Goal: Task Accomplishment & Management: Manage account settings

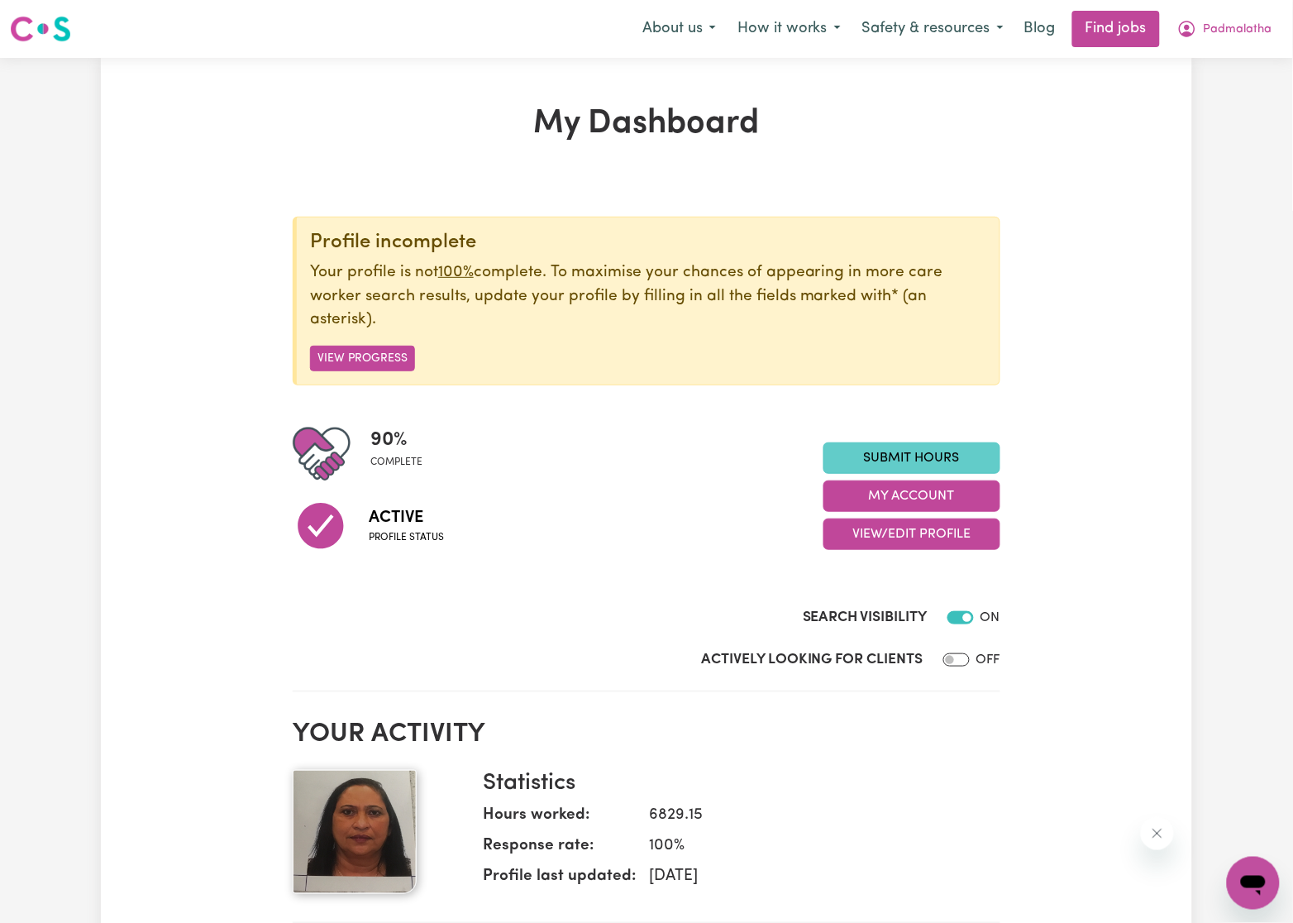
click at [884, 454] on link "Submit Hours" at bounding box center [912, 457] width 177 height 31
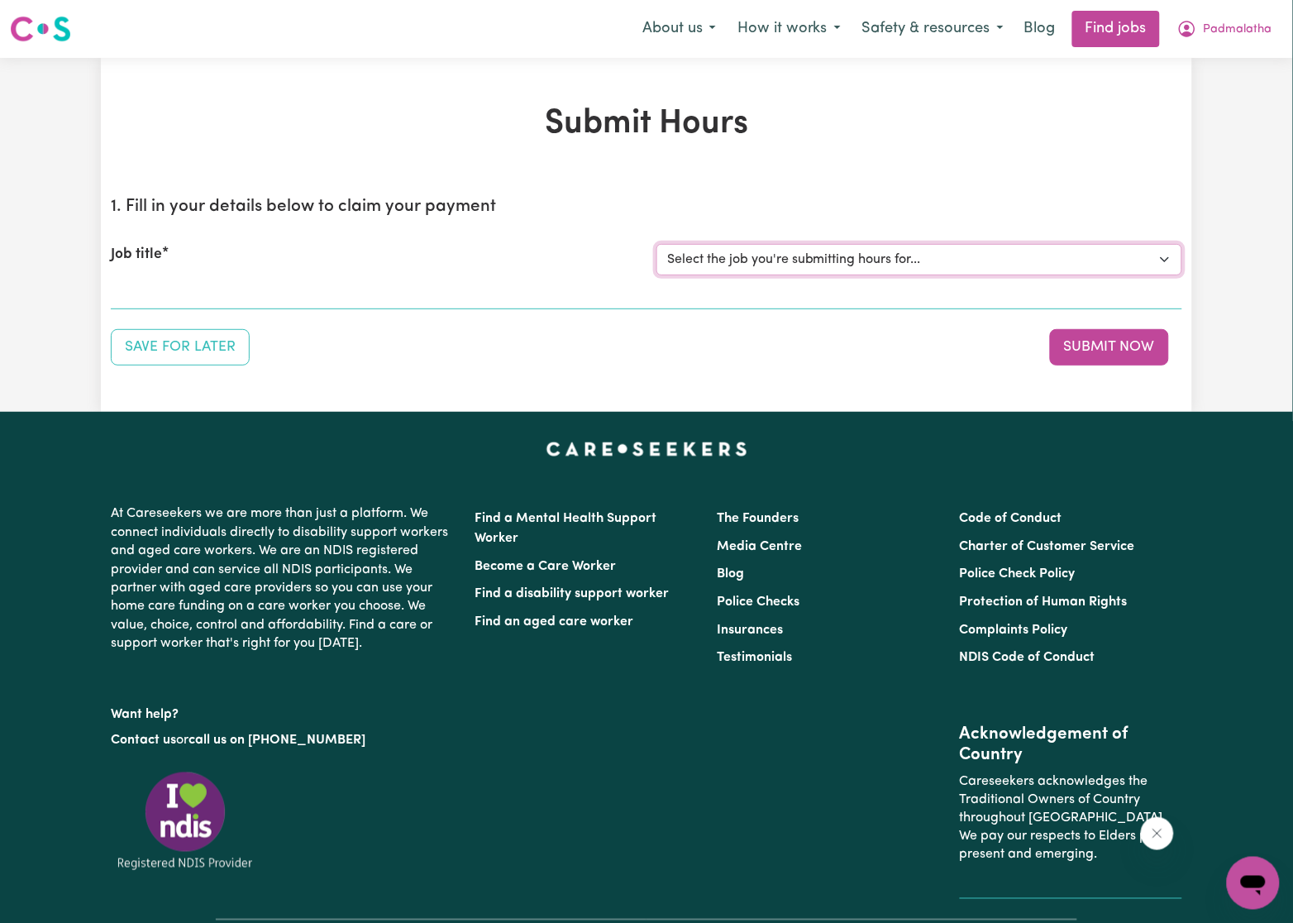
click at [877, 261] on select "Select the job you're submitting hours for... [Karawitage [PERSON_NAME]] [DATE]…" at bounding box center [920, 259] width 526 height 31
select select "7384"
click at [657, 244] on select "Select the job you're submitting hours for... [Karawitage [PERSON_NAME]] [DATE]…" at bounding box center [920, 259] width 526 height 31
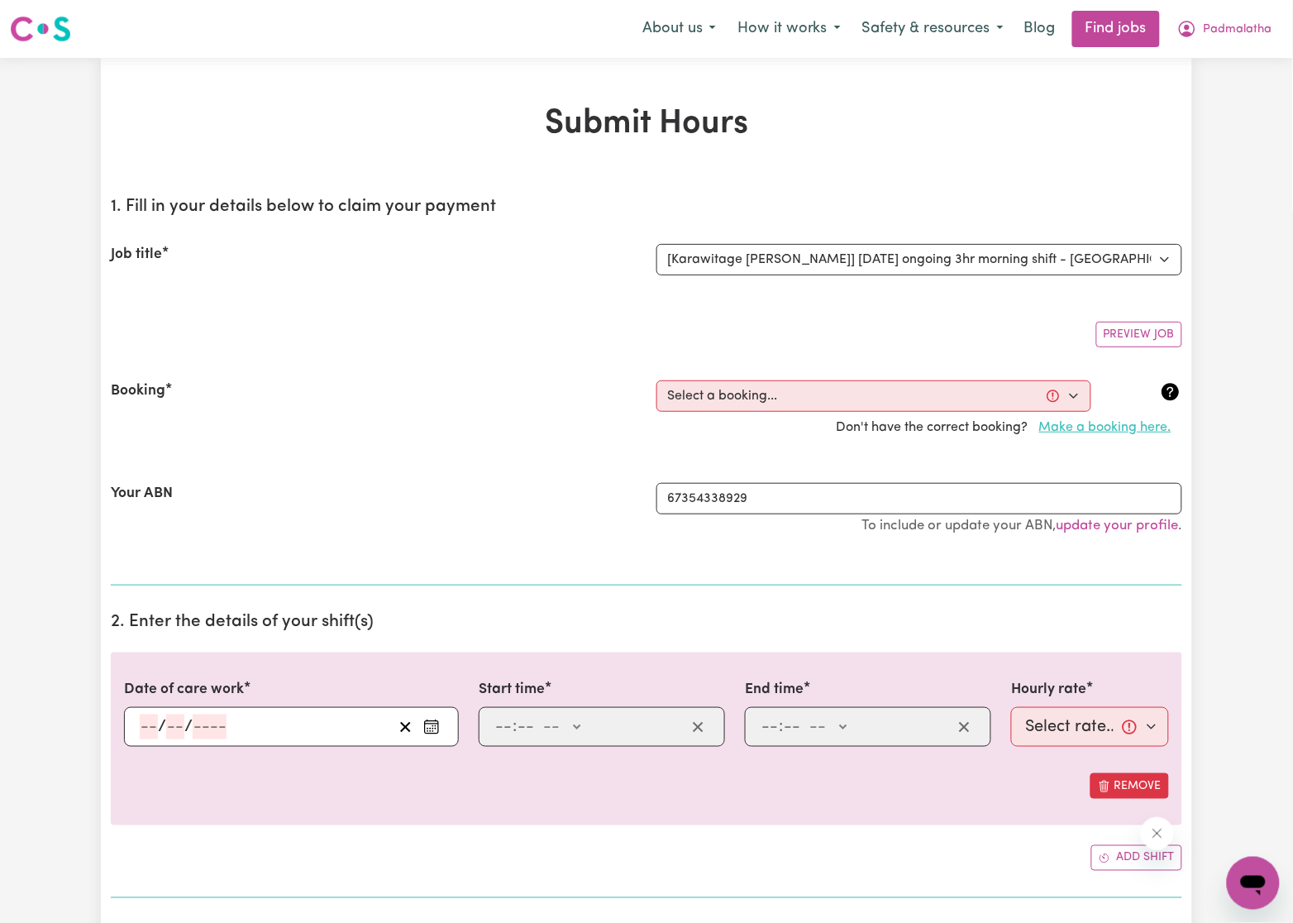
click at [1089, 427] on button "Make a booking here." at bounding box center [1106, 427] width 154 height 31
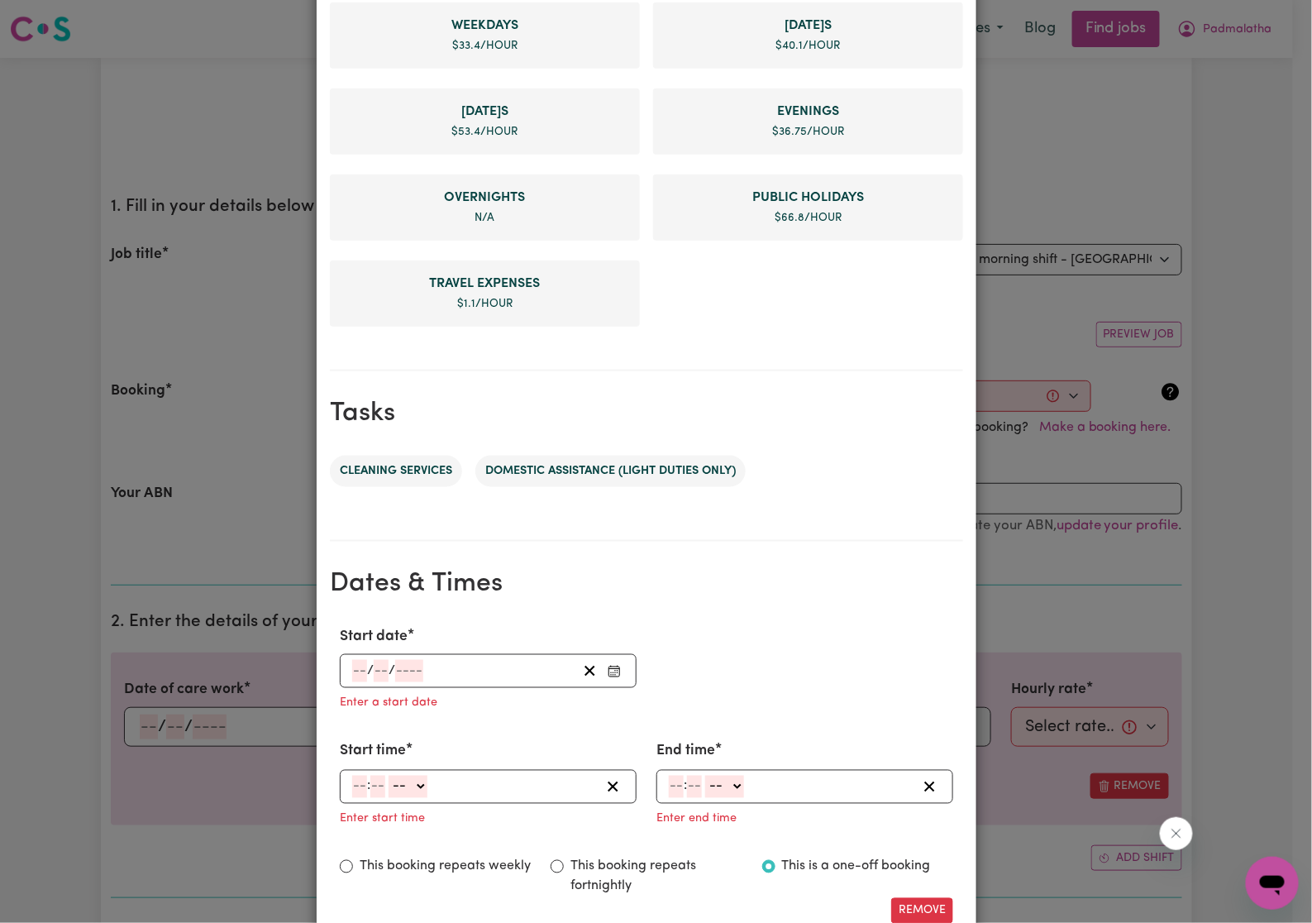
scroll to position [496, 0]
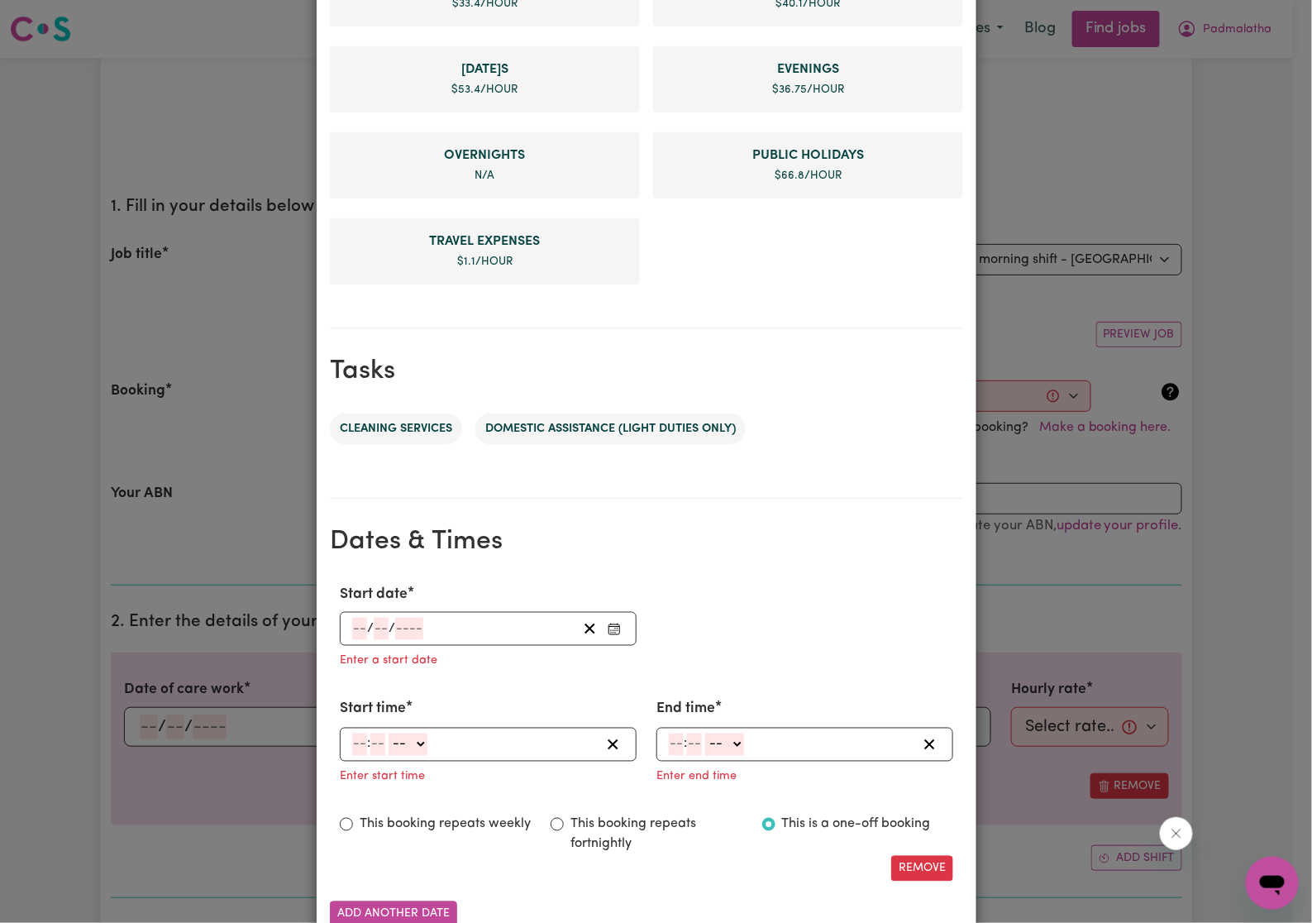
click at [605, 618] on button "Enter Start date" at bounding box center [614, 629] width 23 height 22
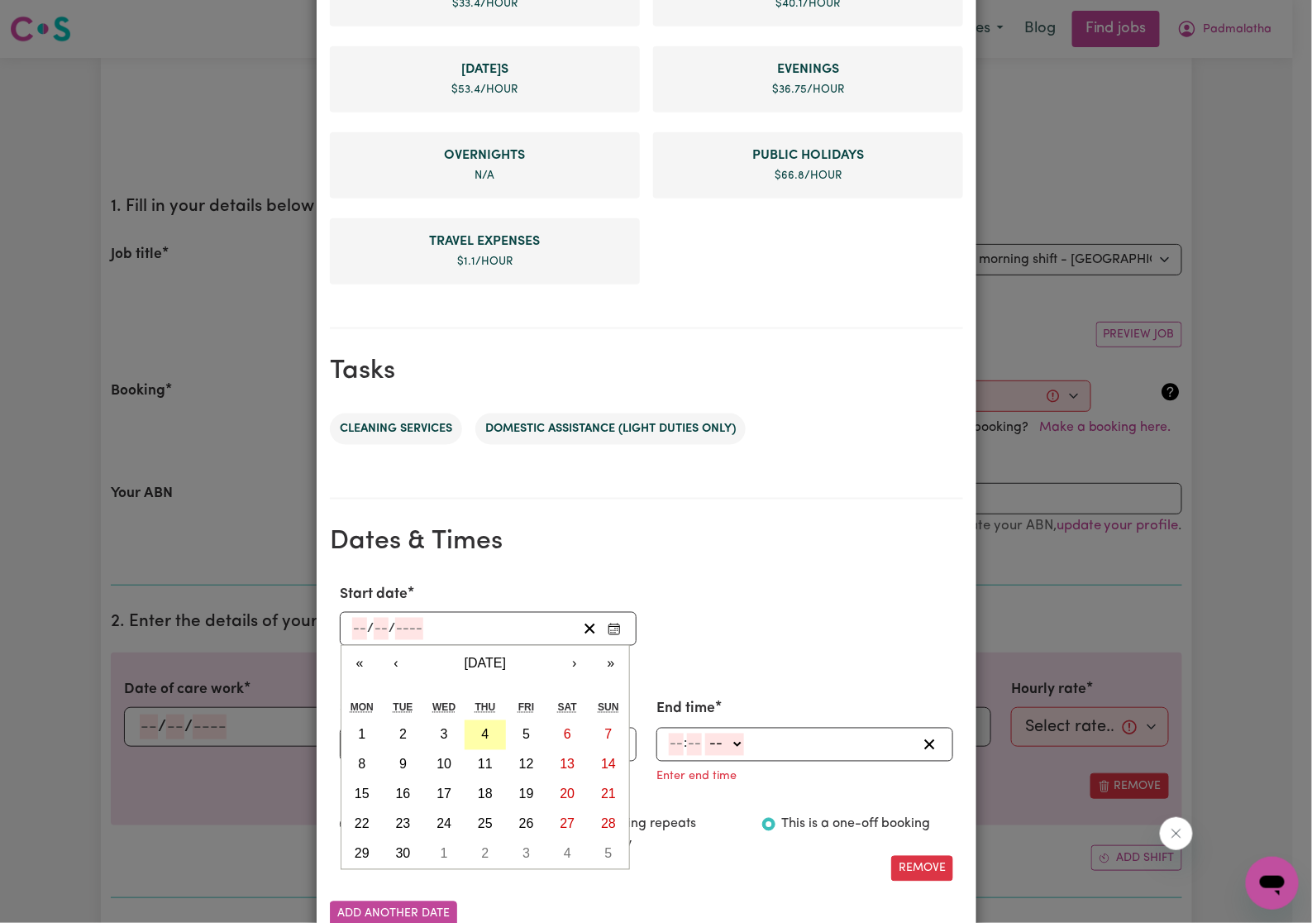
drag, startPoint x: 473, startPoint y: 728, endPoint x: 566, endPoint y: 705, distance: 96.3
click at [482, 728] on abbr "4" at bounding box center [485, 735] width 7 height 14
type input "[DATE]"
type input "4"
type input "9"
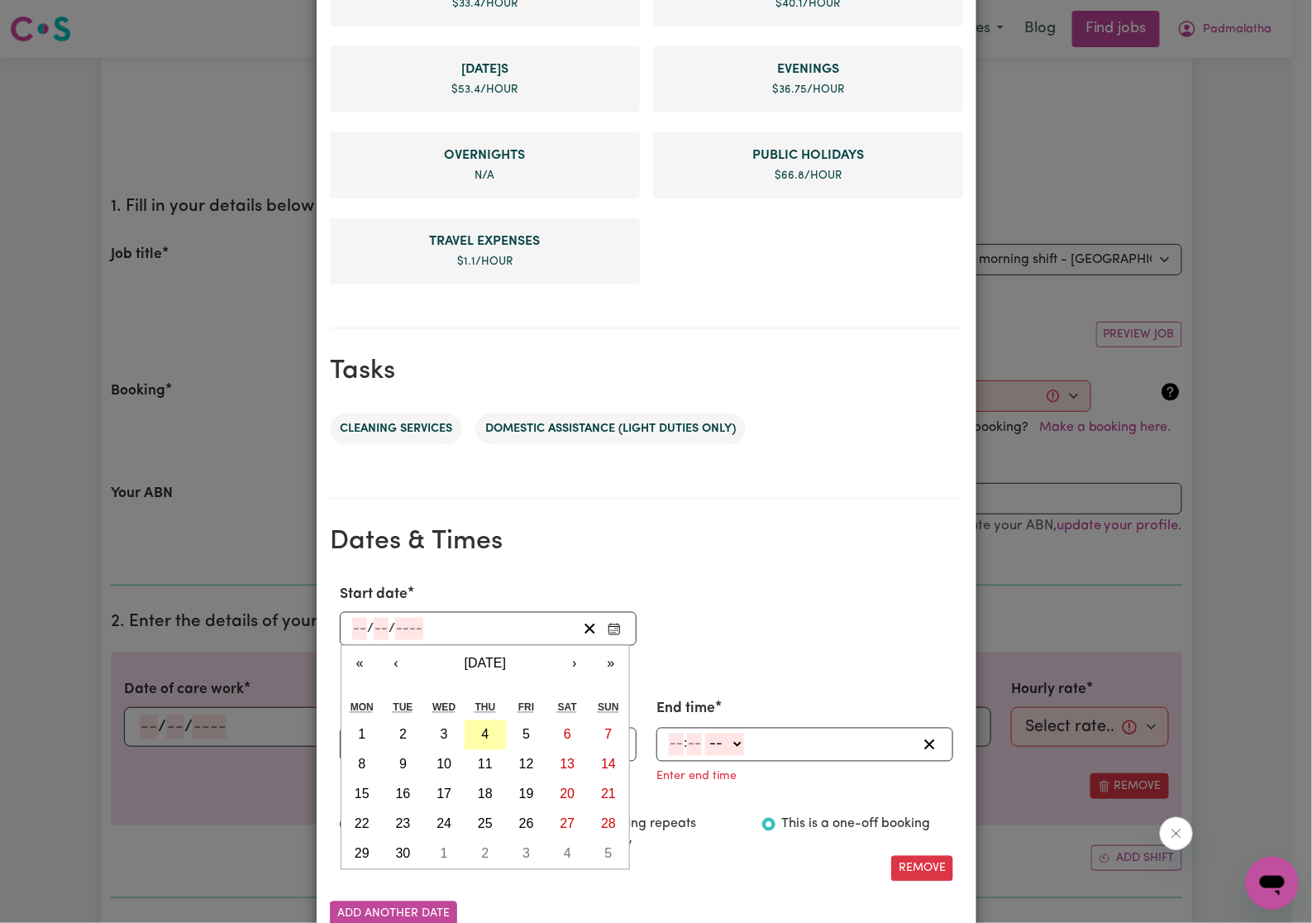
type input "2025"
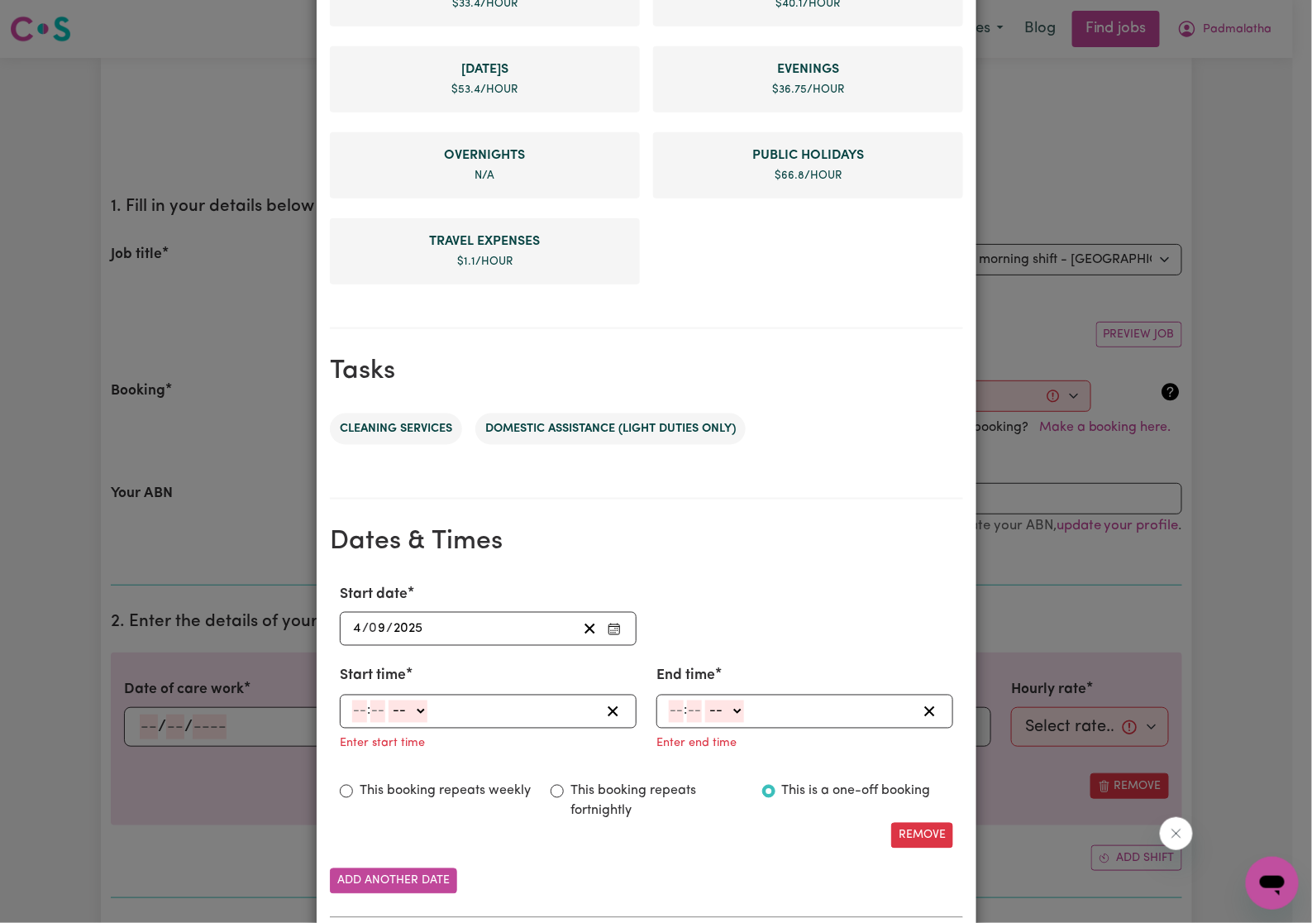
click at [608, 623] on icon "Enter Start date" at bounding box center [614, 629] width 13 height 13
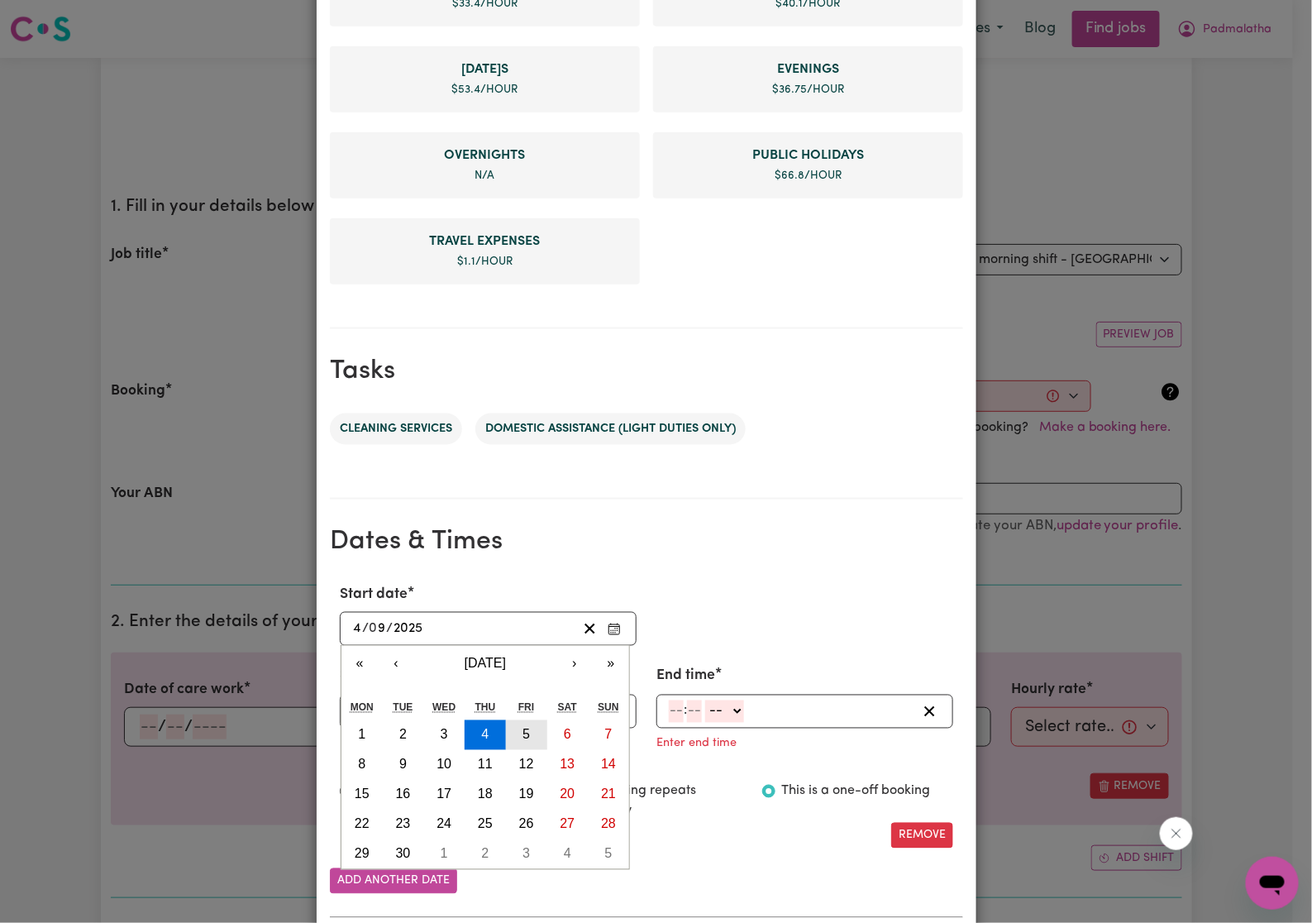
click at [528, 729] on button "5" at bounding box center [526, 735] width 41 height 30
type input "[DATE]"
type input "5"
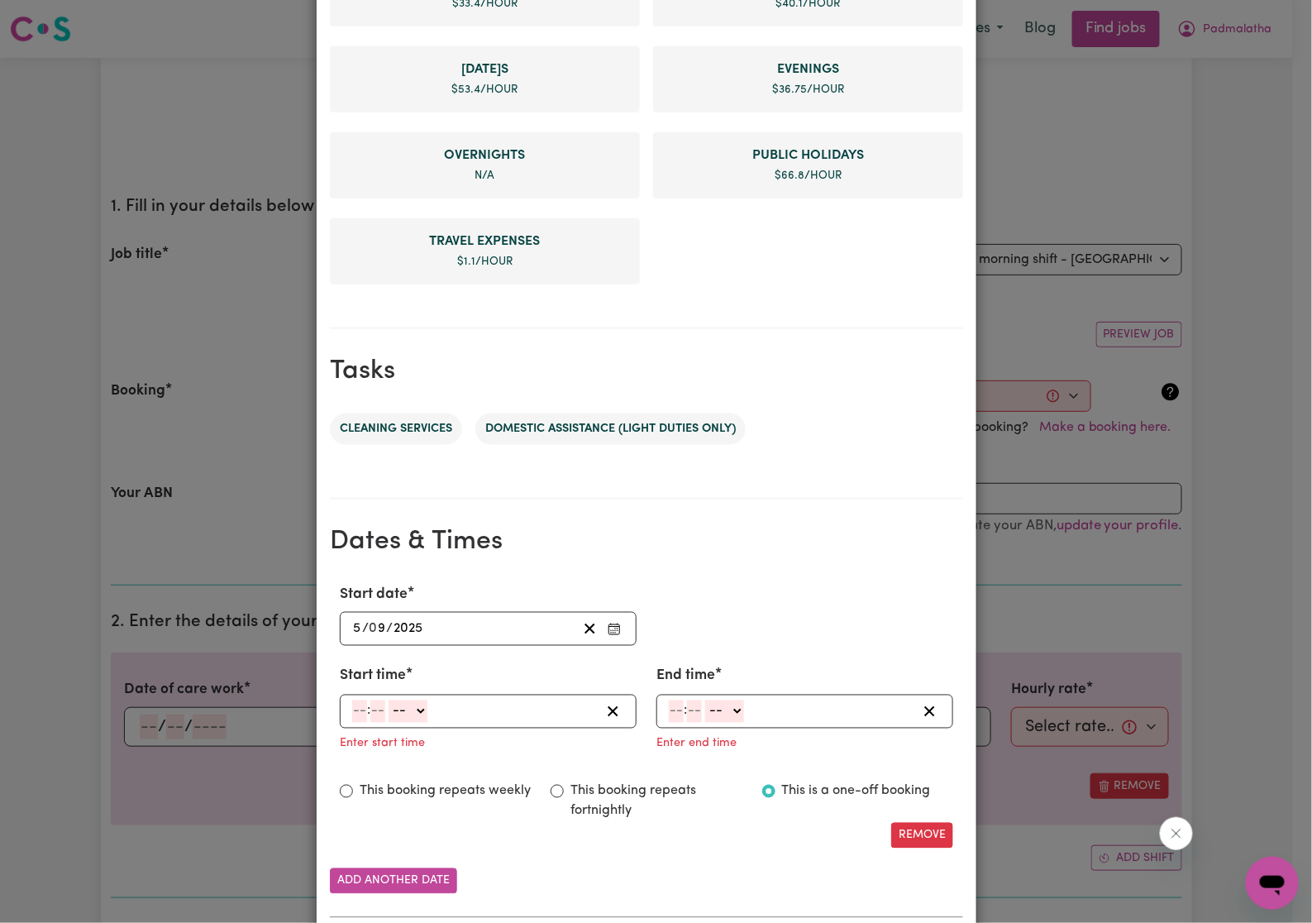
drag, startPoint x: 356, startPoint y: 709, endPoint x: 401, endPoint y: 686, distance: 50.7
click at [356, 709] on input "number" at bounding box center [359, 711] width 15 height 22
type input "7"
type input "0"
select select "am"
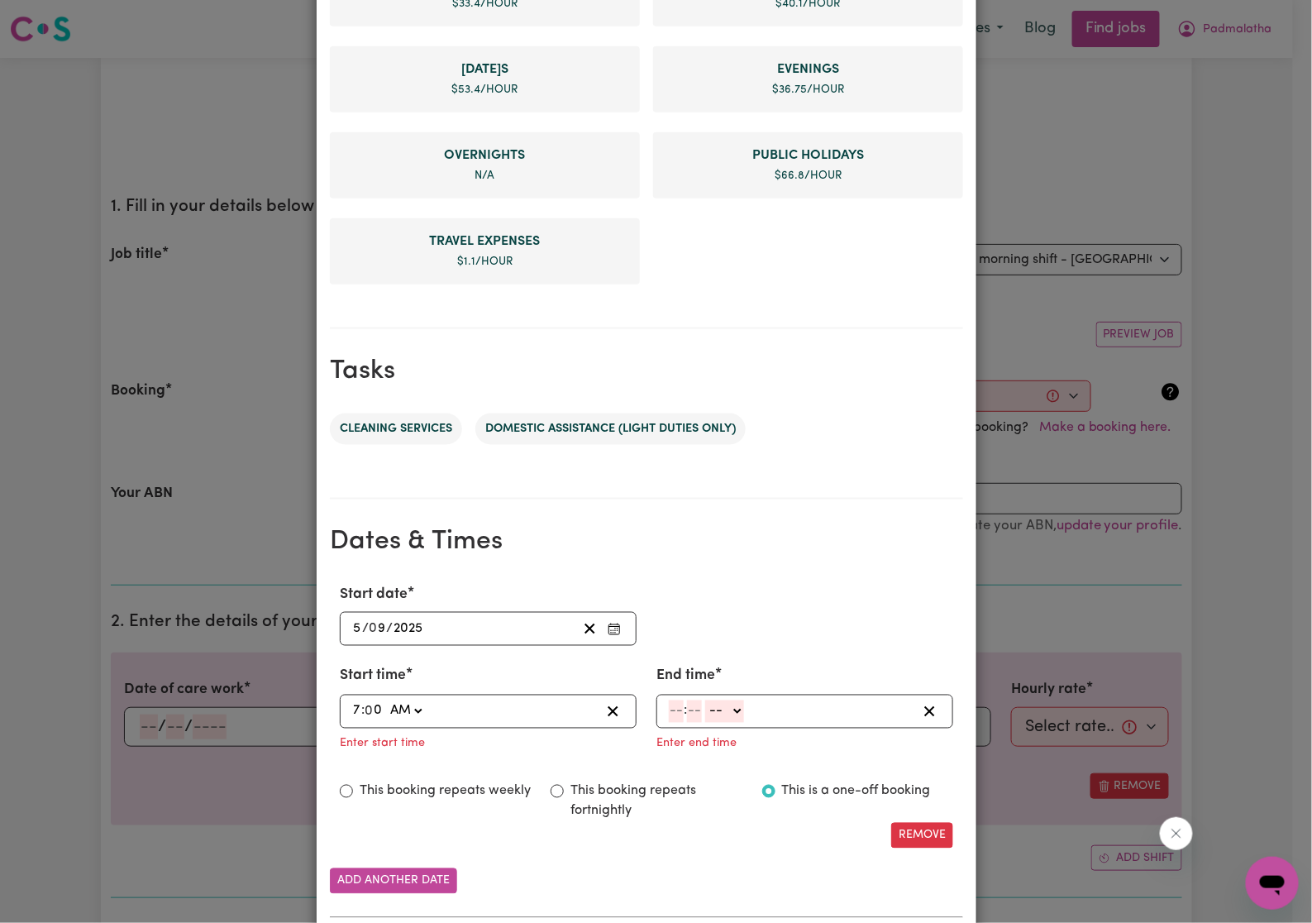
type input "07:00"
type input "7"
type input "01"
select select "am"
type input "07:01"
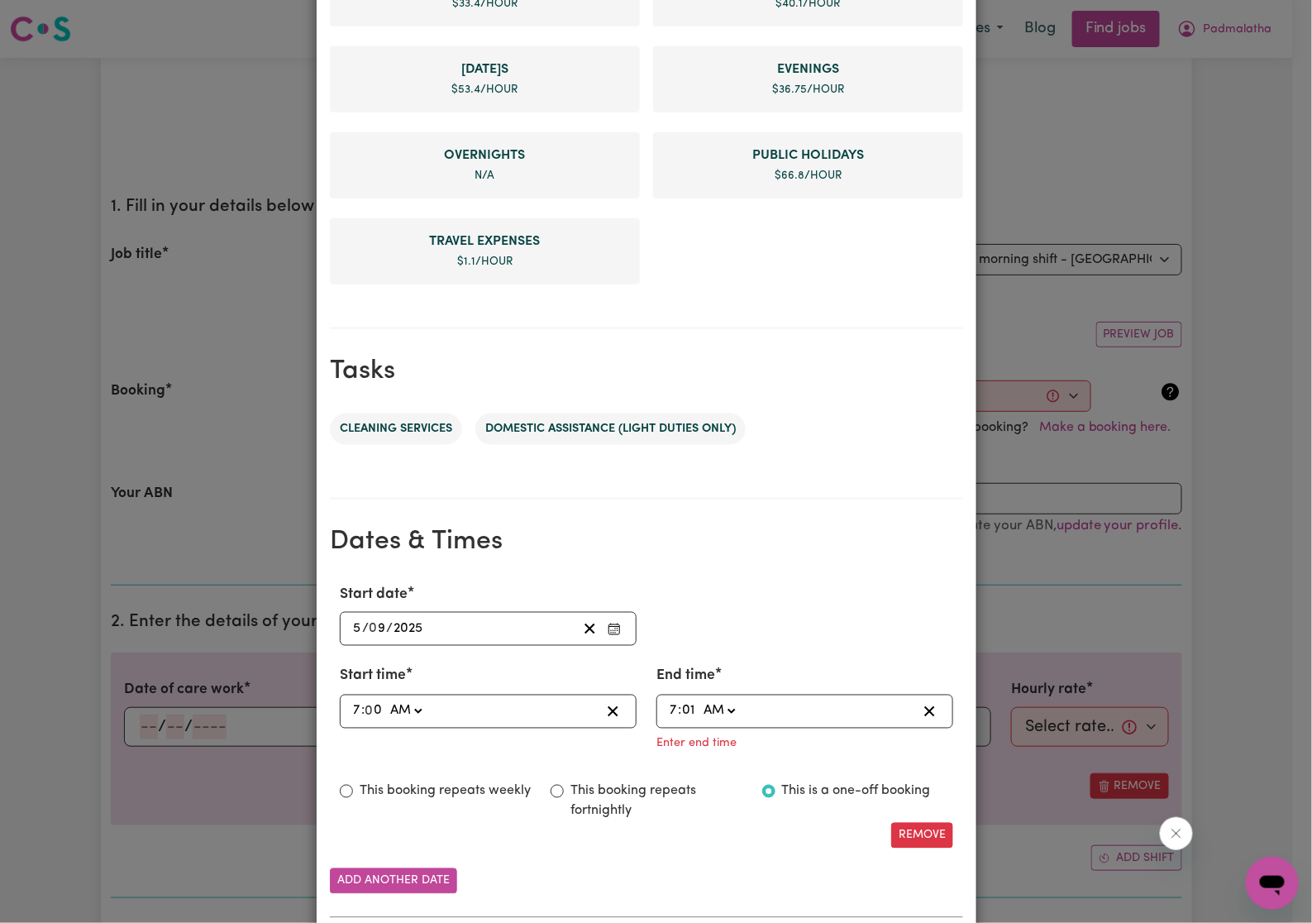
type input "1"
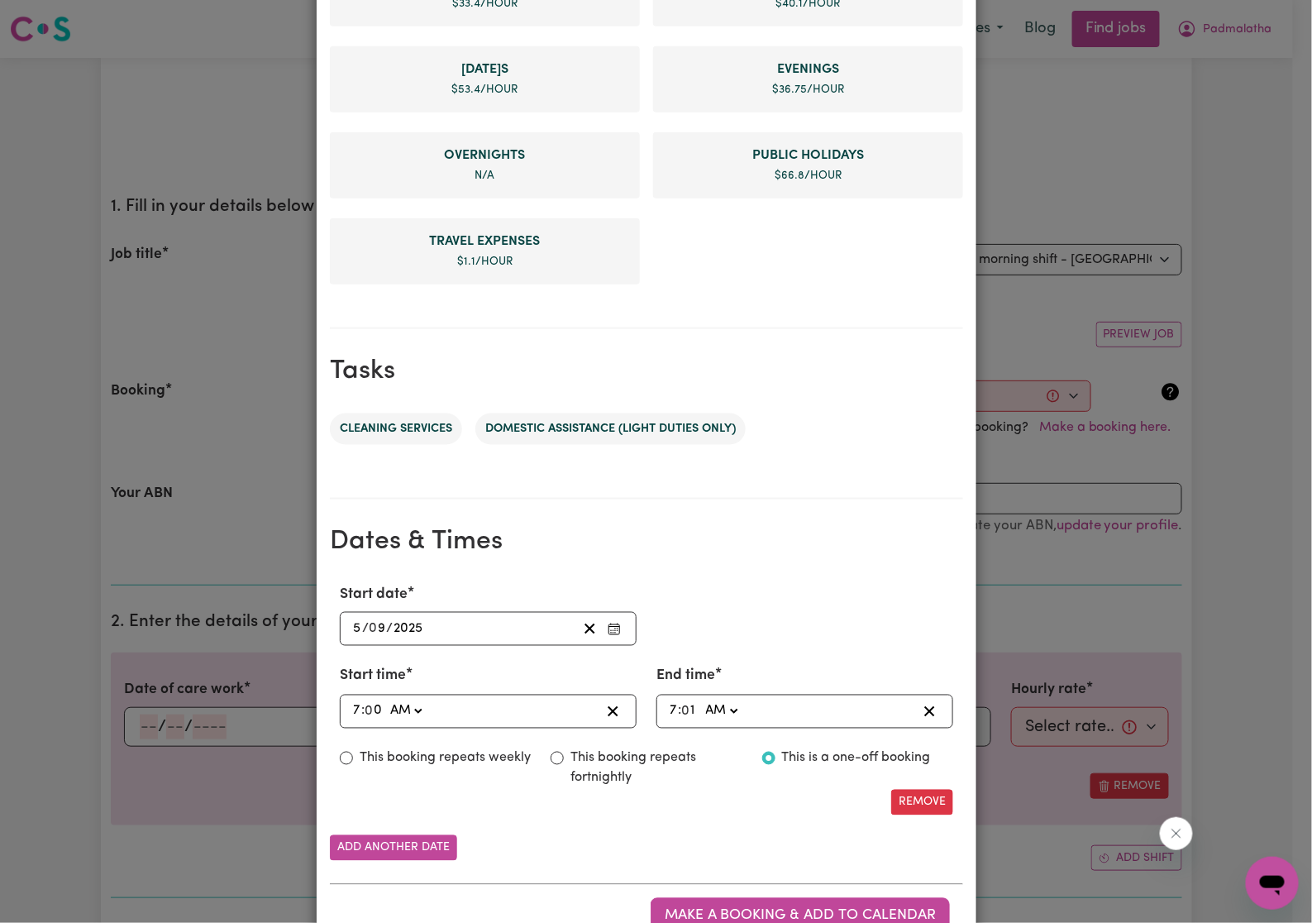
click at [807, 390] on section "Tasks Cleaning services Domestic assistance (light duties only)" at bounding box center [646, 414] width 633 height 170
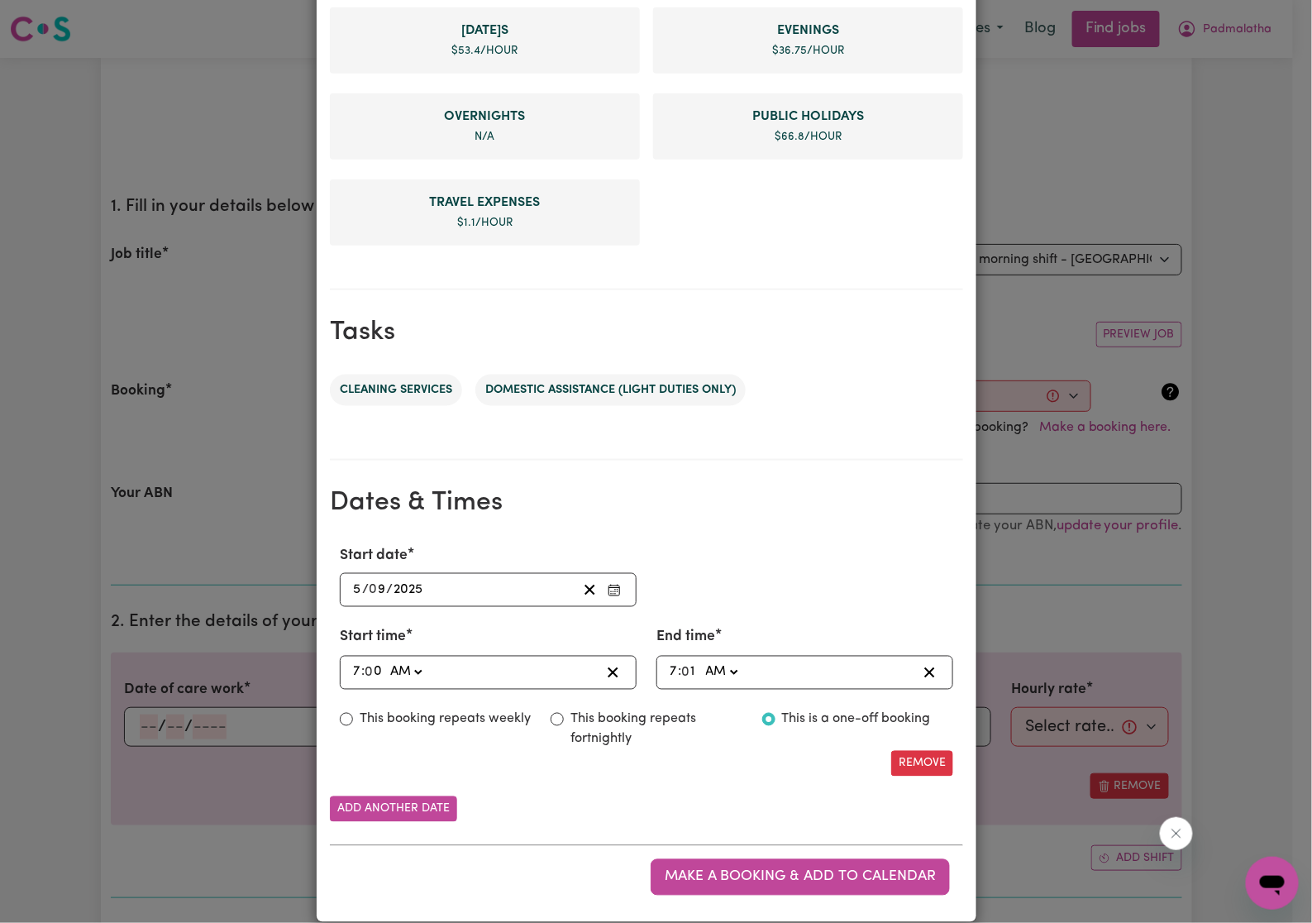
scroll to position [557, 0]
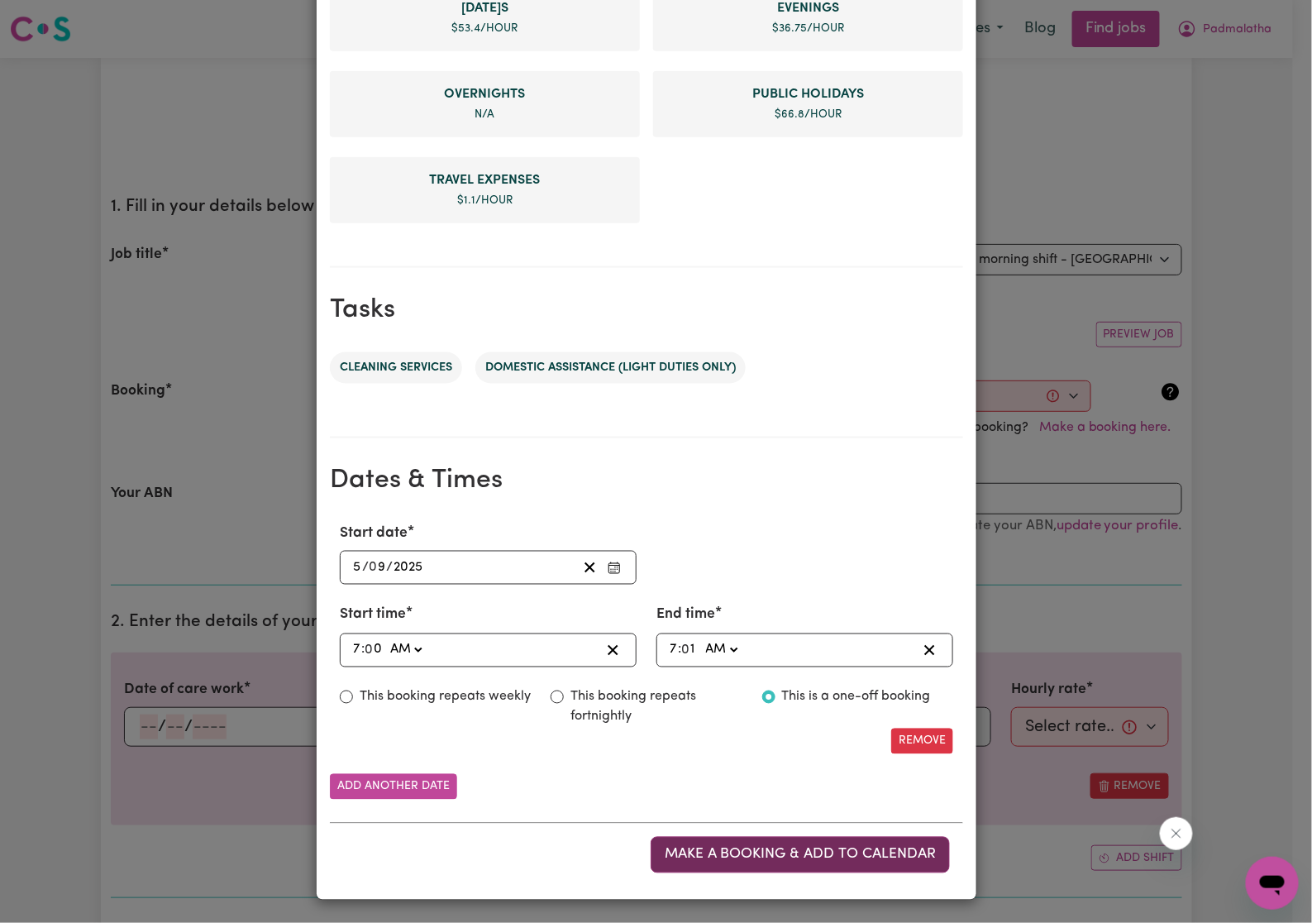
click at [706, 858] on span "Make a booking & add to calendar" at bounding box center [800, 855] width 271 height 14
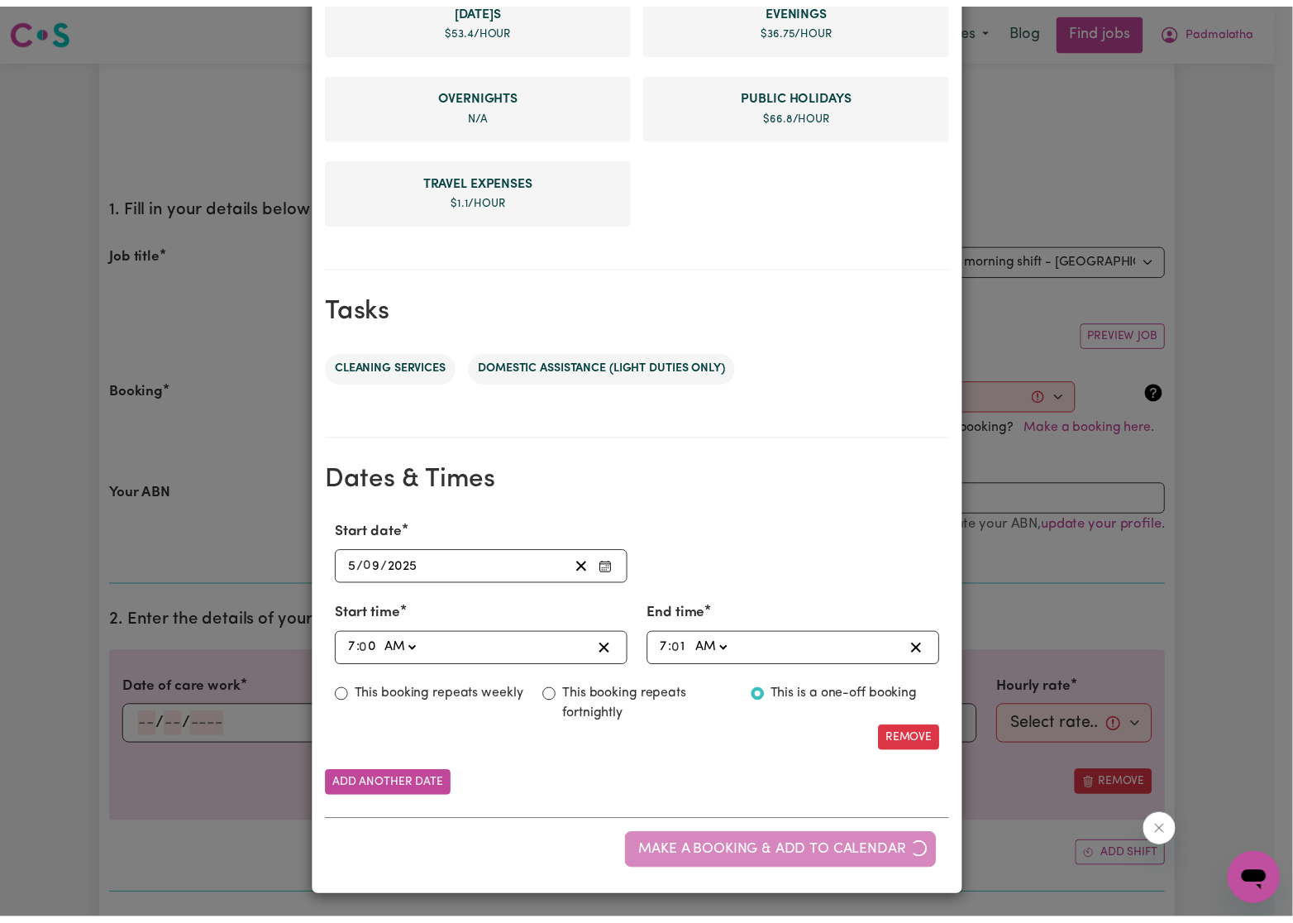
scroll to position [0, 0]
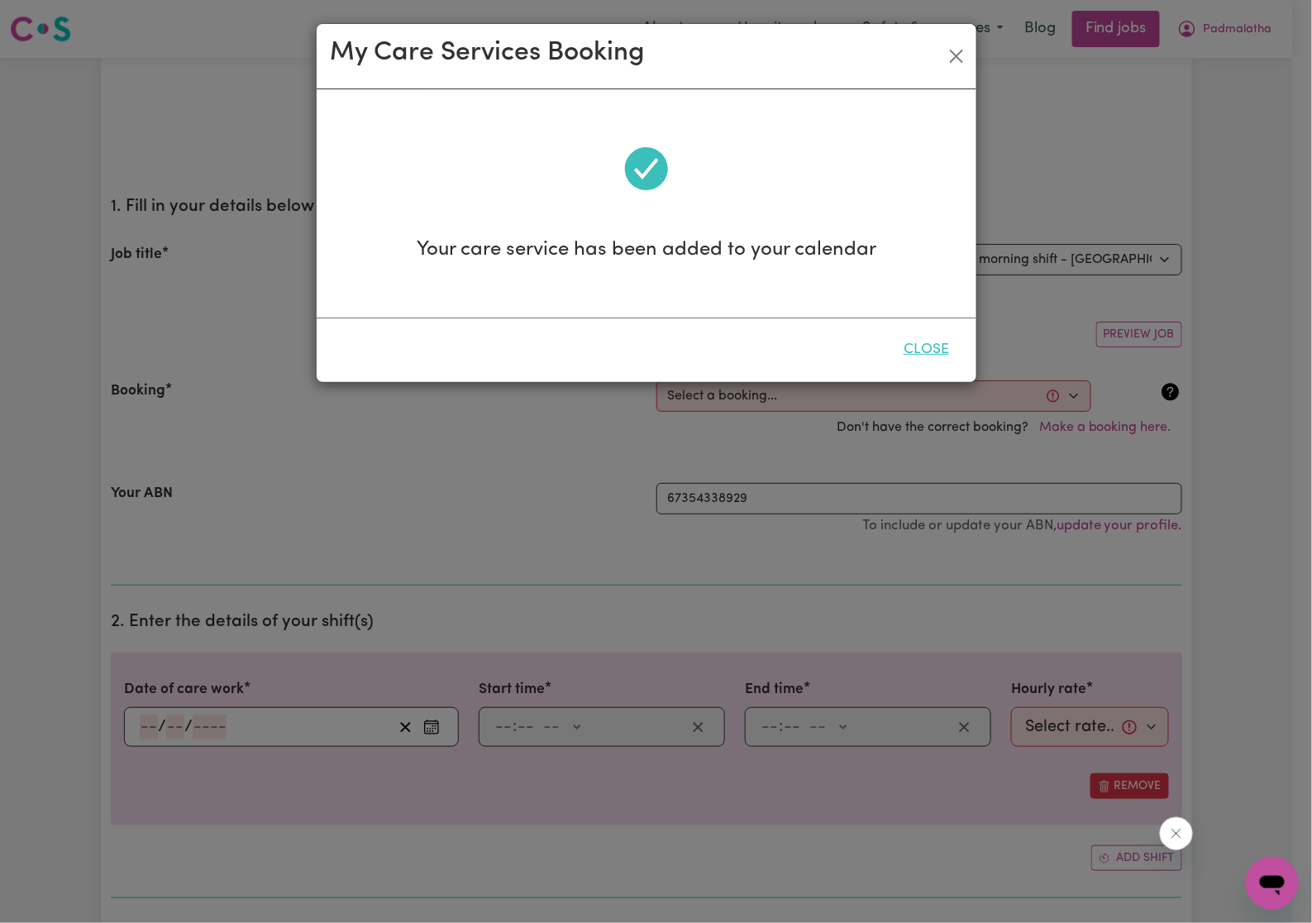
click at [917, 350] on button "Close" at bounding box center [927, 350] width 74 height 36
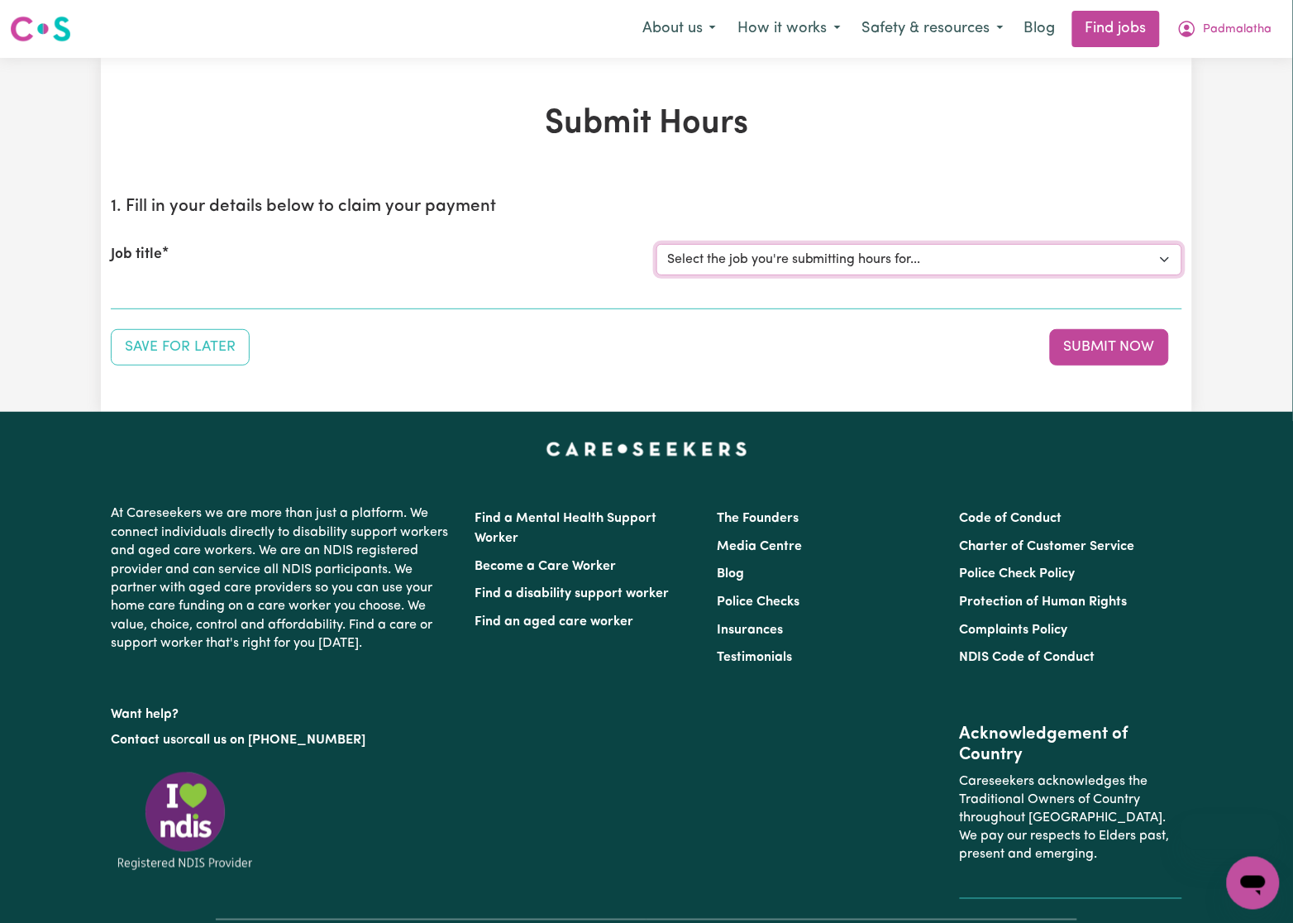
click at [691, 255] on select "Select the job you're submitting hours for... [Karawitage [PERSON_NAME]] [DATE]…" at bounding box center [920, 259] width 526 height 31
select select "7384"
click at [657, 244] on select "Select the job you're submitting hours for... [Karawitage [PERSON_NAME]] [DATE]…" at bounding box center [920, 259] width 526 height 31
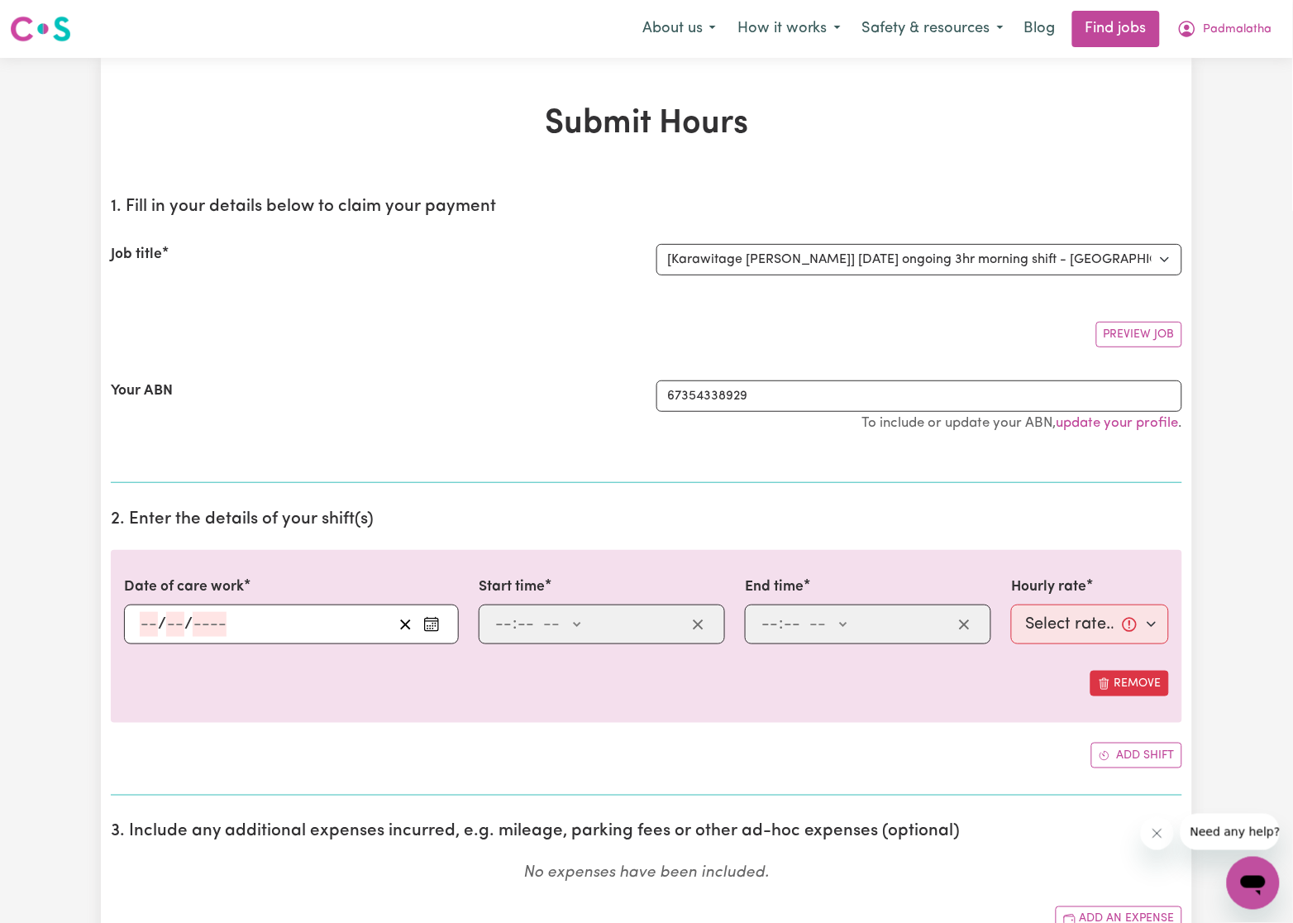
click at [586, 405] on section "1. Fill in your details below to claim your payment Job title Select the job yo…" at bounding box center [647, 333] width 1072 height 299
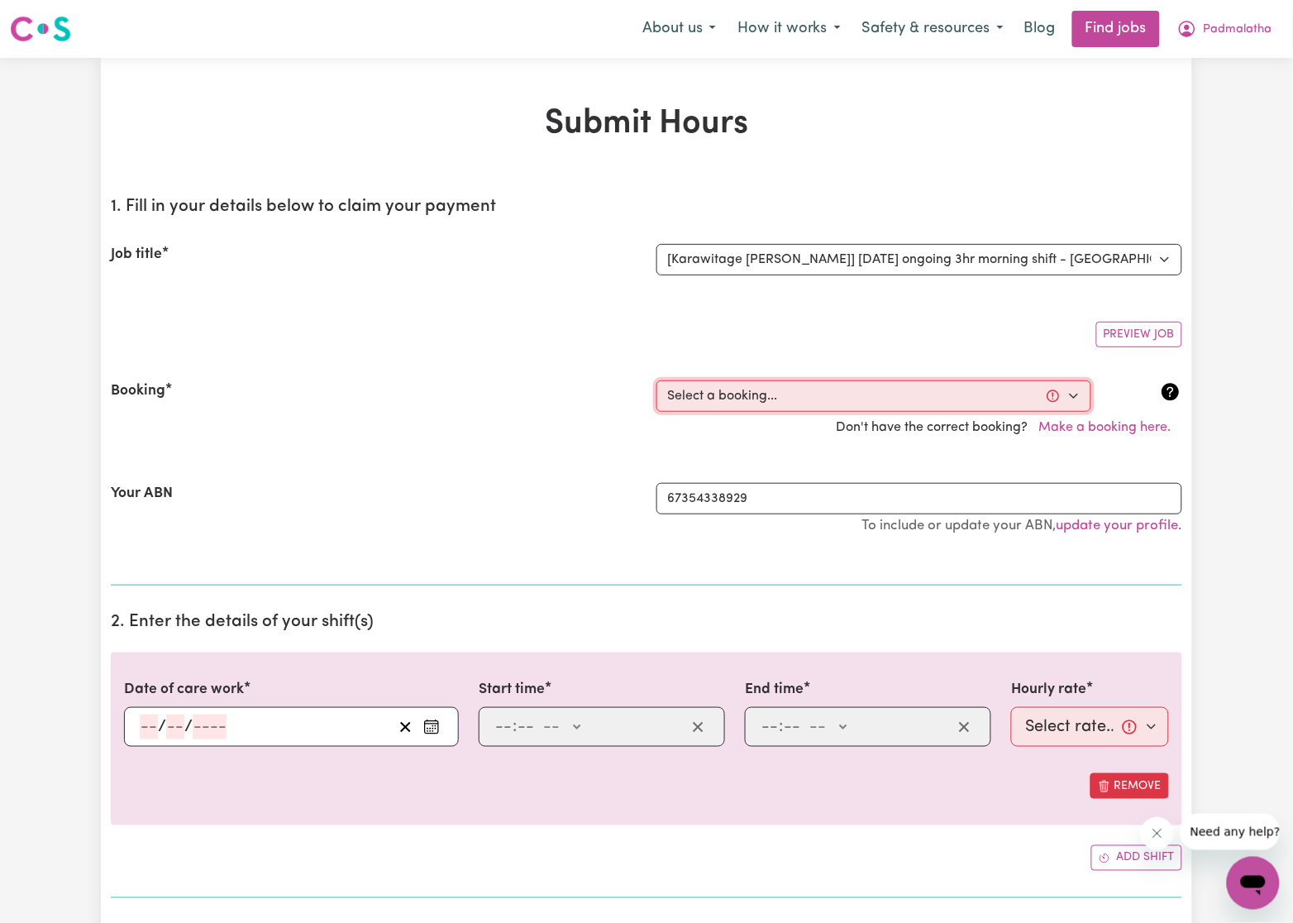
drag, startPoint x: 752, startPoint y: 404, endPoint x: 736, endPoint y: 406, distance: 15.9
click at [752, 404] on select "Select a booking... Wed, August 13, 2025 - 09:00am to 11:00am (ONE-OFF) Wed, Au…" at bounding box center [874, 395] width 435 height 31
select select "359394"
click at [657, 380] on select "Select a booking... Wed, August 13, 2025 - 09:00am to 11:00am (ONE-OFF) Wed, Au…" at bounding box center [874, 395] width 435 height 31
type input "2025-08-24"
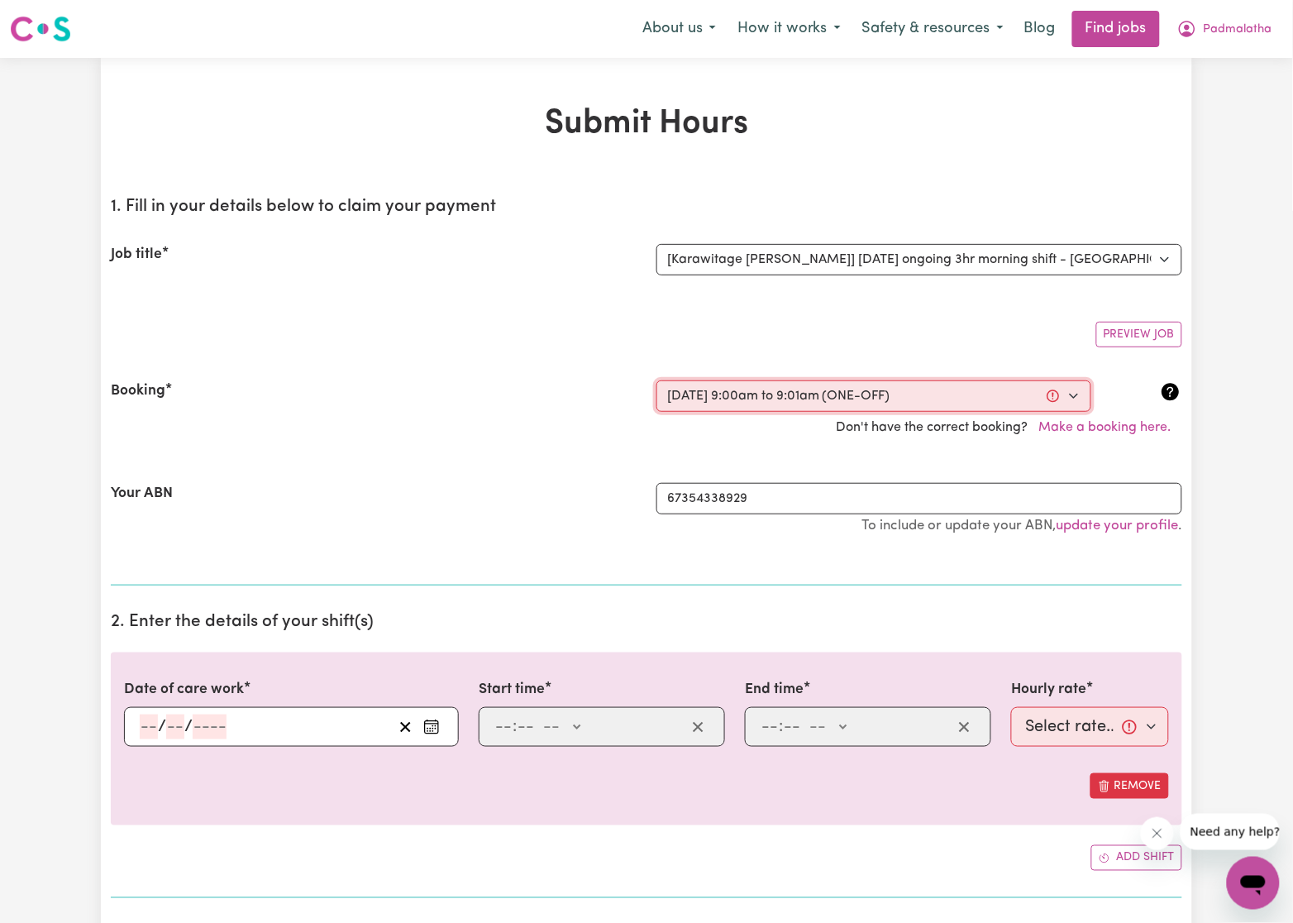
type input "24"
type input "8"
type input "2025"
type input "09:00"
type input "9"
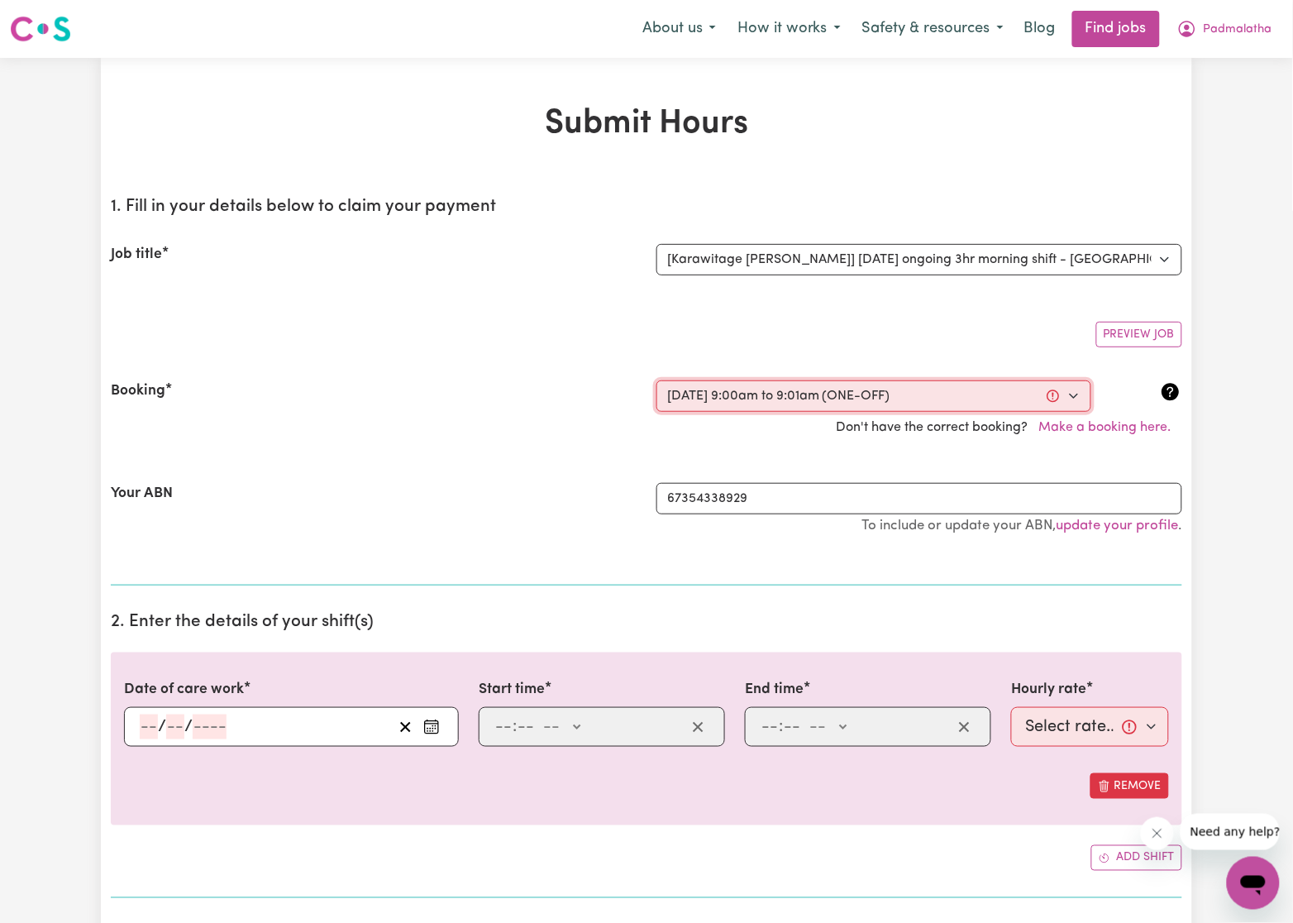
type input "0"
select select "am"
type input "09:01"
type input "9"
type input "1"
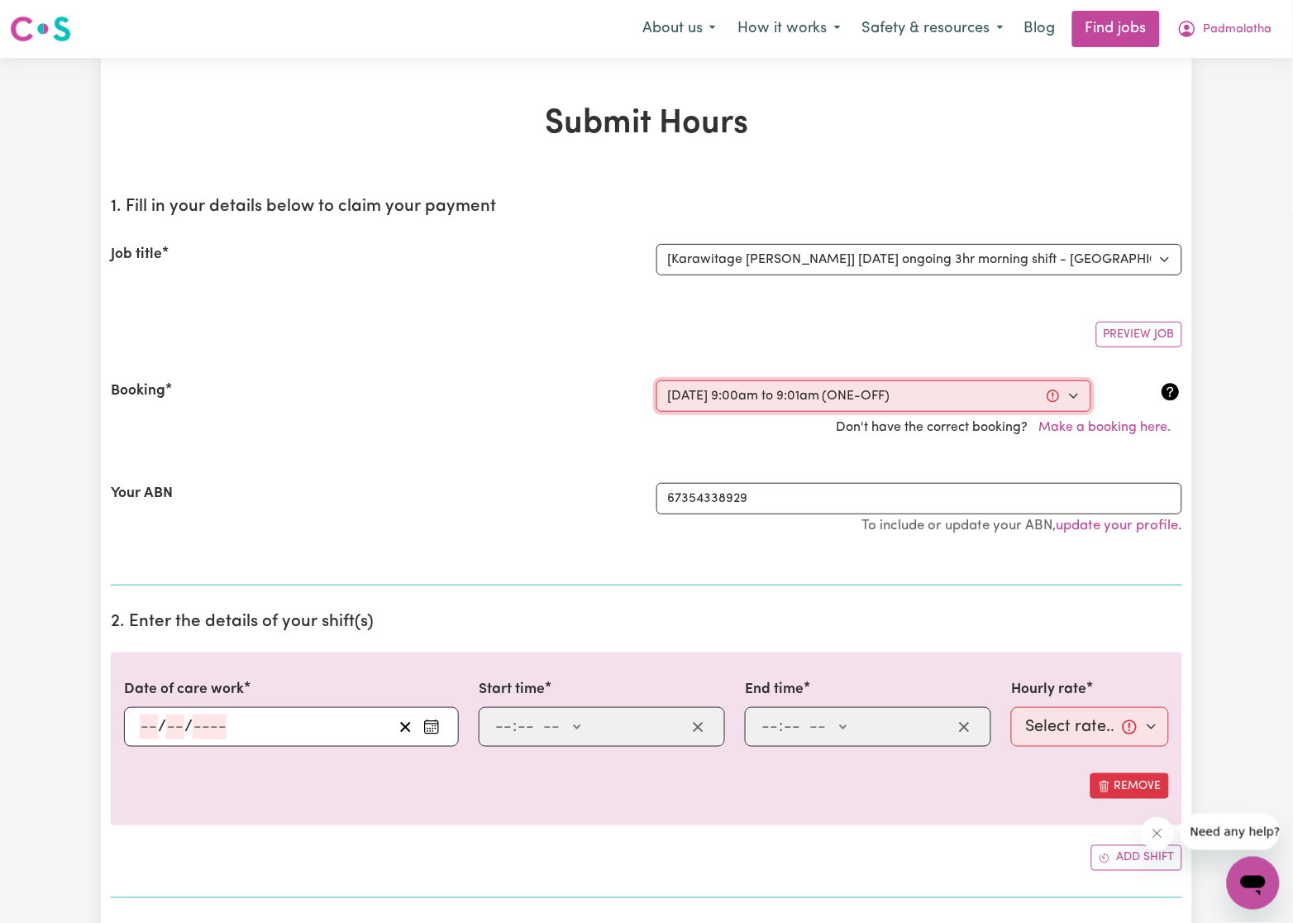
select select "am"
select select "53.4-Sunday"
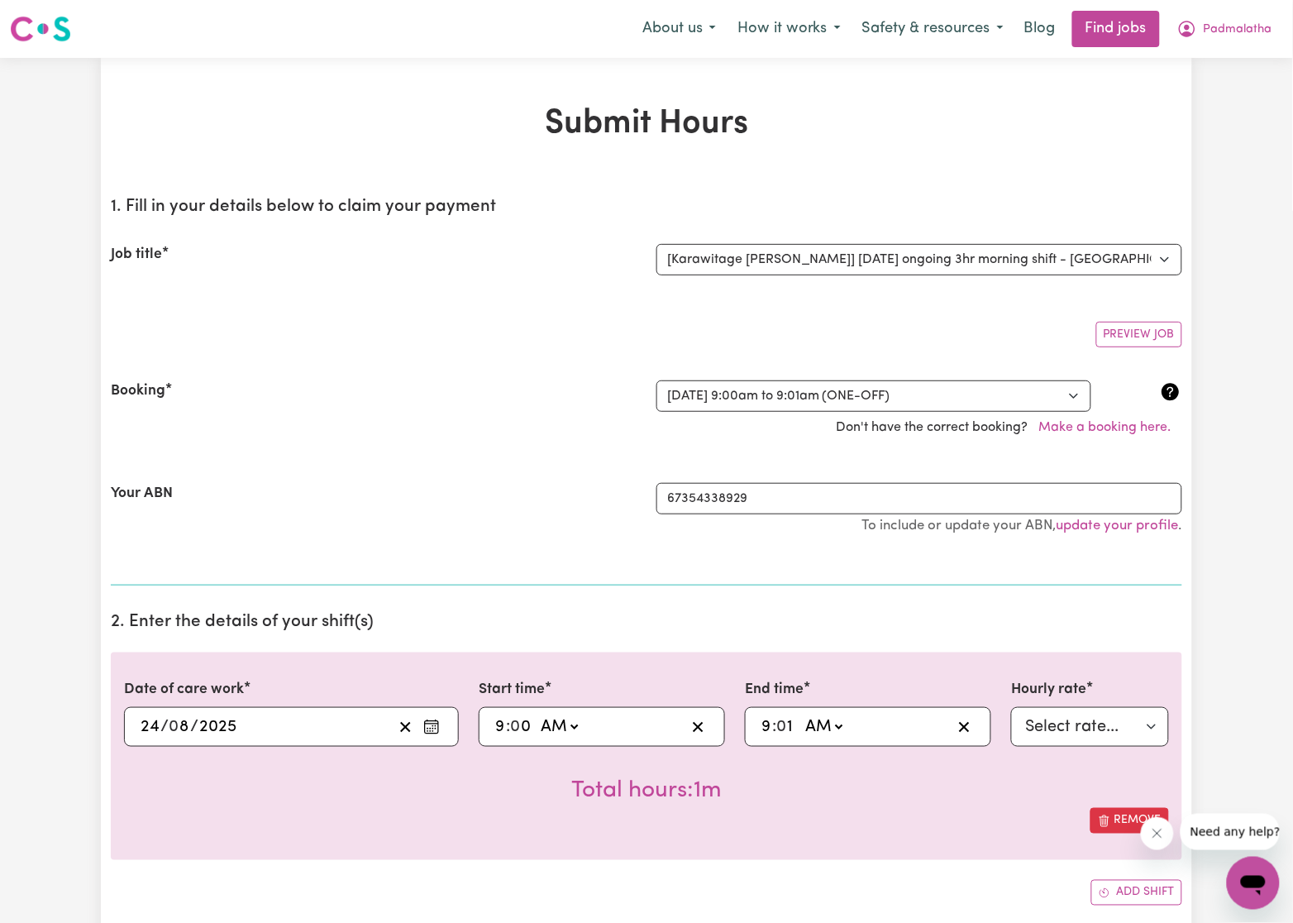
click at [510, 400] on div "Booking" at bounding box center [374, 395] width 546 height 31
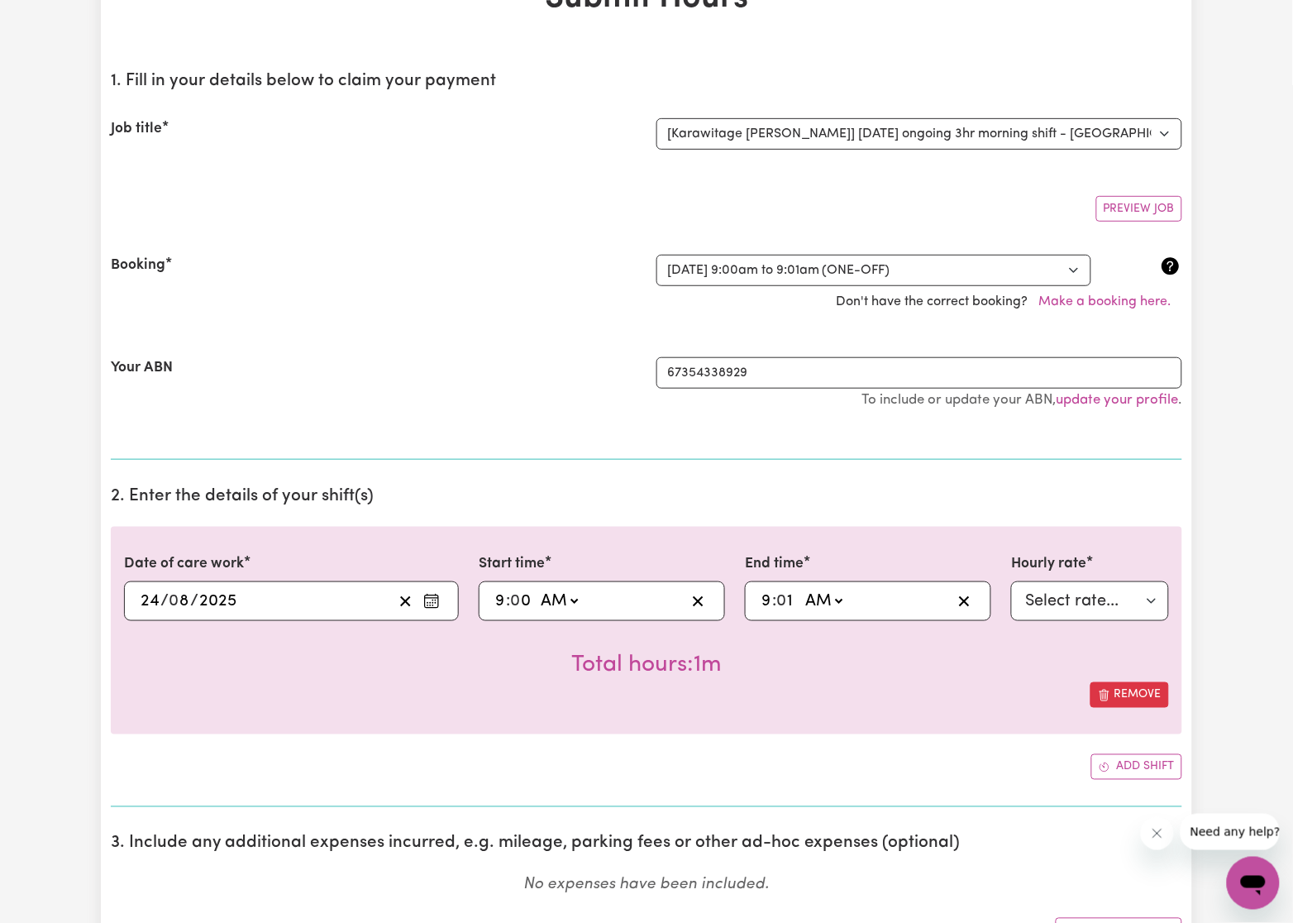
scroll to position [124, 0]
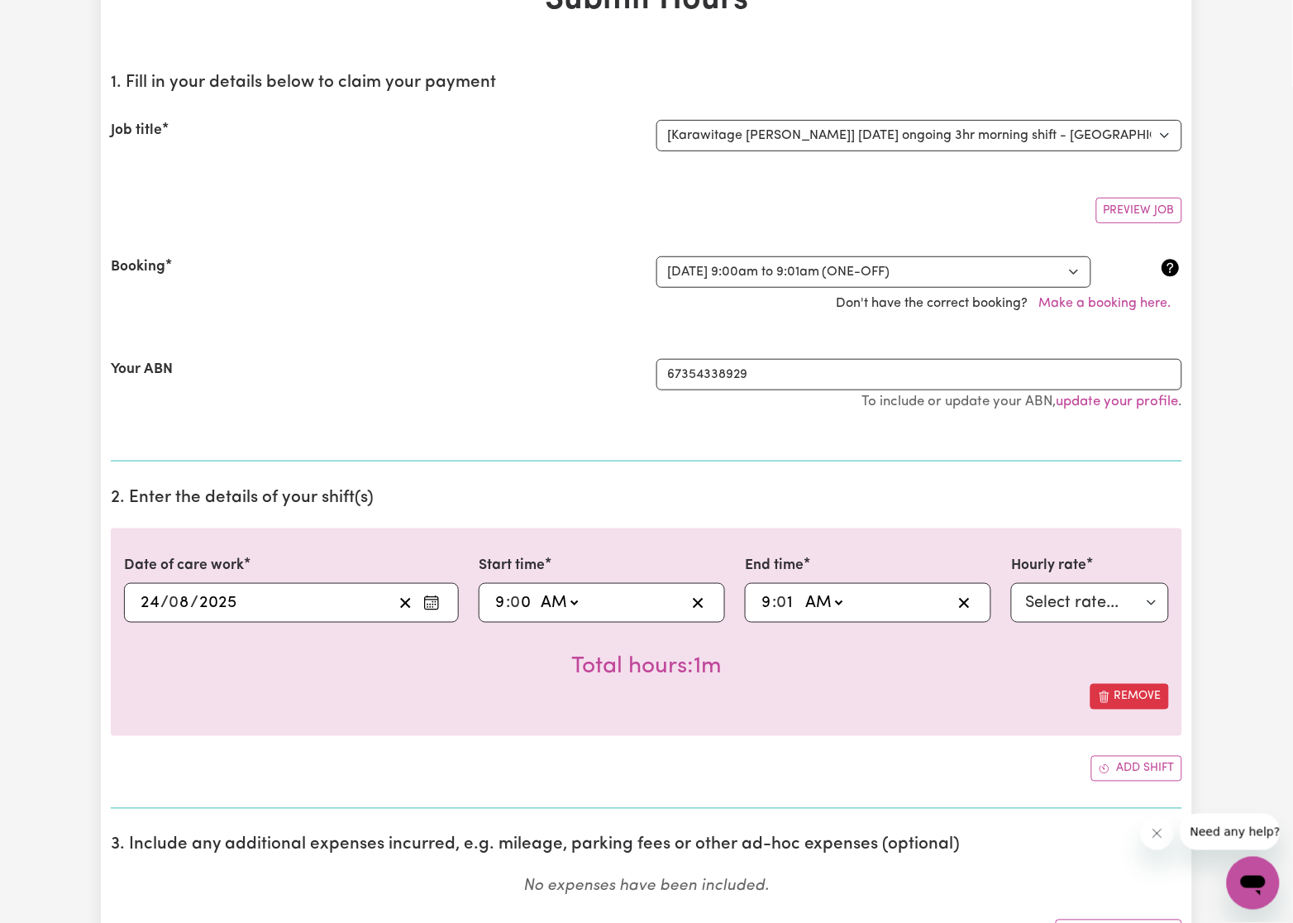
click at [428, 605] on icon "Enter the date of care work" at bounding box center [431, 603] width 17 height 17
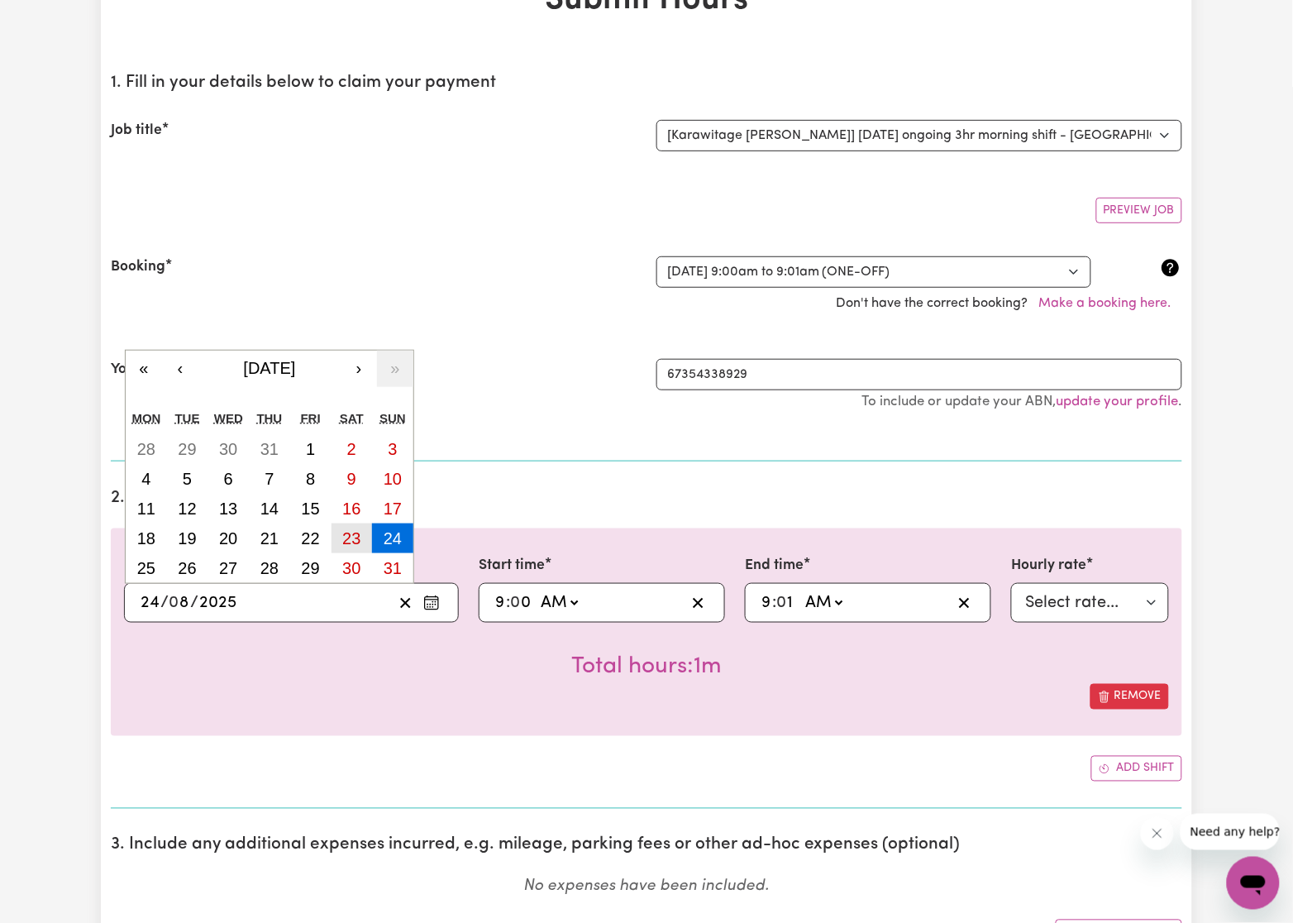
click at [355, 545] on abbr "23" at bounding box center [351, 538] width 18 height 18
type input "2025-08-23"
type input "23"
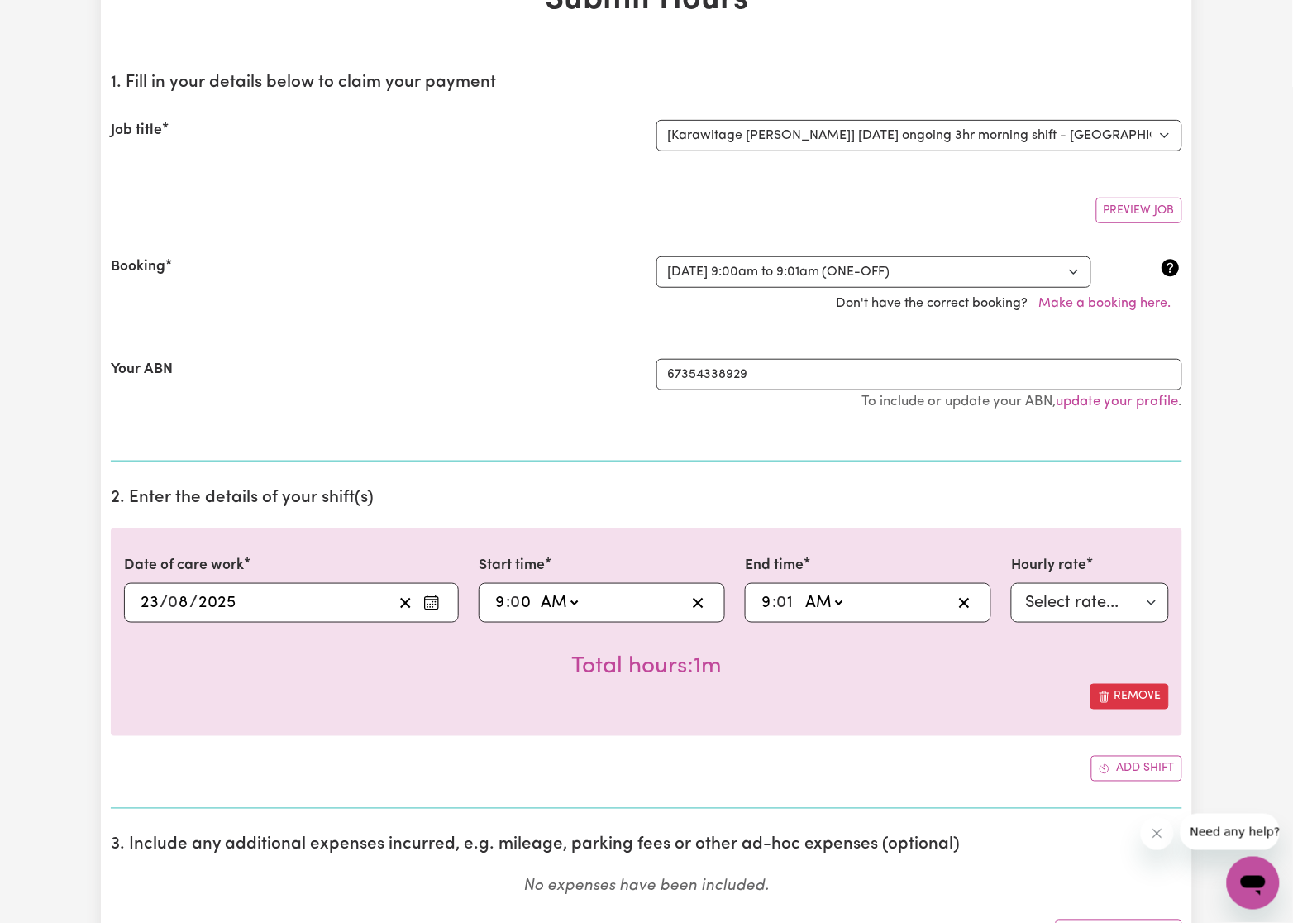
click at [418, 690] on div "Remove" at bounding box center [646, 697] width 1045 height 26
click at [756, 600] on div "09:01 9 : 0 1 AM PM" at bounding box center [868, 603] width 246 height 40
click at [765, 605] on input "9" at bounding box center [767, 602] width 12 height 25
type input "02:01"
type input "8"
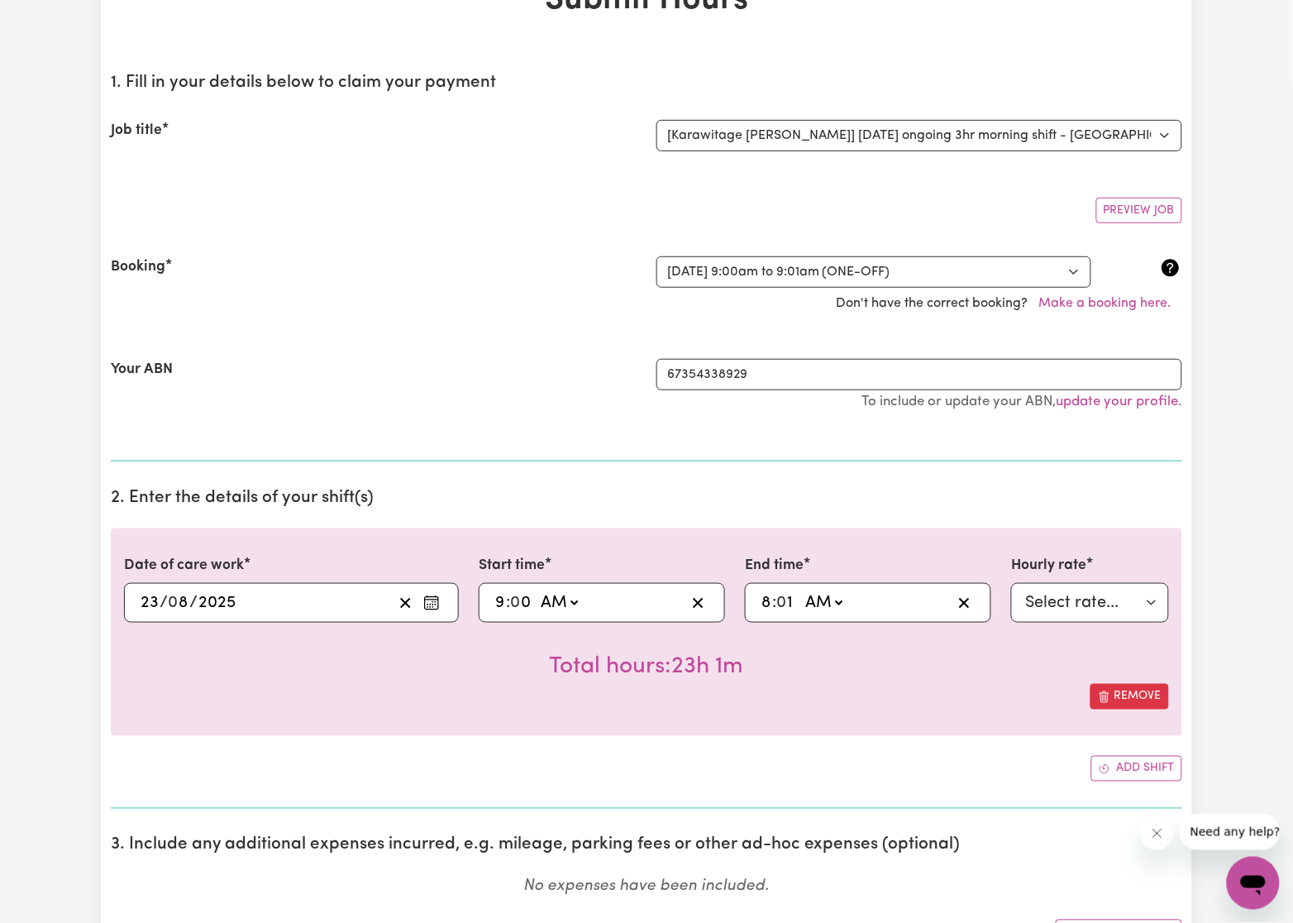
type input "02:01"
type input "2"
type input "02:00"
type input "0"
click at [812, 609] on select "AM PM" at bounding box center [824, 602] width 45 height 25
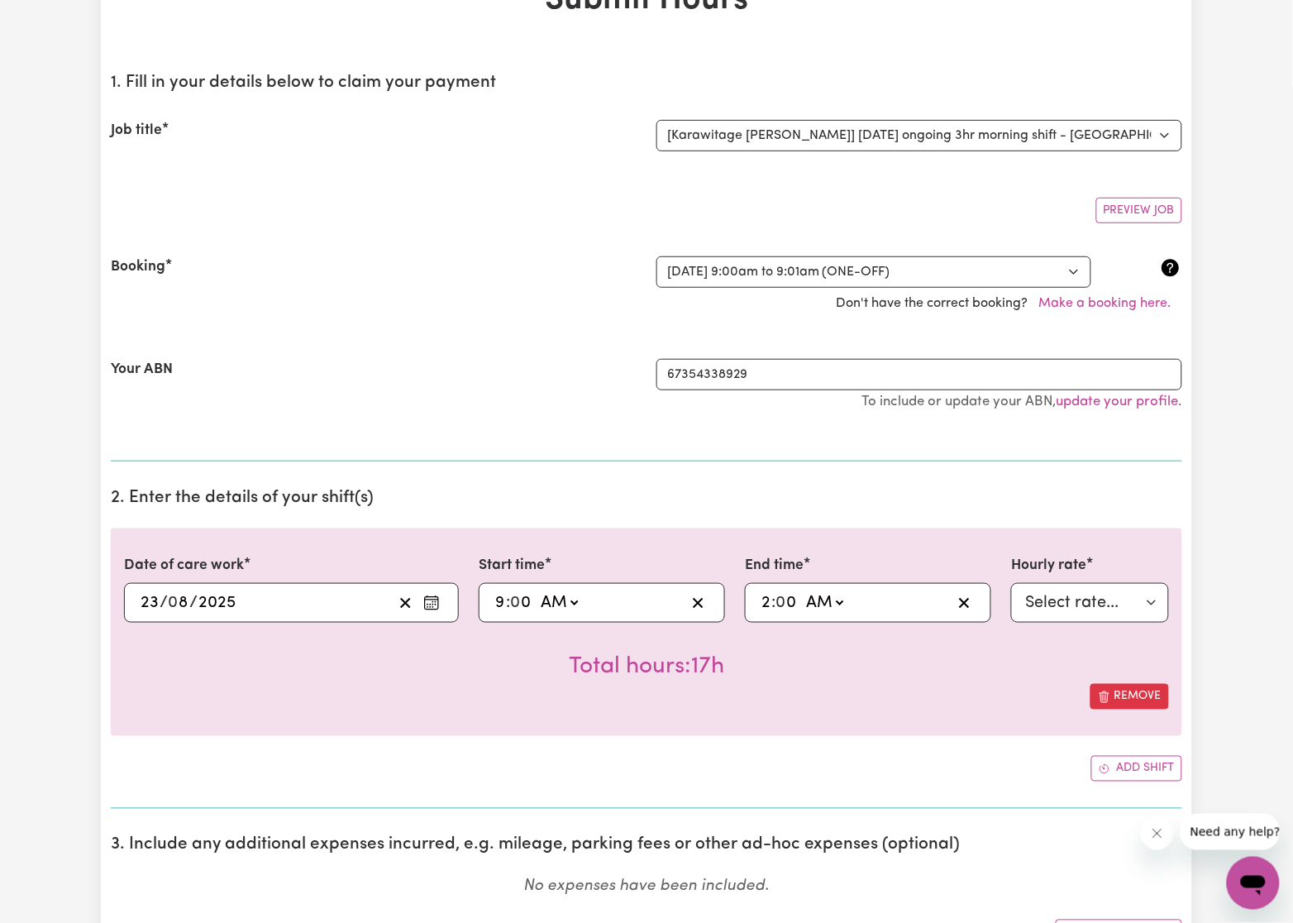
select select "pm"
click at [803, 592] on select "AM PM" at bounding box center [824, 602] width 45 height 25
type input "14:00"
click at [800, 736] on div "Date of care work 2025-08-23 23 / 0 8 / 2025 « ‹ August 2025 › » Mon Tue Wed Th…" at bounding box center [647, 632] width 1072 height 208
click at [1075, 605] on select "Select rate... $33.40 (Weekday) $40.10 (Saturday) $53.40 (Sunday) $66.80 (Publi…" at bounding box center [1090, 603] width 158 height 40
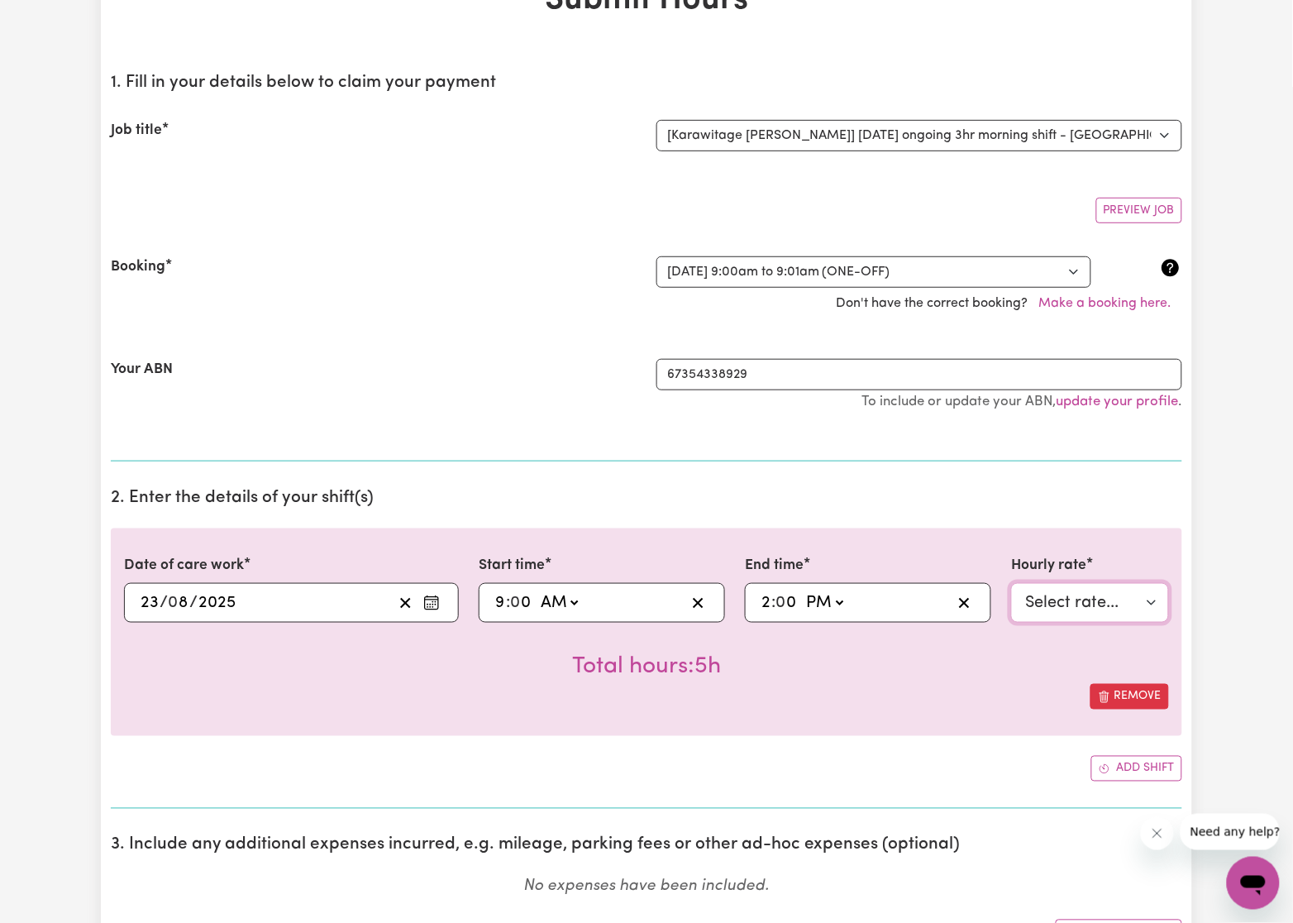
select select "40.1-Saturday"
click at [1011, 585] on select "Select rate... $33.40 (Weekday) $40.10 (Saturday) $53.40 (Sunday) $66.80 (Publi…" at bounding box center [1090, 603] width 158 height 40
click at [1160, 767] on button "Add shift" at bounding box center [1137, 769] width 91 height 26
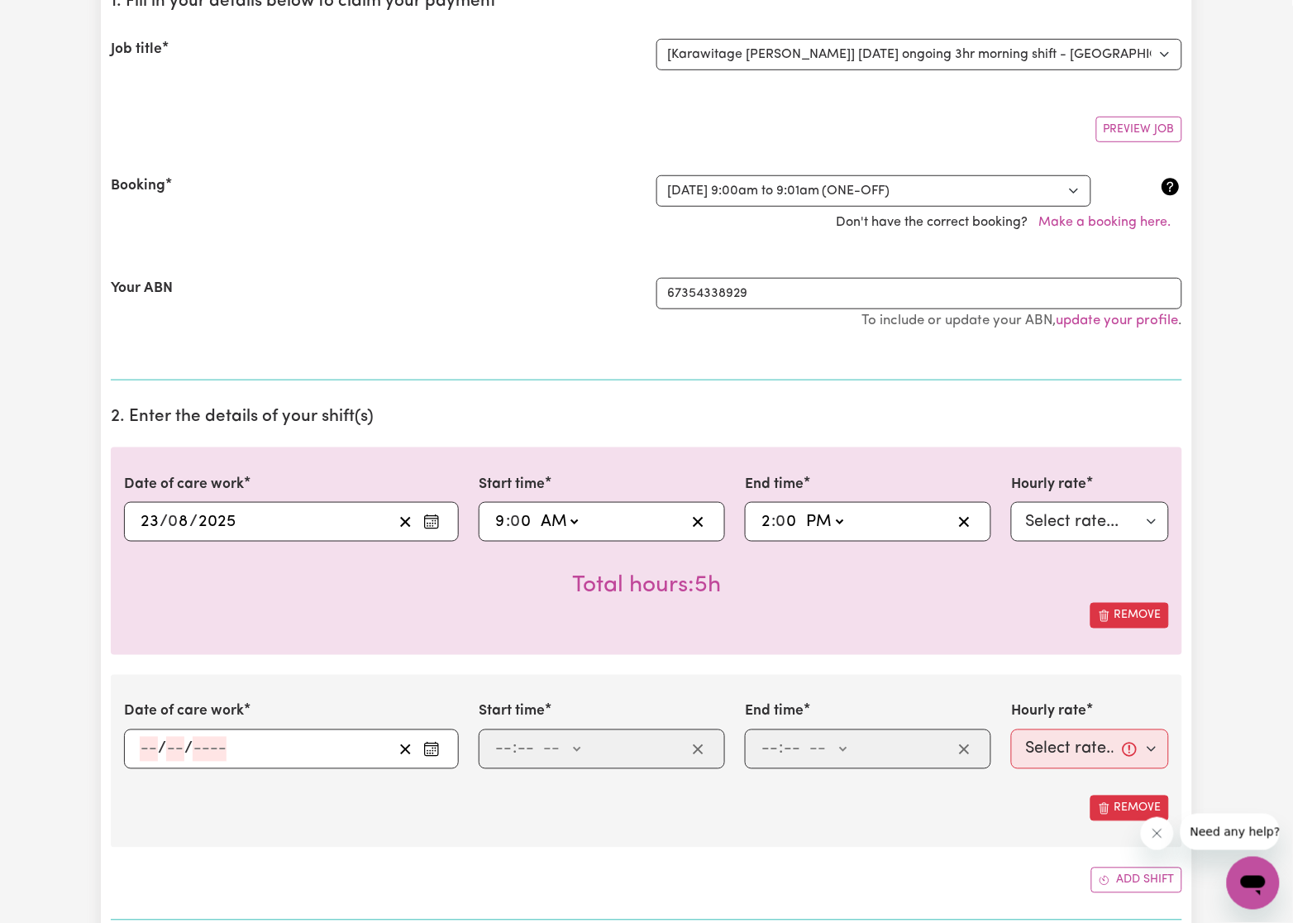
scroll to position [248, 0]
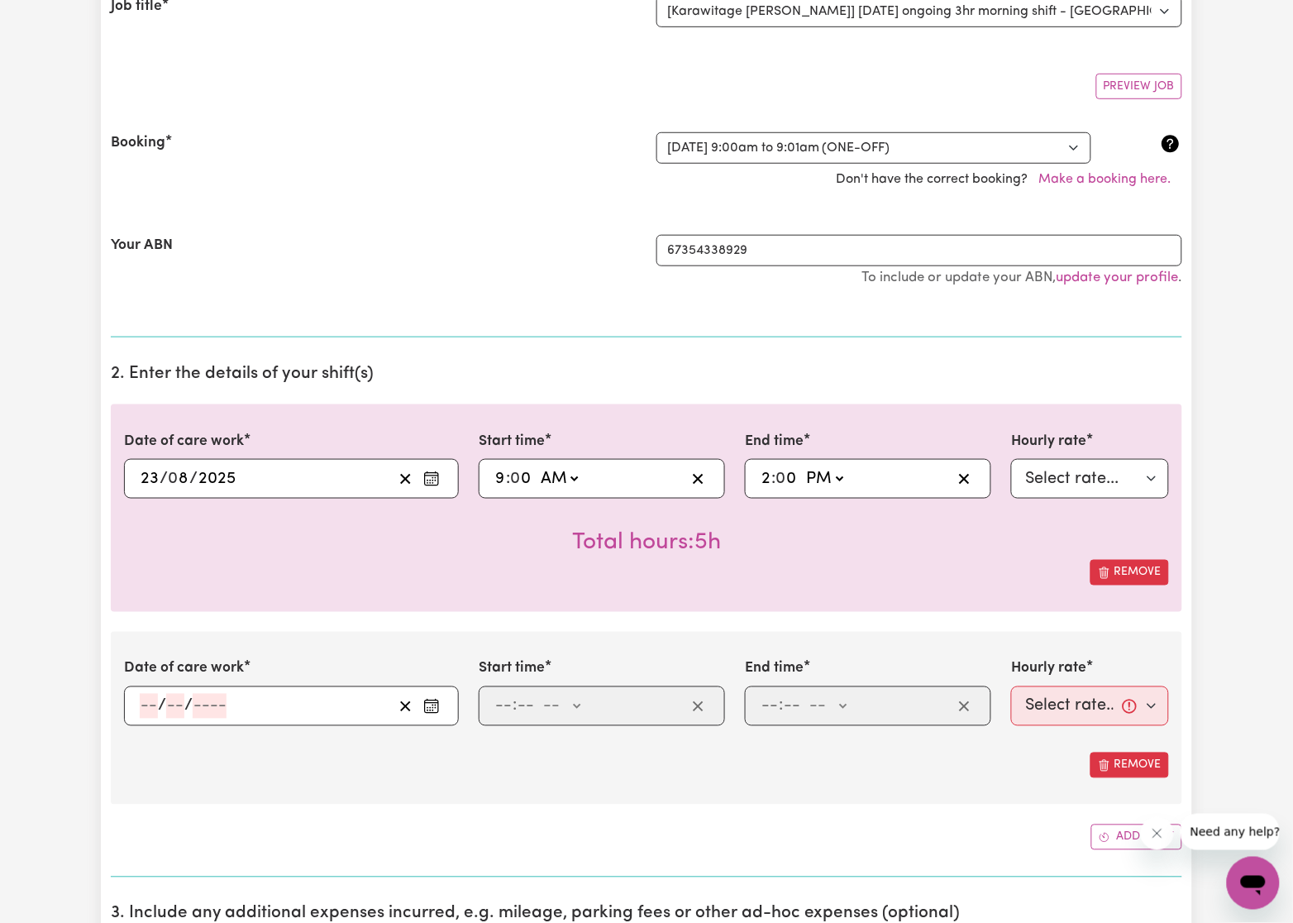
click at [433, 715] on icon "Enter the date of care work" at bounding box center [431, 706] width 17 height 17
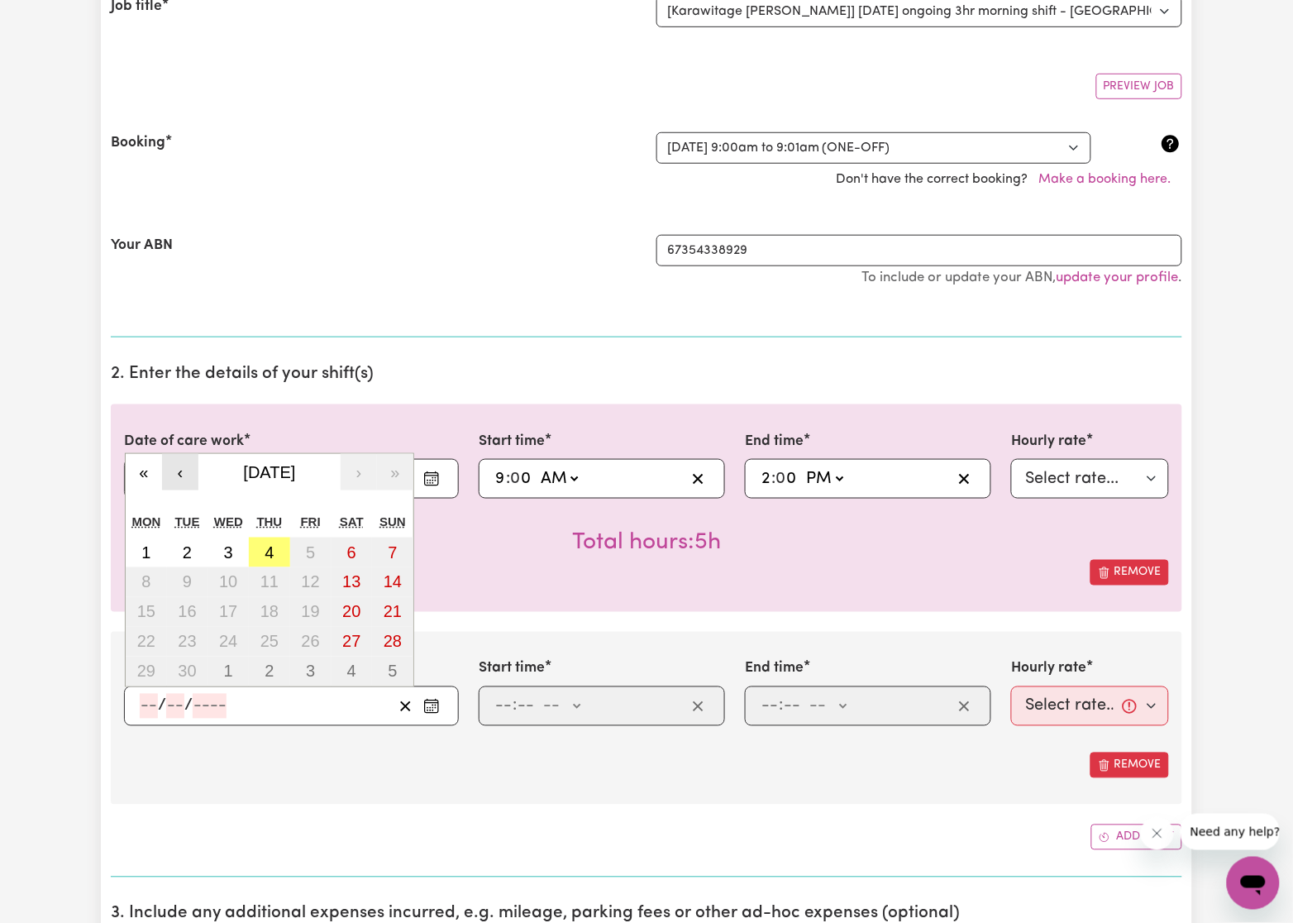
click at [175, 478] on button "‹" at bounding box center [180, 472] width 36 height 36
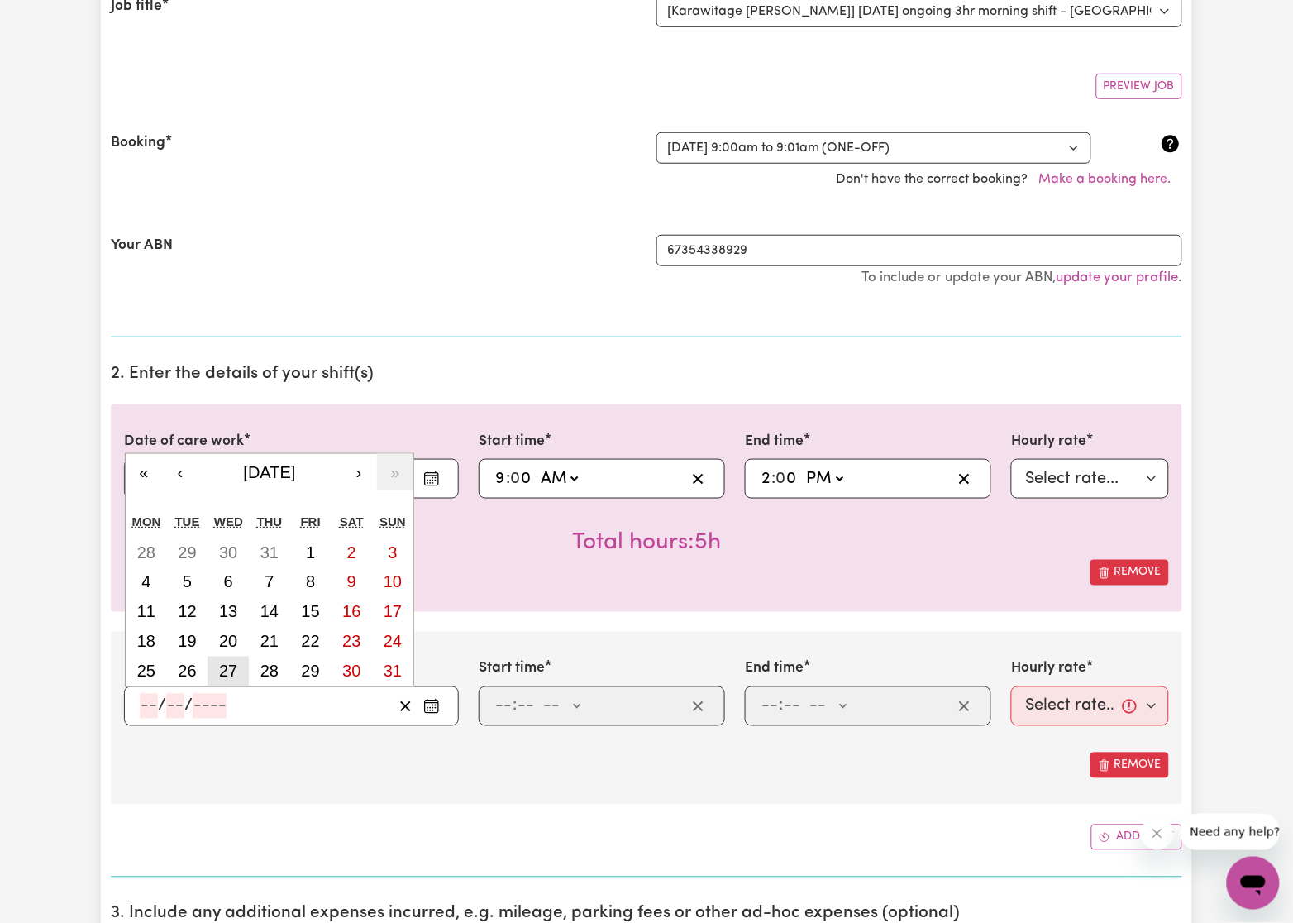
click at [230, 673] on abbr "27" at bounding box center [228, 671] width 18 height 18
type input "2025-08-27"
type input "27"
type input "8"
type input "2025"
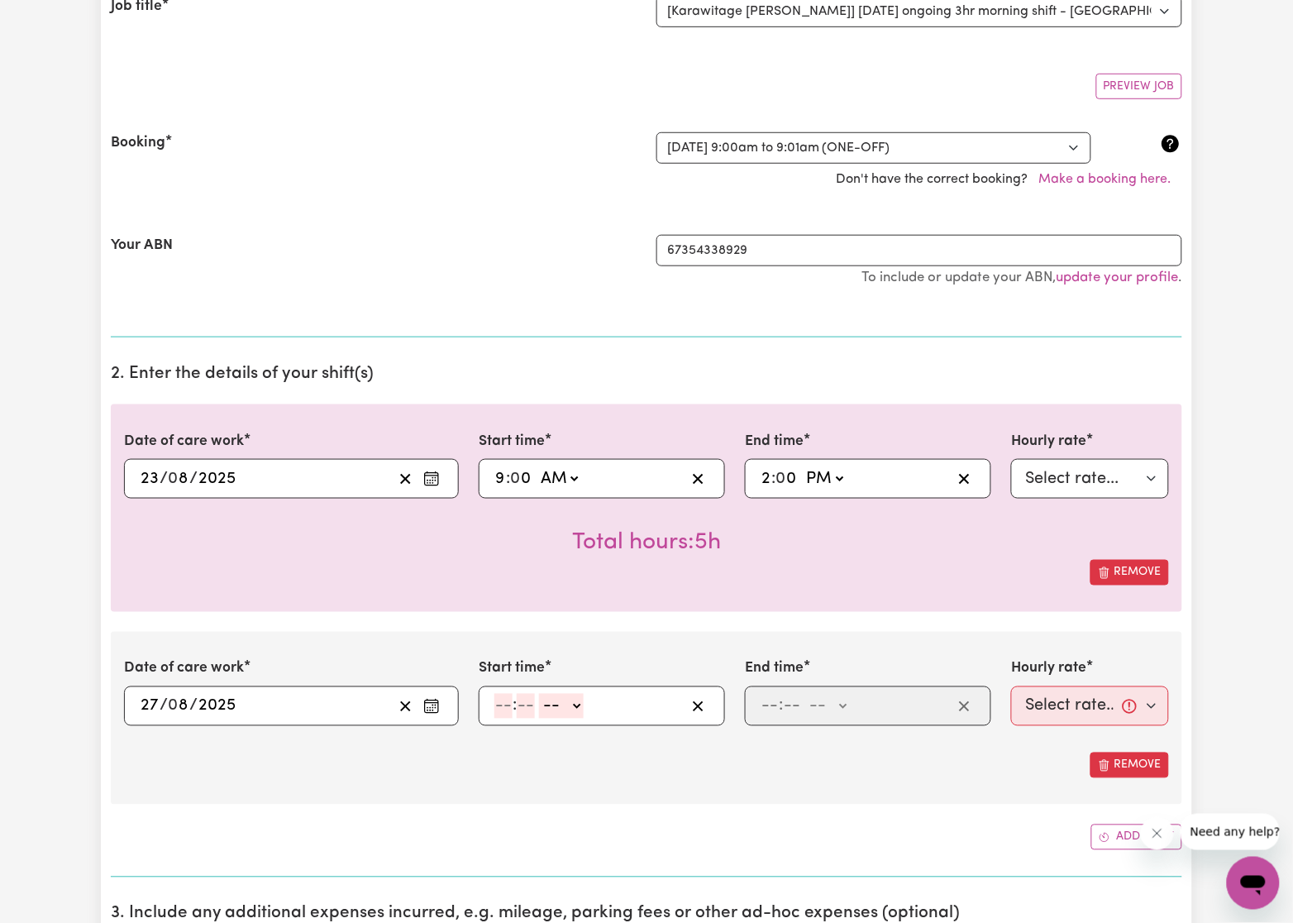
drag, startPoint x: 504, startPoint y: 713, endPoint x: 581, endPoint y: 688, distance: 81.6
click at [504, 713] on input "number" at bounding box center [504, 706] width 18 height 25
type input "11"
type input "0"
select select "am"
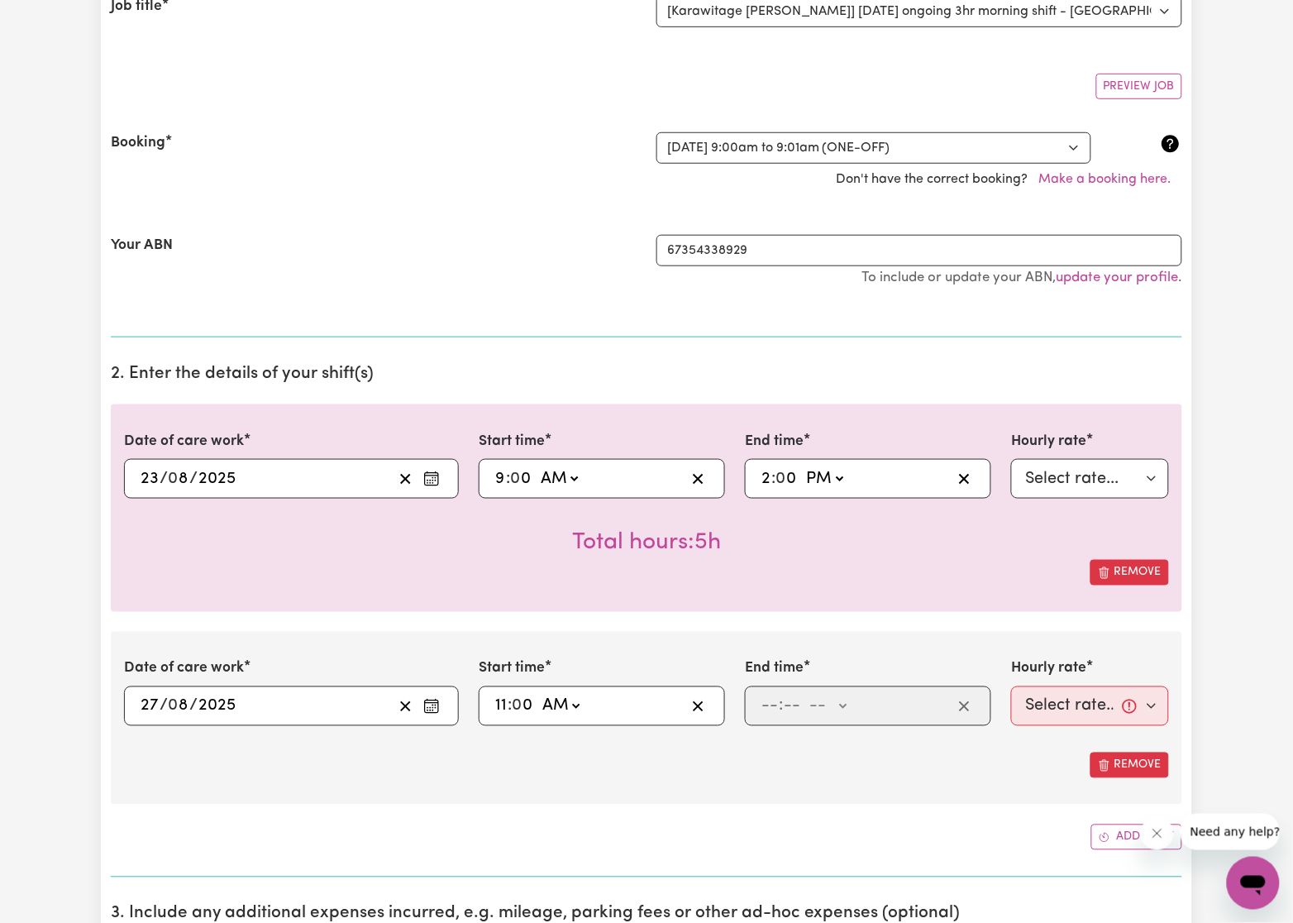
type input "11:00"
type input "4"
type input "0"
select select "am"
type input "04:00"
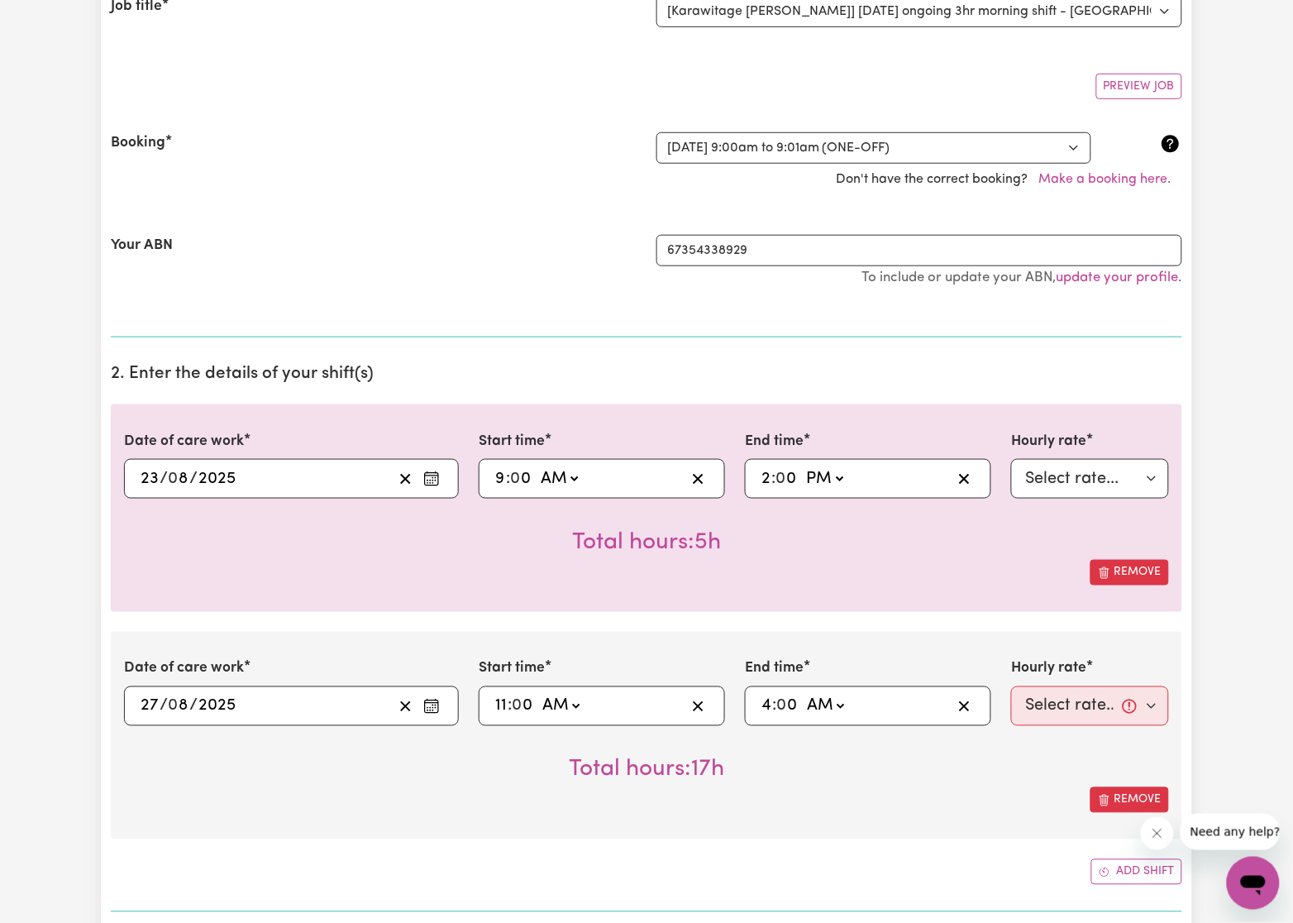
select select "pm"
type input "16:00"
click at [514, 817] on div "Date of care work 2025-08-27 27 / 0 8 / 2025 « ‹ August 2025 › » Mon Tue Wed Th…" at bounding box center [647, 736] width 1072 height 208
click at [269, 794] on div "Remove" at bounding box center [646, 800] width 1045 height 26
click at [1061, 703] on select "Select rate... $33.40 (Weekday) $40.10 (Saturday) $53.40 (Sunday) $66.80 (Publi…" at bounding box center [1090, 706] width 158 height 40
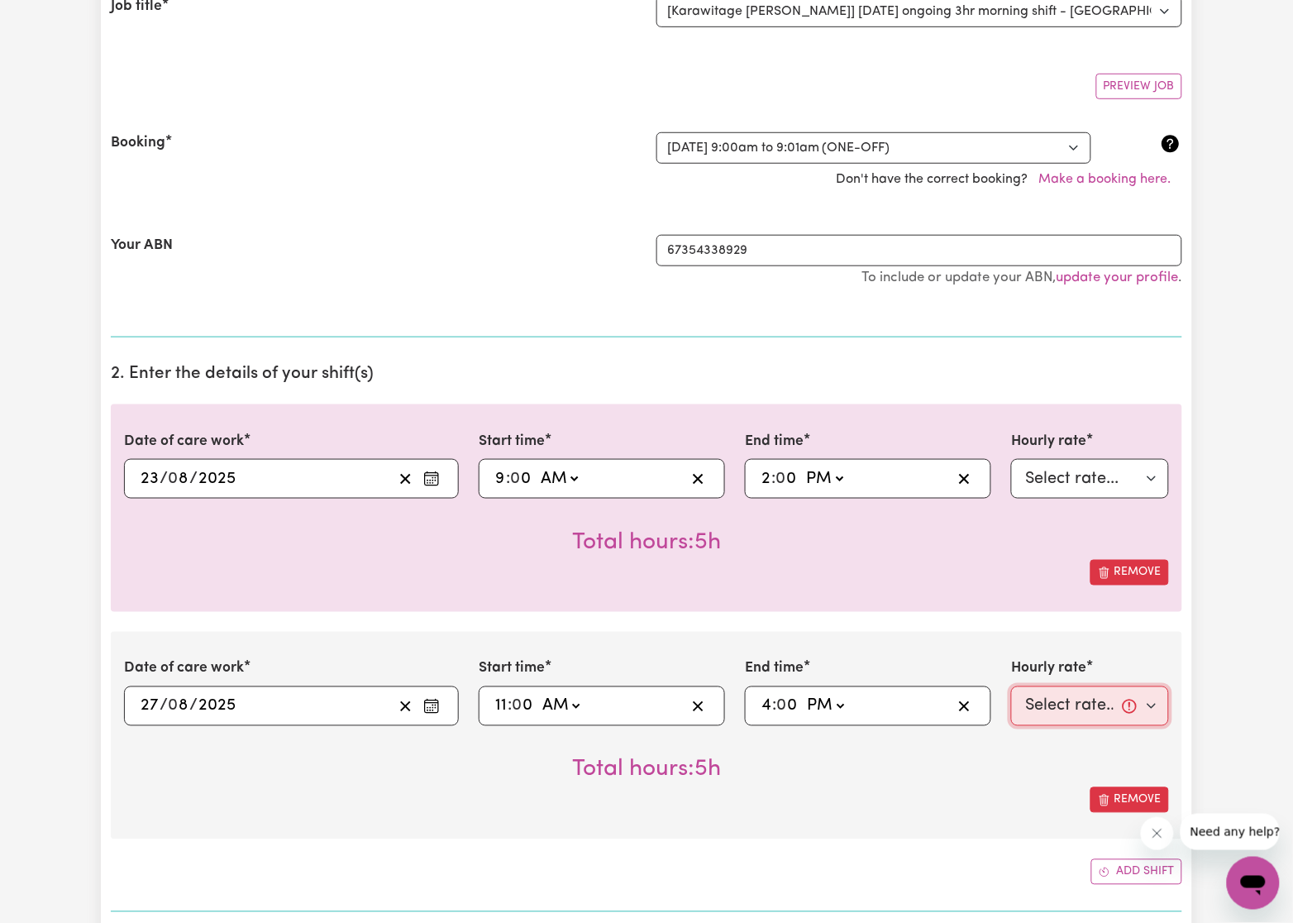
select select "33.4-Weekday"
click at [1011, 689] on select "Select rate... $33.40 (Weekday) $40.10 (Saturday) $53.40 (Sunday) $66.80 (Publi…" at bounding box center [1090, 706] width 158 height 40
click at [307, 839] on div "Date of care work 2025-08-27 27 / 0 8 / 2025 « ‹ August 2025 › » Mon Tue Wed Th…" at bounding box center [647, 736] width 1072 height 208
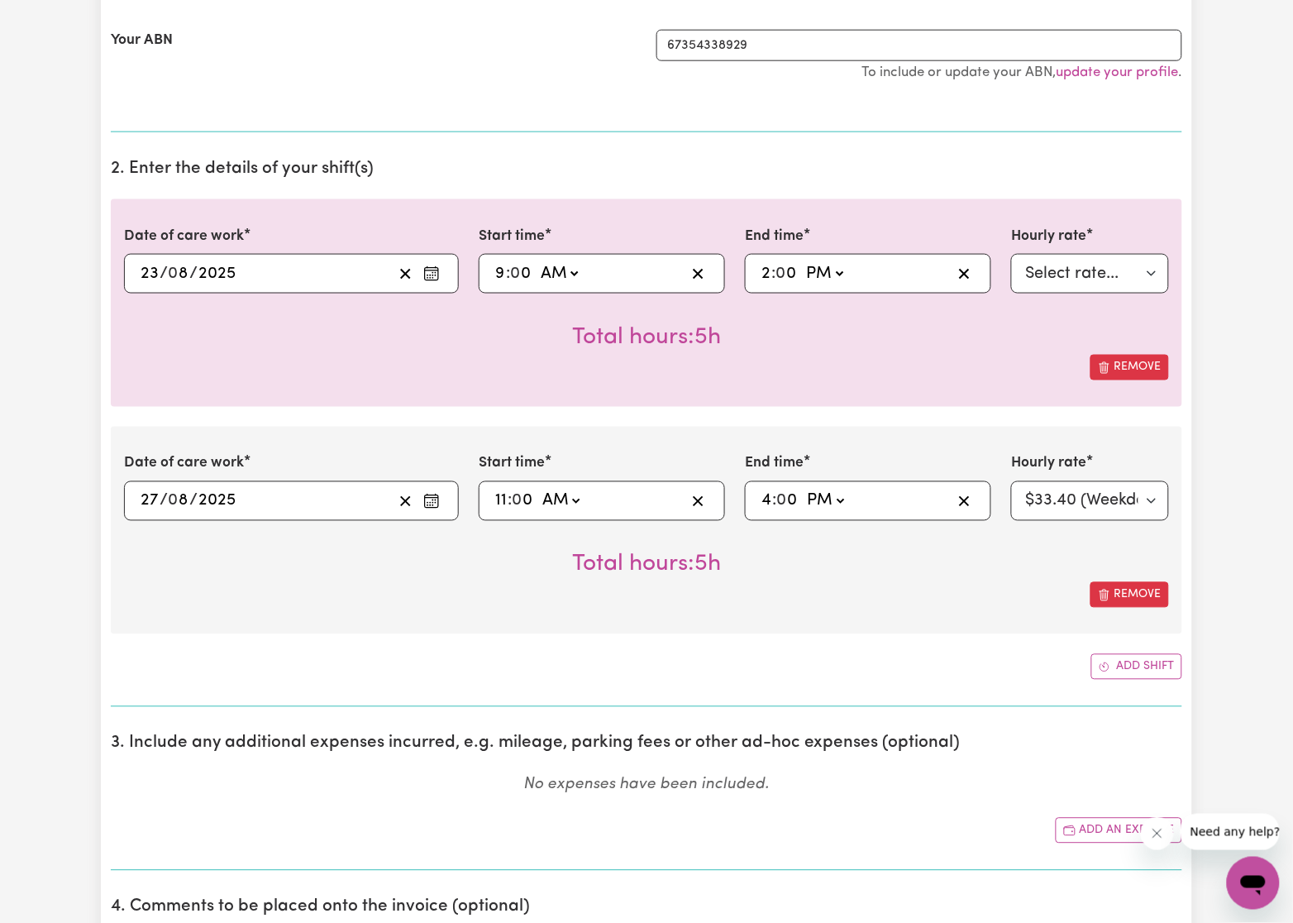
scroll to position [496, 0]
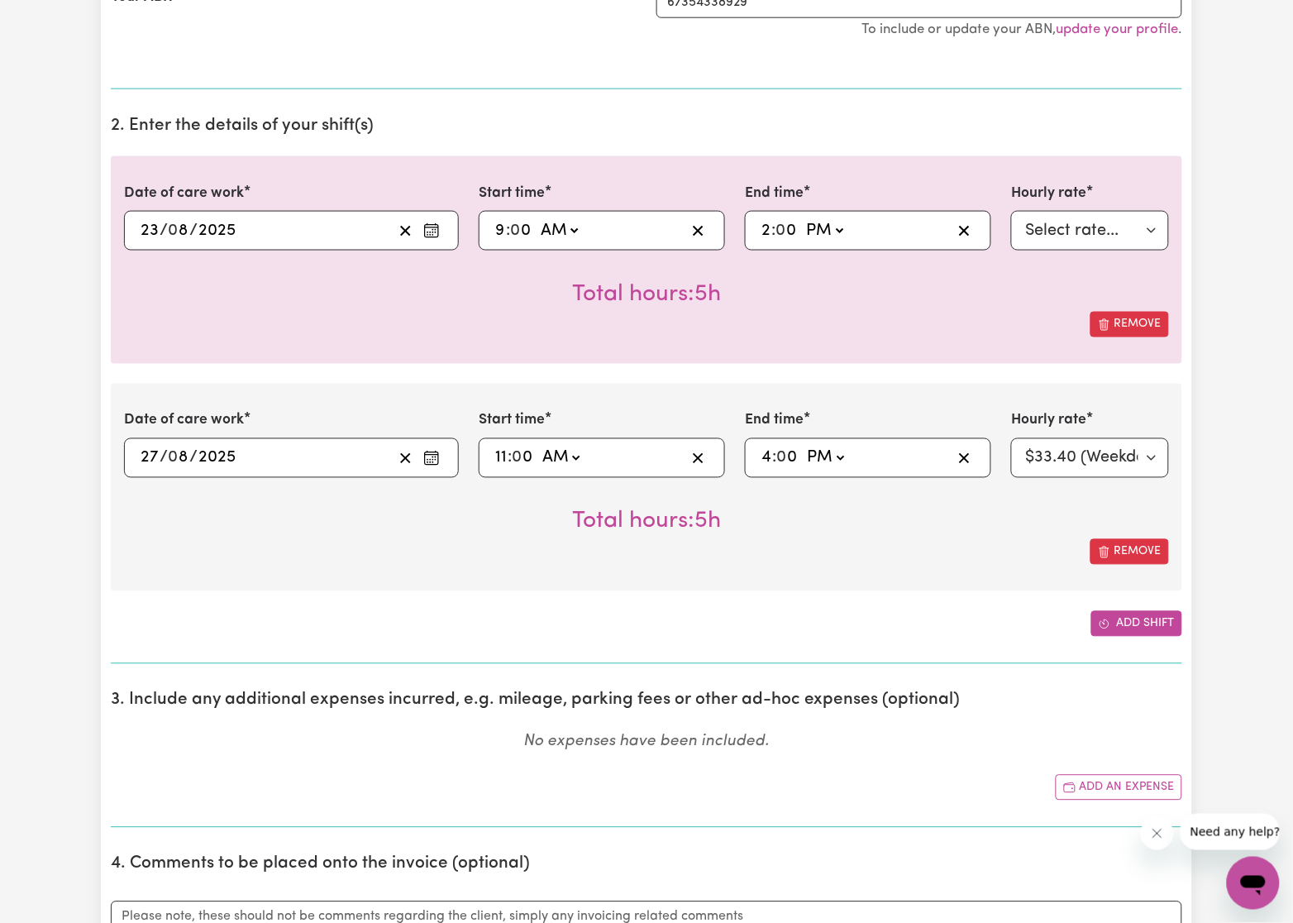
click at [1159, 632] on button "Add shift" at bounding box center [1137, 624] width 91 height 26
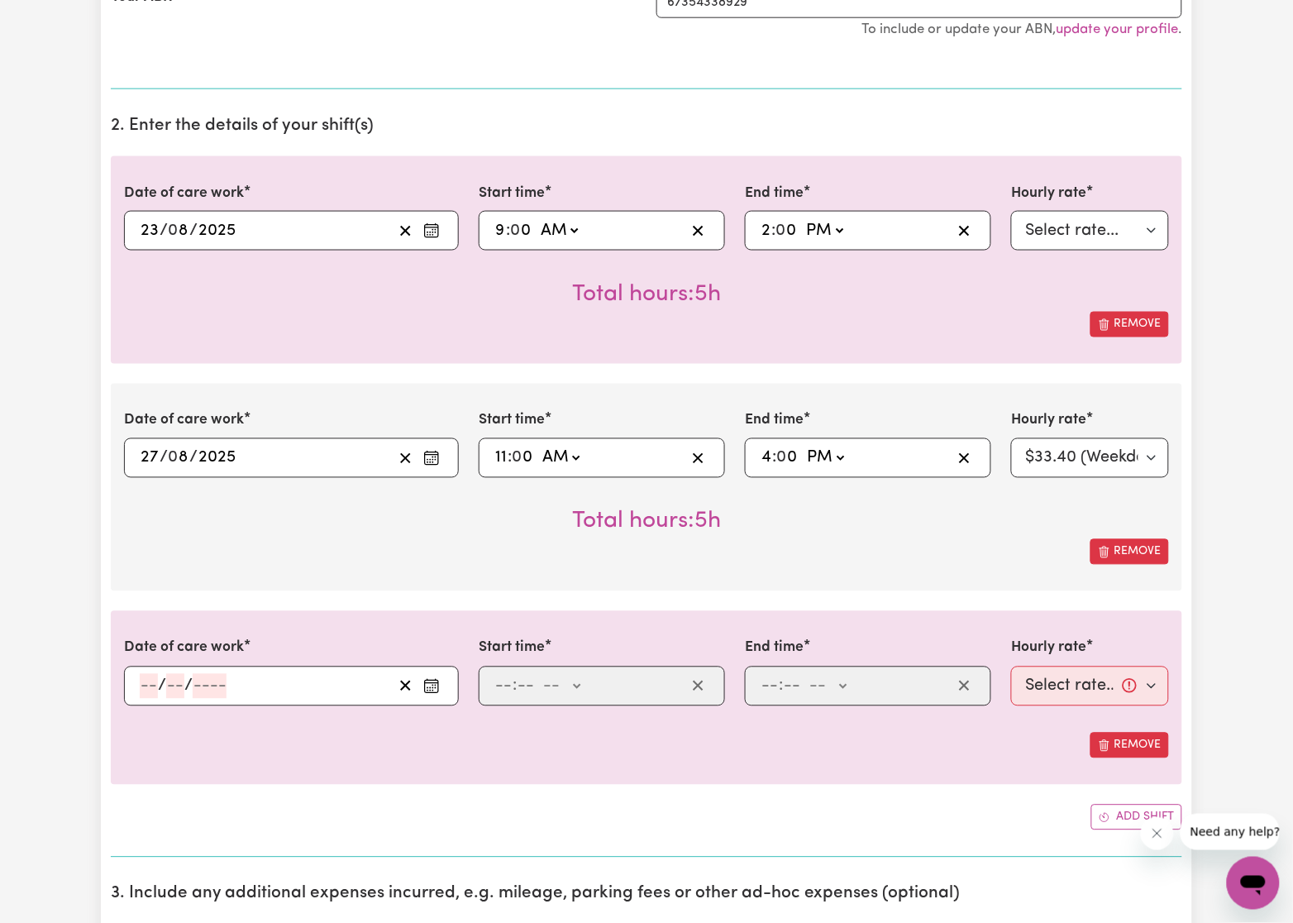
click at [437, 686] on icon "Enter the date of care work" at bounding box center [431, 686] width 17 height 17
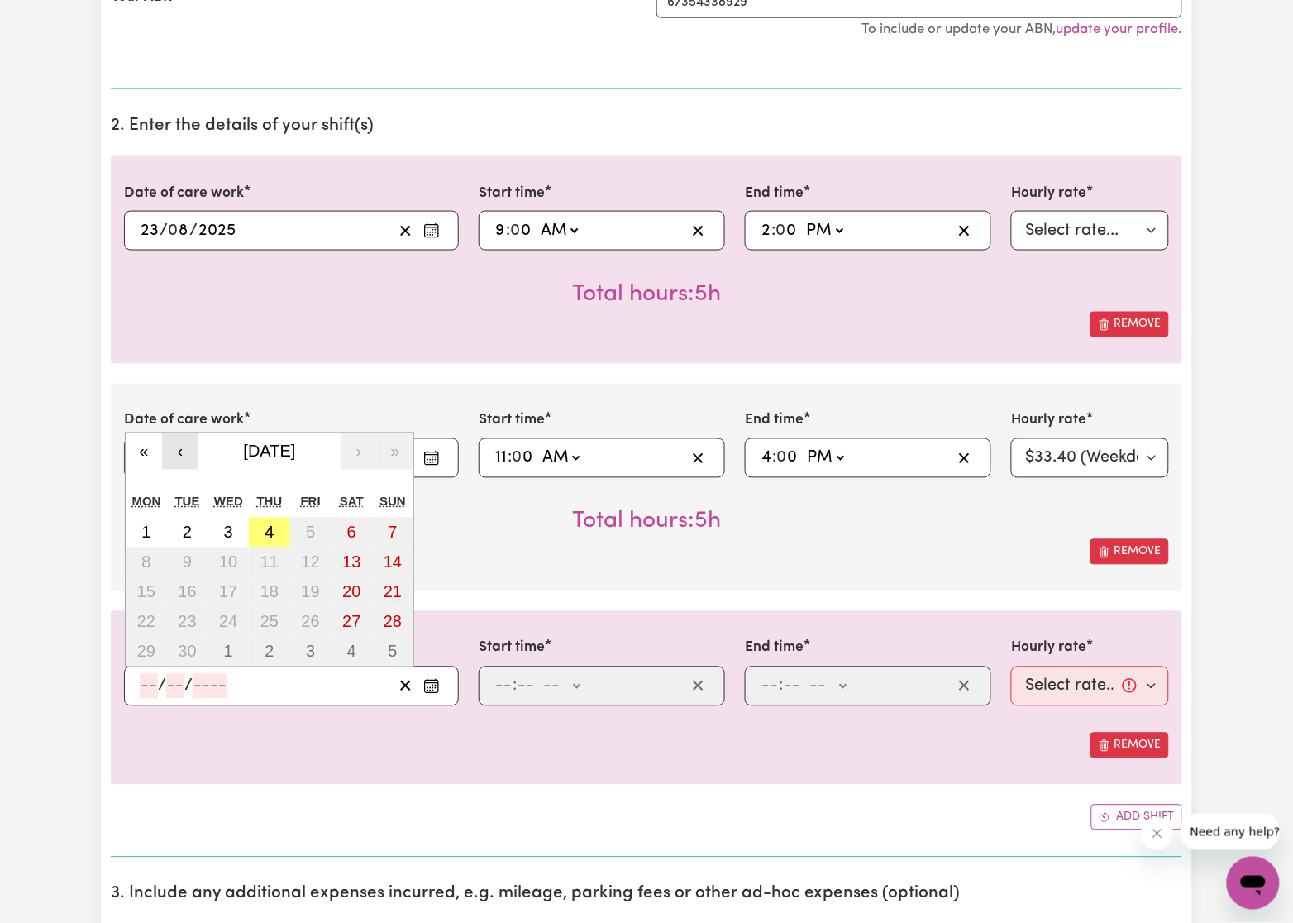
click at [189, 461] on button "‹" at bounding box center [180, 451] width 36 height 36
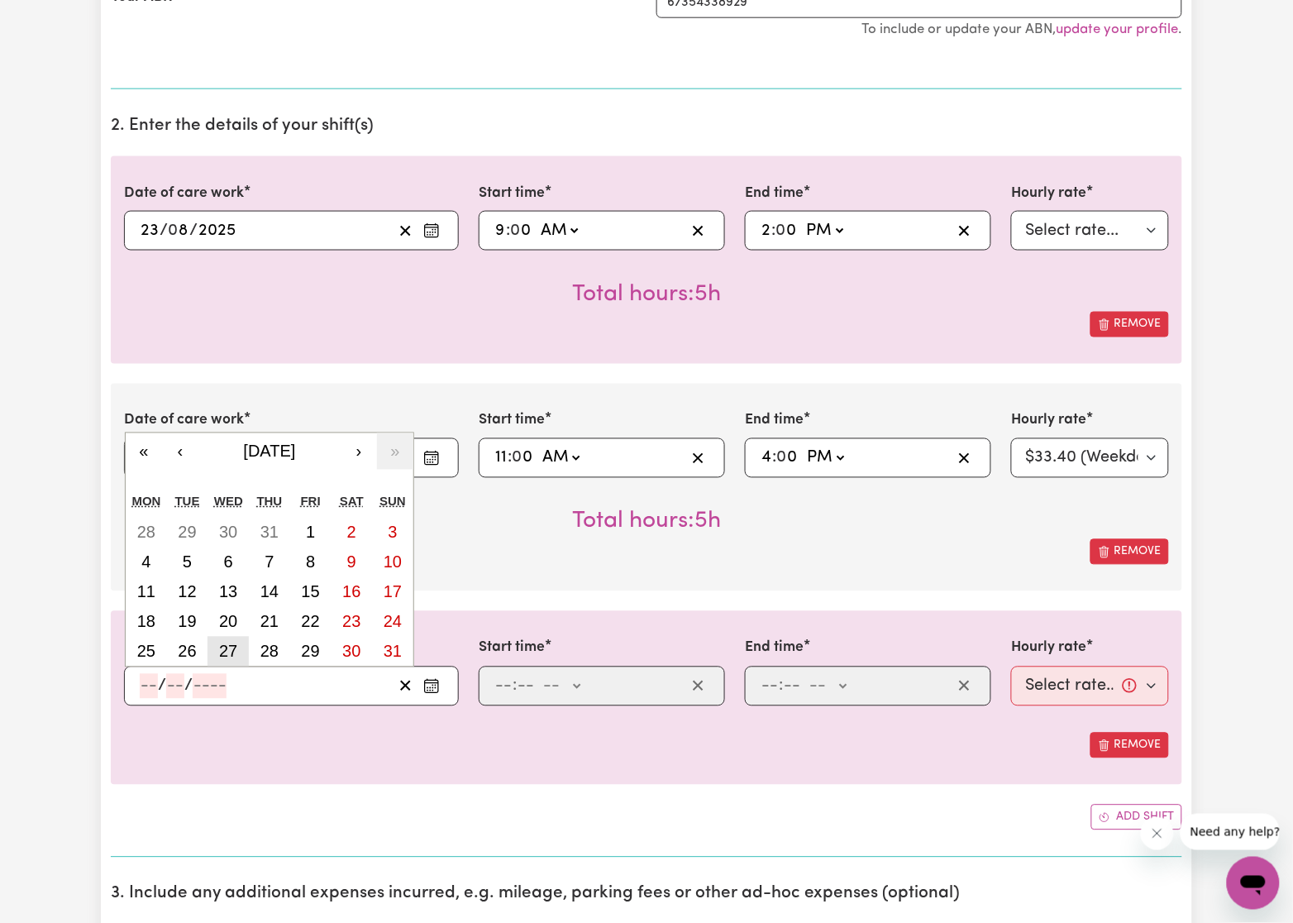
click at [226, 648] on abbr "27" at bounding box center [228, 652] width 18 height 18
type input "2025-08-27"
type input "27"
type input "8"
type input "2025"
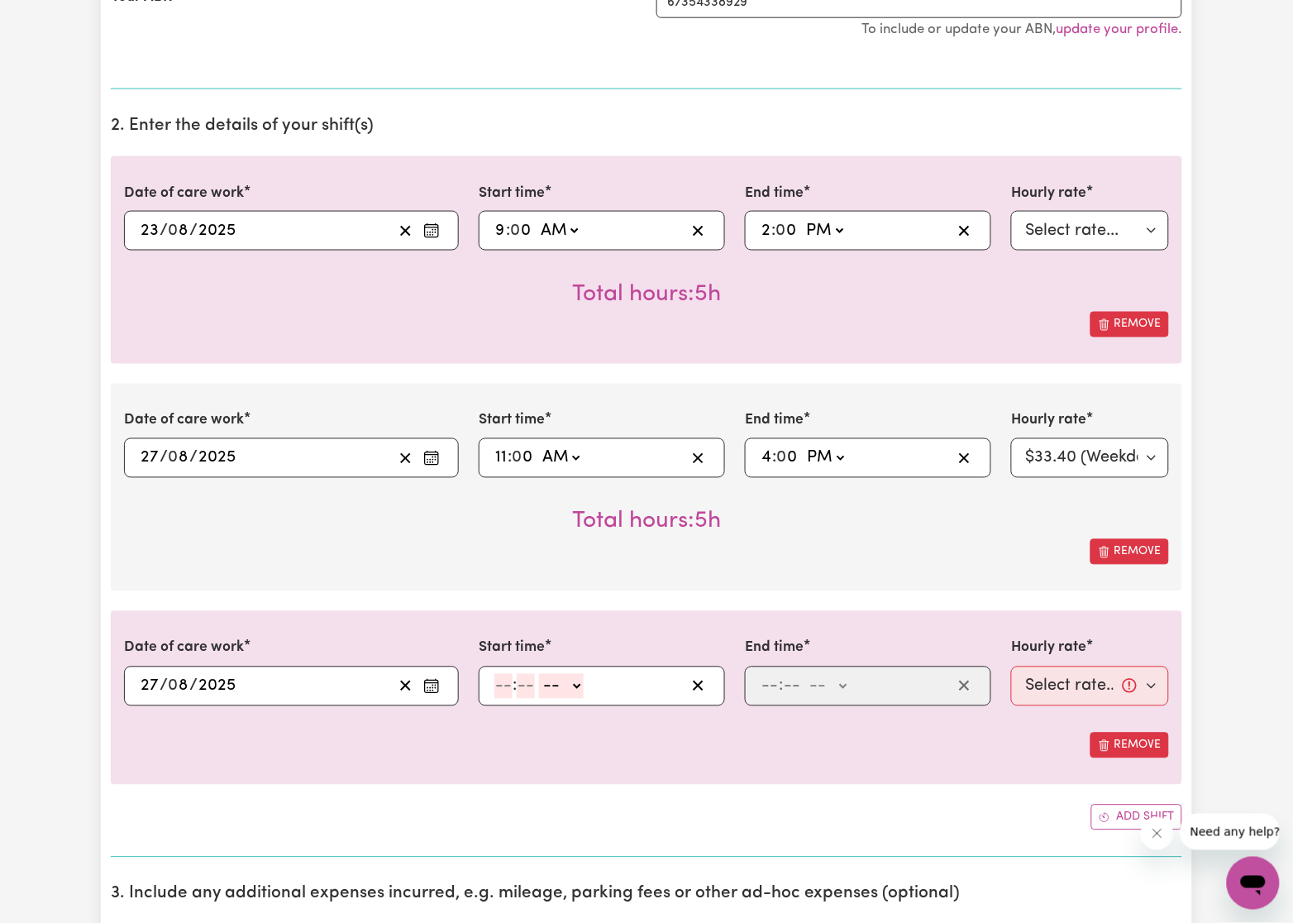
click at [508, 696] on input "number" at bounding box center [504, 686] width 18 height 25
type input "3"
type input "0"
select select "am"
type input "03:00"
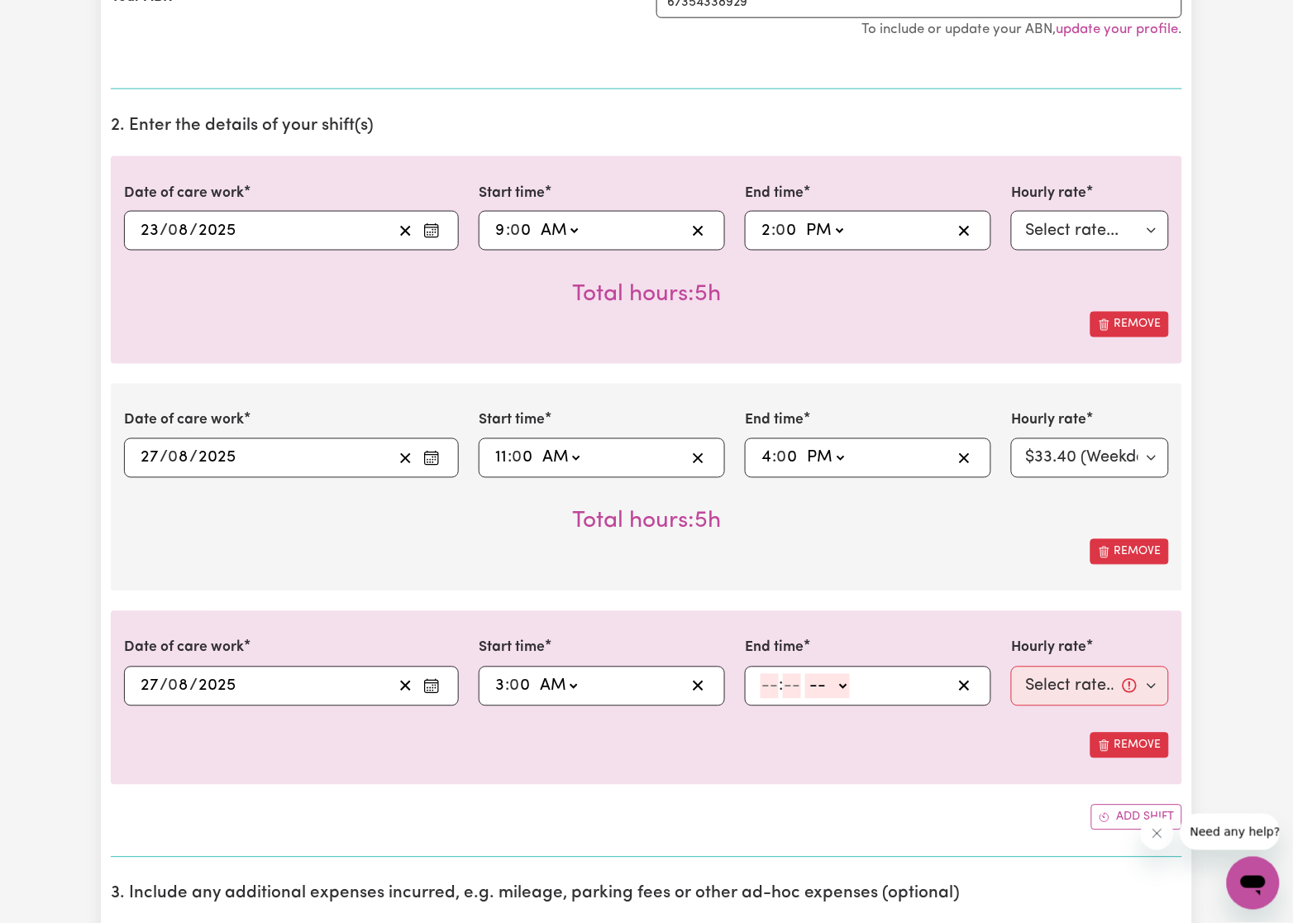
select select "pm"
type input "15:00"
click at [766, 698] on input "number" at bounding box center [770, 686] width 18 height 25
type input "5"
type input "0"
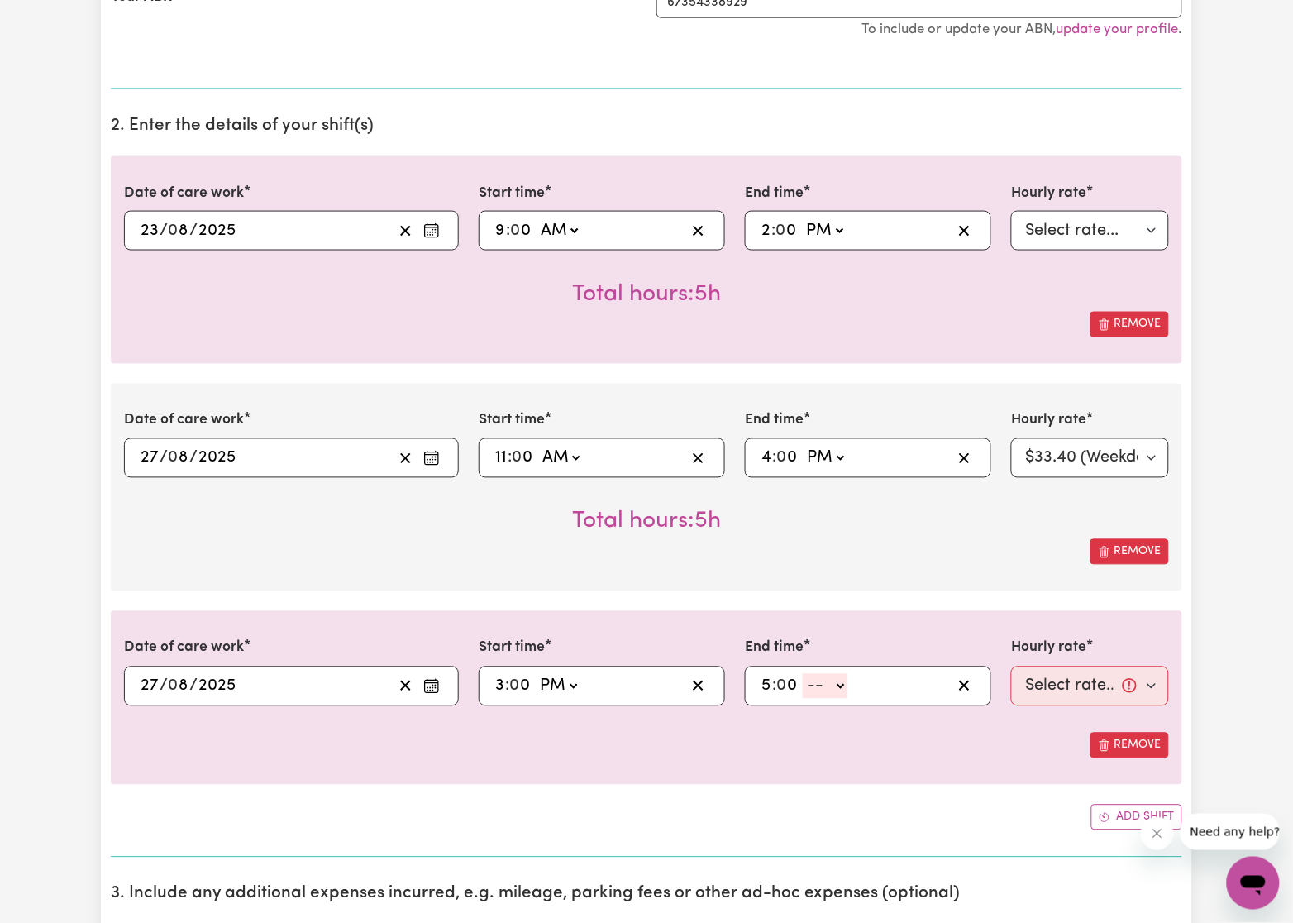
select select "am"
type input "05:00"
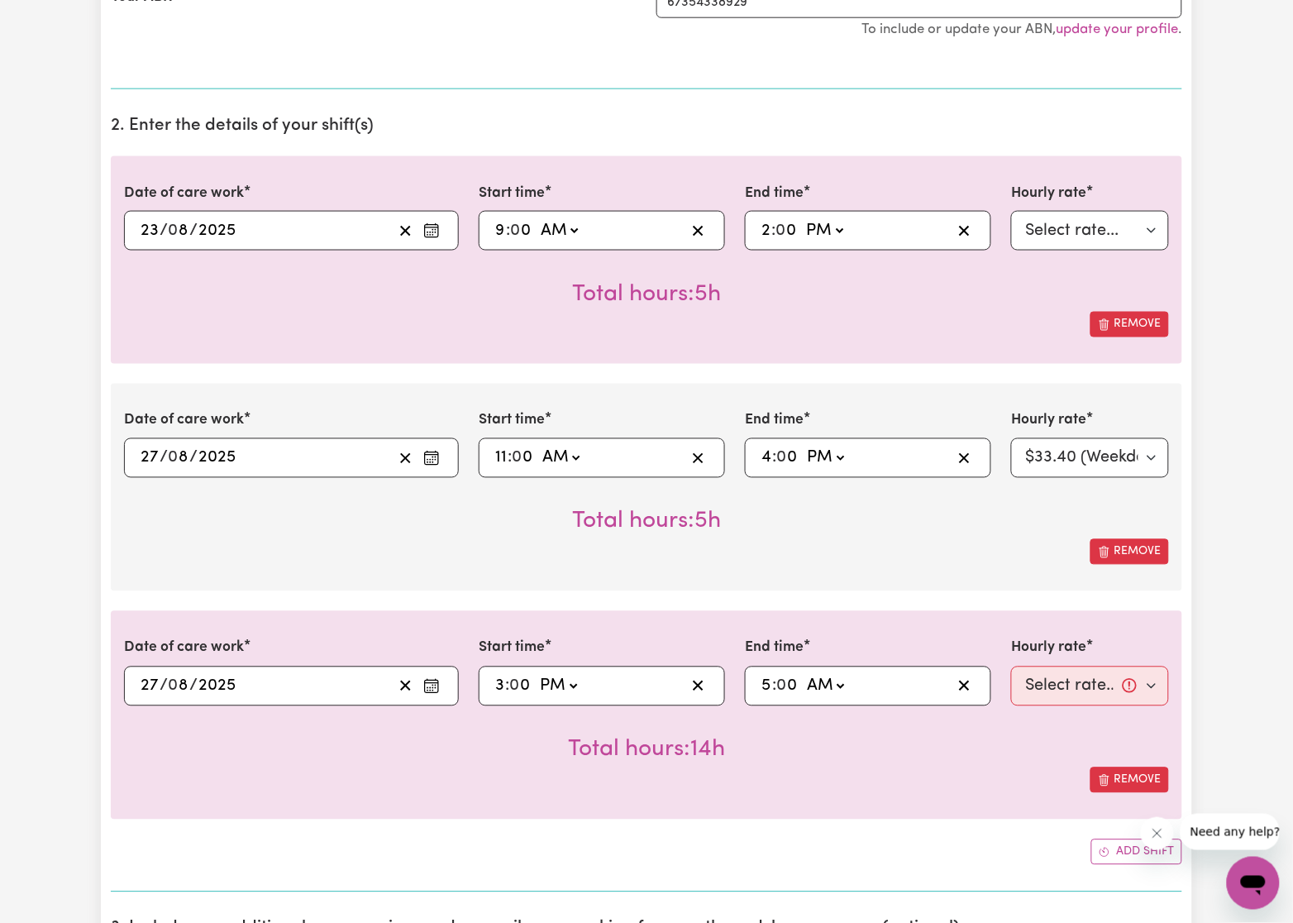
select select "pm"
type input "17:00"
click at [681, 799] on div "Date of care work 2025-08-27 27 / 0 8 / 2025 « ‹ August 2025 › » Mon Tue Wed Th…" at bounding box center [647, 715] width 1072 height 208
drag, startPoint x: 375, startPoint y: 767, endPoint x: 398, endPoint y: 748, distance: 29.9
click at [375, 769] on div "Date of care work 2025-08-27 27 / 0 8 / 2025 « ‹ August 2025 › » Mon Tue Wed Th…" at bounding box center [647, 715] width 1072 height 208
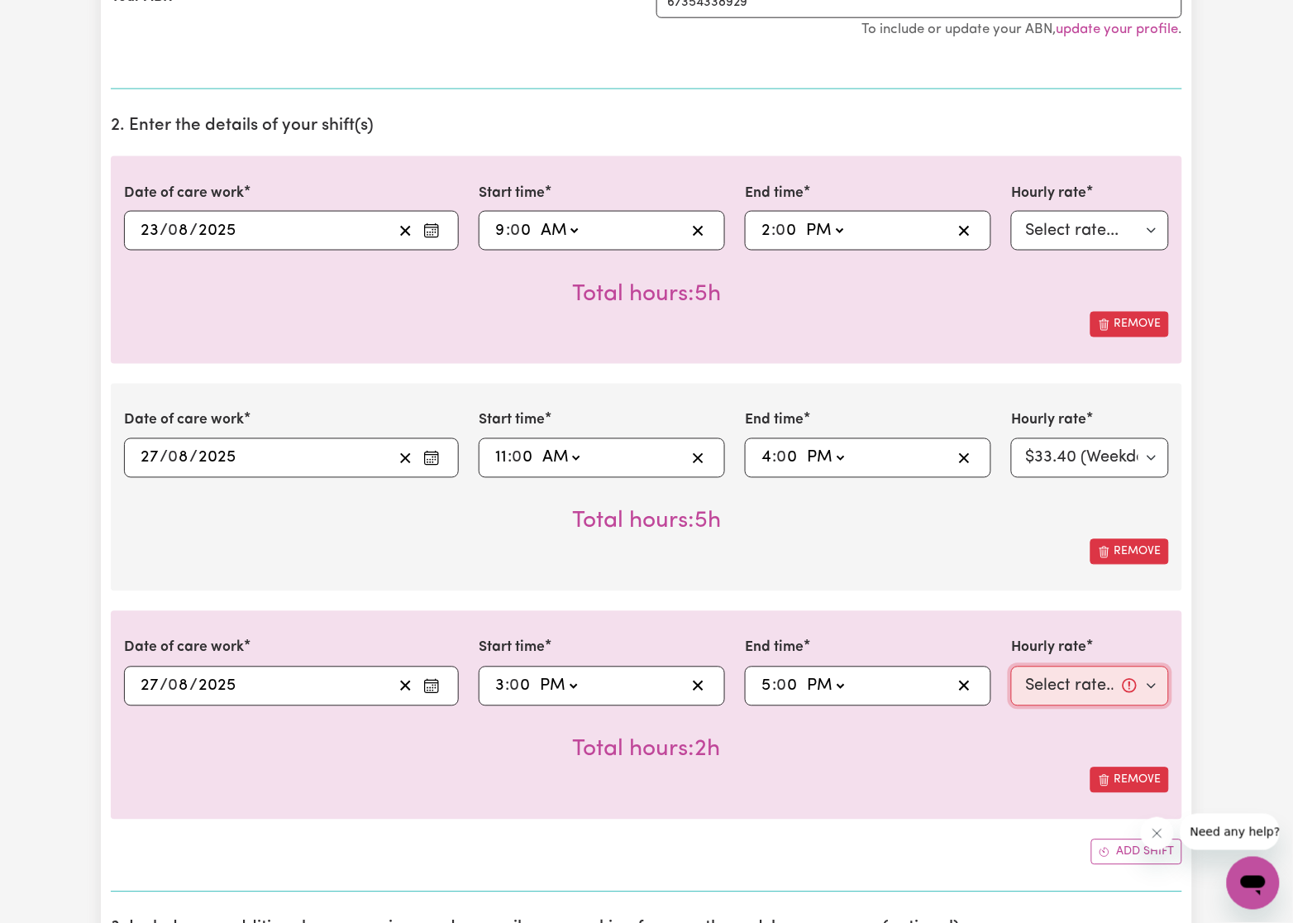
click at [1070, 697] on select "Select rate... $33.40 (Weekday) $40.10 (Saturday) $53.40 (Sunday) $66.80 (Publi…" at bounding box center [1090, 687] width 158 height 40
select select "33.4-Weekday"
click at [1011, 669] on select "Select rate... $33.40 (Weekday) $40.10 (Saturday) $53.40 (Sunday) $66.80 (Publi…" at bounding box center [1090, 687] width 158 height 40
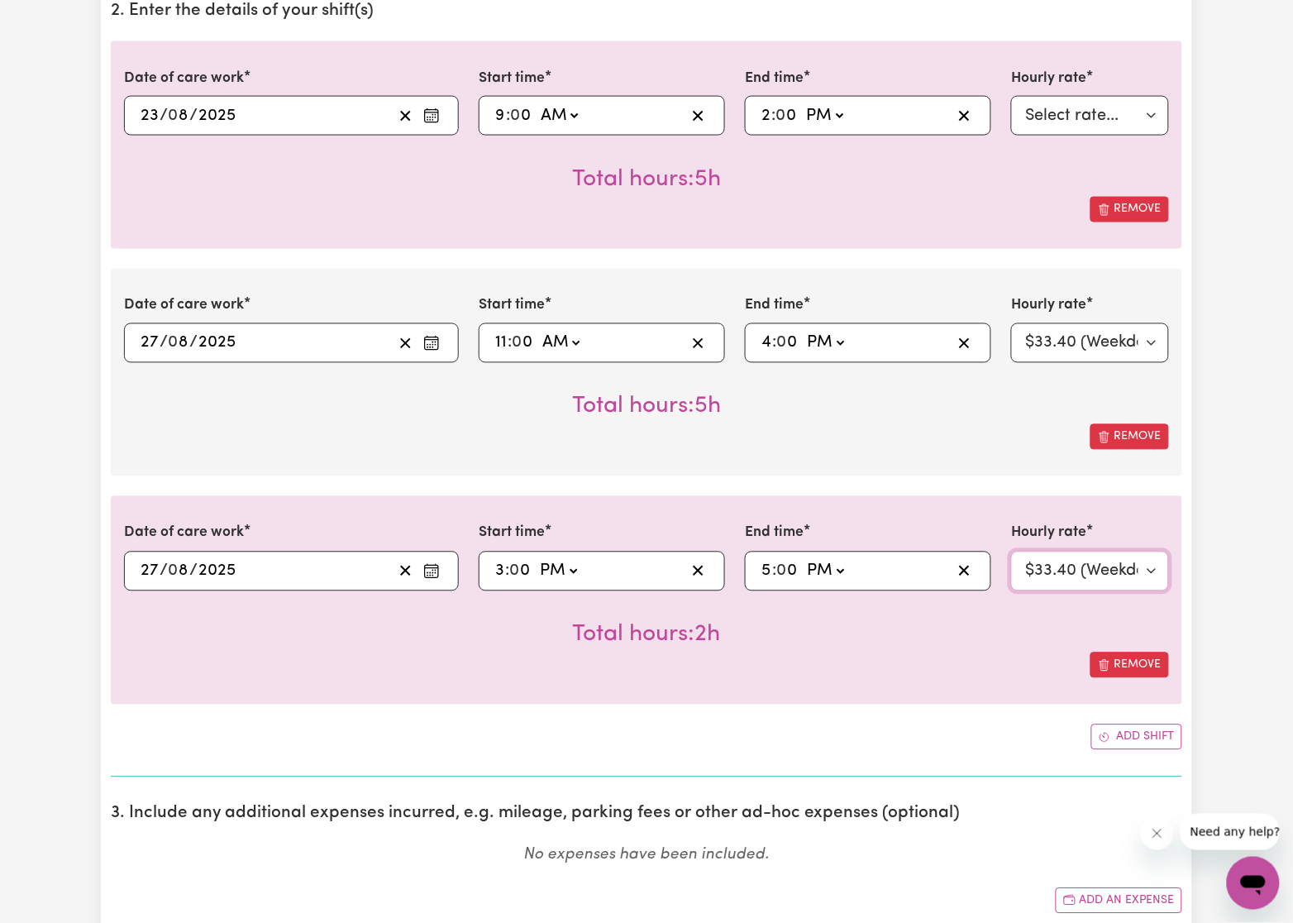
scroll to position [743, 0]
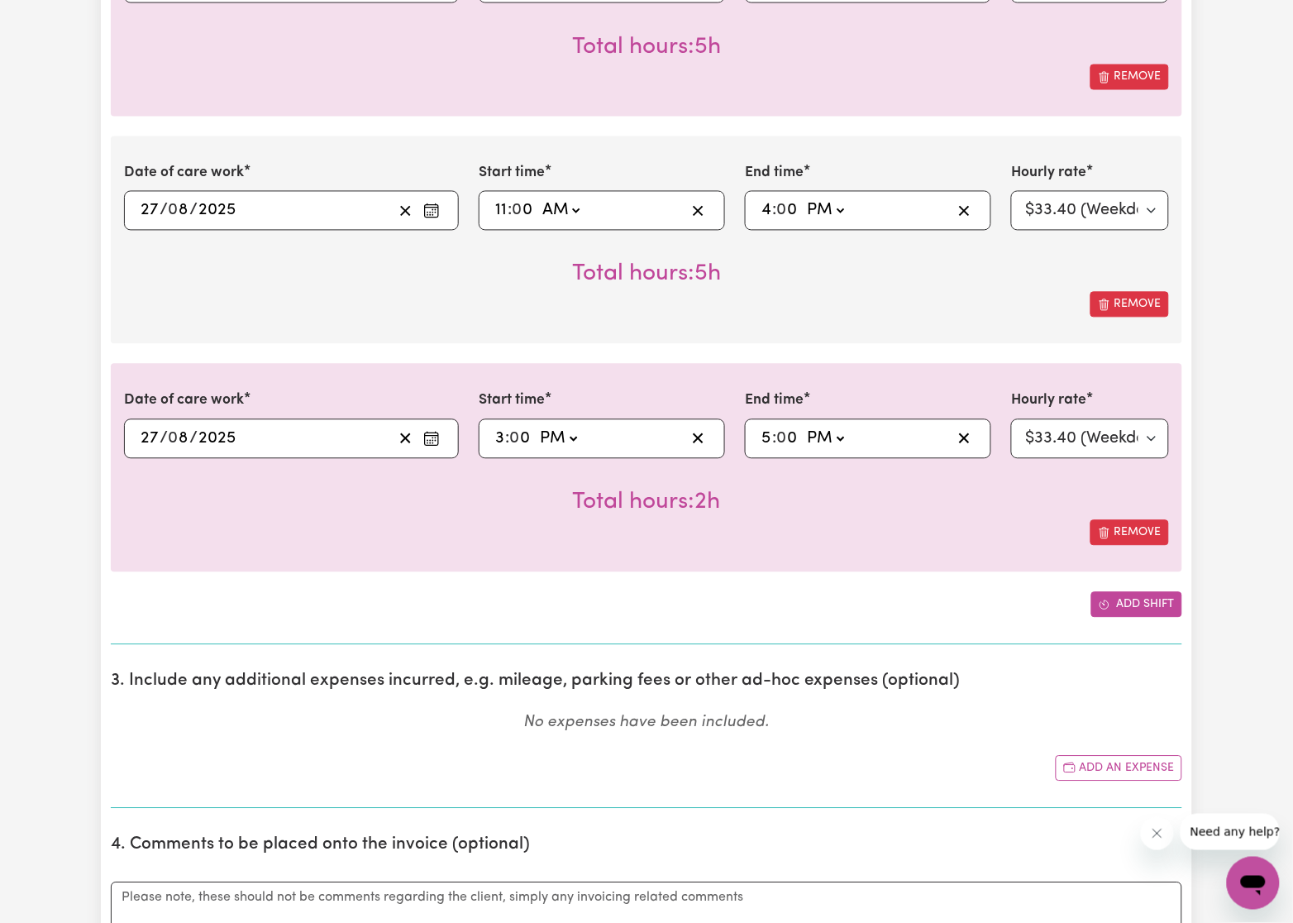
click at [1127, 604] on button "Add shift" at bounding box center [1137, 605] width 91 height 26
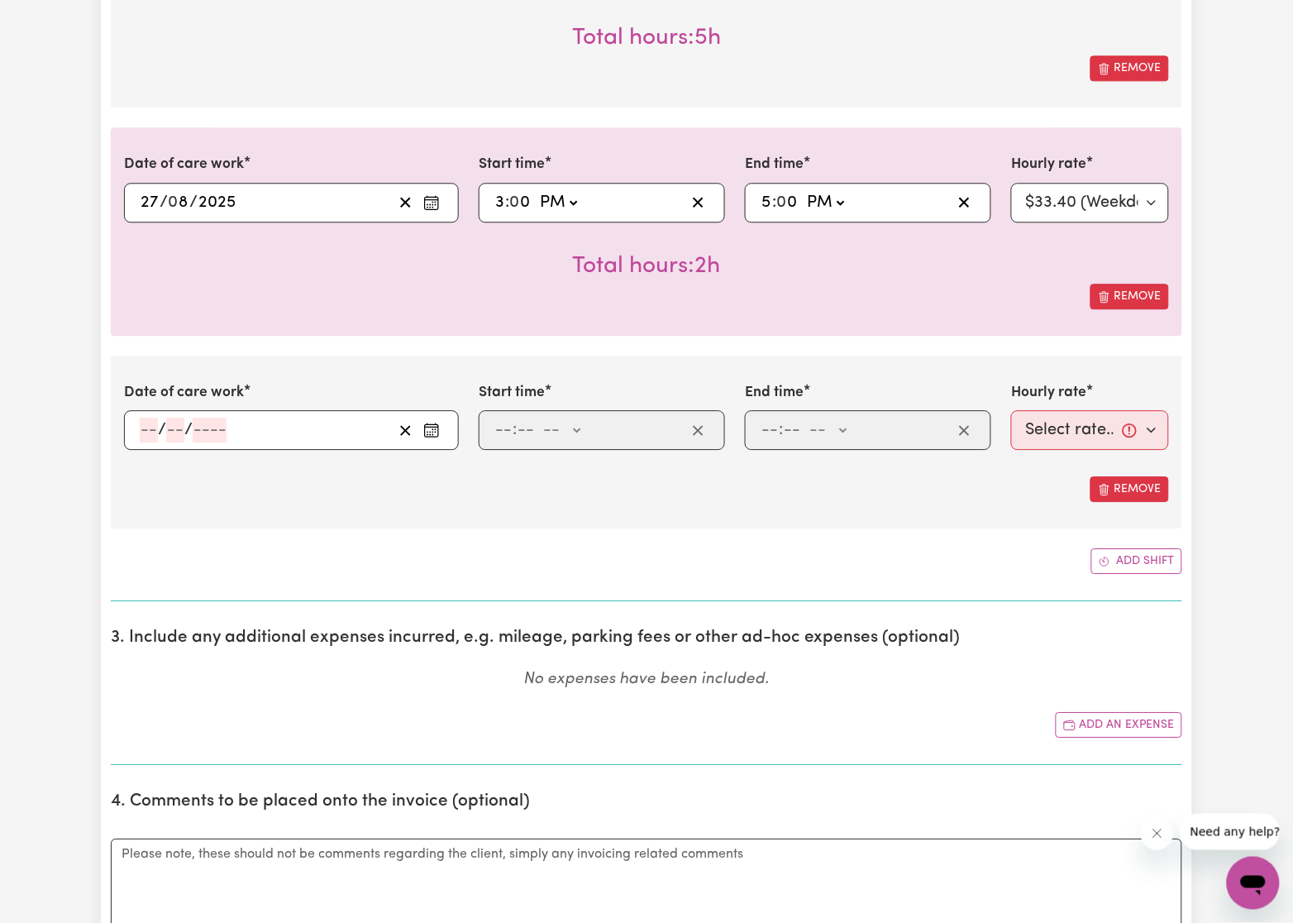
scroll to position [992, 0]
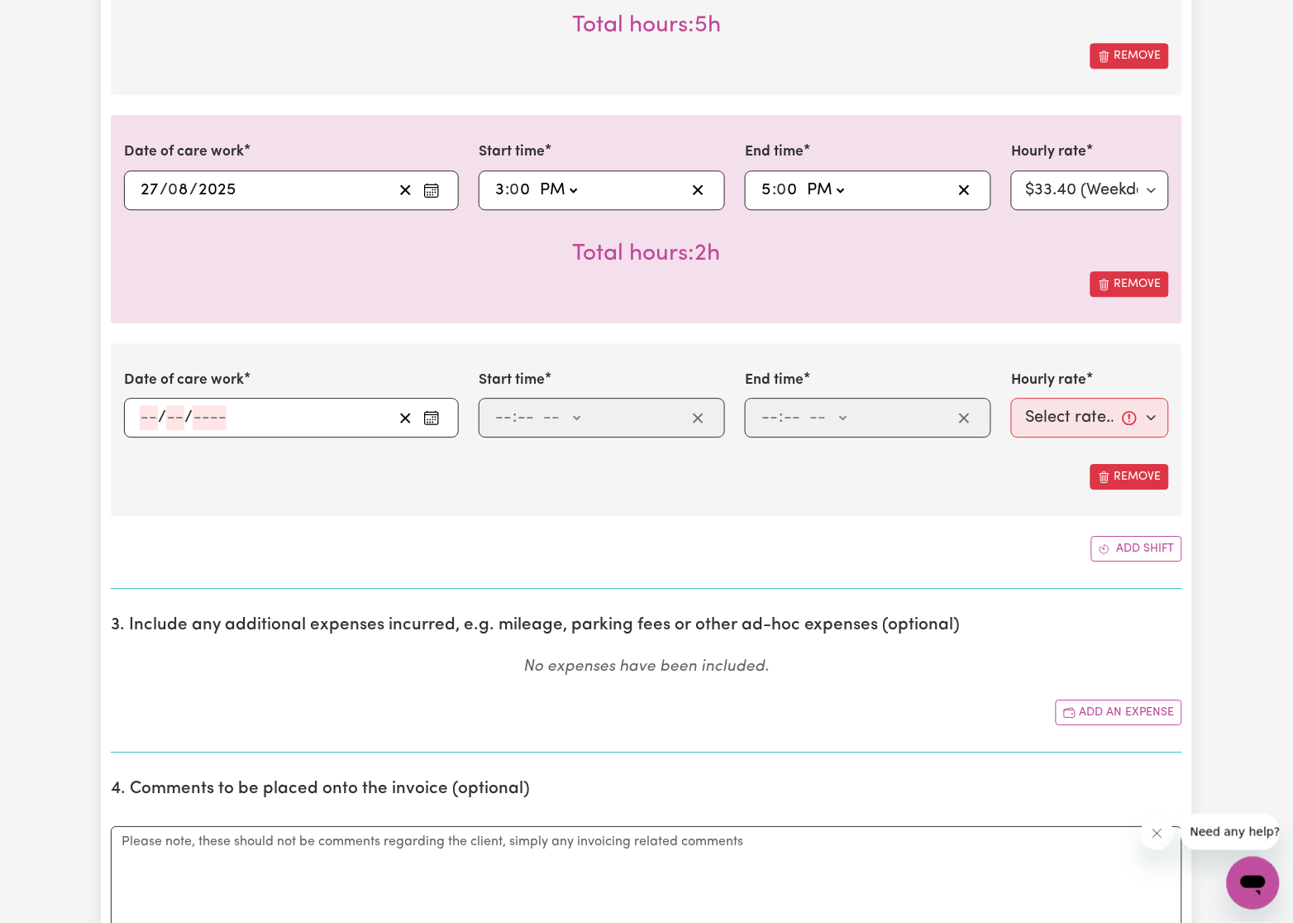
click at [430, 421] on circle "Enter the date of care work" at bounding box center [431, 420] width 2 height 2
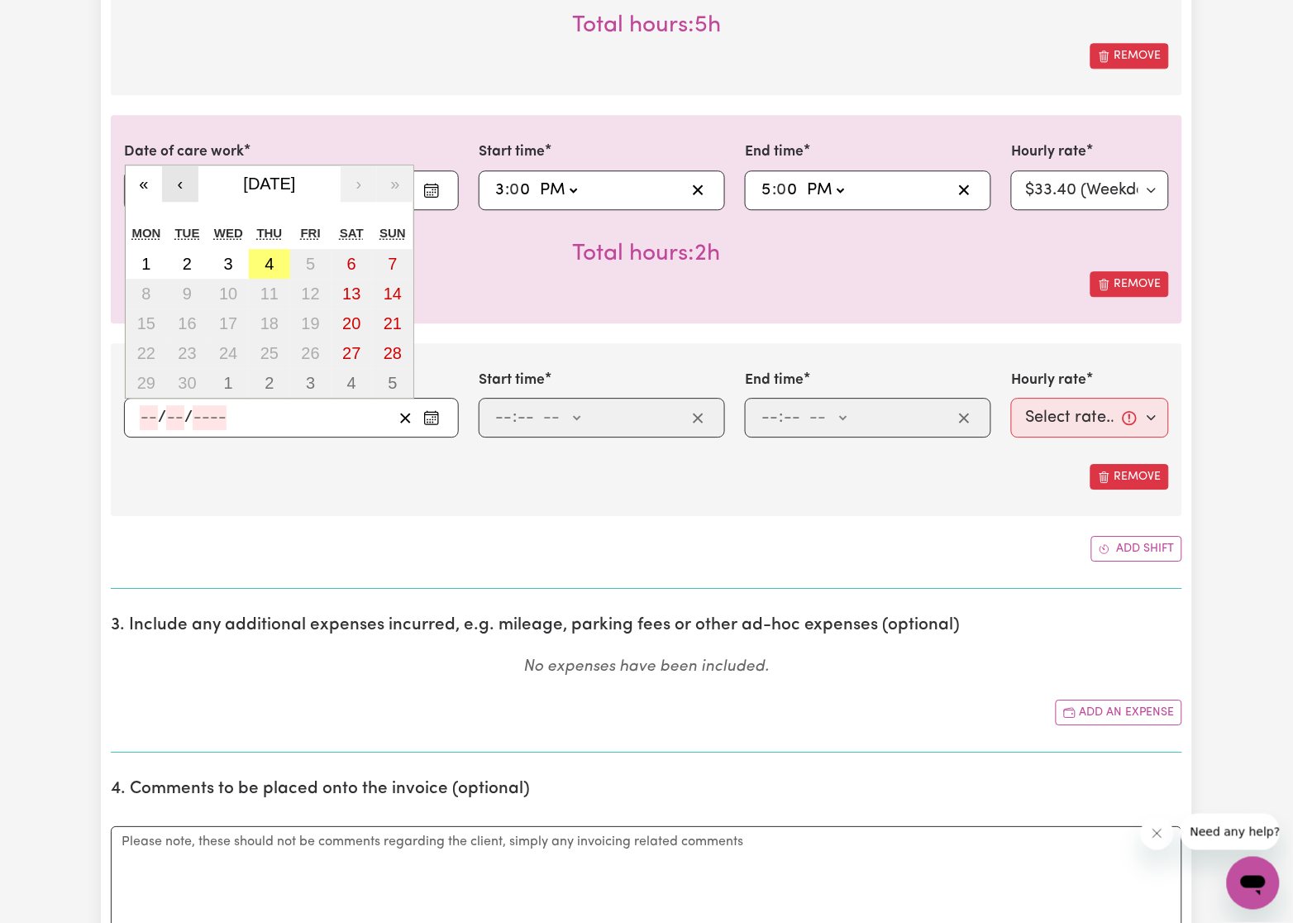
click at [184, 183] on button "‹" at bounding box center [180, 183] width 36 height 36
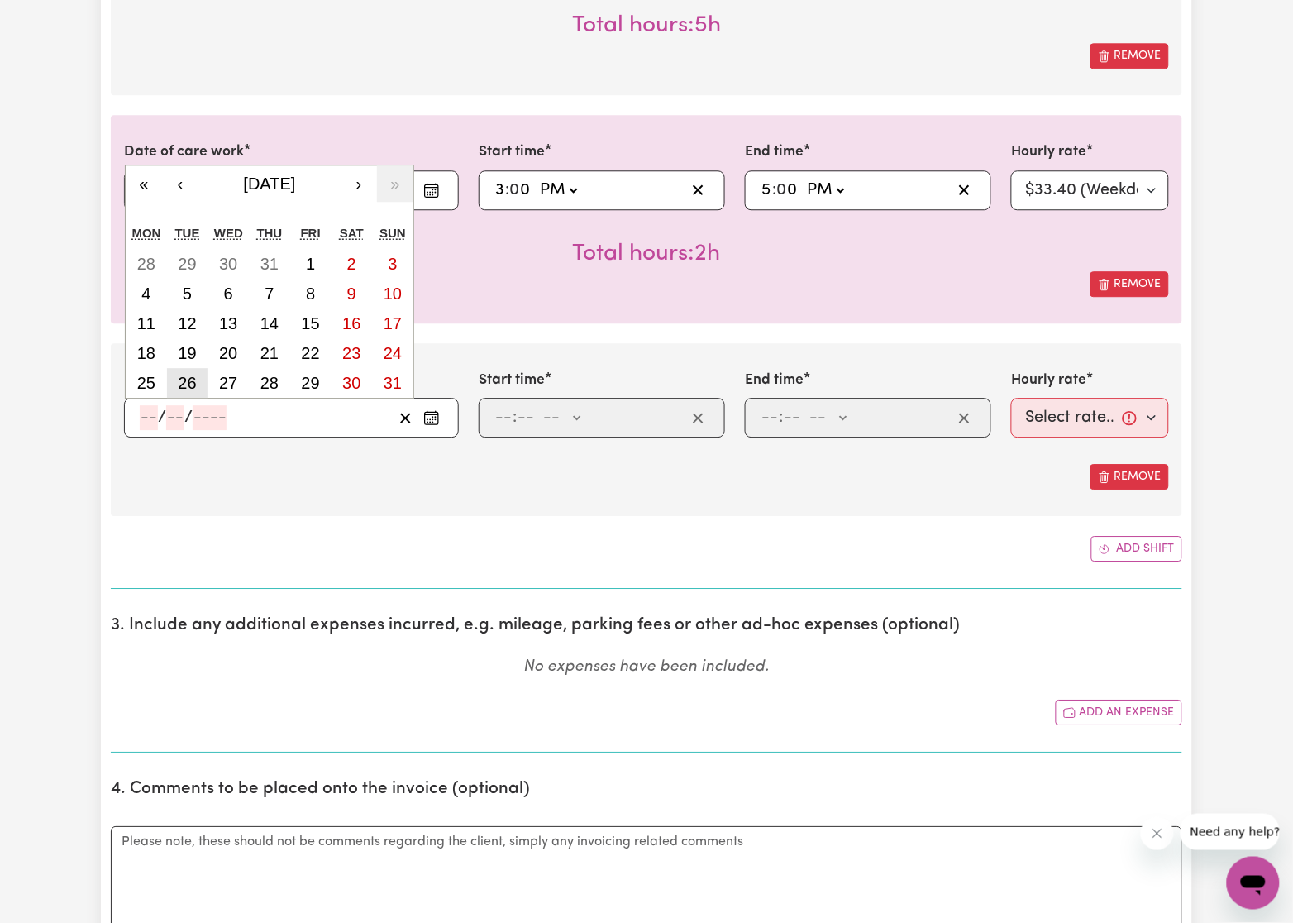
click at [182, 381] on abbr "26" at bounding box center [187, 383] width 18 height 18
type input "2025-08-26"
type input "26"
type input "8"
type input "2025"
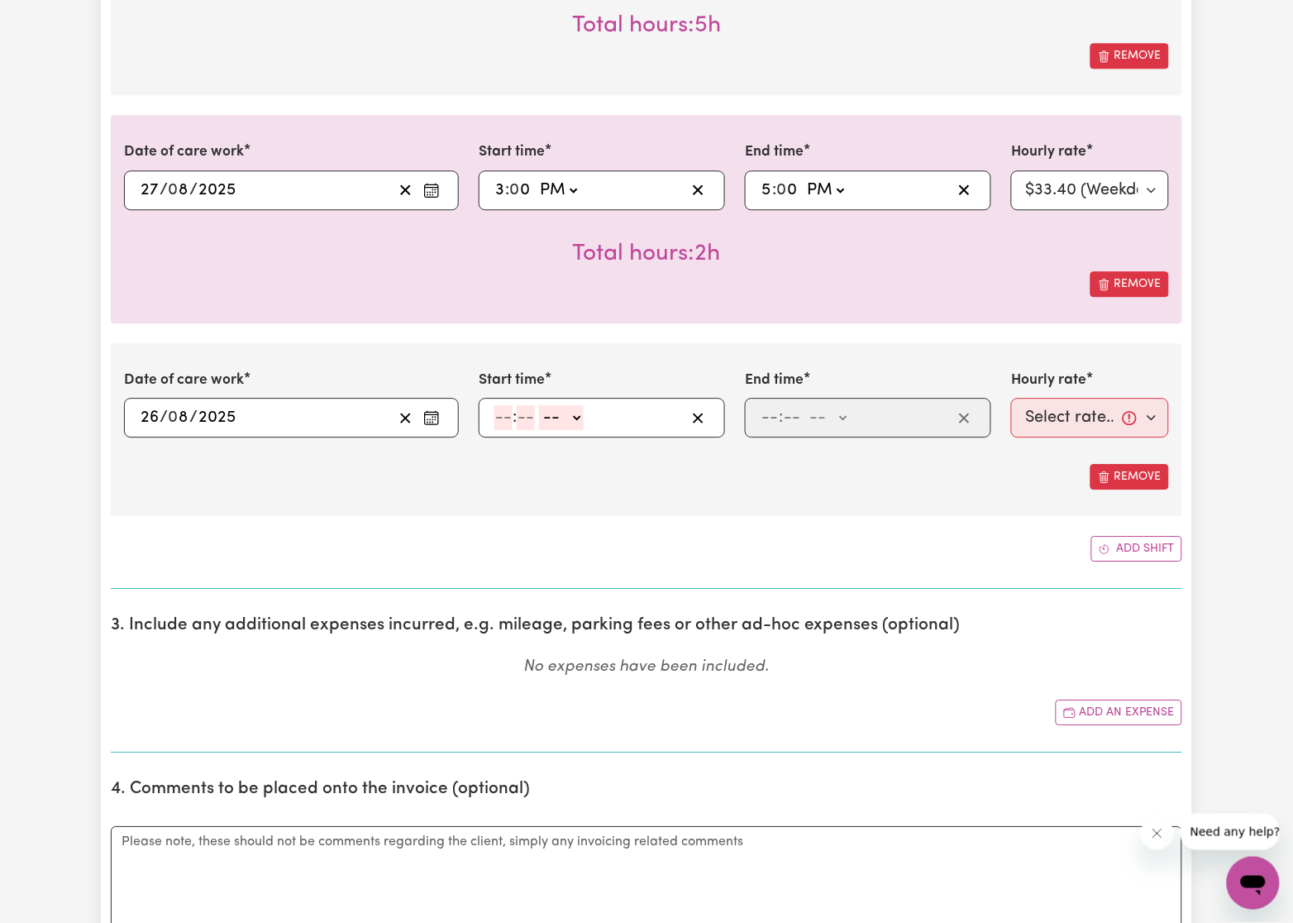
click at [495, 421] on input "number" at bounding box center [504, 417] width 18 height 25
type input "3"
type input "0"
select select "am"
type input "03:00"
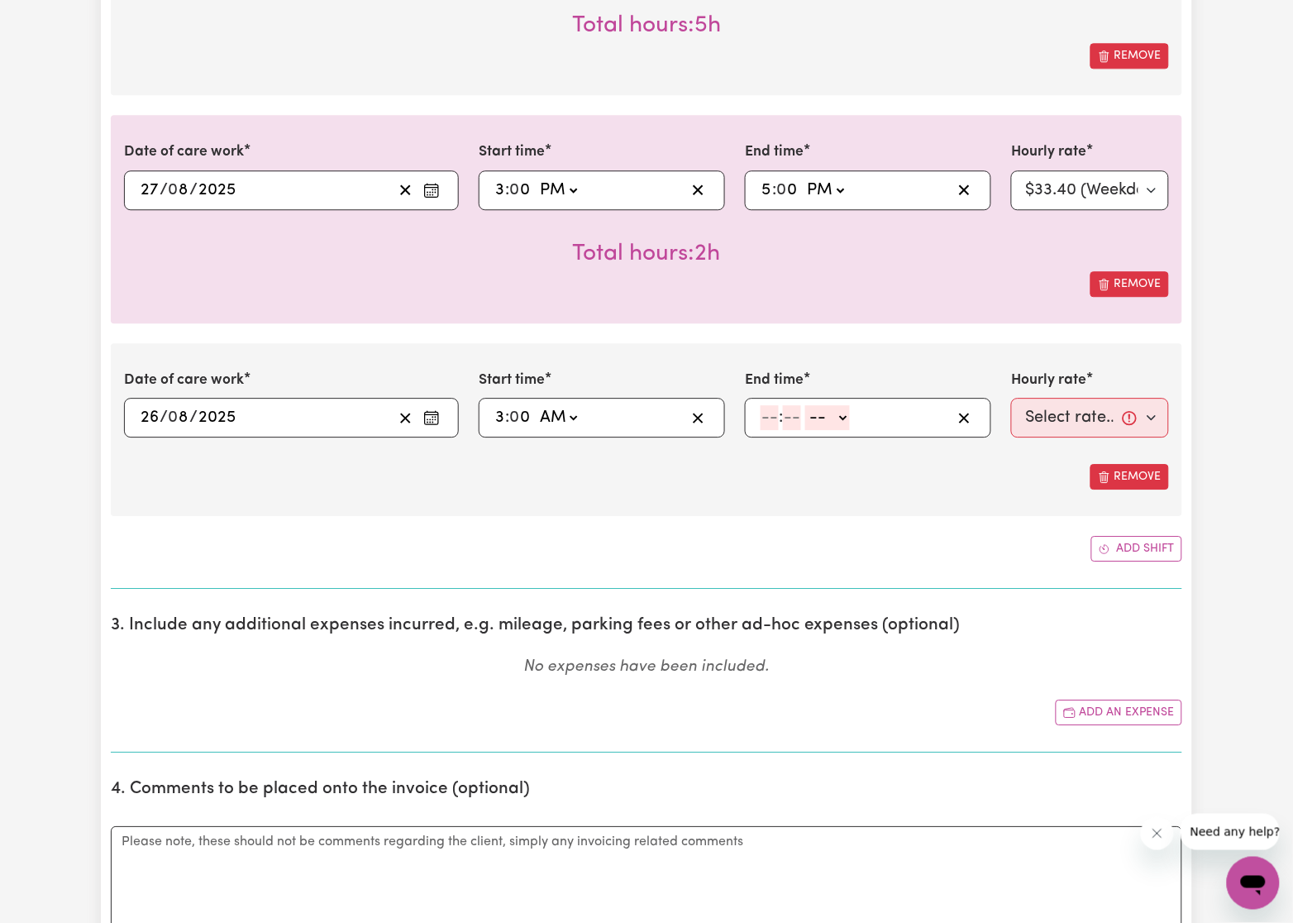
select select "pm"
type input "15:00"
click at [767, 420] on input "number" at bounding box center [770, 417] width 18 height 25
type input "10"
type input "0"
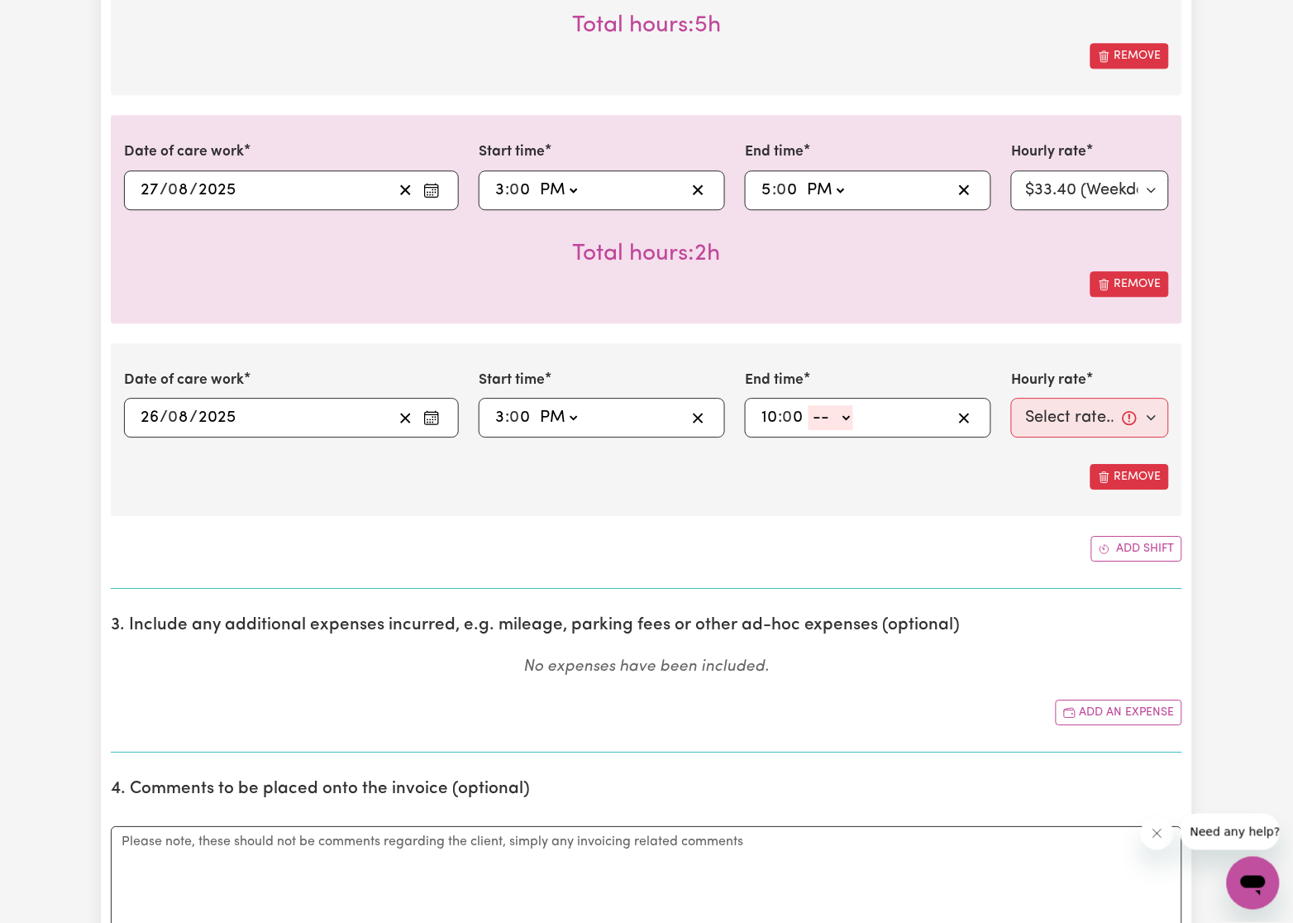
select select "am"
type input "10:00"
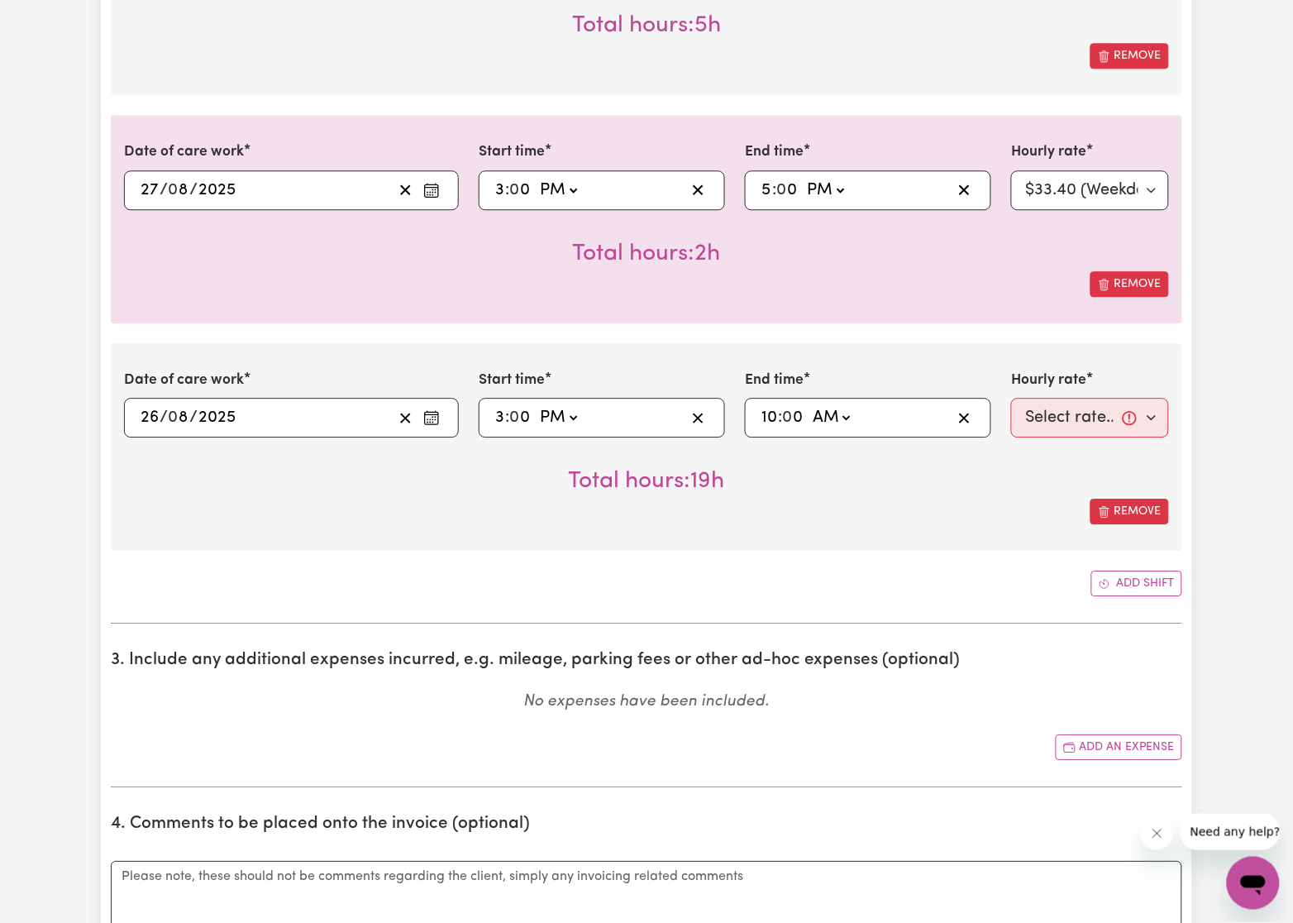
select select "pm"
type input "22:00"
click at [1058, 423] on select "Select rate... $33.40 (Weekday) $40.10 (Saturday) $53.40 (Sunday) $66.80 (Publi…" at bounding box center [1090, 418] width 158 height 40
select select "33.4-Weekday"
click at [1011, 401] on select "Select rate... $33.40 (Weekday) $40.10 (Saturday) $53.40 (Sunday) $66.80 (Publi…" at bounding box center [1090, 418] width 158 height 40
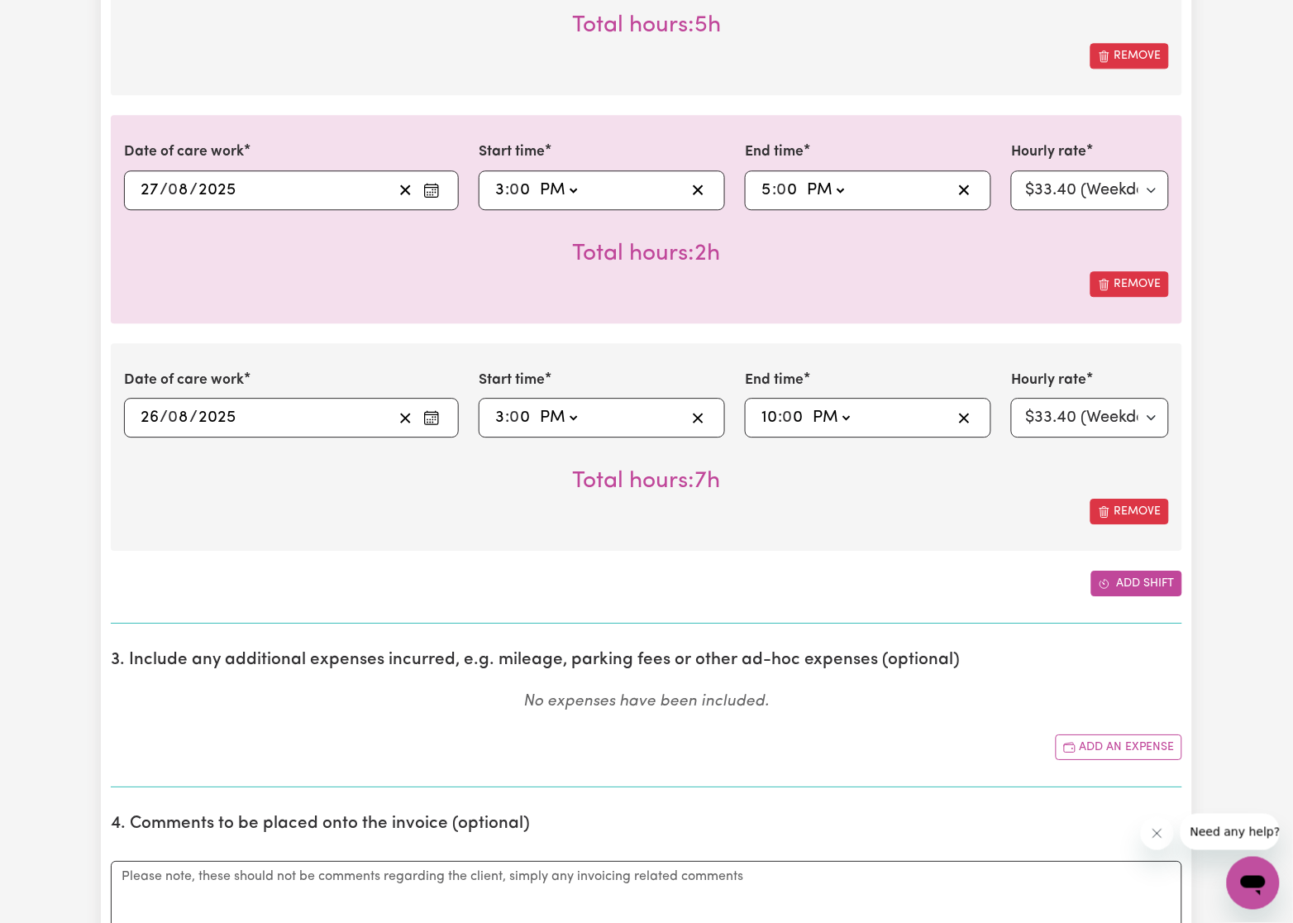
click at [1158, 590] on button "Add shift" at bounding box center [1137, 584] width 91 height 26
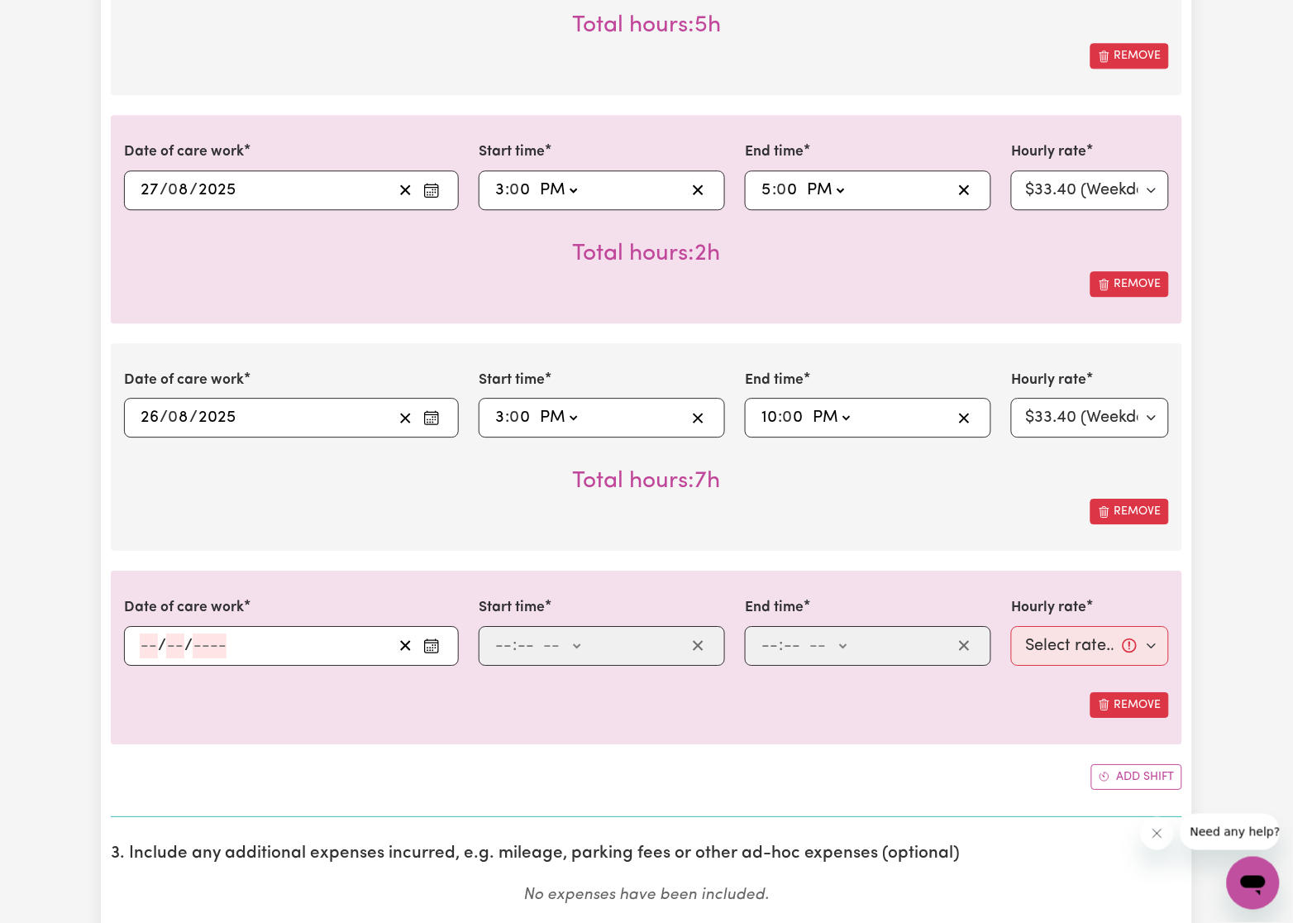
click at [434, 654] on icon "Enter the date of care work" at bounding box center [431, 646] width 17 height 17
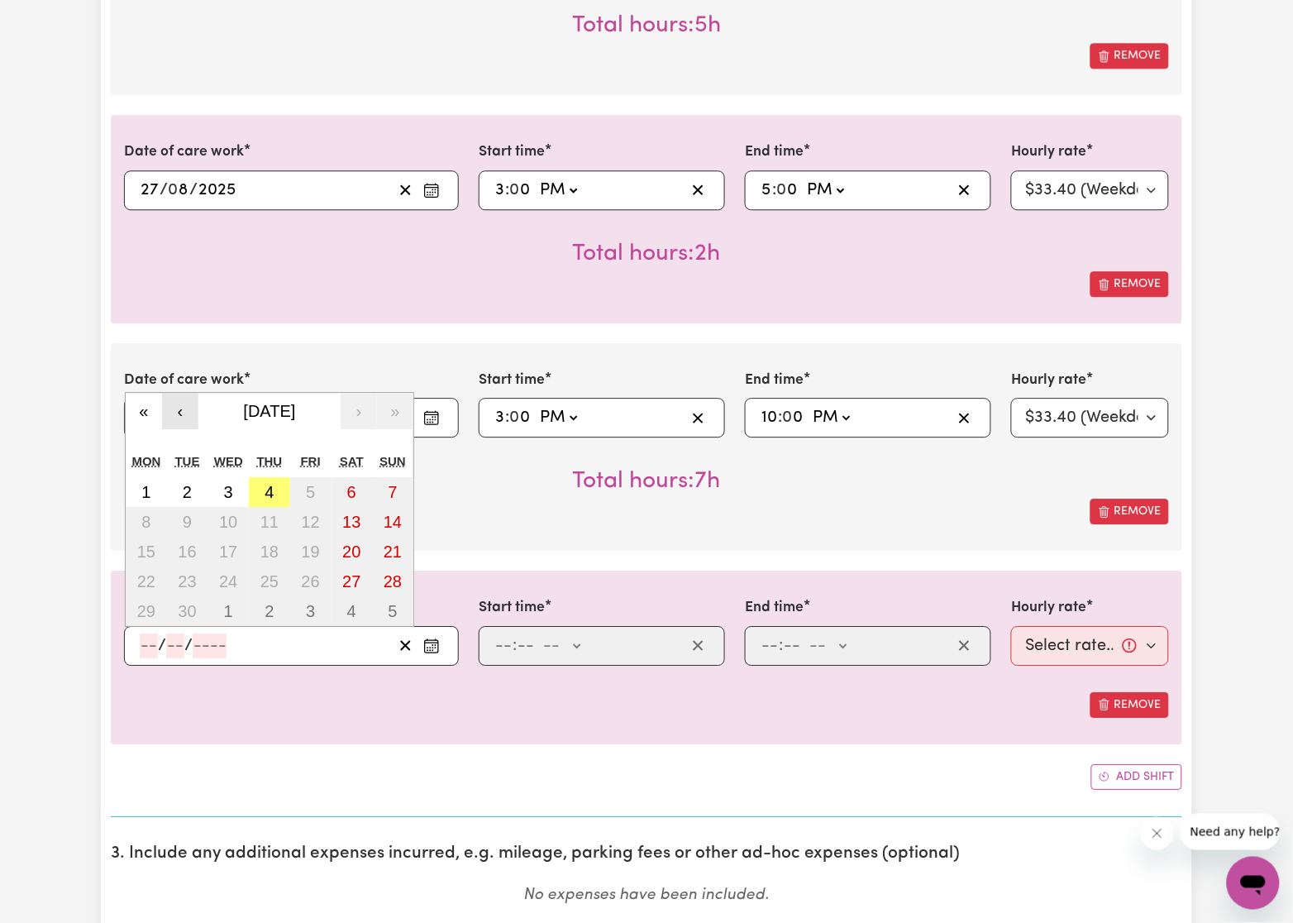
click at [188, 411] on button "‹" at bounding box center [180, 411] width 36 height 36
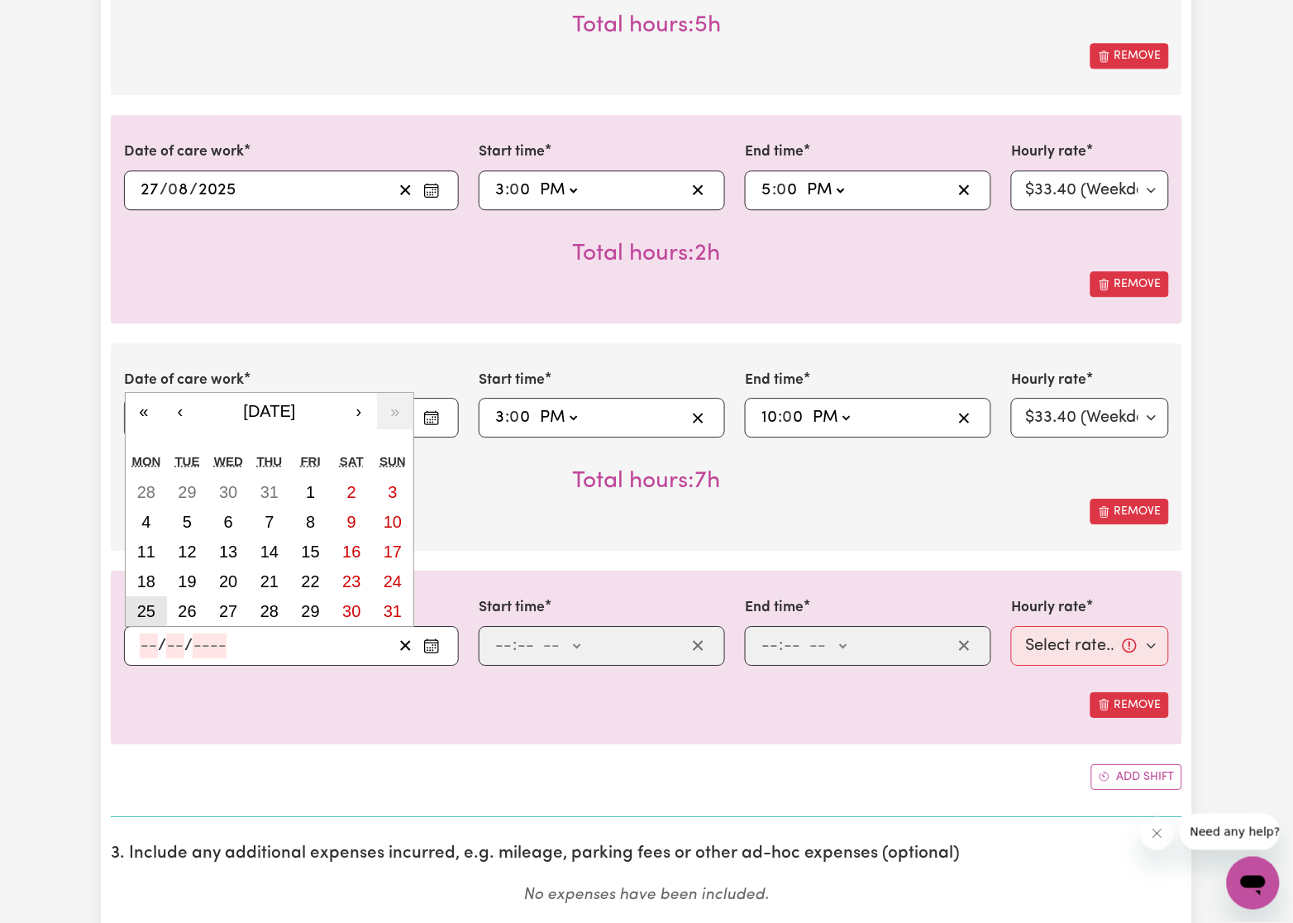
click at [151, 614] on abbr "25" at bounding box center [146, 611] width 18 height 18
type input "2025-08-25"
type input "25"
type input "8"
type input "2025"
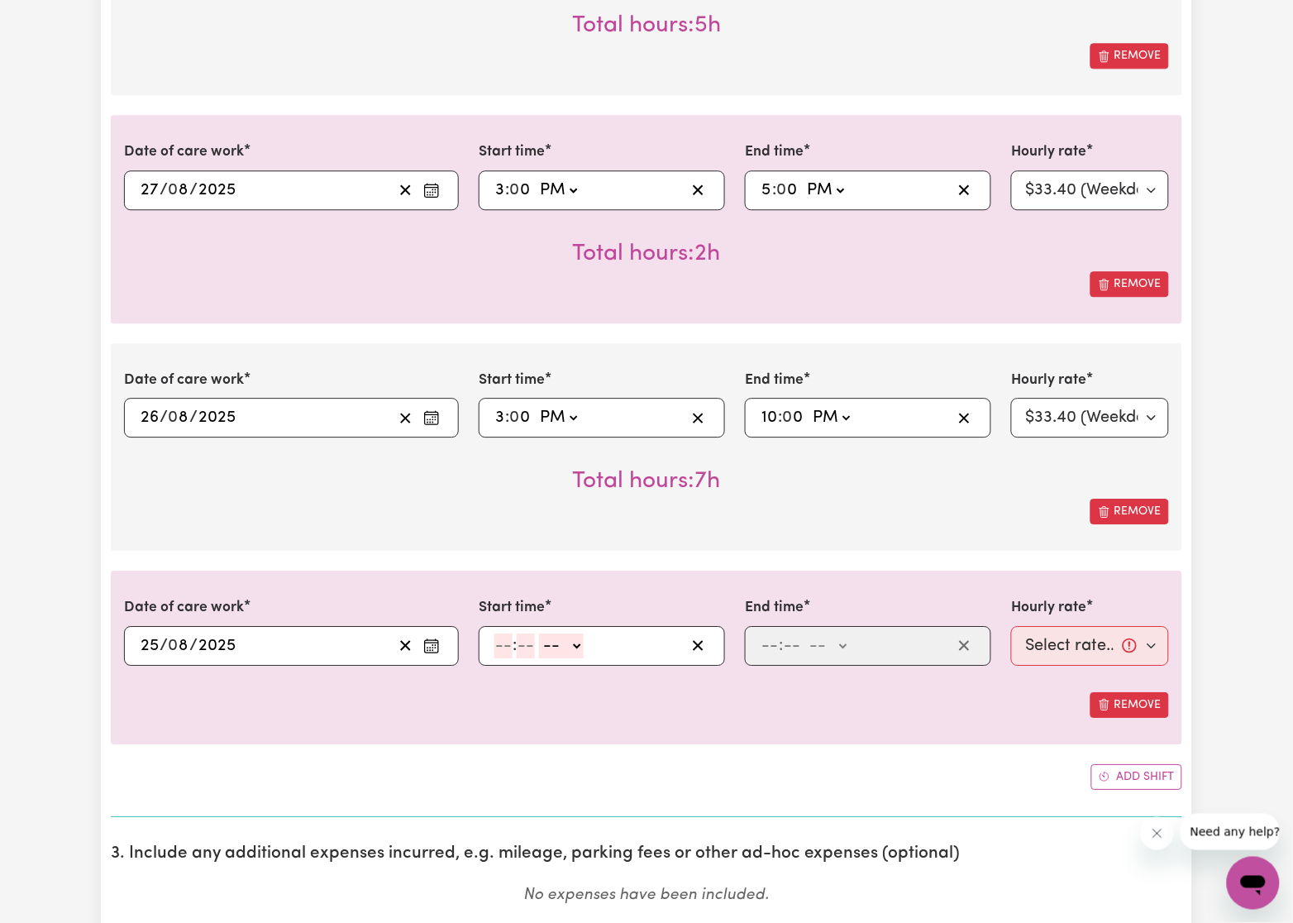
click at [497, 655] on input "number" at bounding box center [504, 645] width 18 height 25
type input "3"
type input "0"
select select "am"
type input "03:00"
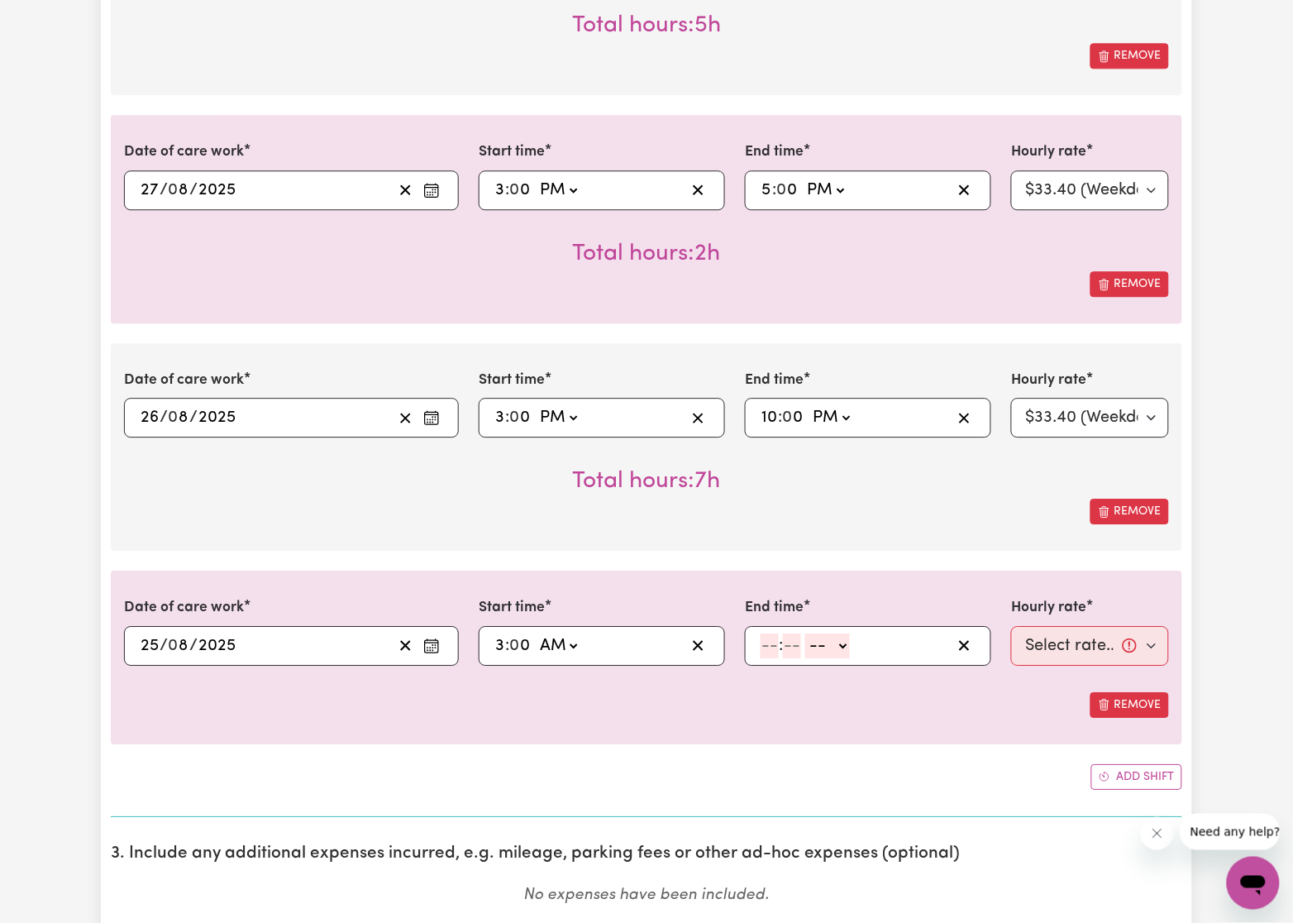
select select "pm"
type input "15:00"
click at [773, 658] on input "number" at bounding box center [770, 645] width 18 height 25
type input "10"
type input "0"
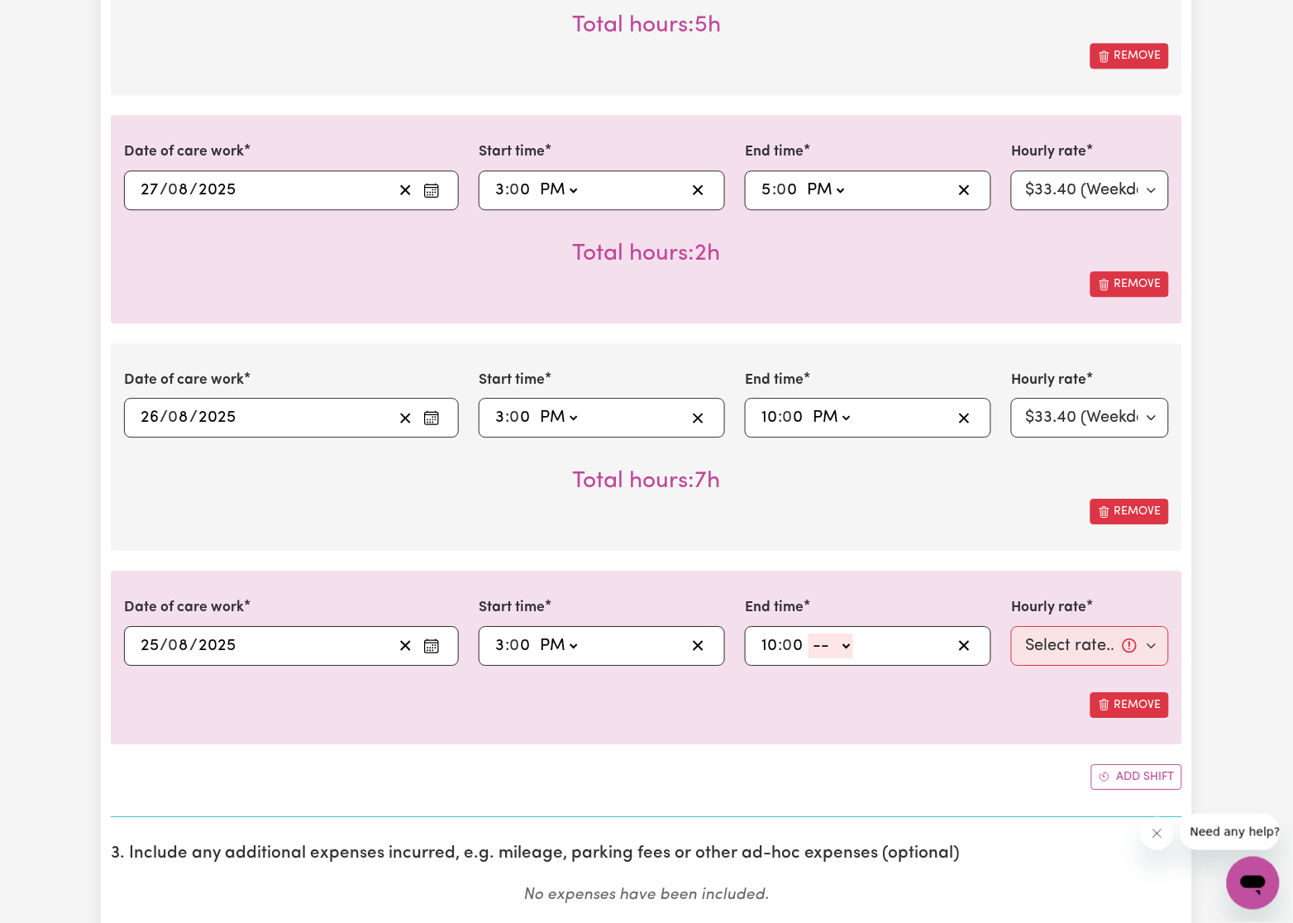
select select "am"
type input "10:00"
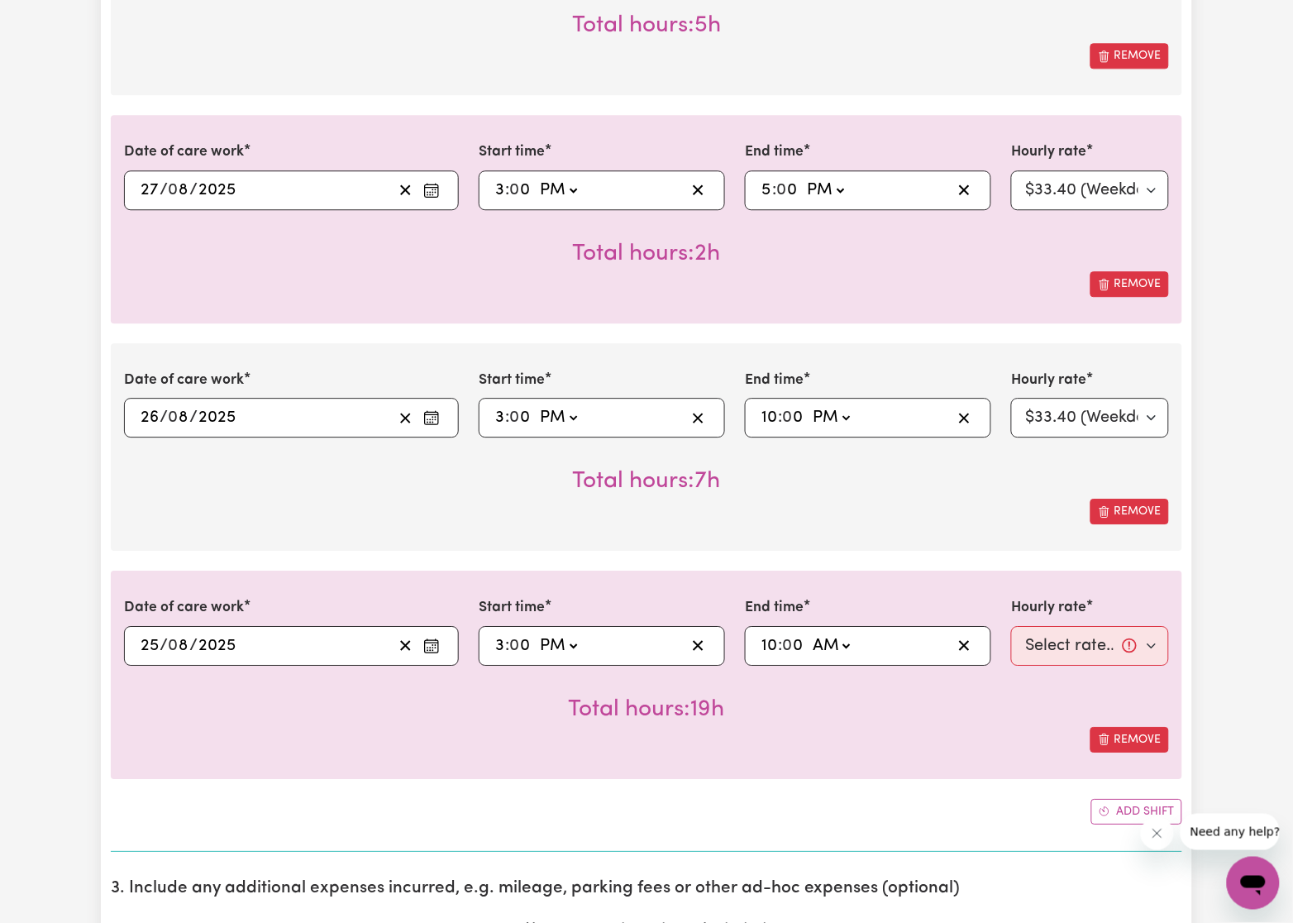
select select "pm"
type input "22:00"
drag, startPoint x: 366, startPoint y: 767, endPoint x: 480, endPoint y: 697, distance: 133.6
click at [364, 767] on div "Date of care work 2025-08-25 25 / 0 8 / 2025 « ‹ August 2025 › » Mon Tue Wed Th…" at bounding box center [647, 675] width 1072 height 208
click at [1069, 648] on select "Select rate... $33.40 (Weekday) $40.10 (Saturday) $53.40 (Sunday) $66.80 (Publi…" at bounding box center [1090, 646] width 158 height 40
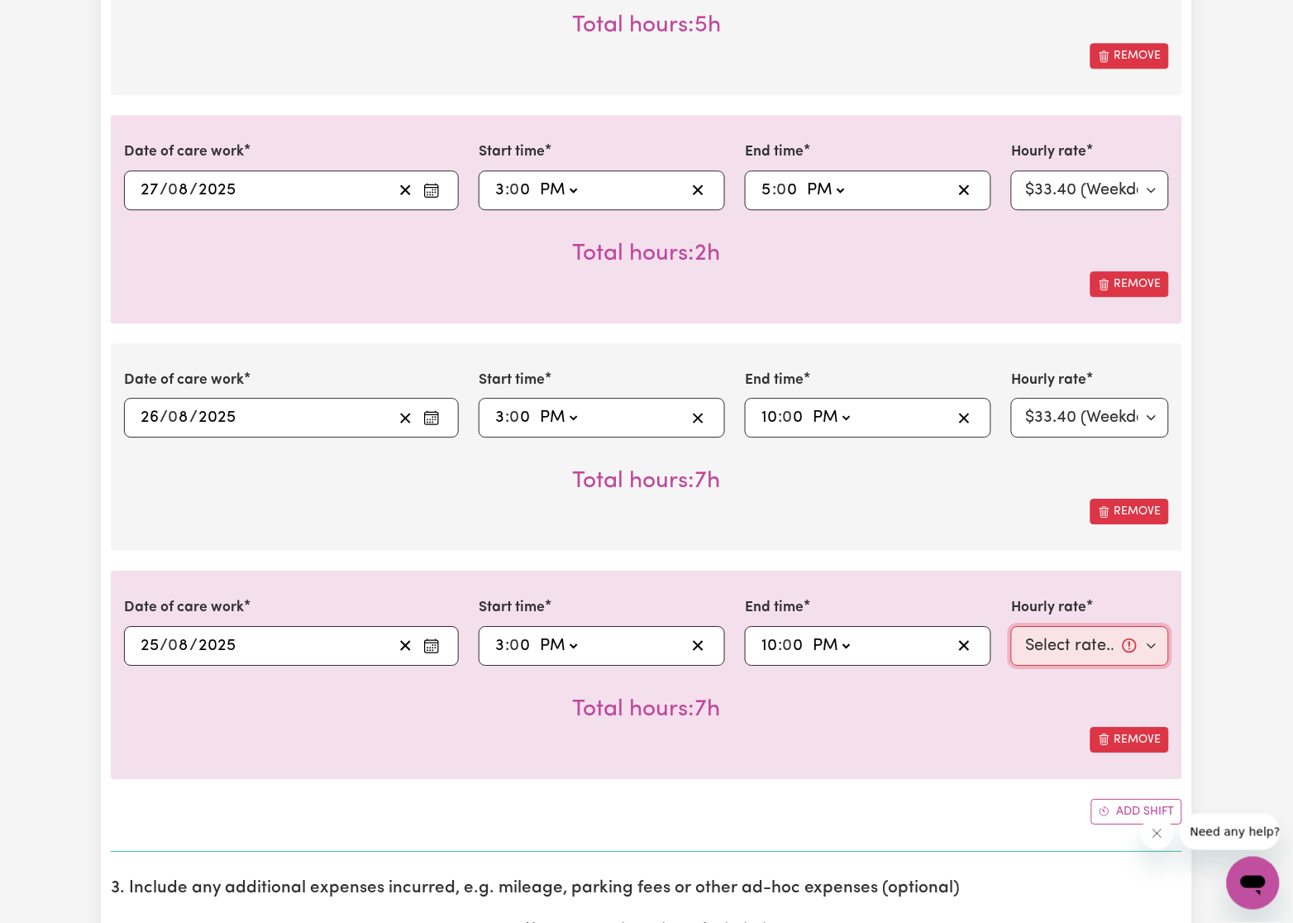
select select "33.4-Weekday"
click at [1011, 629] on select "Select rate... $33.40 (Weekday) $40.10 (Saturday) $53.40 (Sunday) $66.80 (Publi…" at bounding box center [1090, 646] width 158 height 40
click at [743, 748] on div "Remove" at bounding box center [646, 740] width 1045 height 26
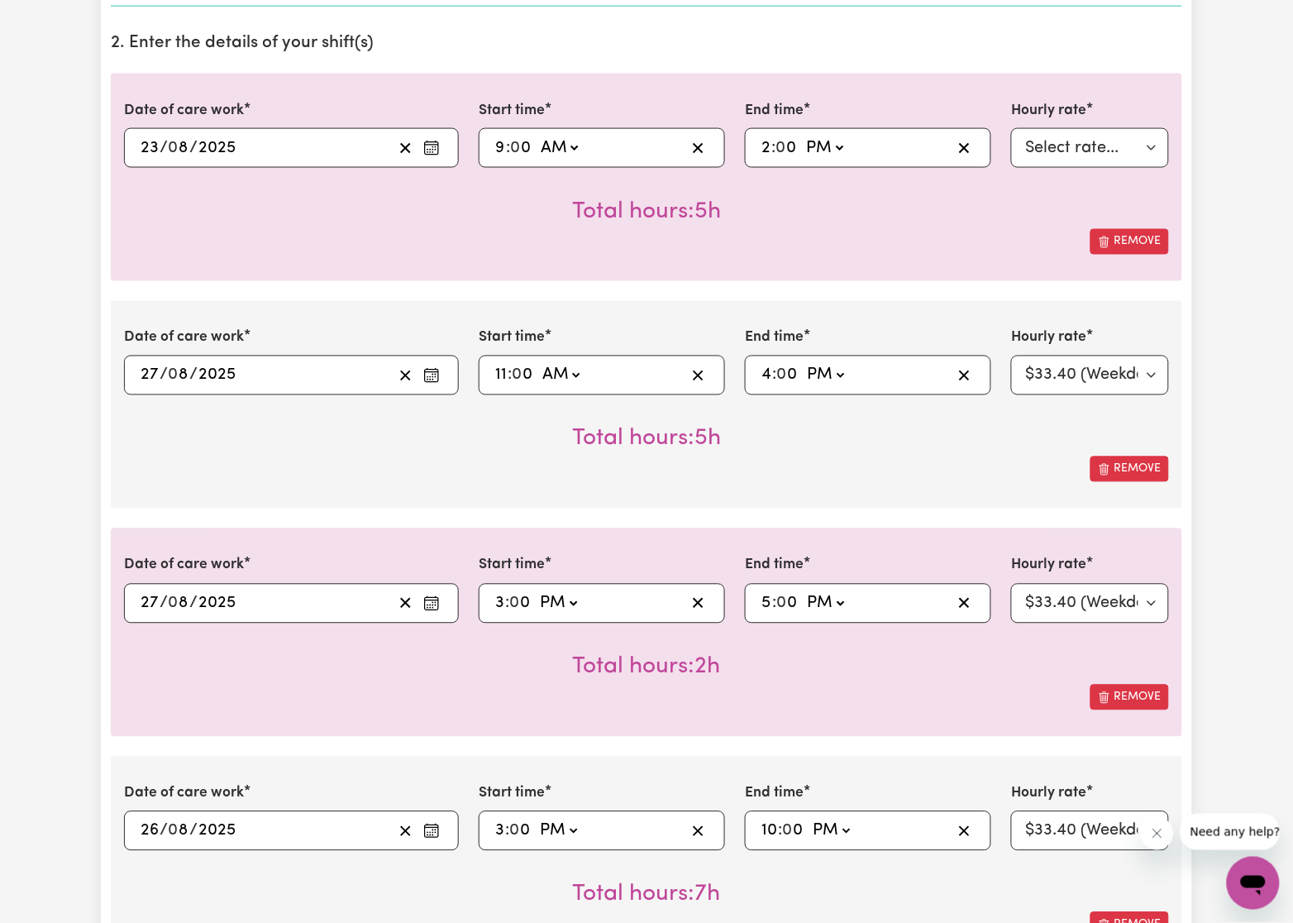
scroll to position [496, 0]
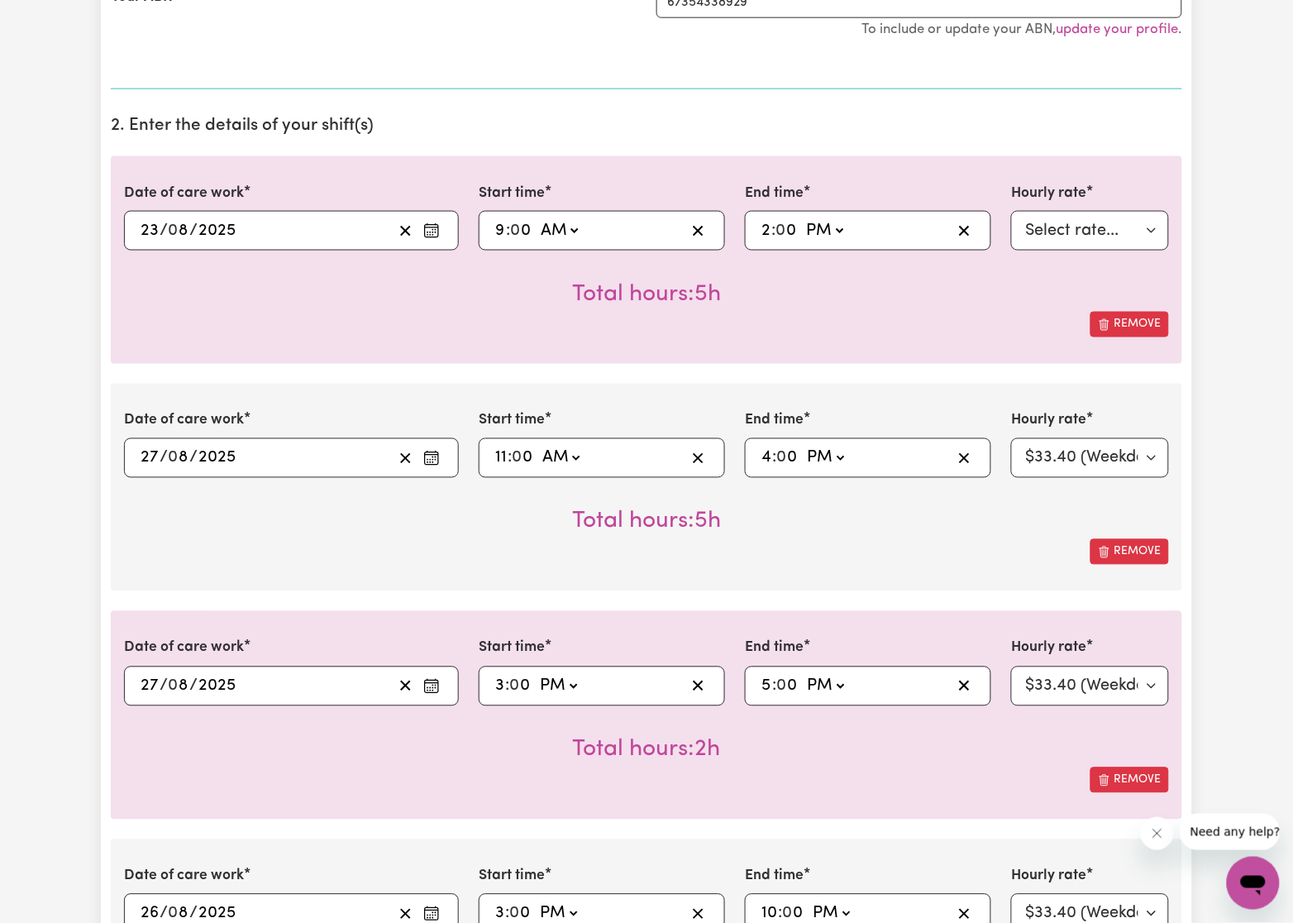
click at [217, 788] on div "Remove" at bounding box center [646, 780] width 1045 height 26
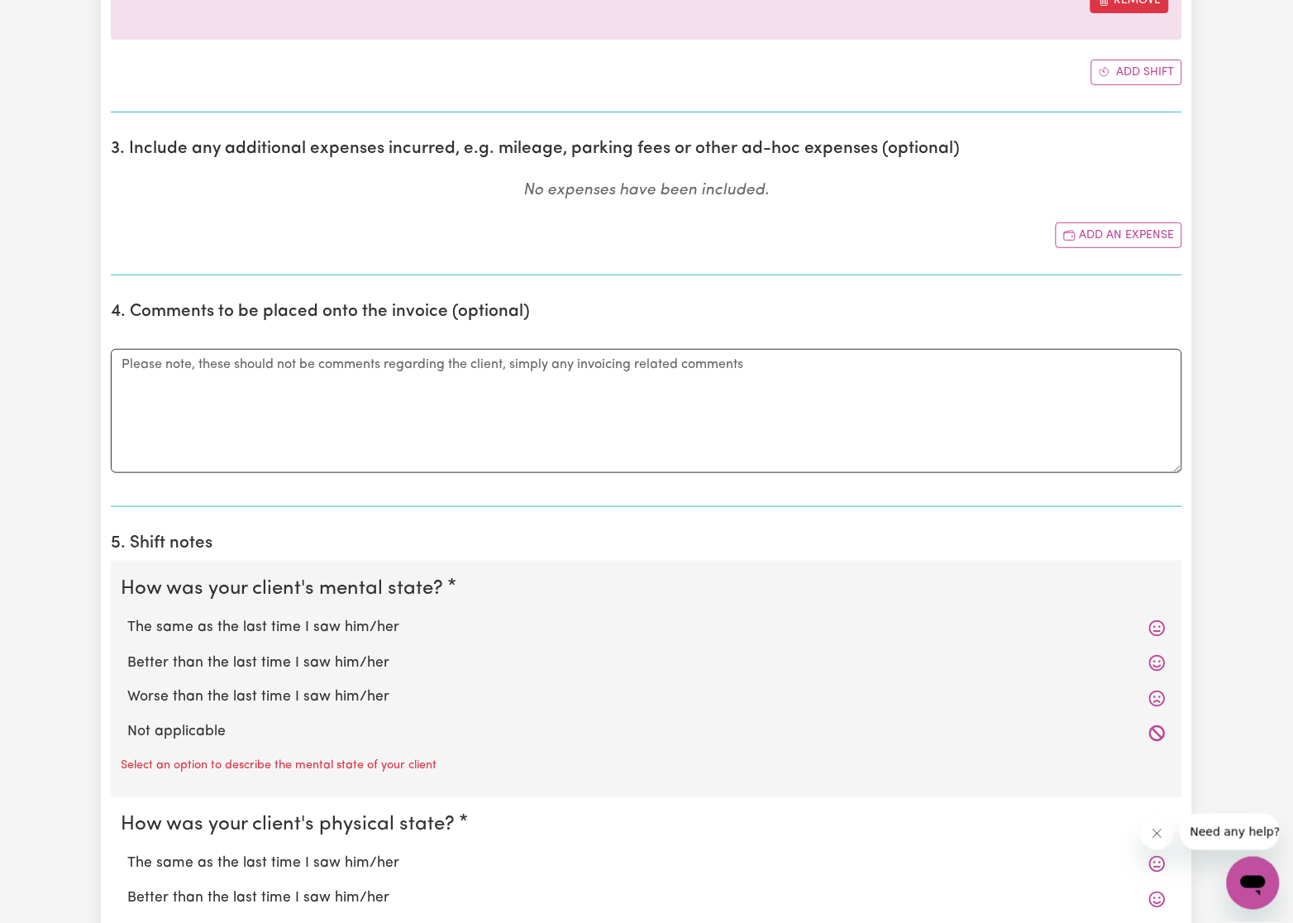
scroll to position [1737, 0]
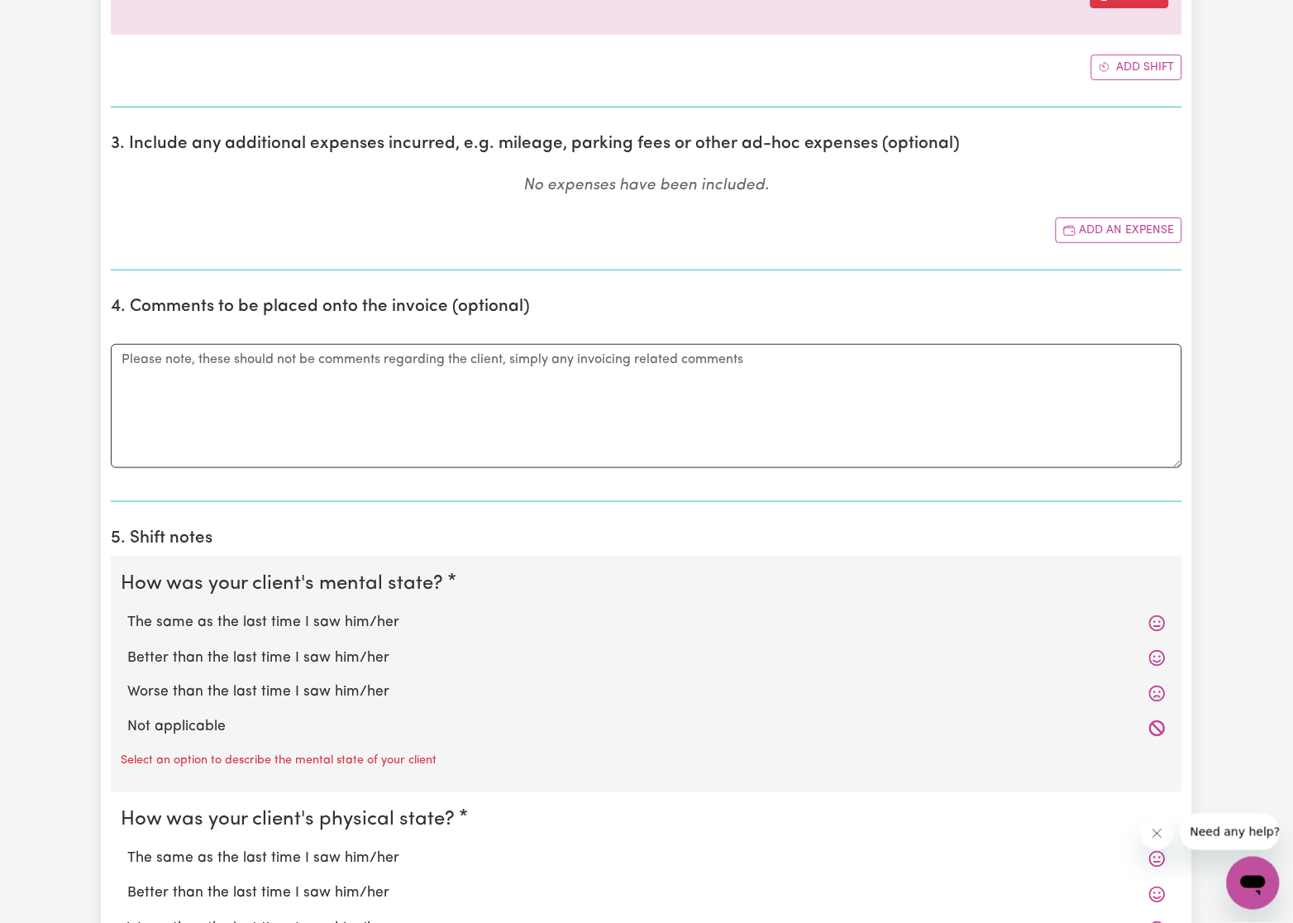
drag, startPoint x: 180, startPoint y: 736, endPoint x: 207, endPoint y: 615, distance: 123.6
click at [180, 734] on label "Not applicable" at bounding box center [646, 728] width 1039 height 22
click at [127, 717] on input "Not applicable" at bounding box center [127, 716] width 1 height 1
radio input "true"
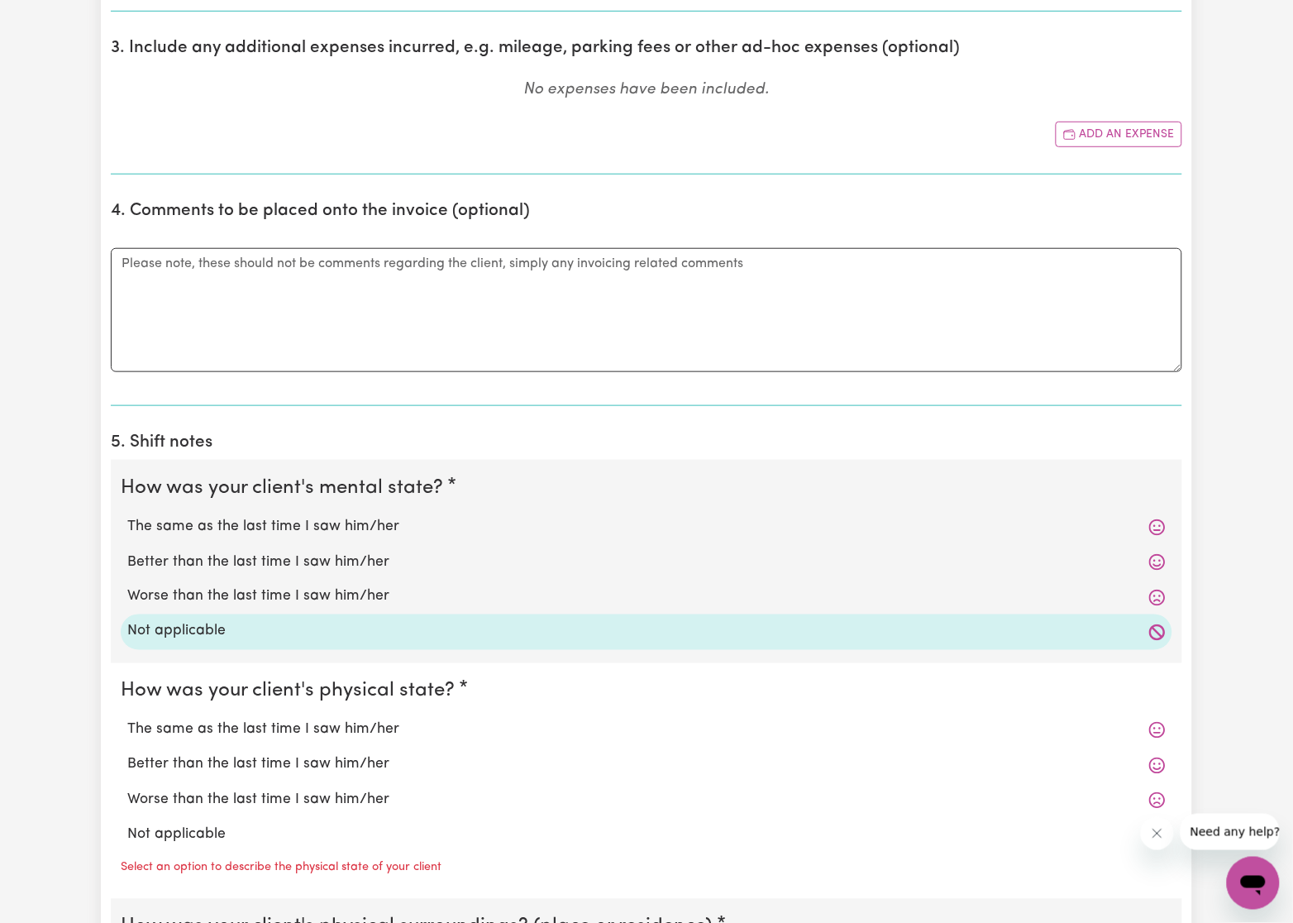
scroll to position [1985, 0]
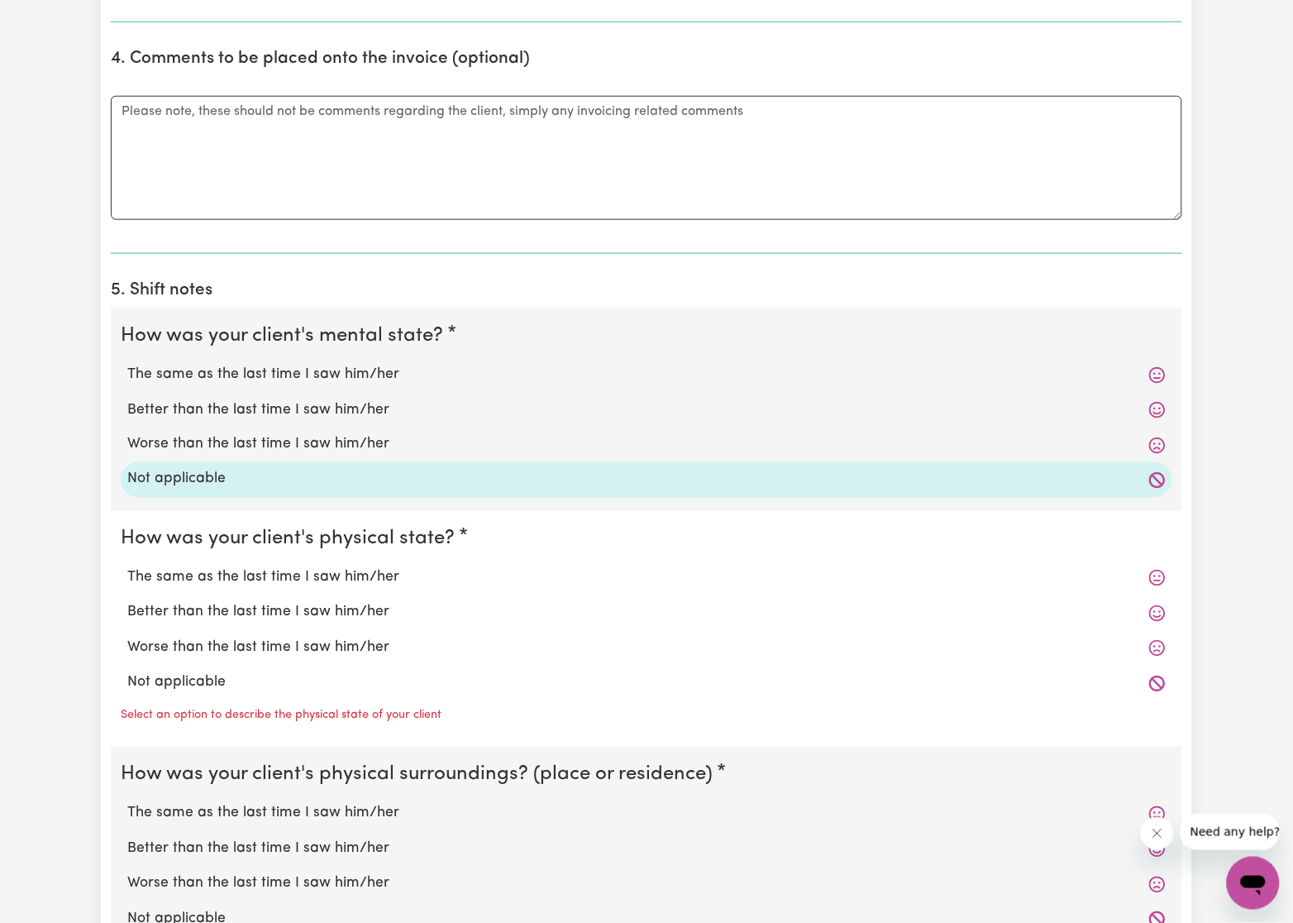
click at [190, 694] on label "Not applicable" at bounding box center [646, 683] width 1039 height 22
click at [127, 672] on input "Not applicable" at bounding box center [127, 672] width 1 height 1
radio input "true"
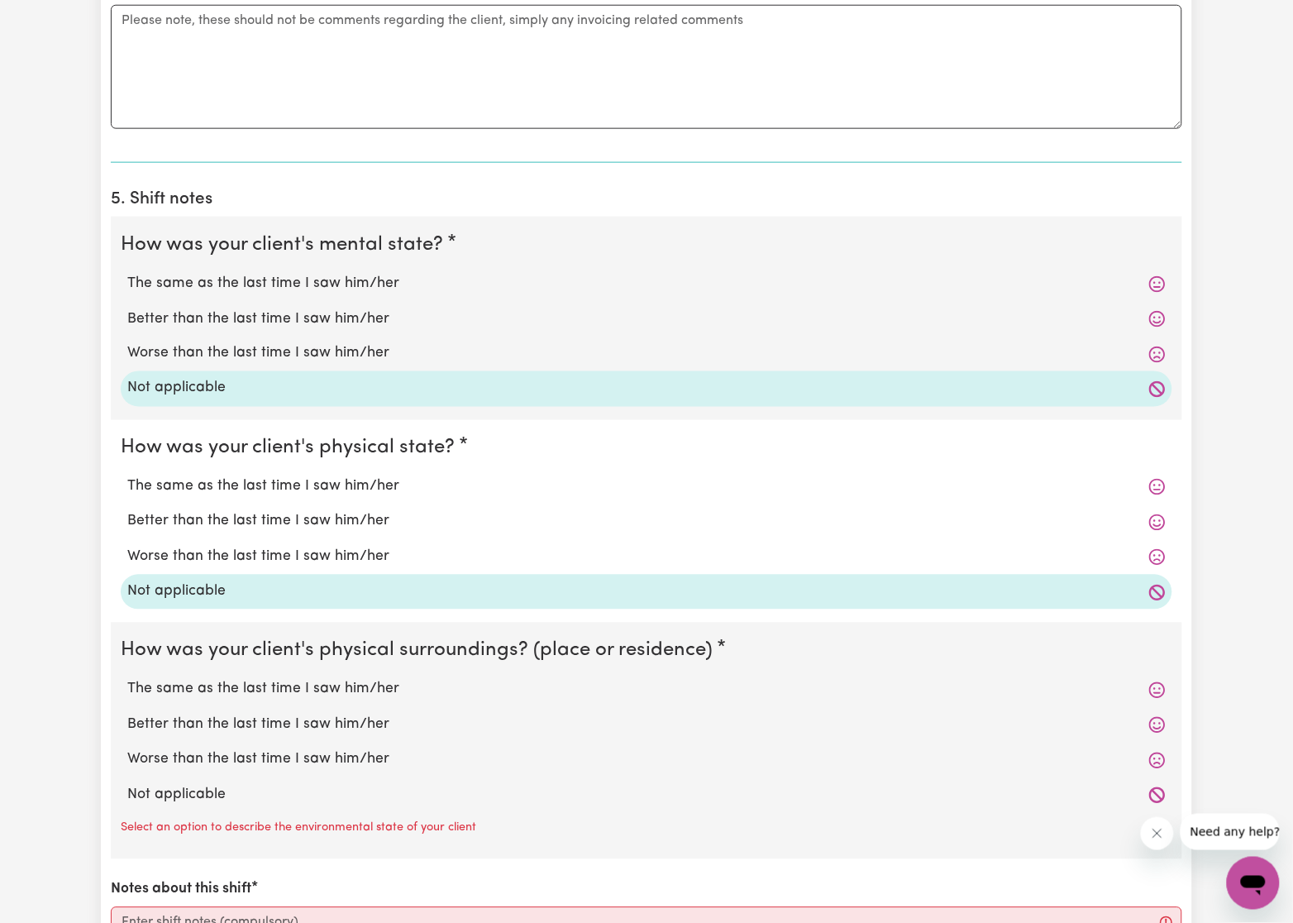
scroll to position [2232, 0]
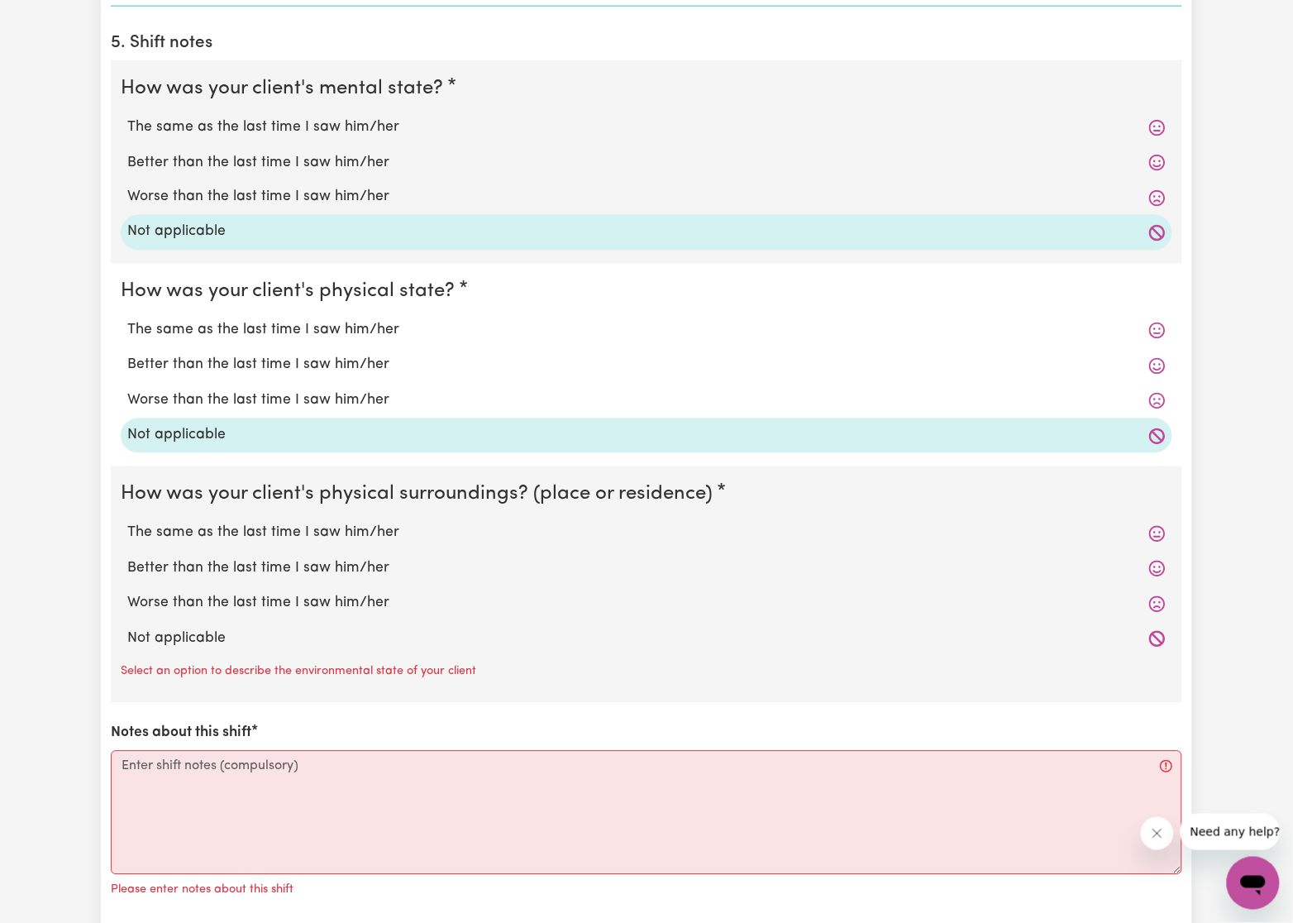
click at [208, 638] on label "Not applicable" at bounding box center [646, 639] width 1039 height 22
click at [127, 628] on input "Not applicable" at bounding box center [127, 628] width 1 height 1
radio input "true"
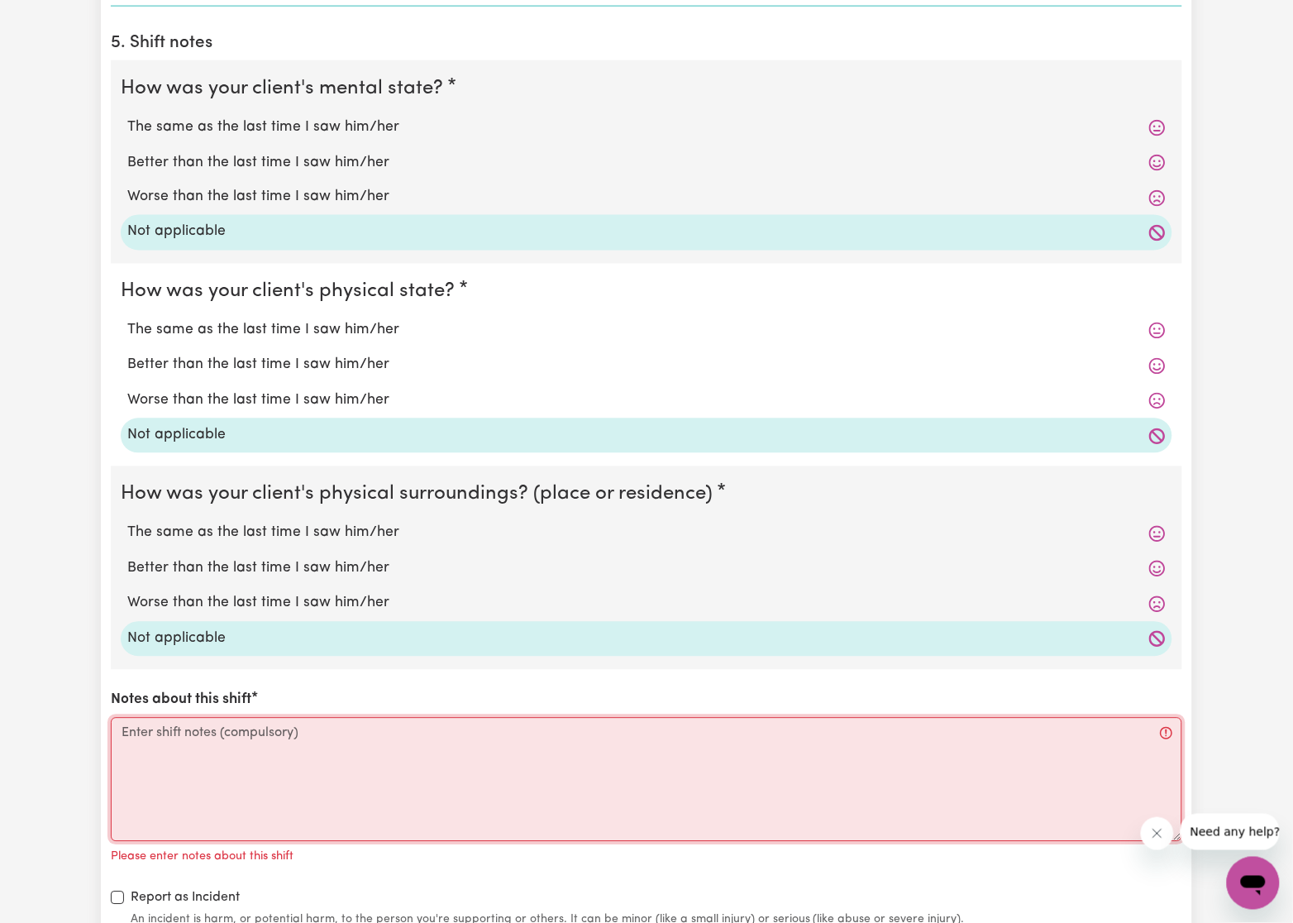
drag, startPoint x: 211, startPoint y: 781, endPoint x: 220, endPoint y: 788, distance: 11.2
click at [211, 782] on textarea "Notes about this shift" at bounding box center [647, 780] width 1072 height 124
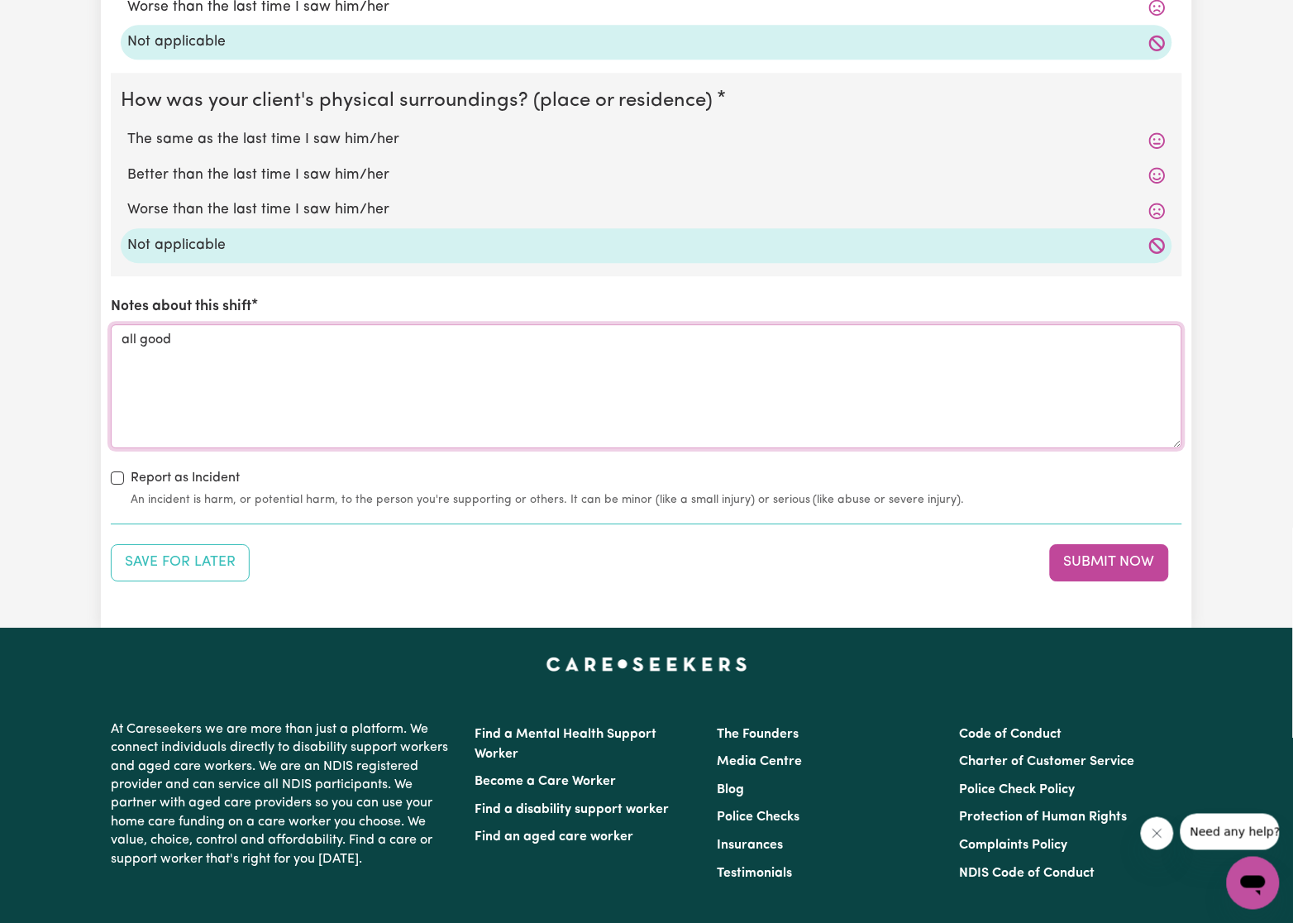
scroll to position [2728, 0]
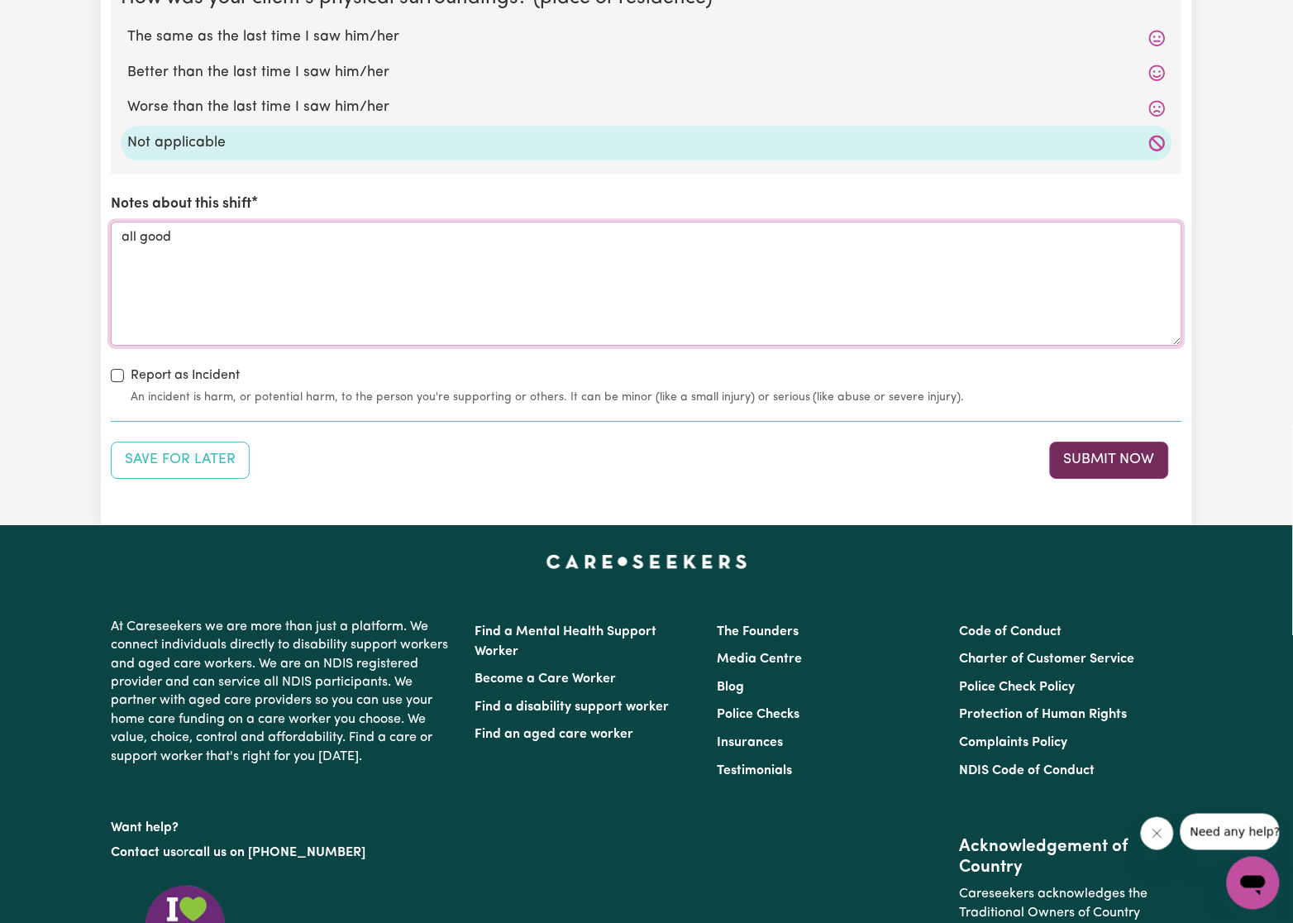
type textarea "all good"
click at [1115, 465] on button "Submit Now" at bounding box center [1109, 460] width 119 height 36
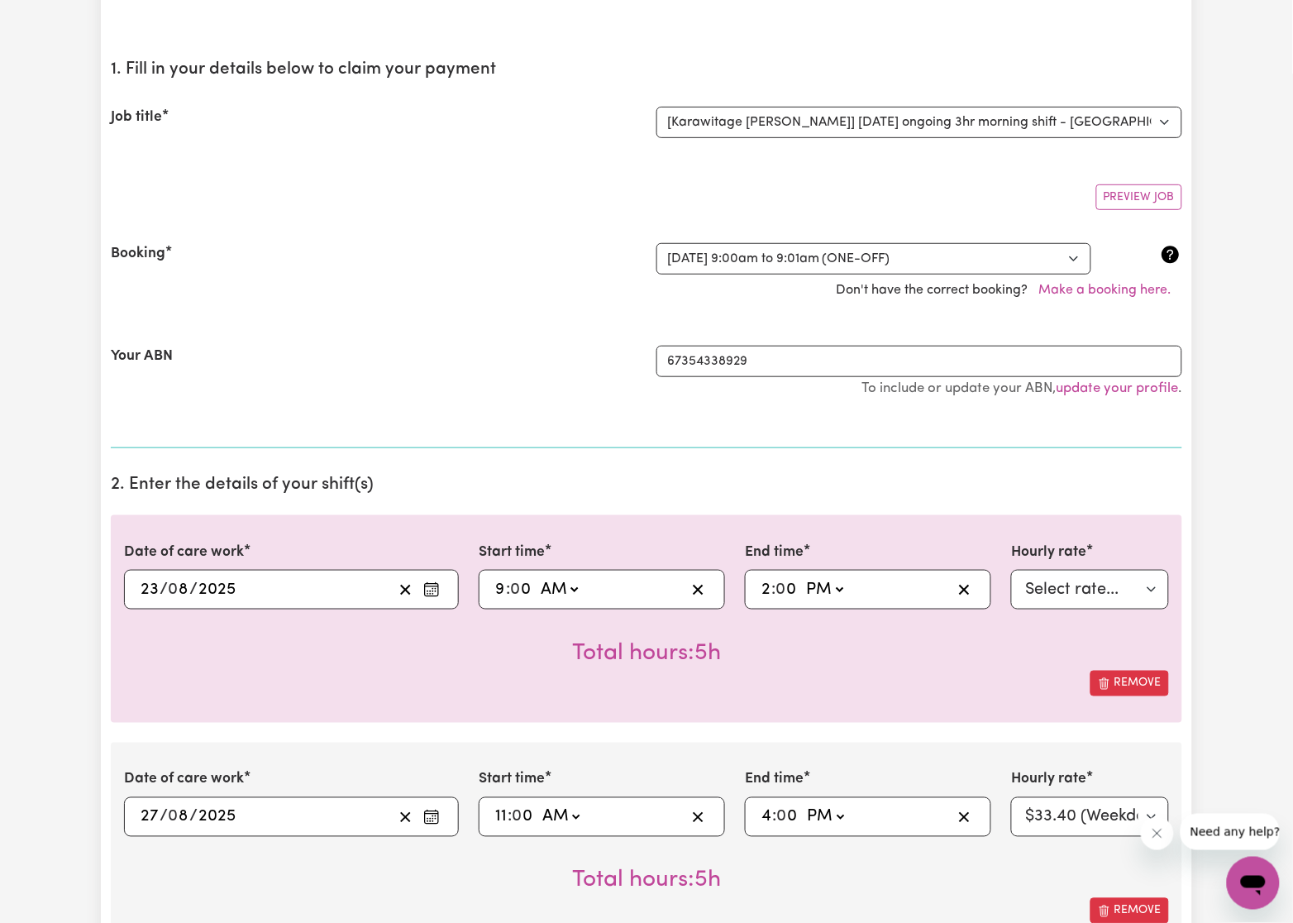
scroll to position [124, 0]
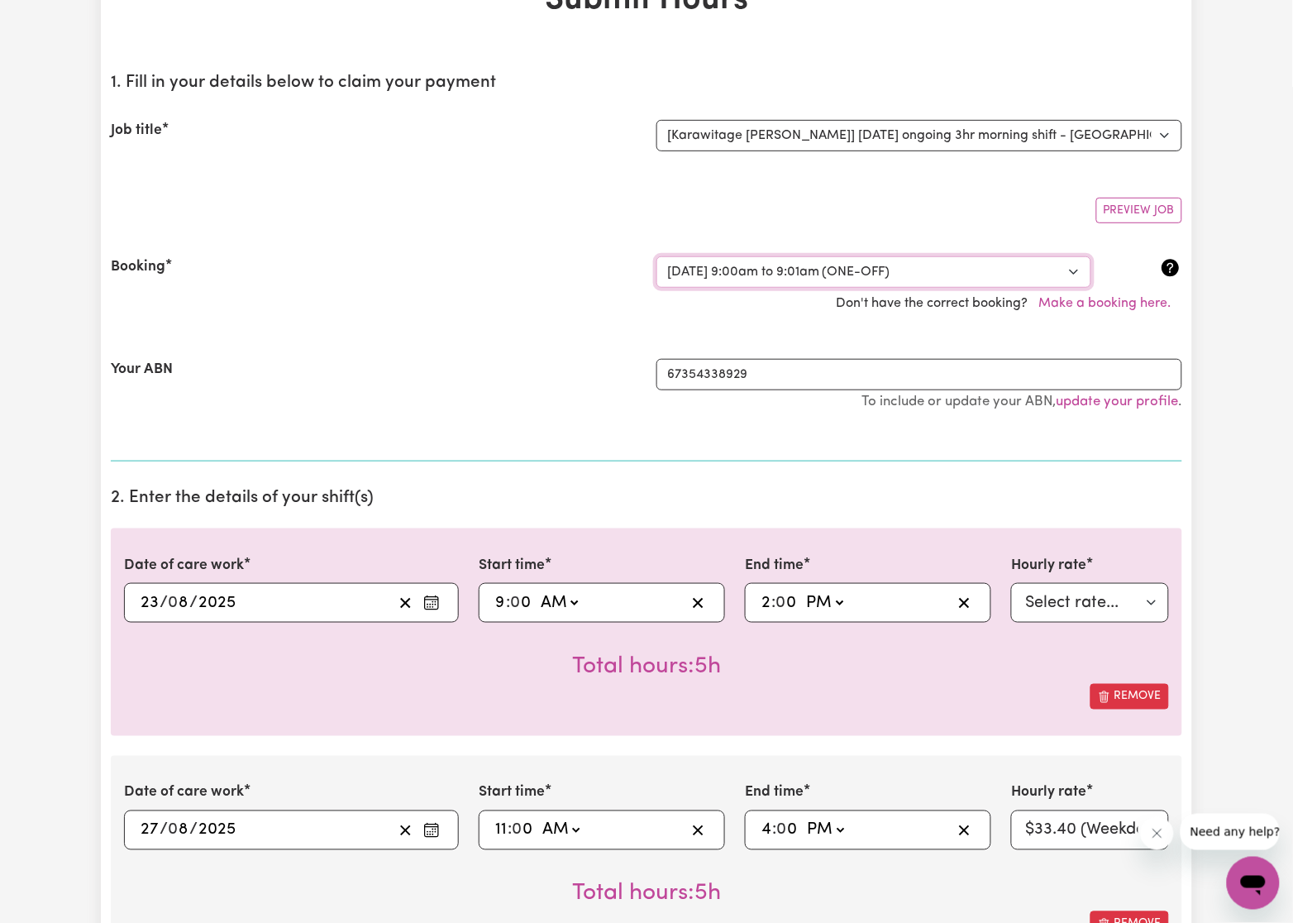
click at [688, 267] on select "Select a booking... Wed, August 13, 2025 - 09:00am to 11:00am (ONE-OFF) Wed, Au…" at bounding box center [874, 271] width 435 height 31
click at [657, 256] on select "Select a booking... Wed, August 13, 2025 - 09:00am to 11:00am (ONE-OFF) Wed, Au…" at bounding box center [874, 271] width 435 height 31
click at [483, 392] on div "Your ABN" at bounding box center [374, 393] width 546 height 69
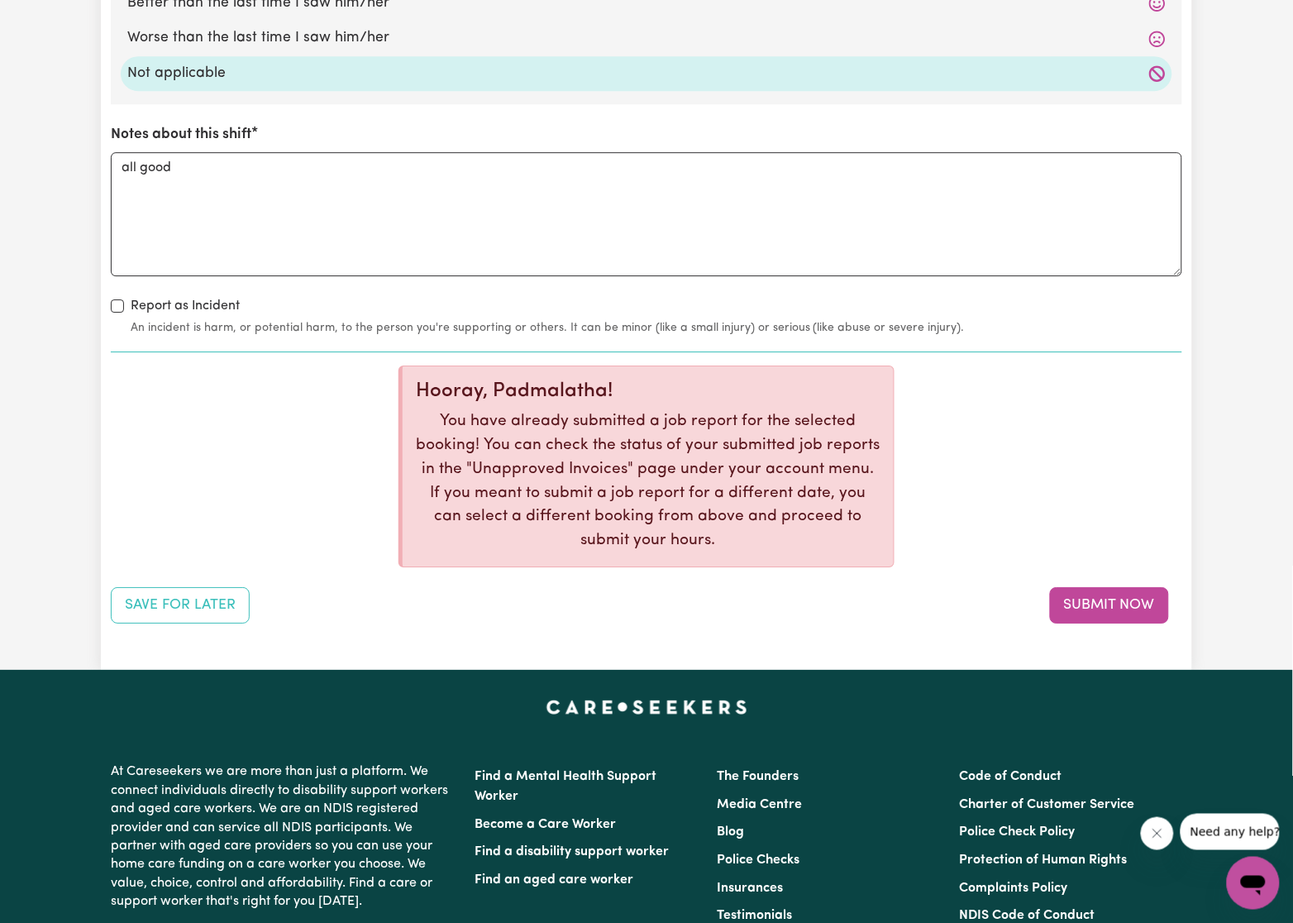
scroll to position [2852, 0]
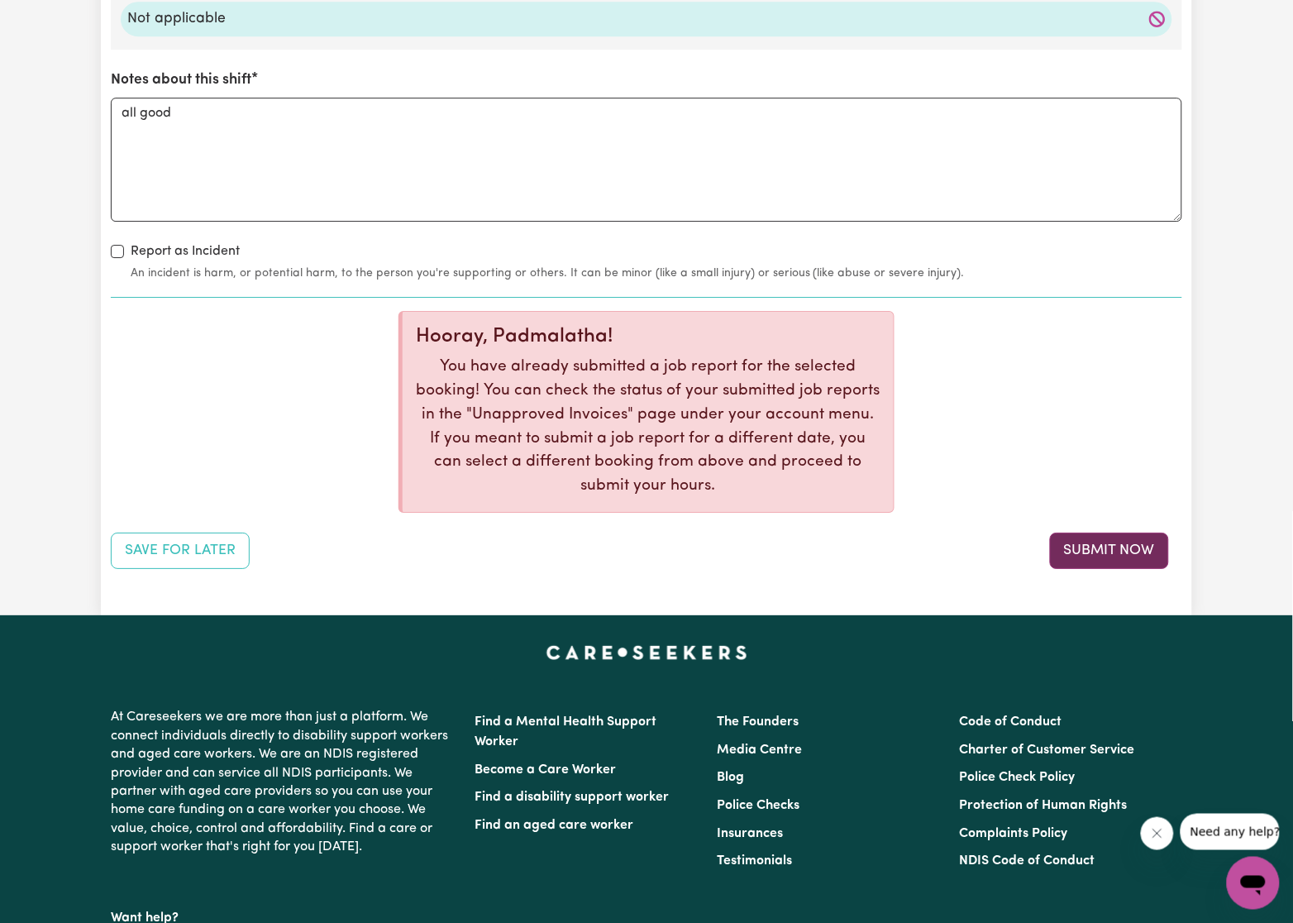
click at [1092, 545] on button "Submit Now" at bounding box center [1109, 551] width 119 height 36
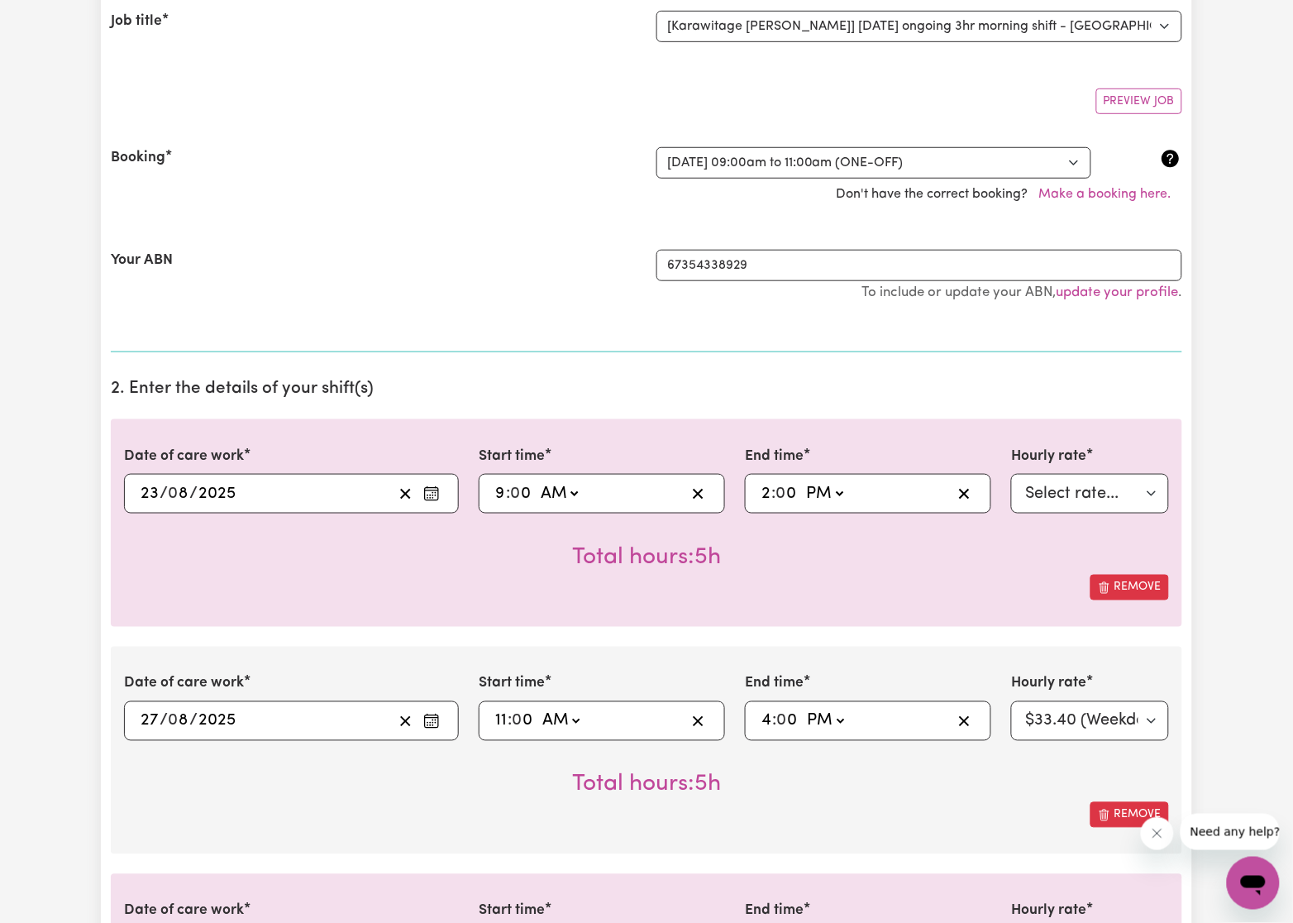
scroll to position [248, 0]
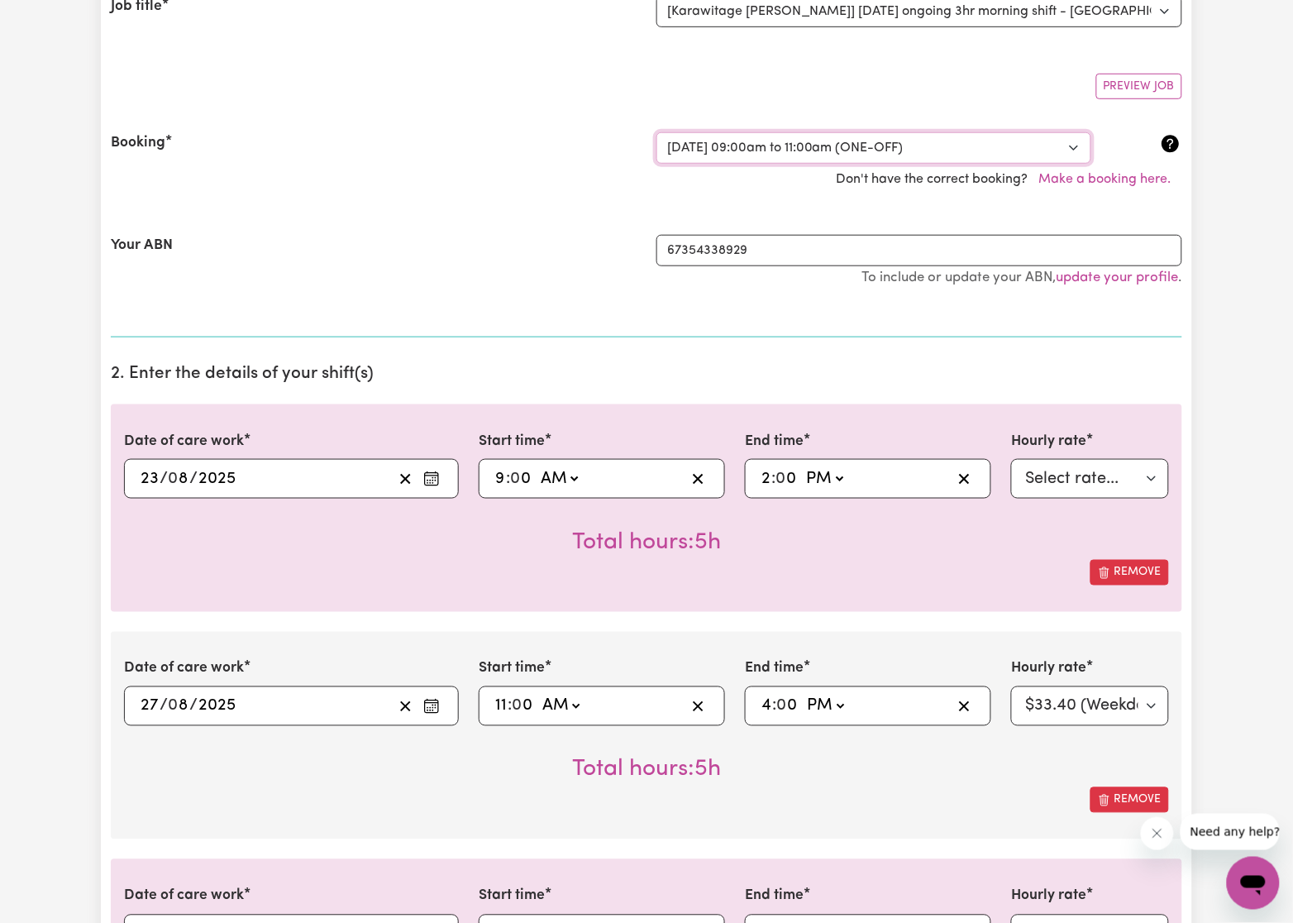
click at [763, 148] on select "Select a booking... Wed, August 13, 2025 - 09:00am to 11:00am (ONE-OFF) Wed, Au…" at bounding box center [874, 147] width 435 height 31
click at [657, 132] on select "Select a booking... Wed, August 13, 2025 - 09:00am to 11:00am (ONE-OFF) Wed, Au…" at bounding box center [874, 147] width 435 height 31
click at [378, 246] on div "Your ABN" at bounding box center [374, 269] width 546 height 69
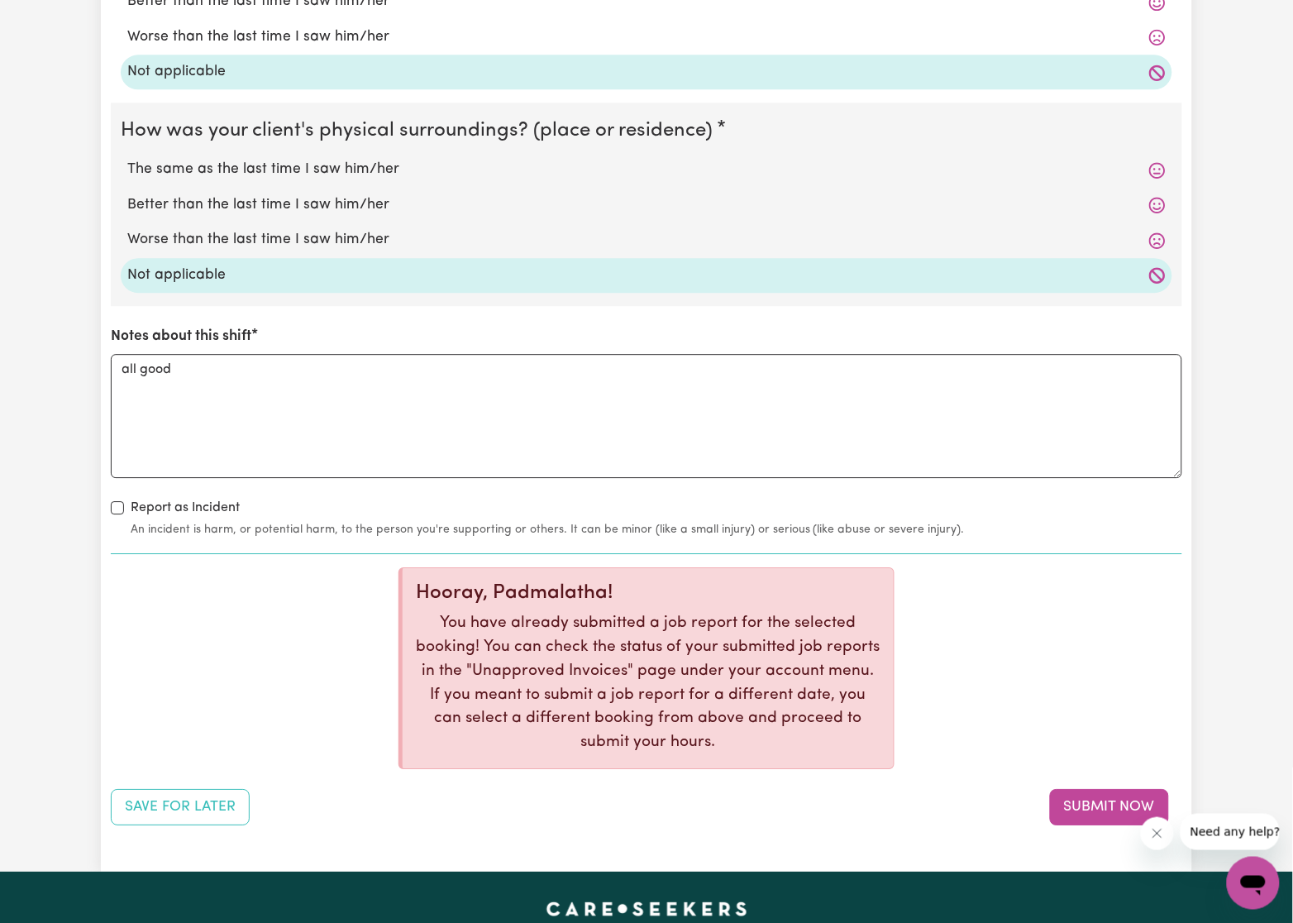
scroll to position [2728, 0]
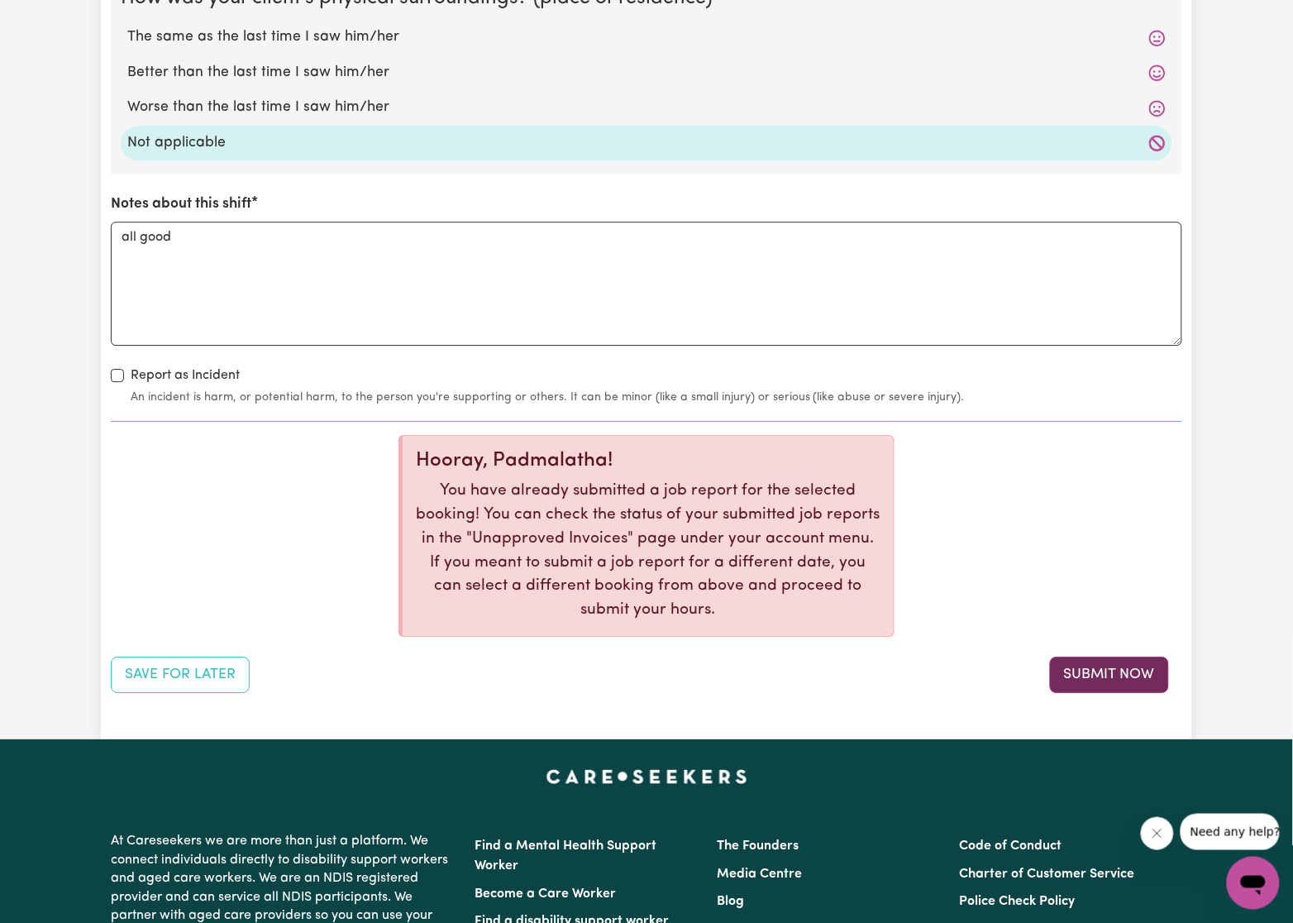
click at [1074, 677] on button "Submit Now" at bounding box center [1109, 675] width 119 height 36
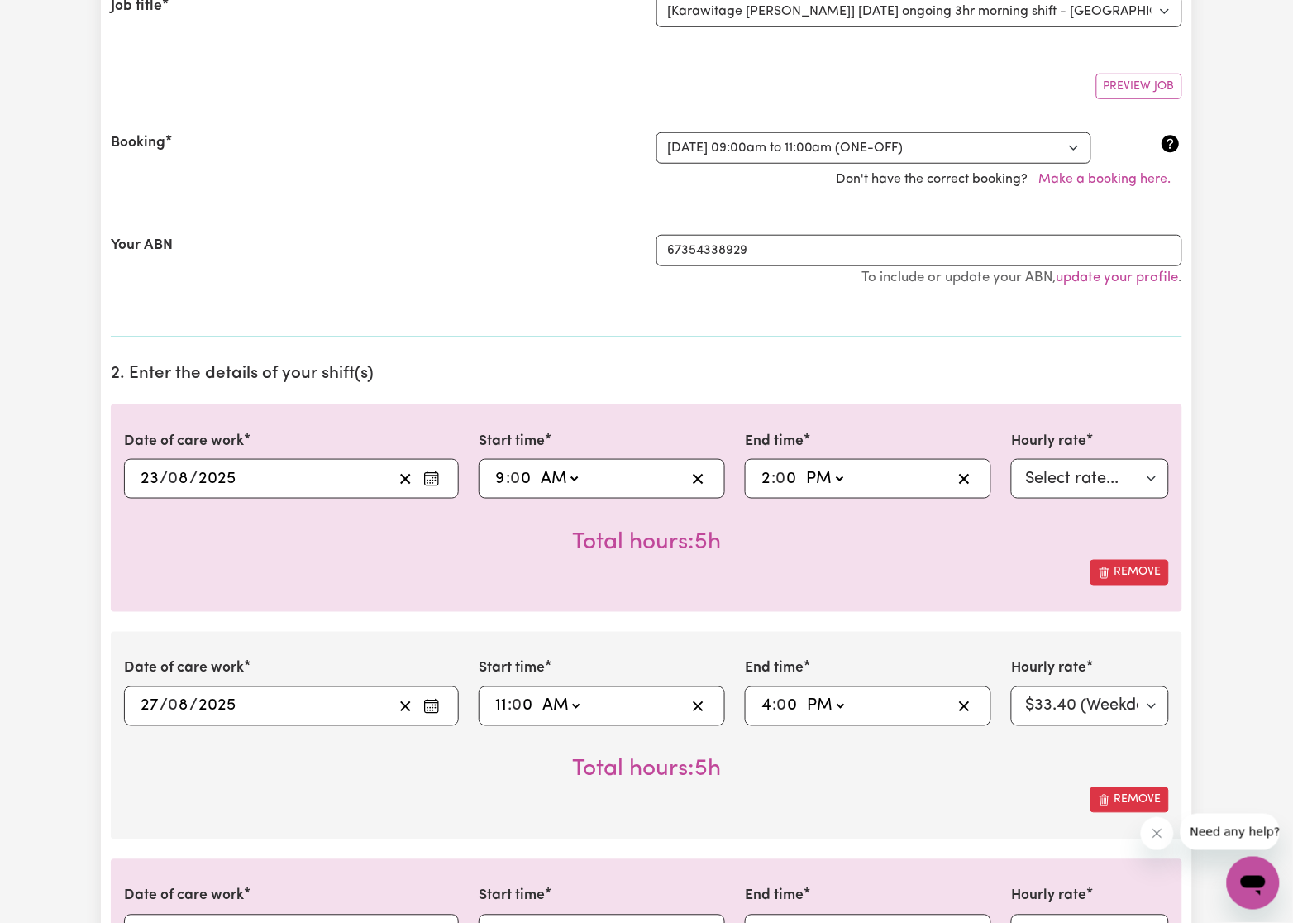
scroll to position [124, 0]
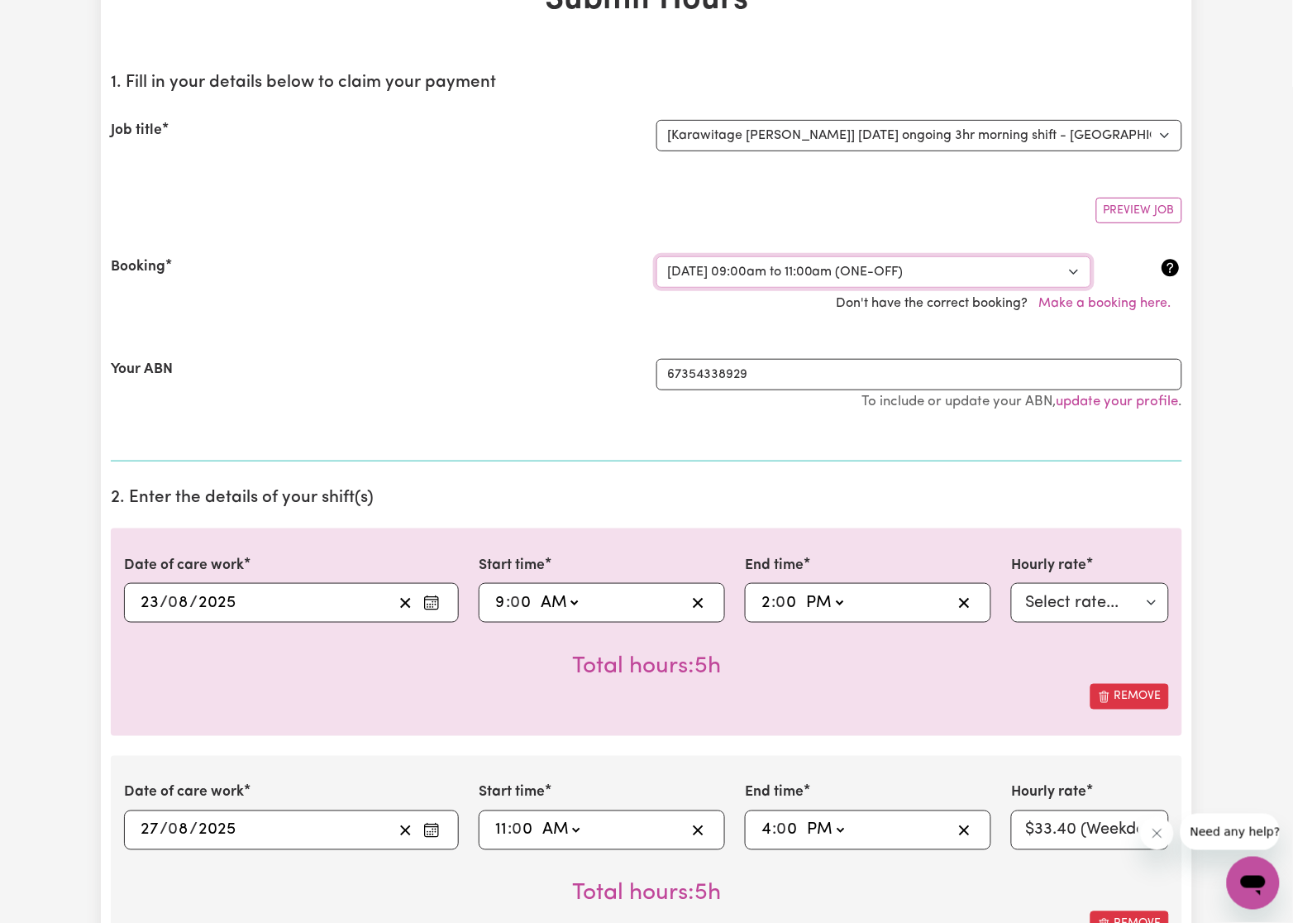
click at [704, 278] on select "Select a booking... Wed, August 13, 2025 - 09:00am to 11:00am (ONE-OFF) Wed, Au…" at bounding box center [874, 271] width 435 height 31
click at [657, 256] on select "Select a booking... Wed, August 13, 2025 - 09:00am to 11:00am (ONE-OFF) Wed, Au…" at bounding box center [874, 271] width 435 height 31
click at [324, 375] on div "Your ABN" at bounding box center [374, 393] width 546 height 69
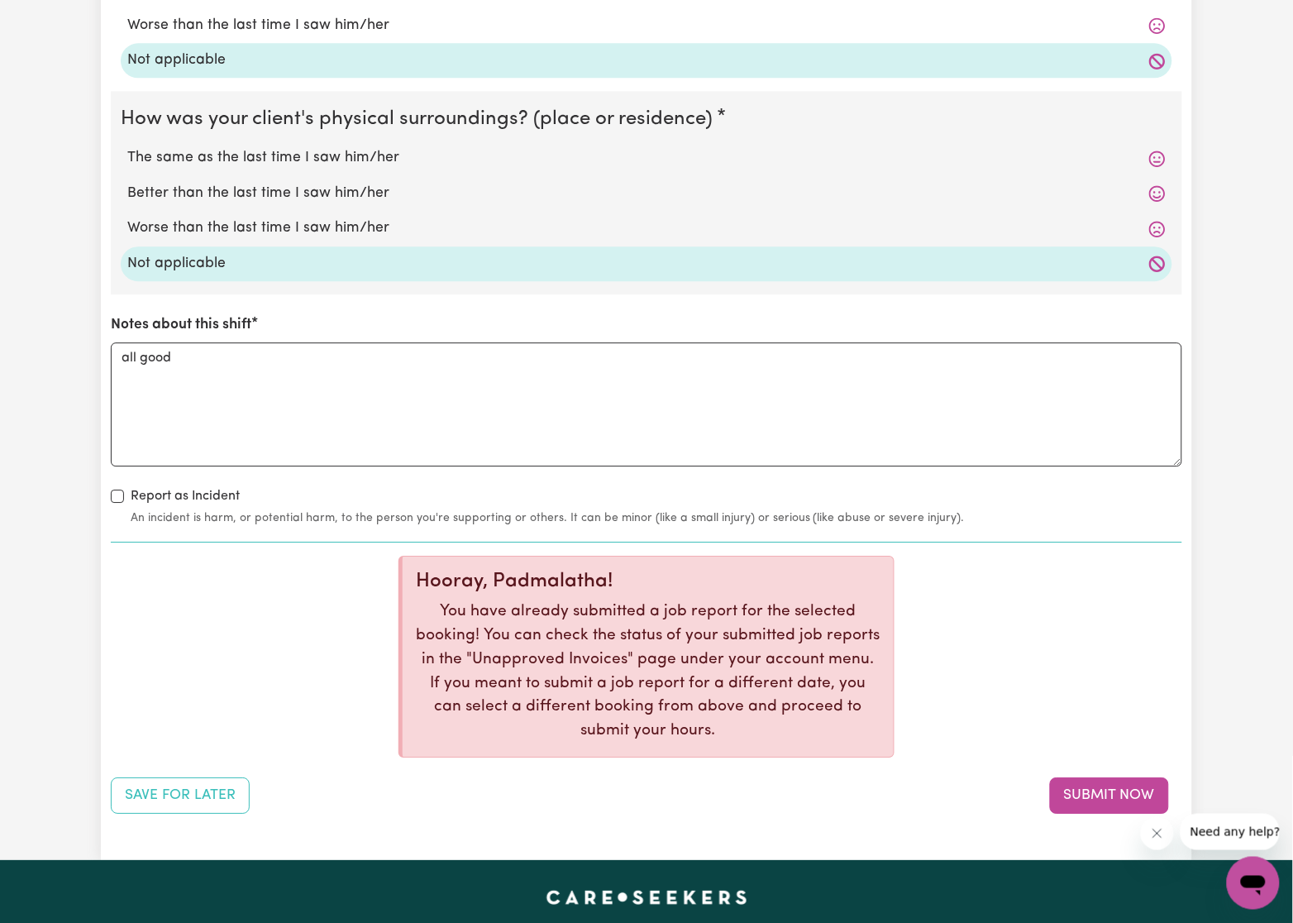
scroll to position [2852, 0]
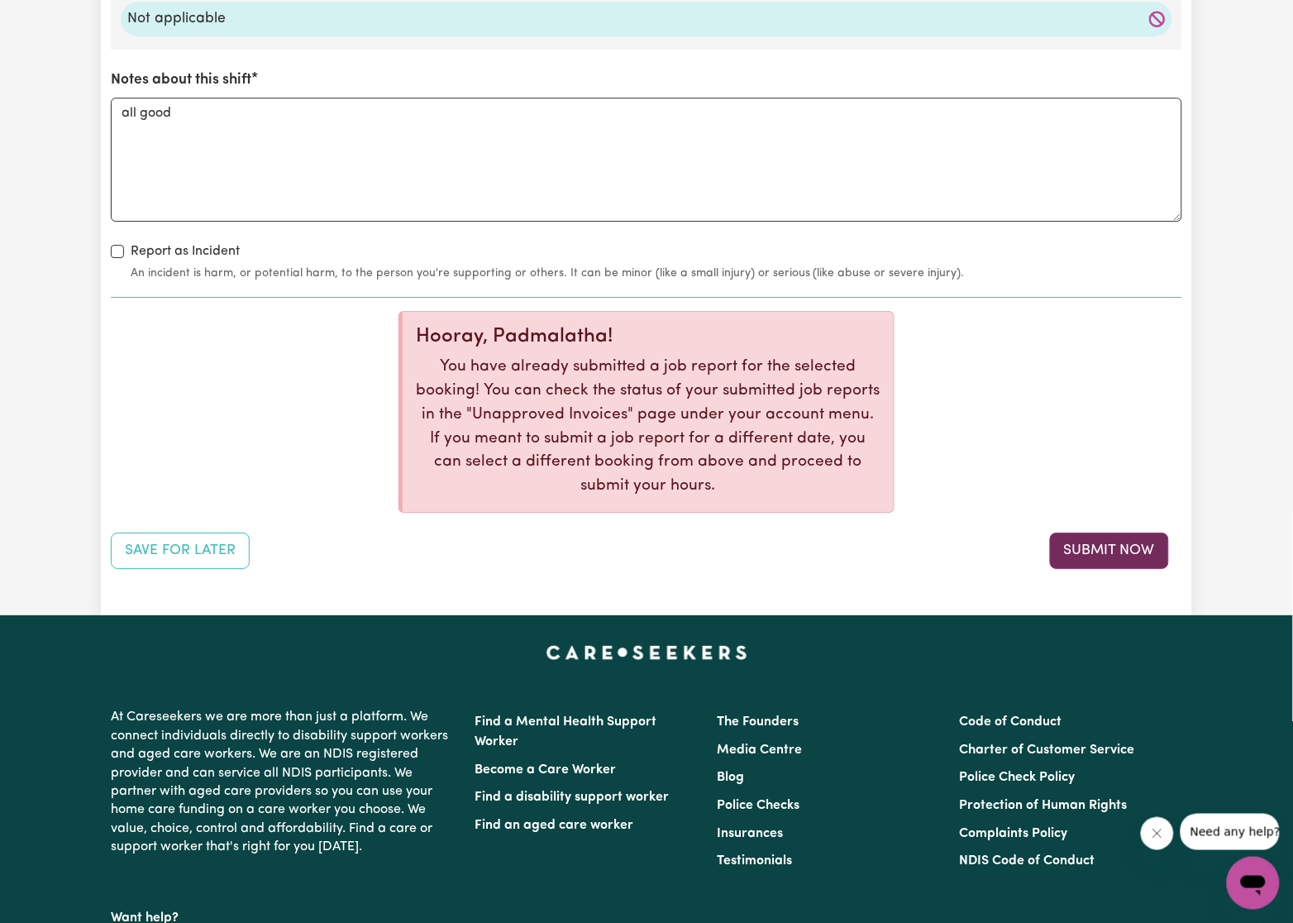
click at [1087, 549] on button "Submit Now" at bounding box center [1109, 551] width 119 height 36
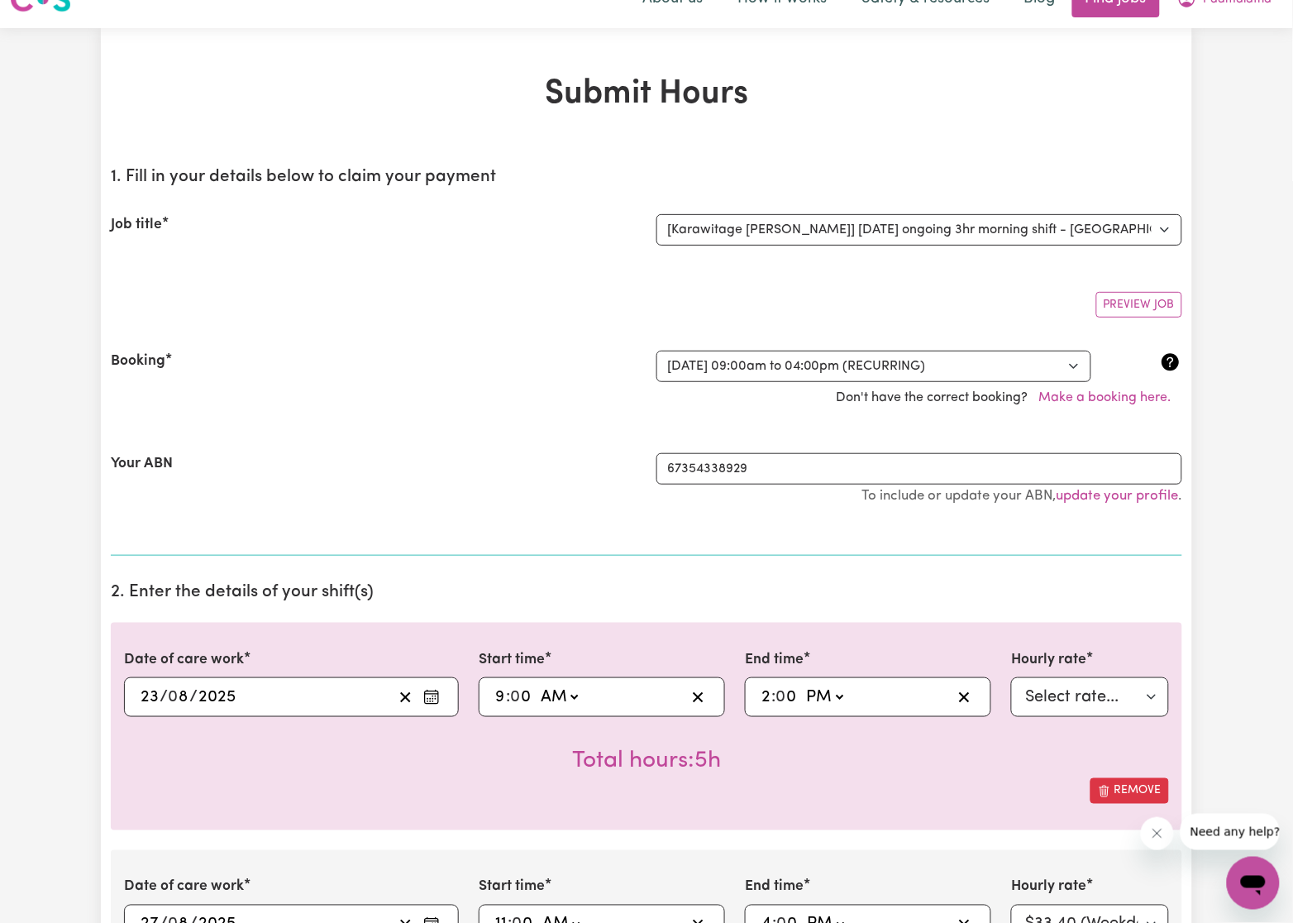
scroll to position [0, 0]
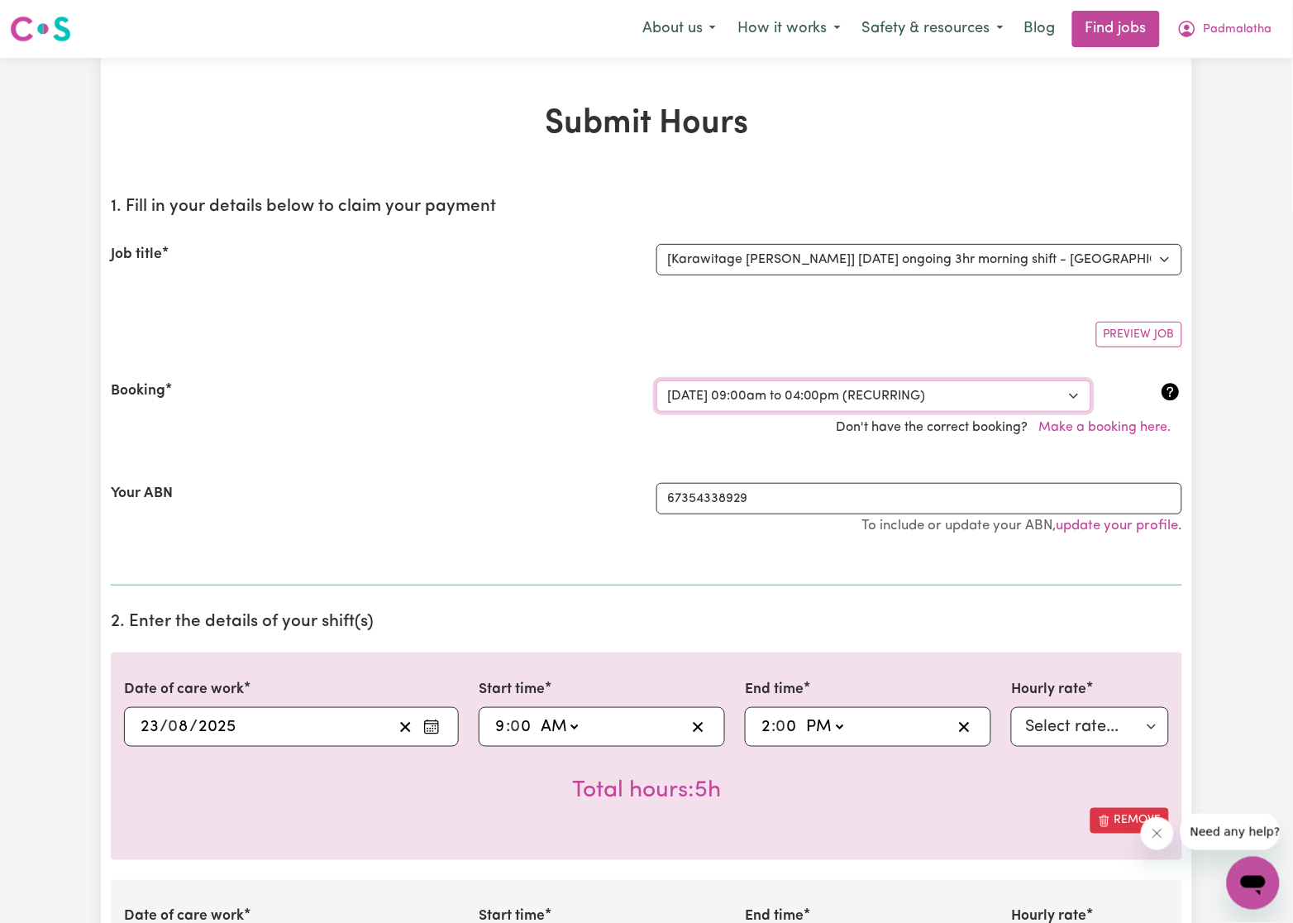
click at [821, 396] on select "Select a booking... Wed, August 13, 2025 - 09:00am to 11:00am (ONE-OFF) Wed, Au…" at bounding box center [874, 395] width 435 height 31
click at [657, 380] on select "Select a booking... Wed, August 13, 2025 - 09:00am to 11:00am (ONE-OFF) Wed, Au…" at bounding box center [874, 395] width 435 height 31
click at [434, 381] on div "Booking" at bounding box center [374, 395] width 546 height 31
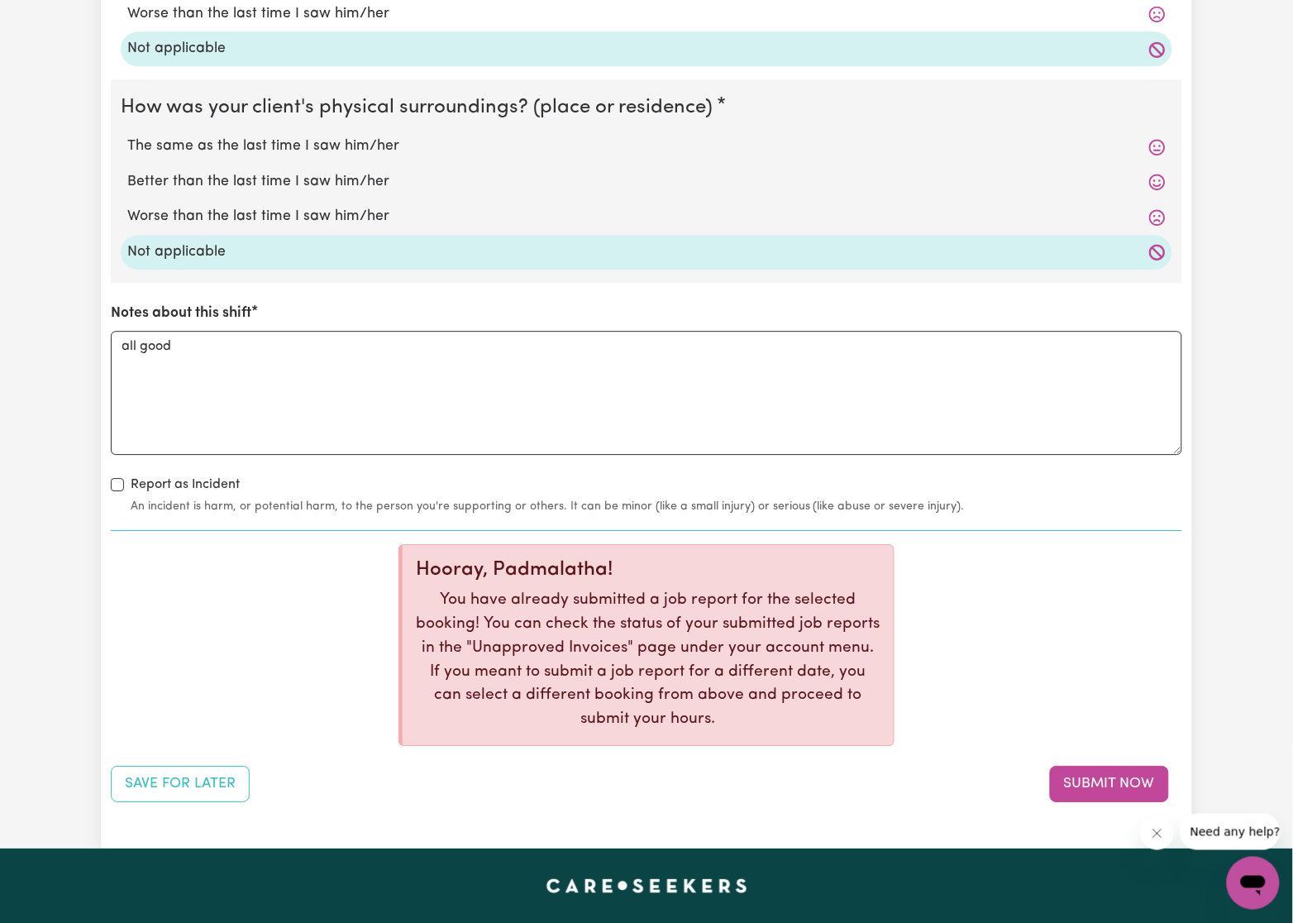
scroll to position [2668, 0]
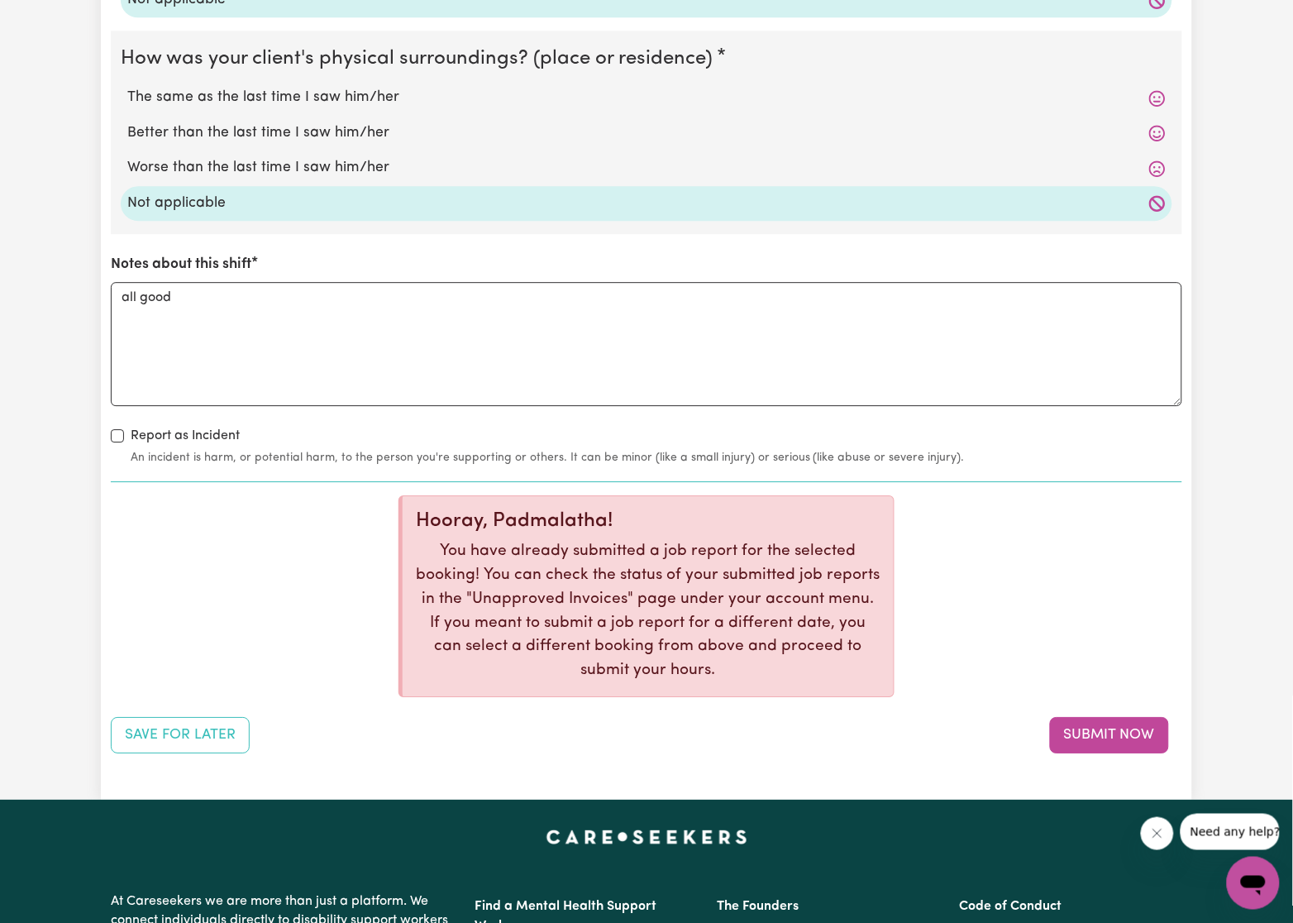
drag, startPoint x: 1149, startPoint y: 727, endPoint x: 1169, endPoint y: 705, distance: 30.4
click at [1148, 727] on button "Submit Now" at bounding box center [1109, 735] width 119 height 36
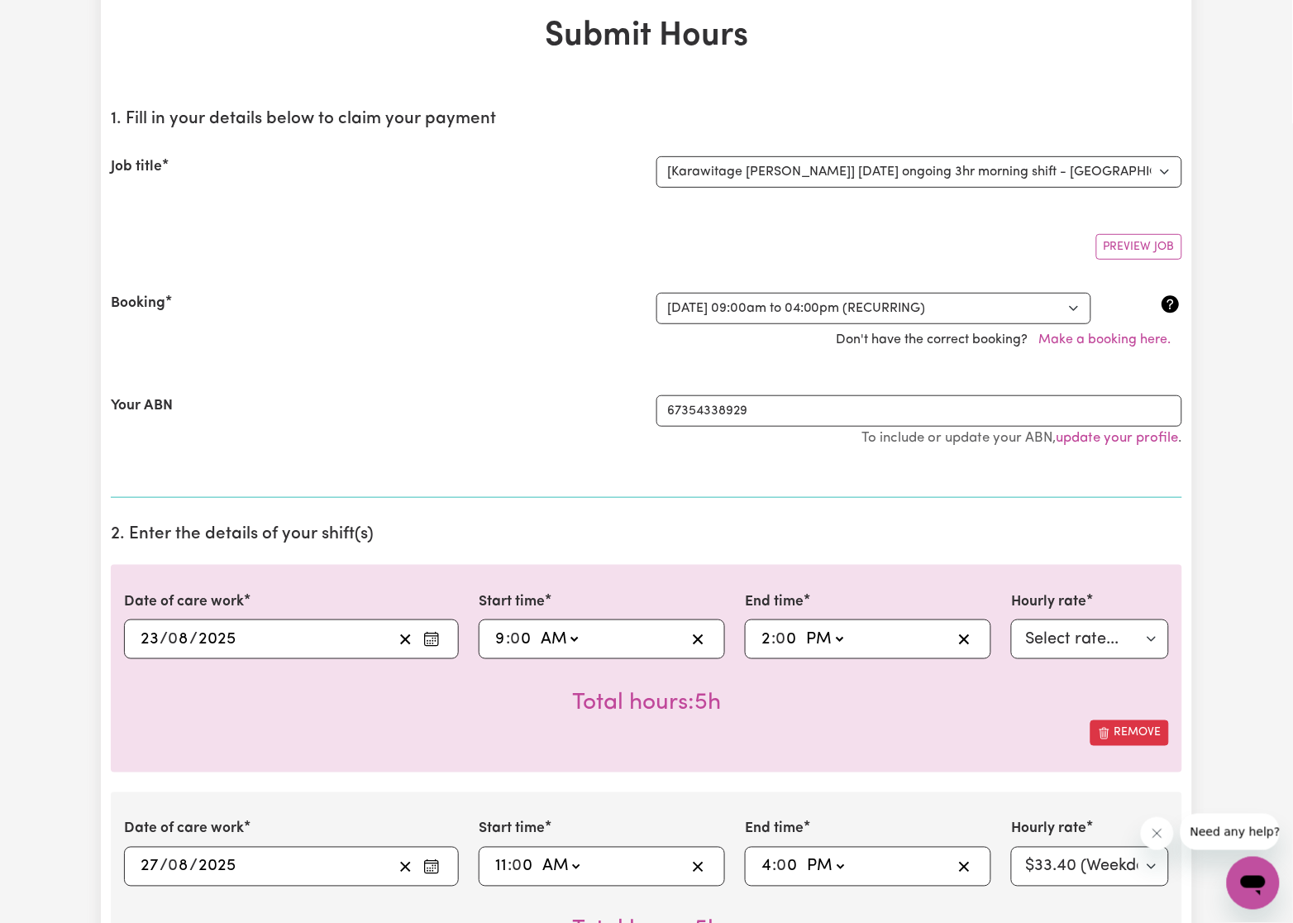
scroll to position [0, 0]
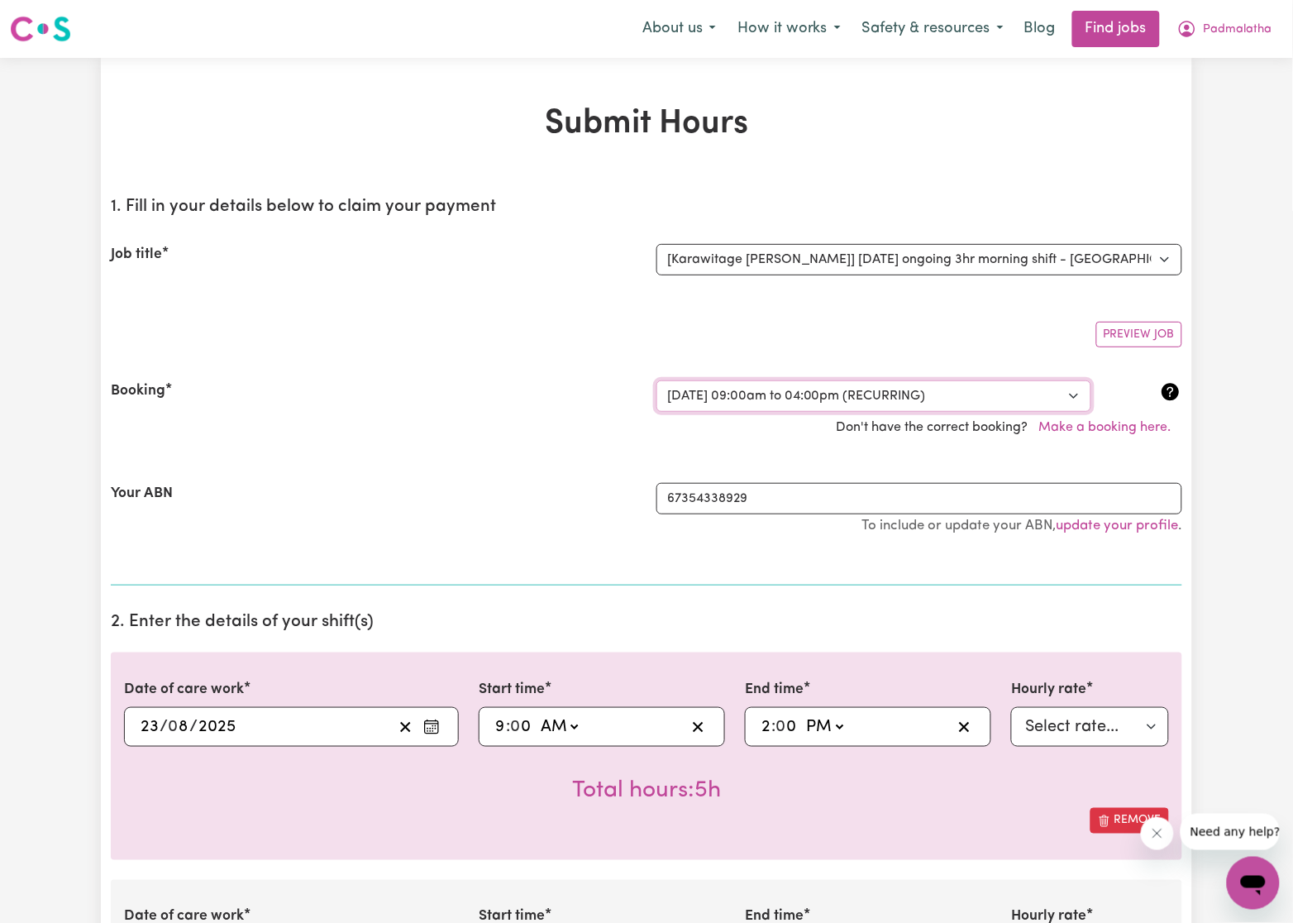
click at [674, 394] on select "Select a booking... Wed, August 13, 2025 - 09:00am to 11:00am (ONE-OFF) Wed, Au…" at bounding box center [874, 395] width 435 height 31
click at [817, 399] on select "Select a booking... Wed, August 13, 2025 - 09:00am to 11:00am (ONE-OFF) Wed, Au…" at bounding box center [874, 395] width 435 height 31
click at [657, 380] on select "Select a booking... Wed, August 13, 2025 - 09:00am to 11:00am (ONE-OFF) Wed, Au…" at bounding box center [874, 395] width 435 height 31
click at [300, 385] on div "Booking" at bounding box center [374, 395] width 546 height 31
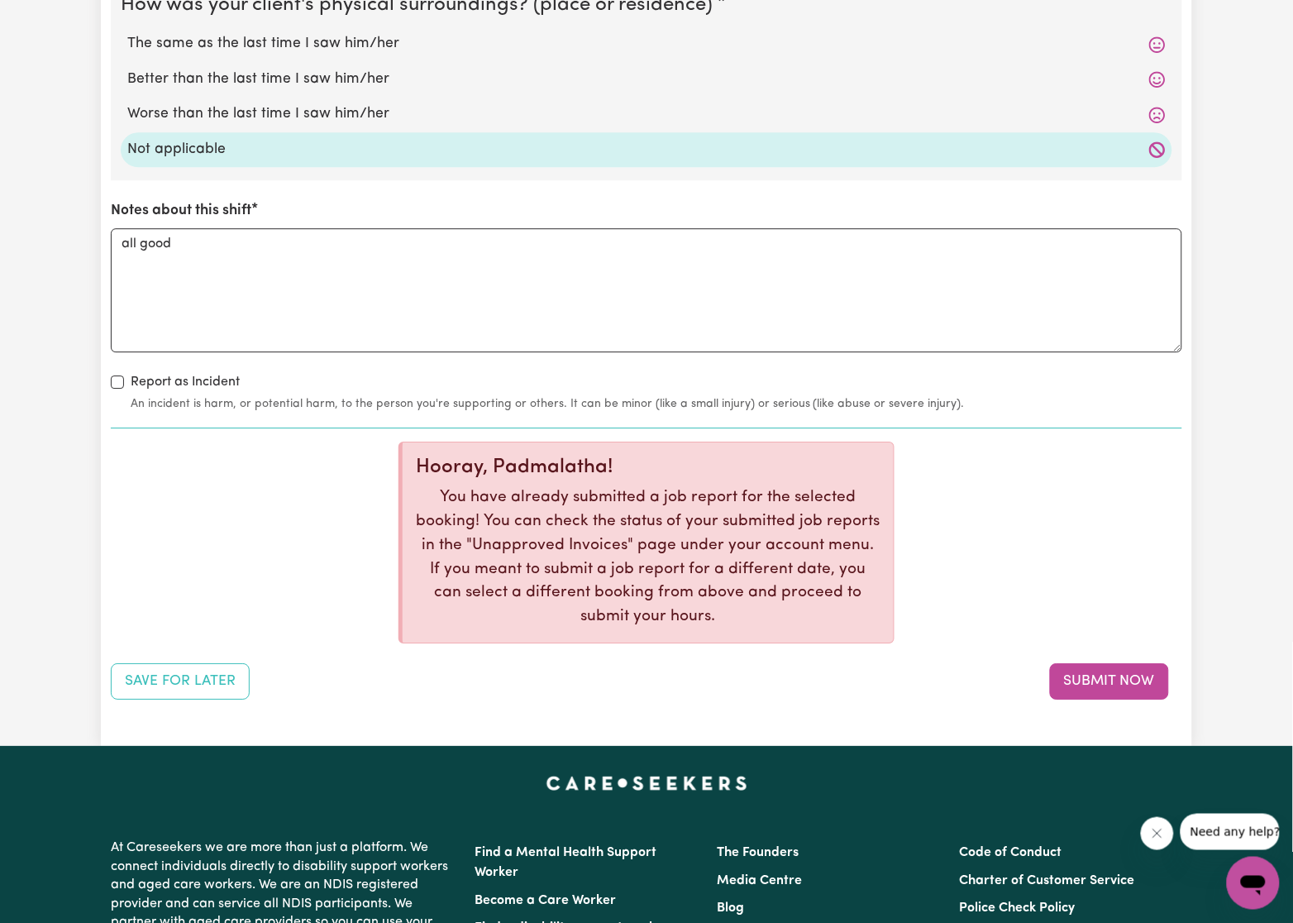
scroll to position [2728, 0]
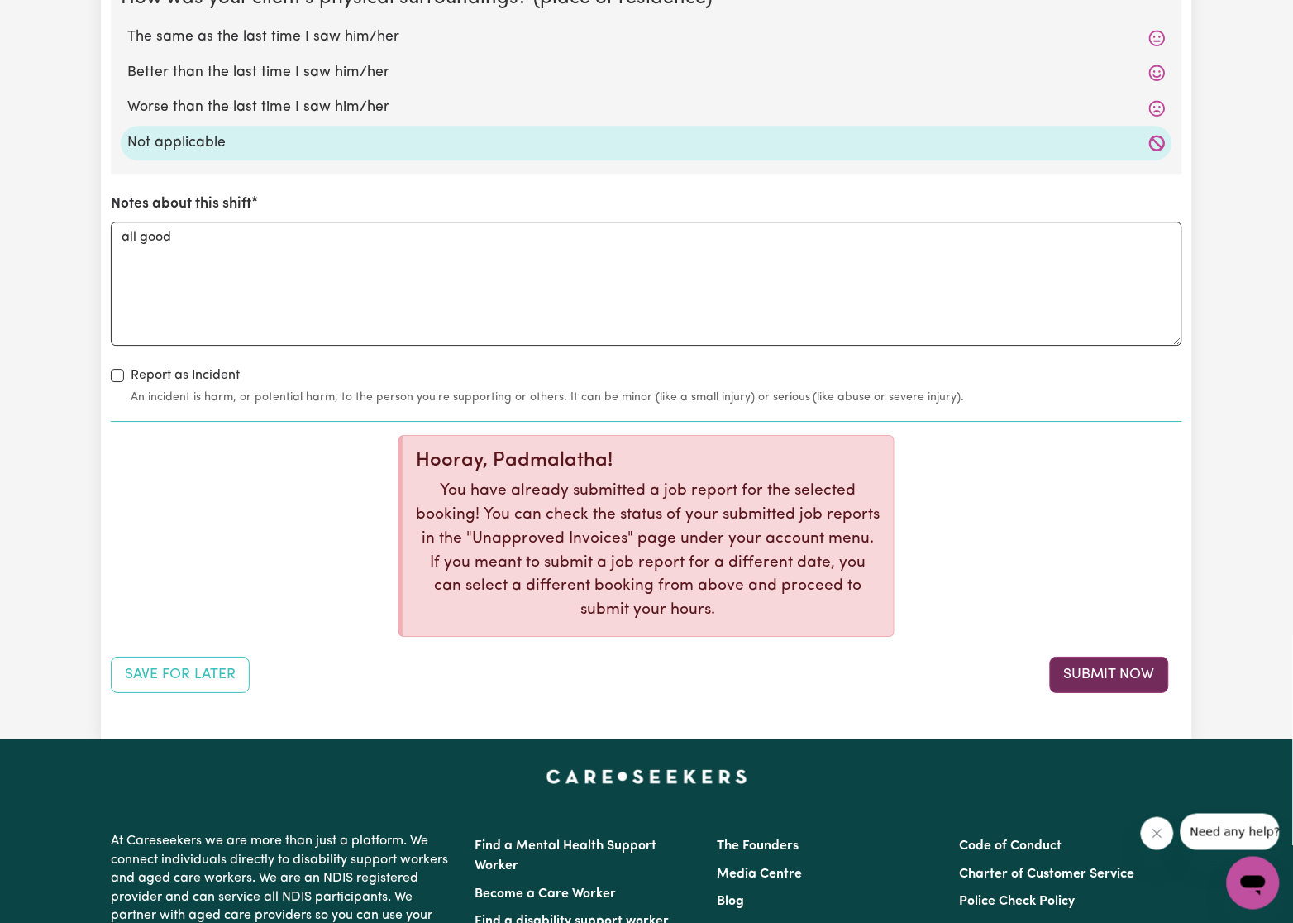
click at [1123, 672] on button "Submit Now" at bounding box center [1109, 675] width 119 height 36
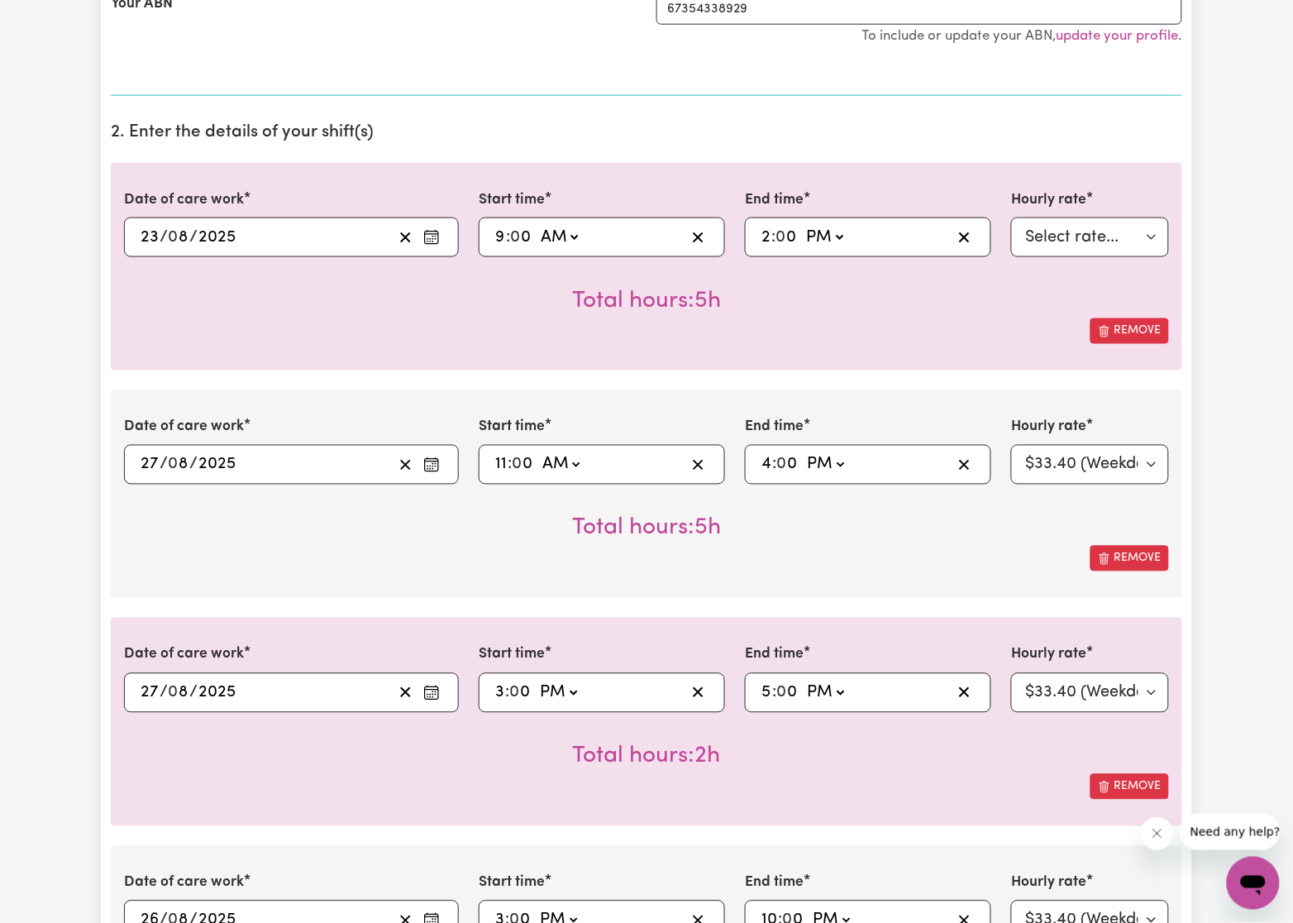
scroll to position [0, 0]
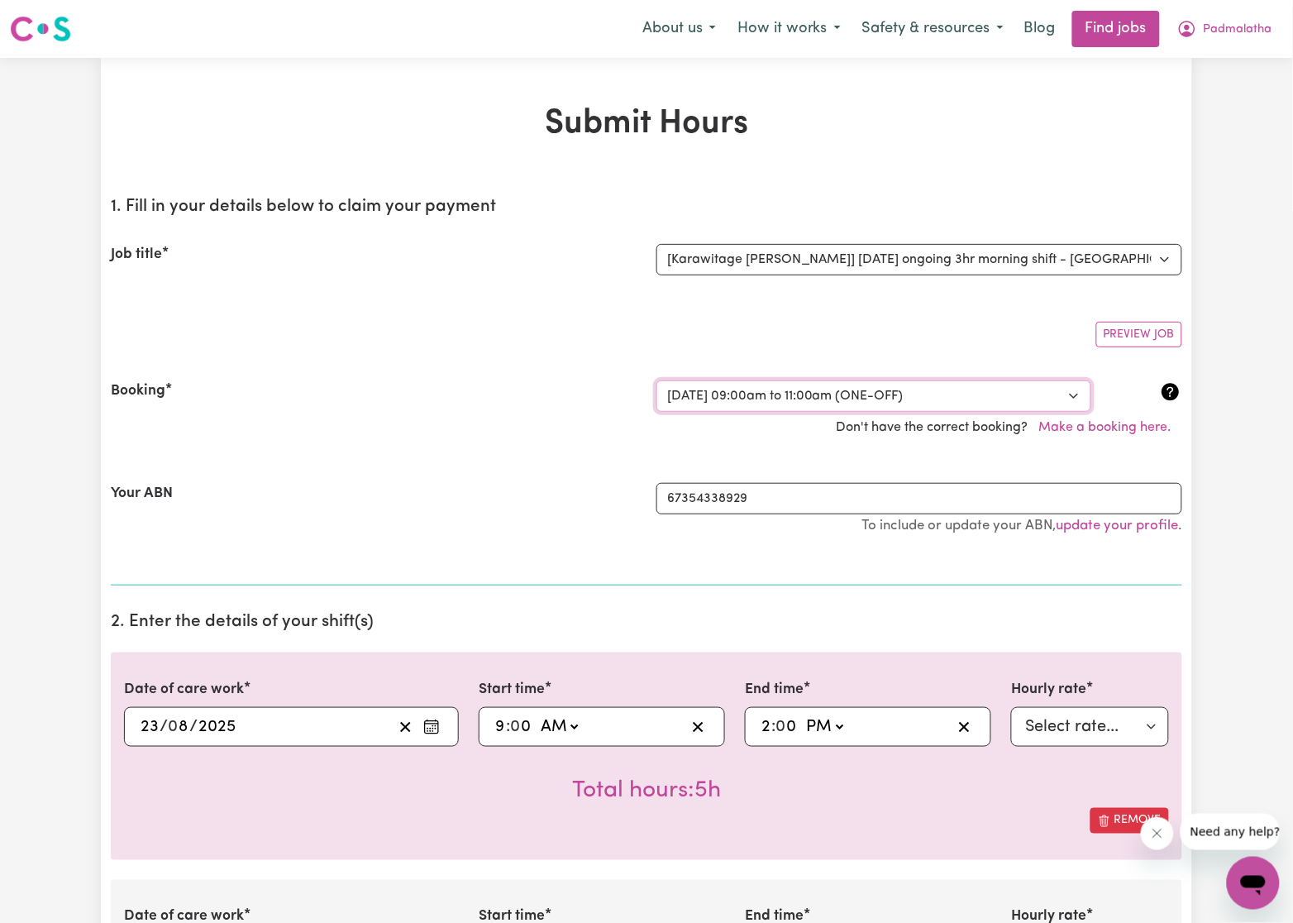
click at [826, 390] on select "Select a booking... Wed, August 13, 2025 - 09:00am to 11:00am (ONE-OFF) Wed, Au…" at bounding box center [874, 395] width 435 height 31
click at [827, 394] on select "Select a booking... Wed, August 13, 2025 - 09:00am to 11:00am (ONE-OFF) Wed, Au…" at bounding box center [874, 395] width 435 height 31
click at [657, 380] on select "Select a booking... Wed, August 13, 2025 - 09:00am to 11:00am (ONE-OFF) Wed, Au…" at bounding box center [874, 395] width 435 height 31
click at [425, 505] on div "Your ABN" at bounding box center [374, 517] width 546 height 69
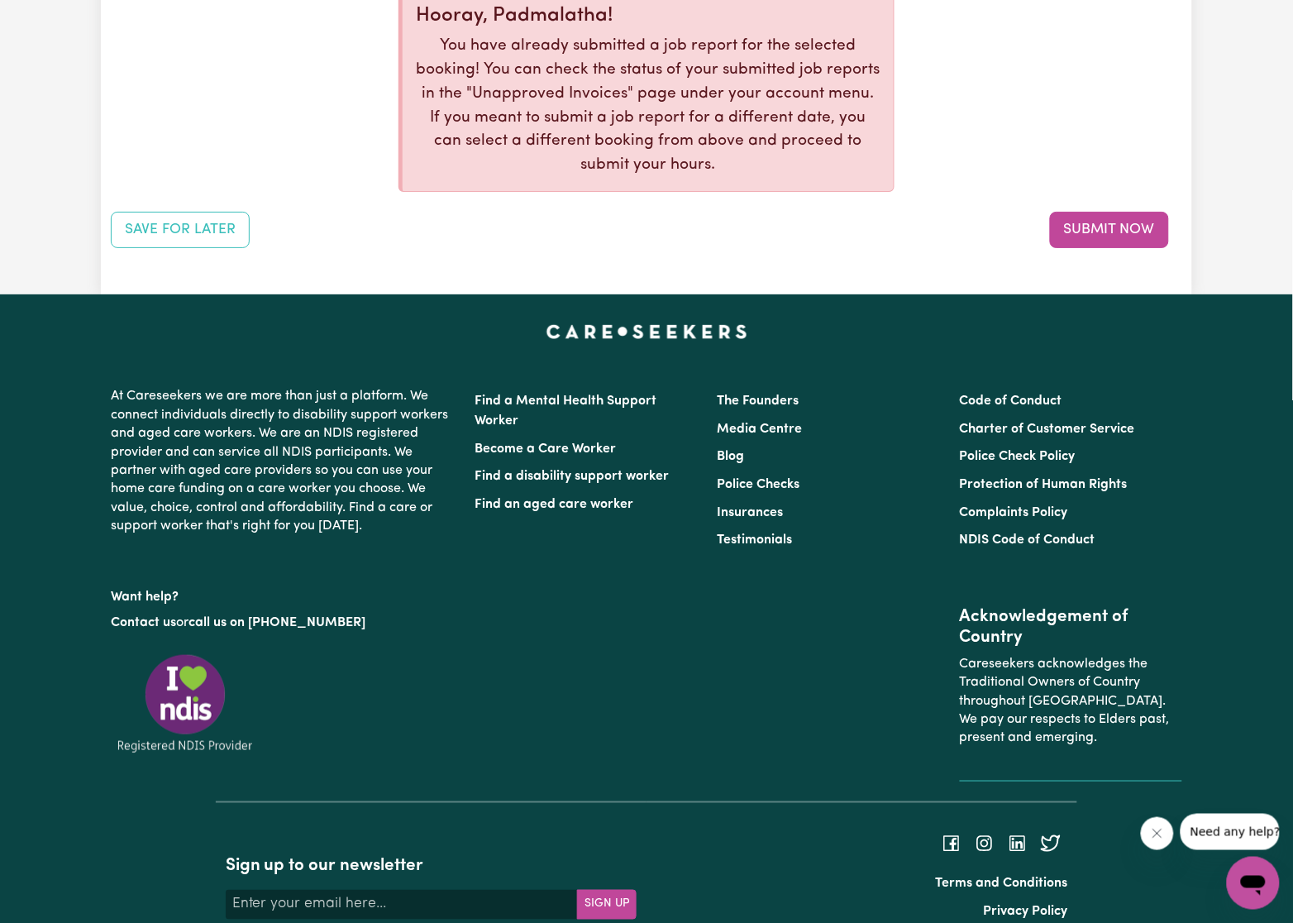
scroll to position [3263, 0]
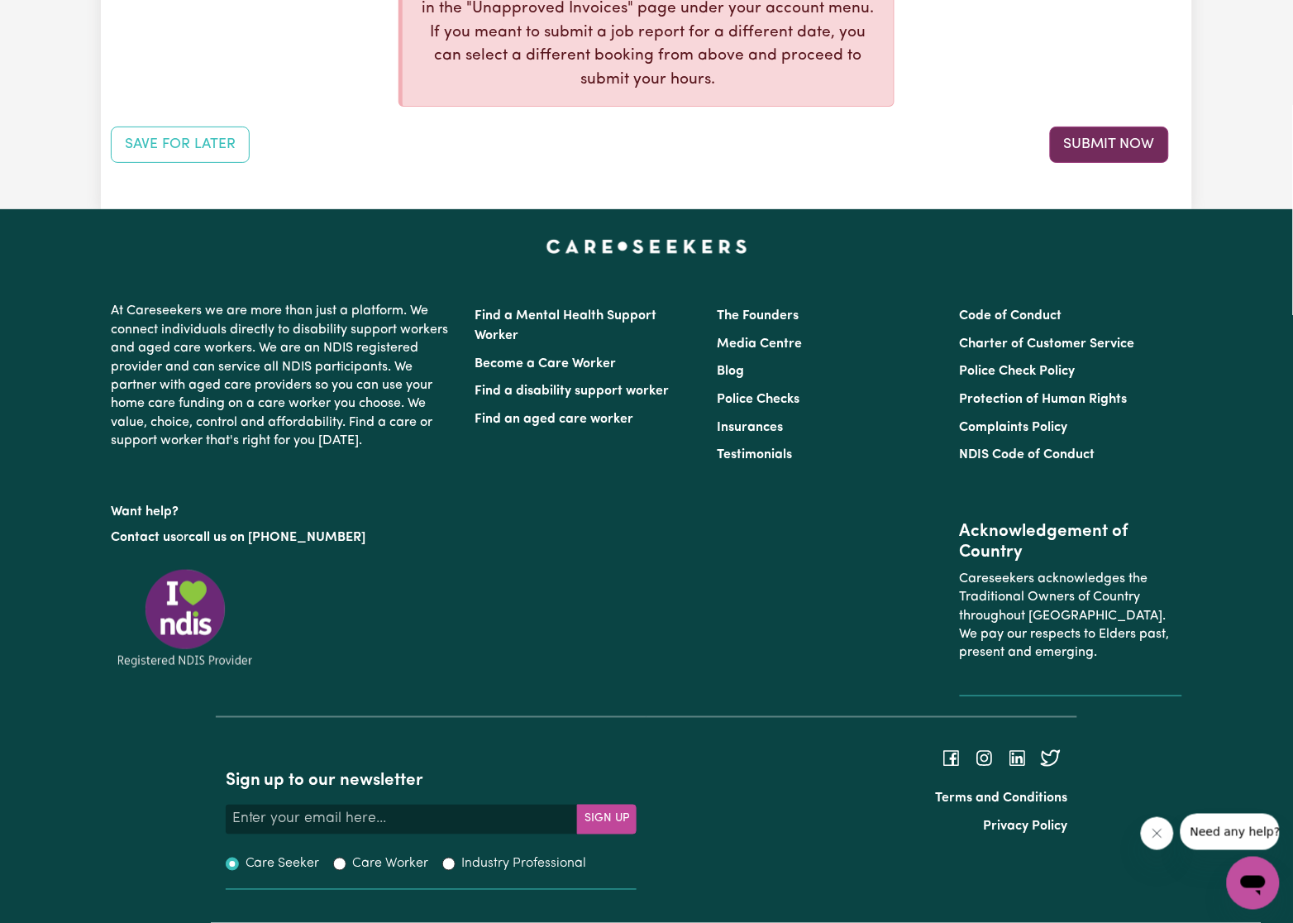
drag, startPoint x: 1101, startPoint y: 149, endPoint x: 1282, endPoint y: 141, distance: 181.3
click at [1101, 148] on button "Submit Now" at bounding box center [1109, 145] width 119 height 36
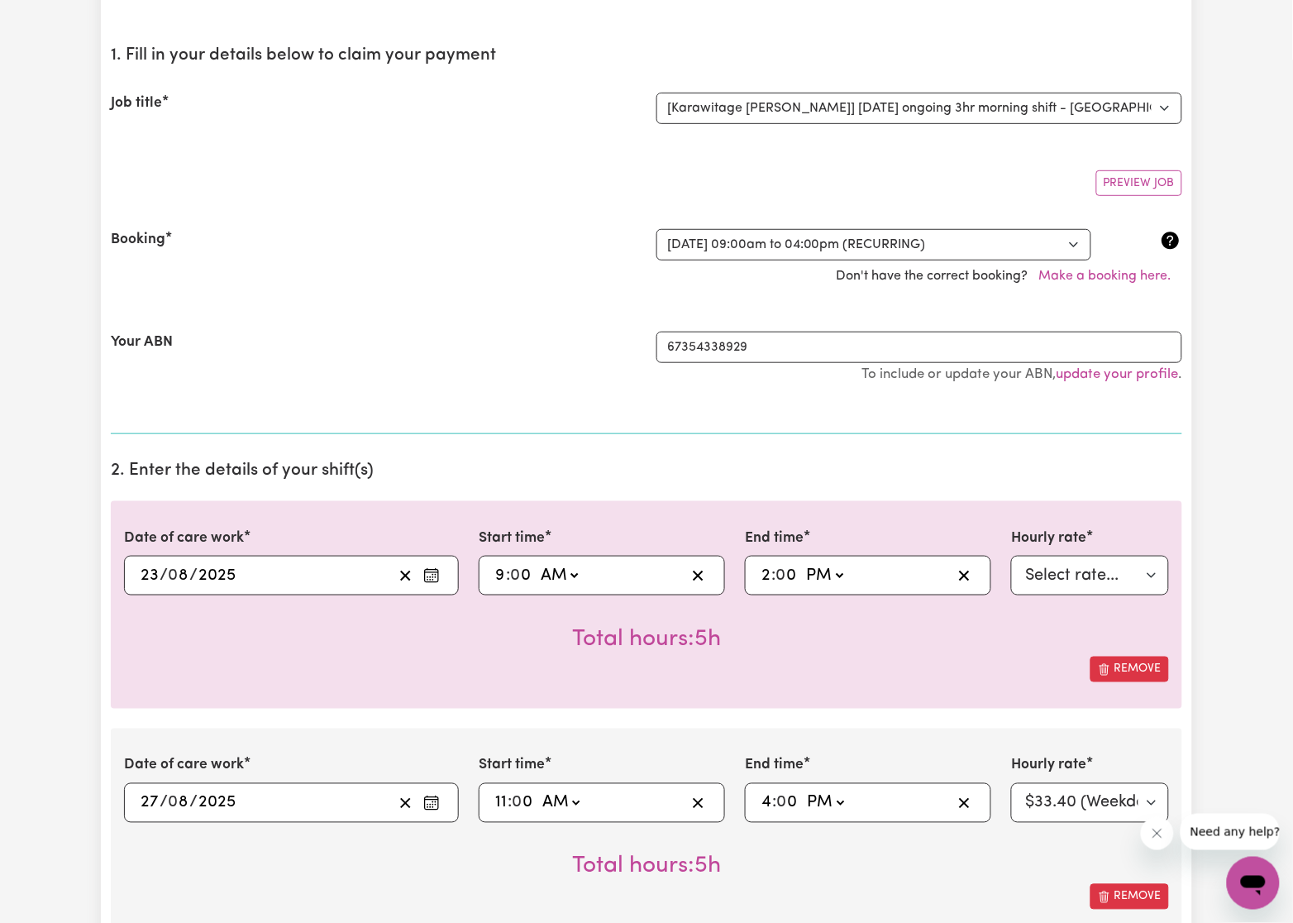
scroll to position [0, 0]
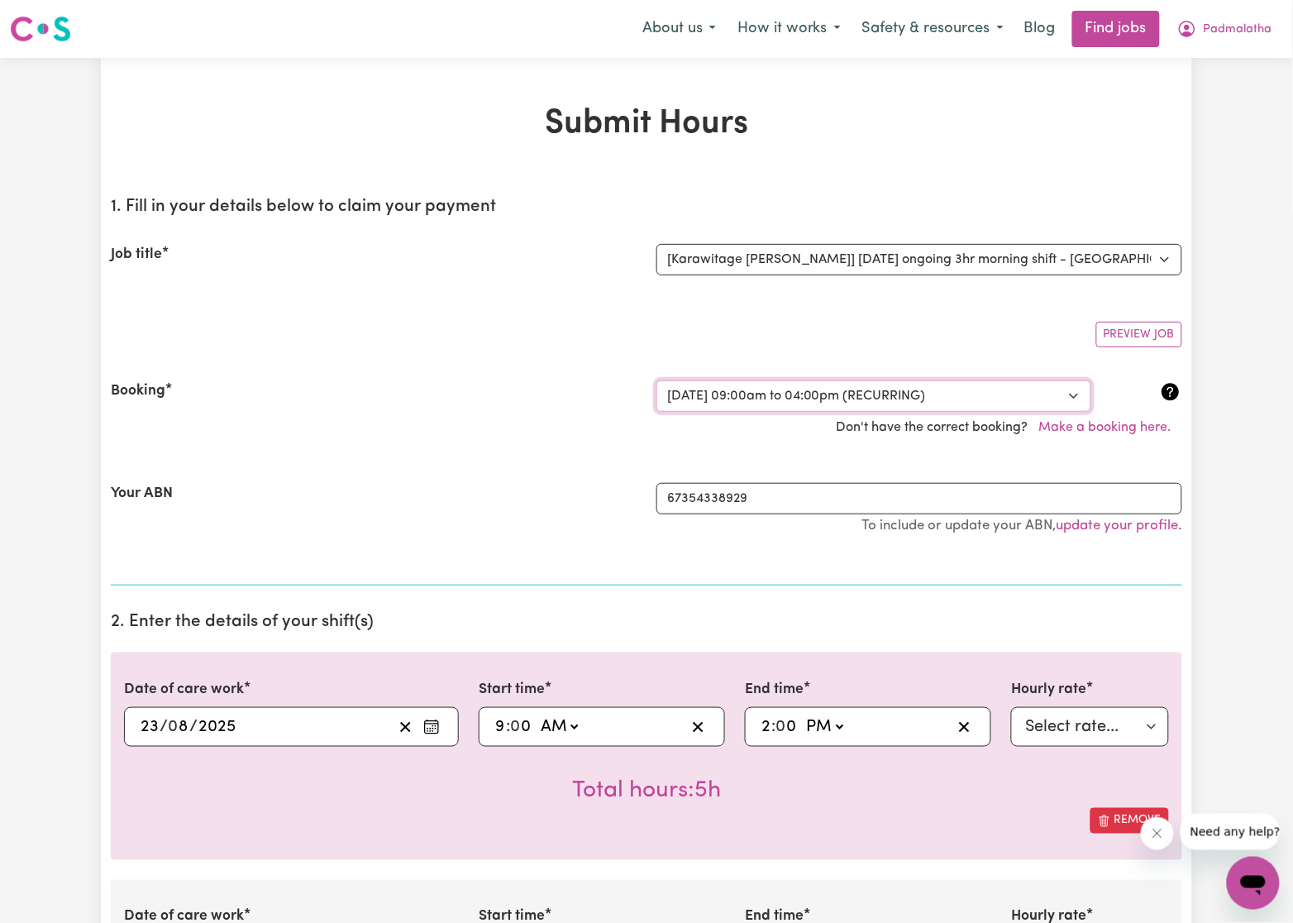
click at [870, 392] on select "Select a booking... Wed, August 13, 2025 - 09:00am to 11:00am (ONE-OFF) Wed, Au…" at bounding box center [874, 395] width 435 height 31
click at [657, 380] on select "Select a booking... Wed, August 13, 2025 - 09:00am to 11:00am (ONE-OFF) Wed, Au…" at bounding box center [874, 395] width 435 height 31
click at [437, 514] on div "Your ABN" at bounding box center [374, 517] width 546 height 69
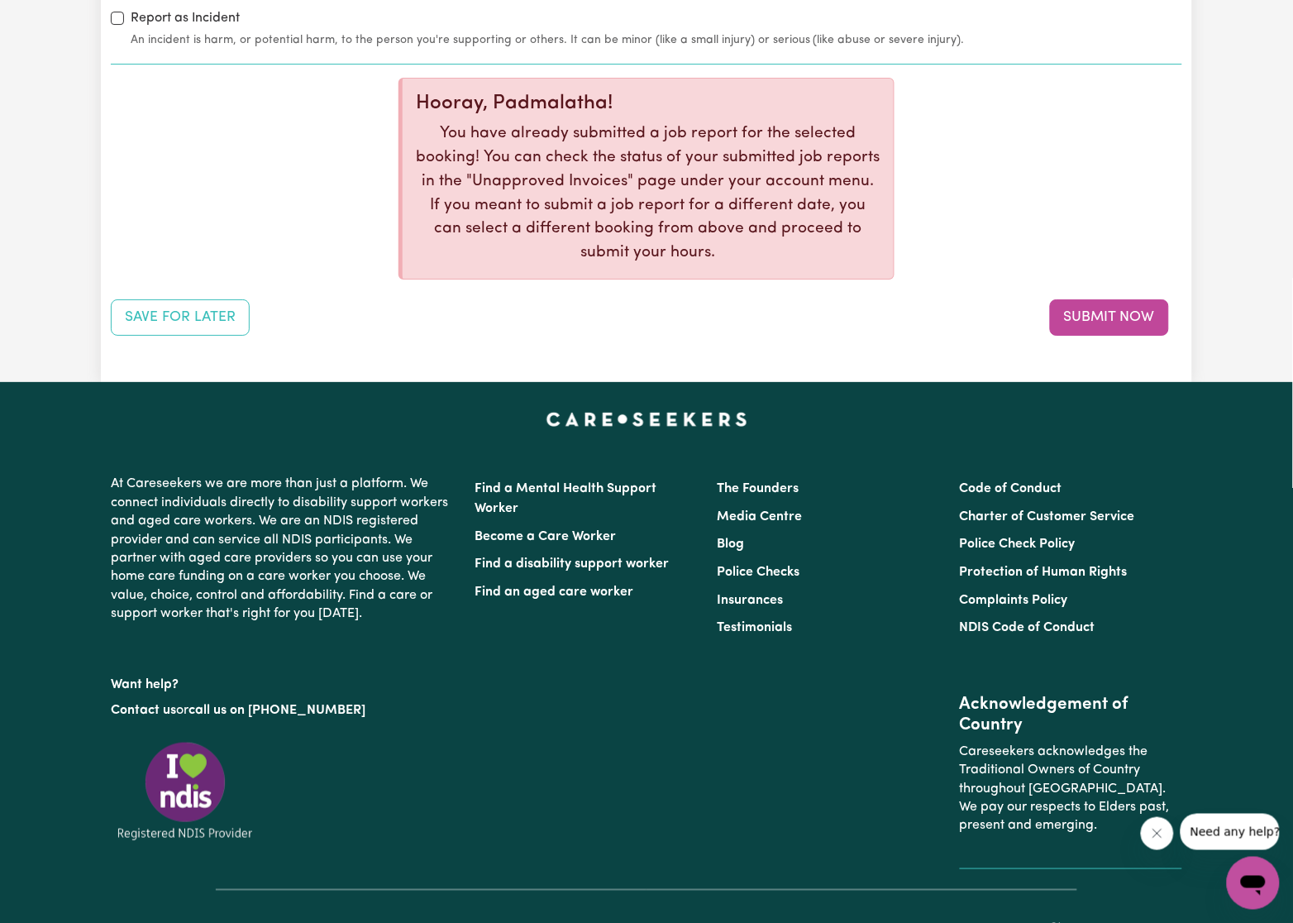
scroll to position [3263, 0]
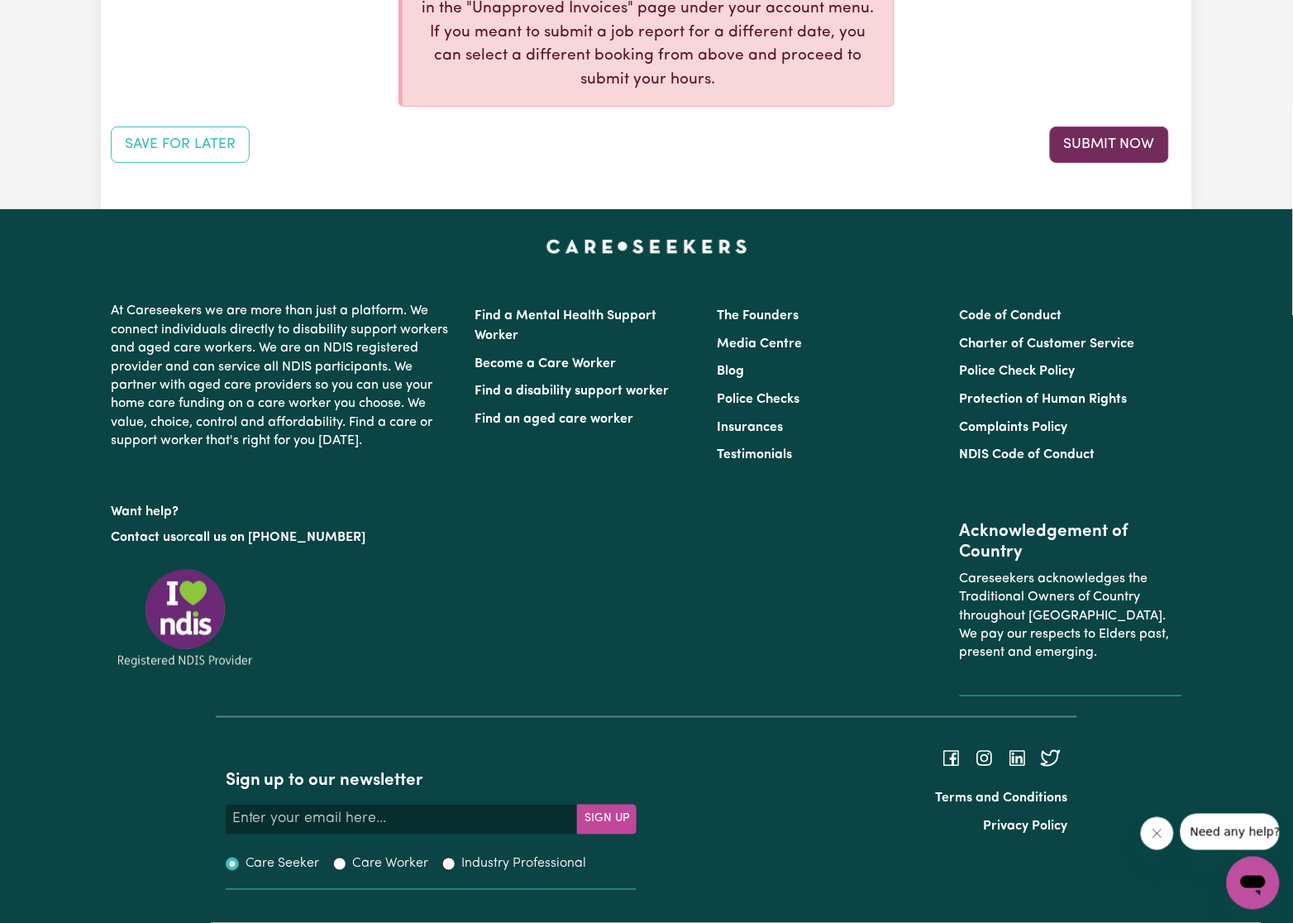
click at [1100, 137] on button "Submit Now" at bounding box center [1109, 145] width 119 height 36
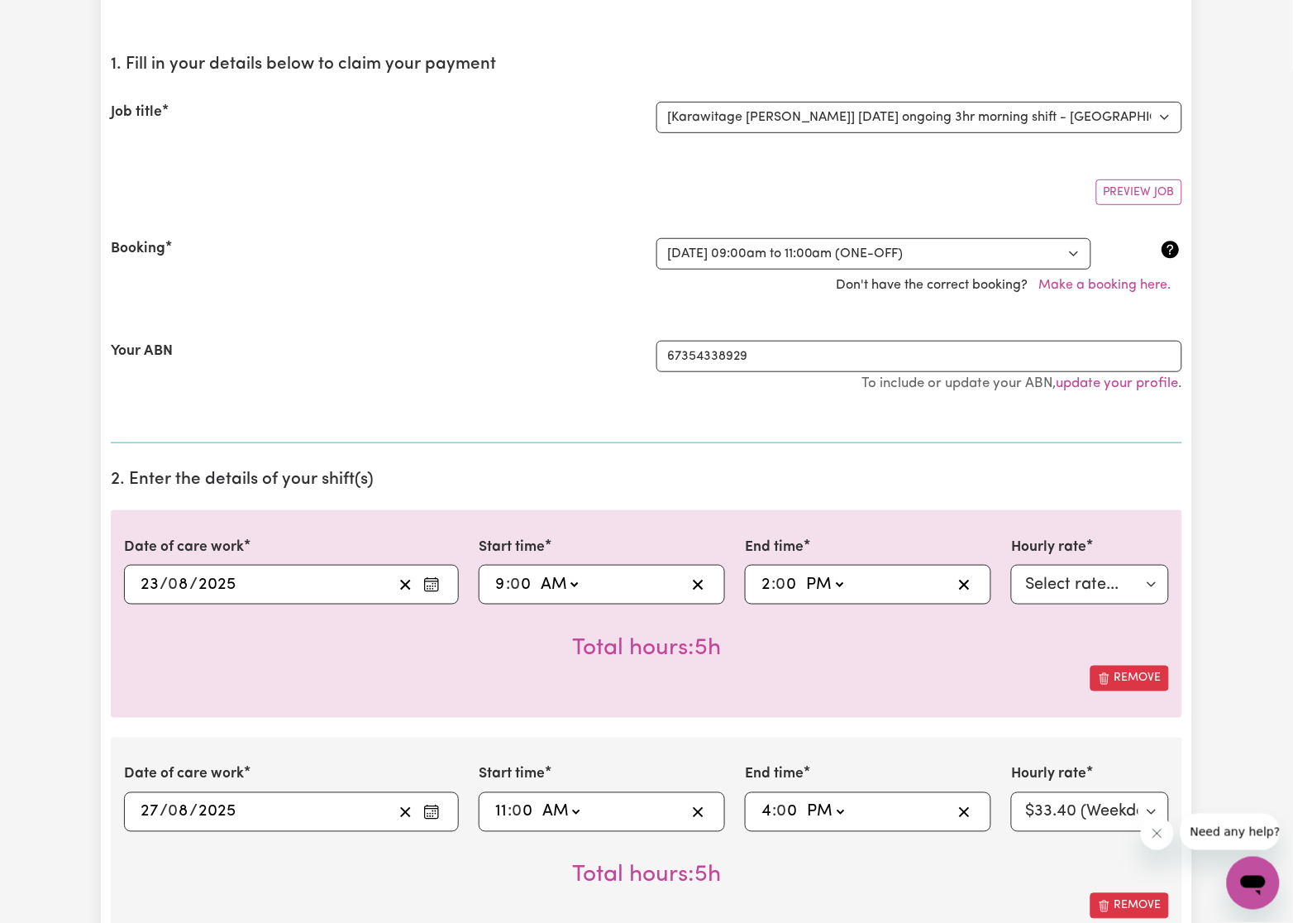
scroll to position [0, 0]
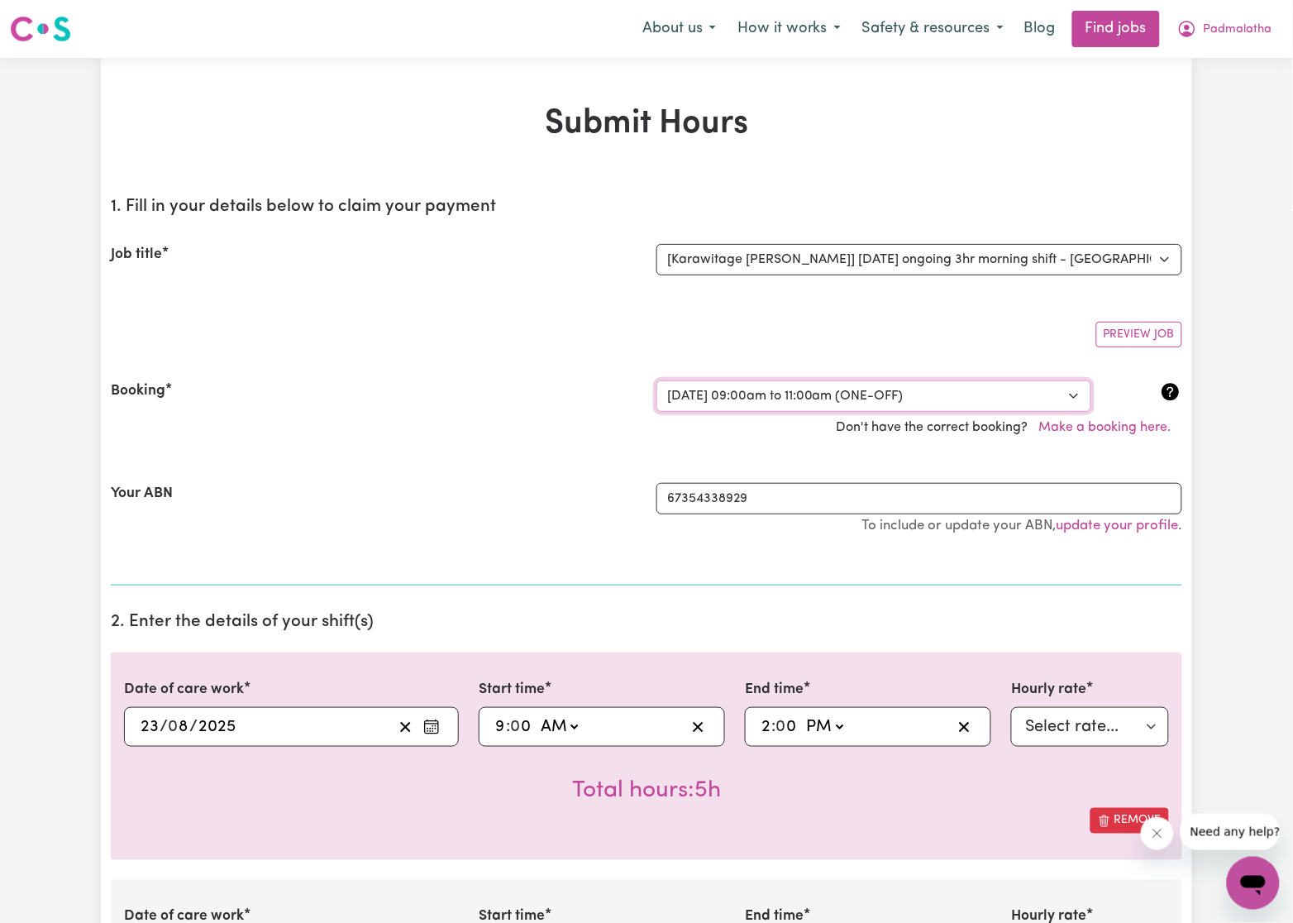
click at [1055, 397] on select "Select a booking... Wed, August 13, 2025 - 09:00am to 11:00am (ONE-OFF) Wed, Au…" at bounding box center [874, 395] width 435 height 31
select select "345979"
click at [657, 380] on select "Select a booking... Wed, August 13, 2025 - 09:00am to 11:00am (ONE-OFF) Wed, Au…" at bounding box center [874, 395] width 435 height 31
click at [361, 485] on div "Your ABN" at bounding box center [374, 517] width 546 height 69
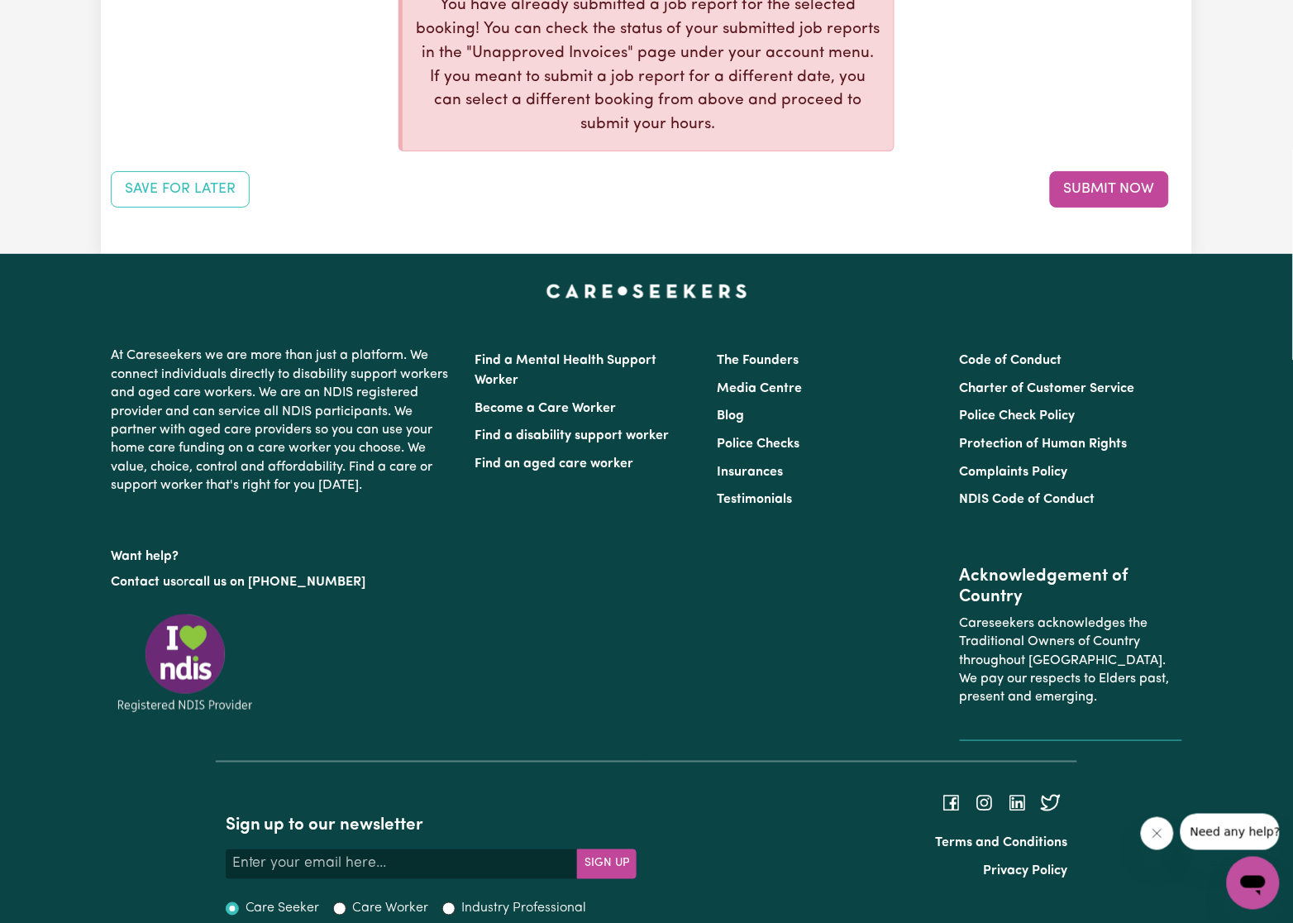
scroll to position [3263, 0]
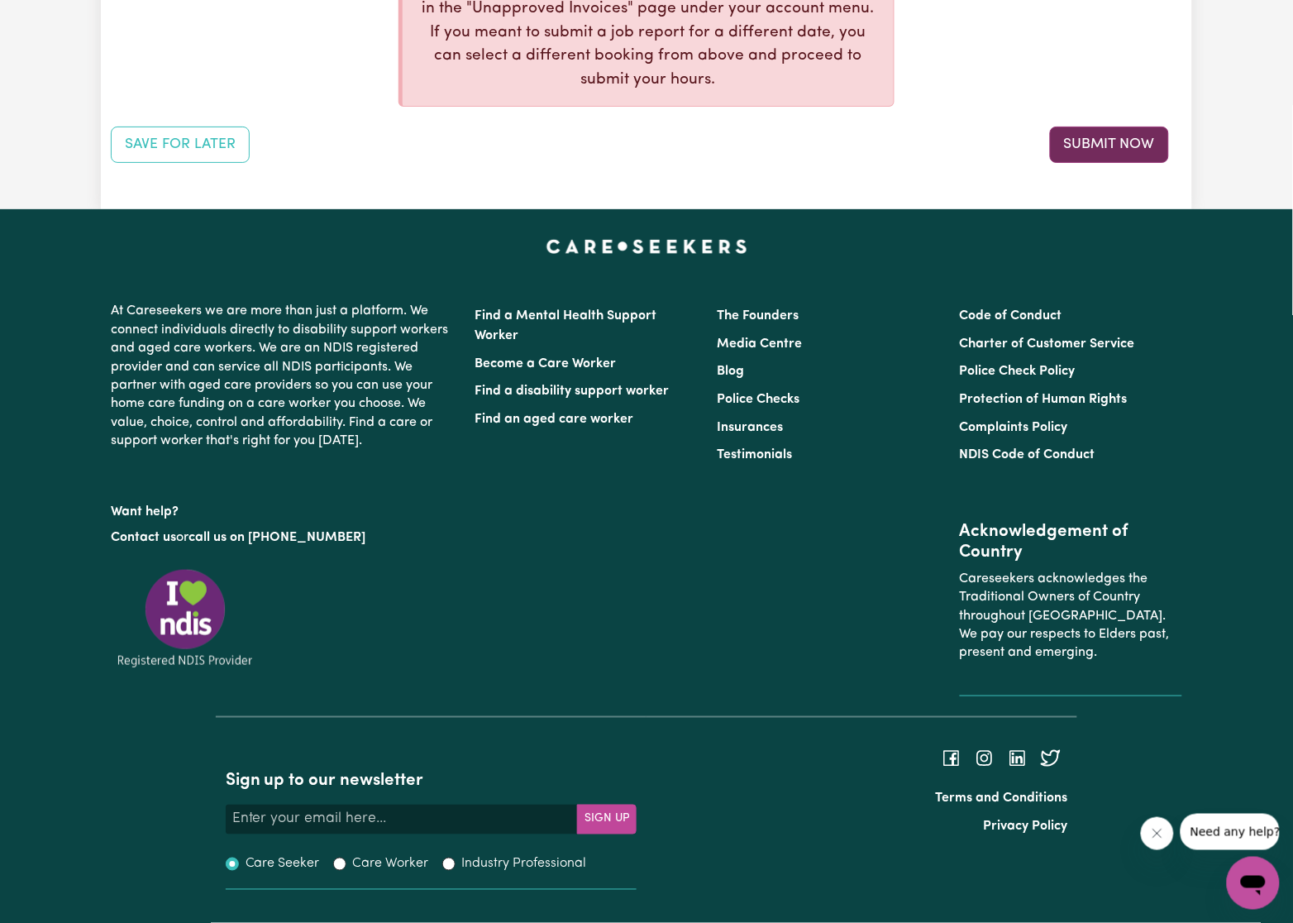
click at [1111, 138] on button "Submit Now" at bounding box center [1109, 145] width 119 height 36
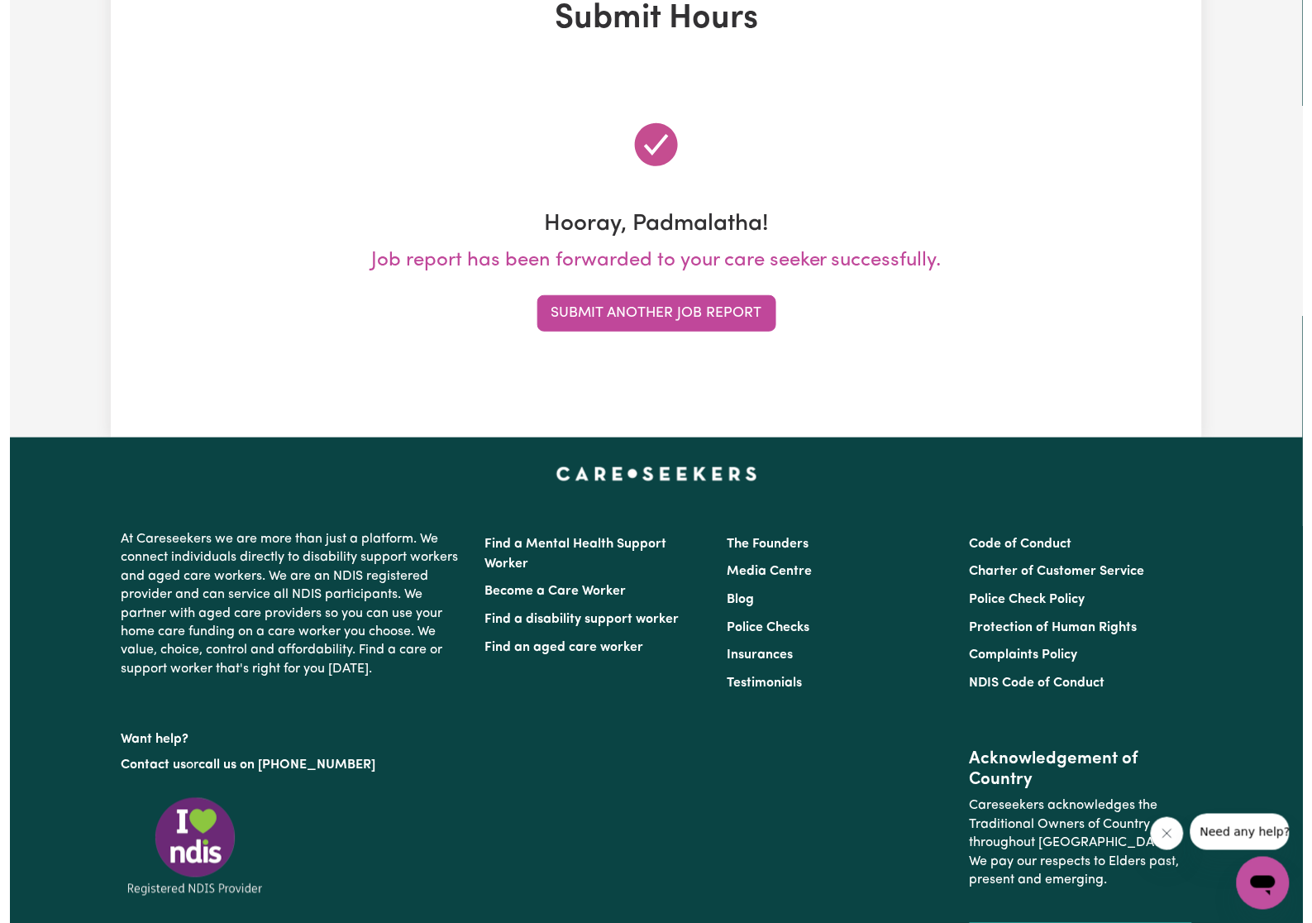
scroll to position [0, 0]
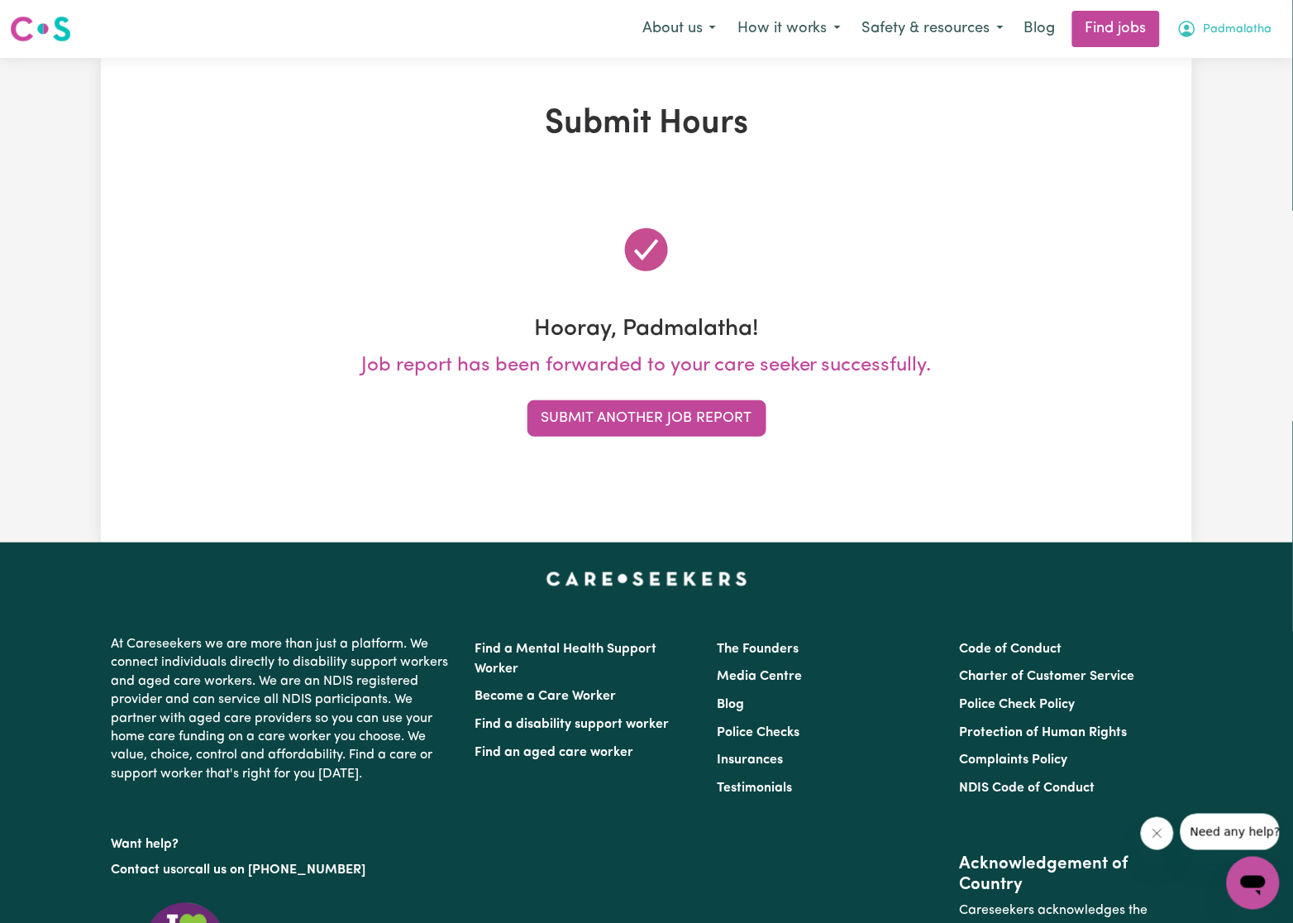
click at [1269, 29] on button "Padmalatha" at bounding box center [1225, 29] width 117 height 35
click at [1229, 94] on link "My Dashboard" at bounding box center [1217, 94] width 131 height 31
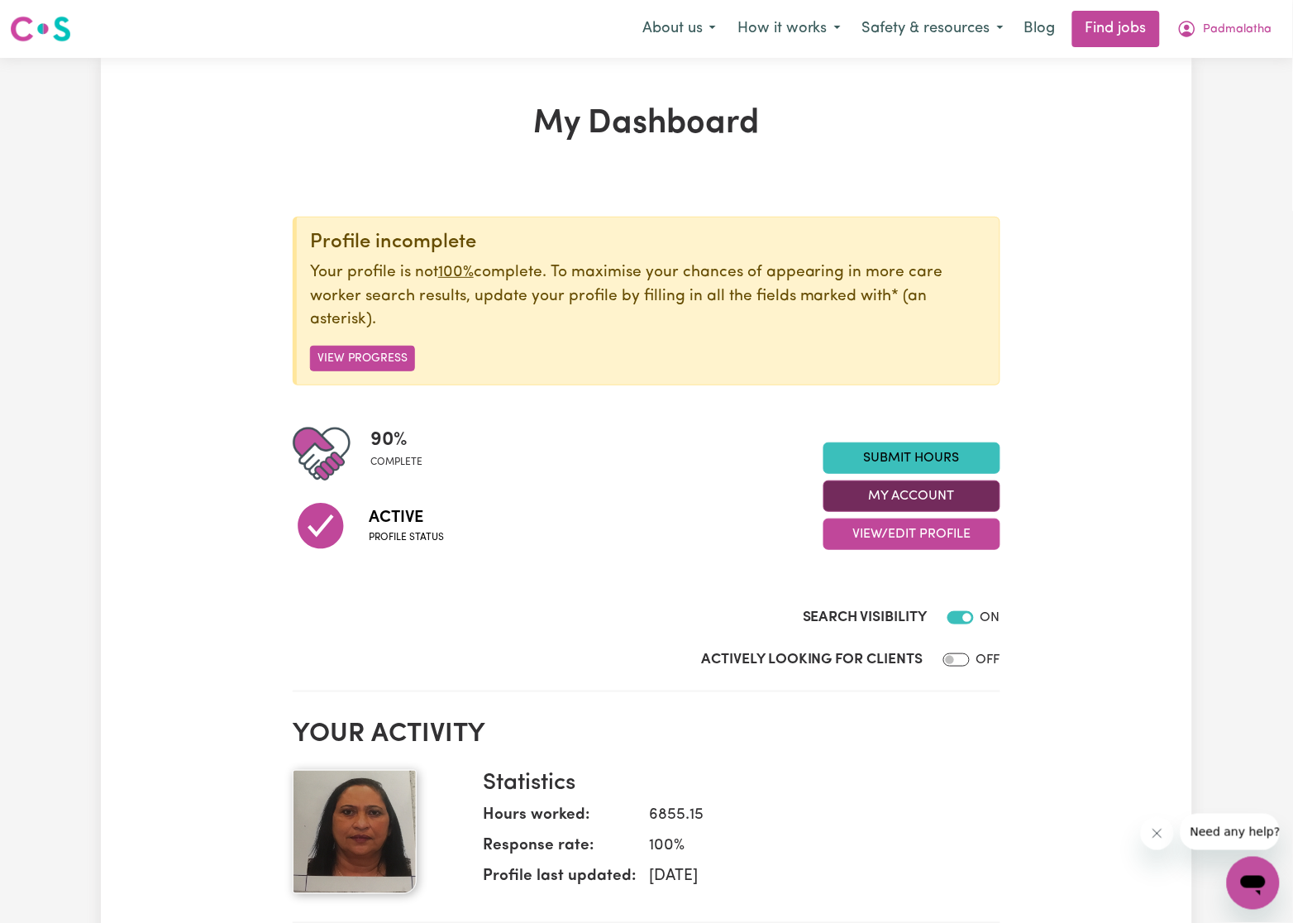
click at [867, 488] on button "My Account" at bounding box center [912, 495] width 177 height 31
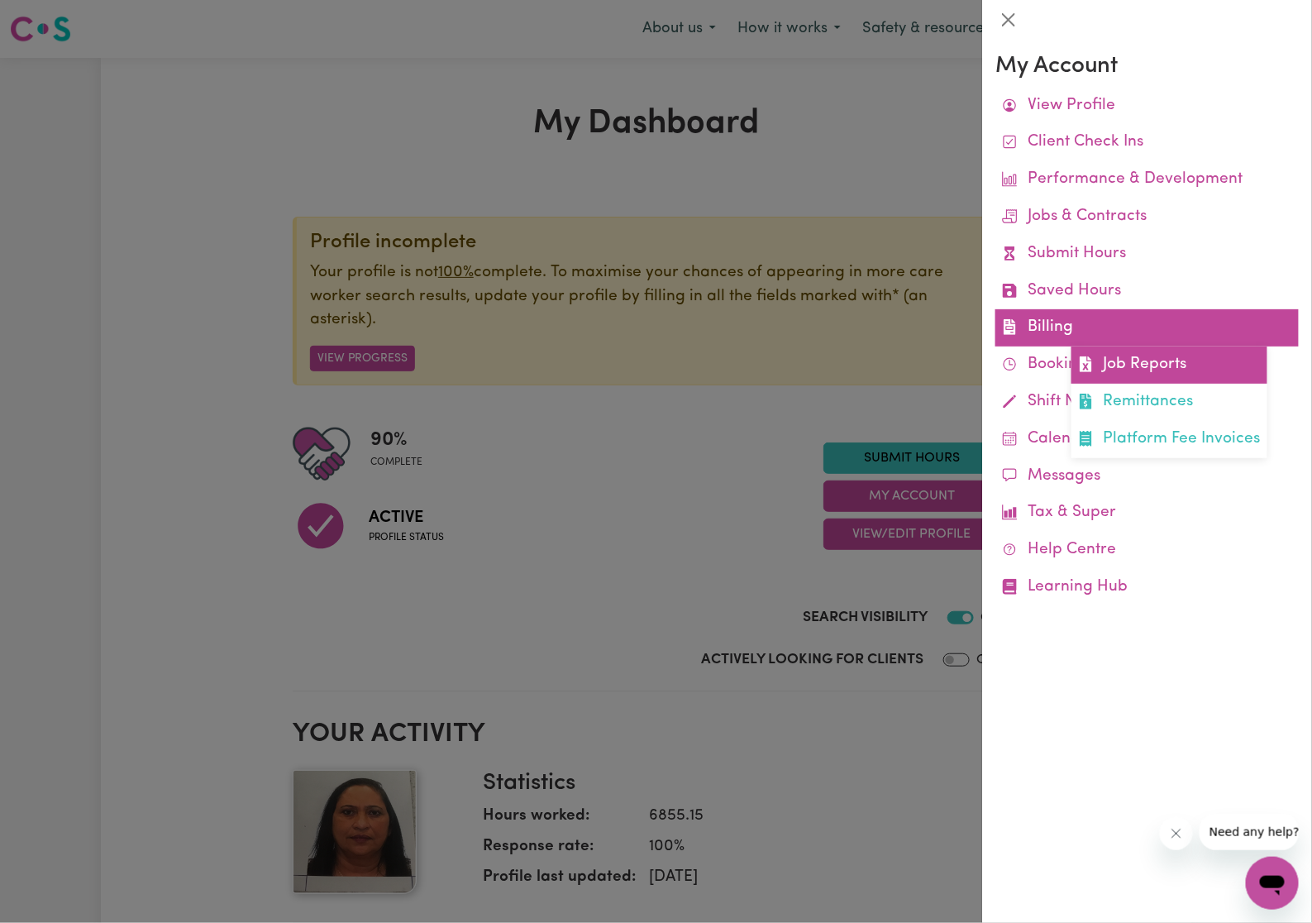
click at [1108, 371] on link "Job Reports" at bounding box center [1170, 365] width 196 height 37
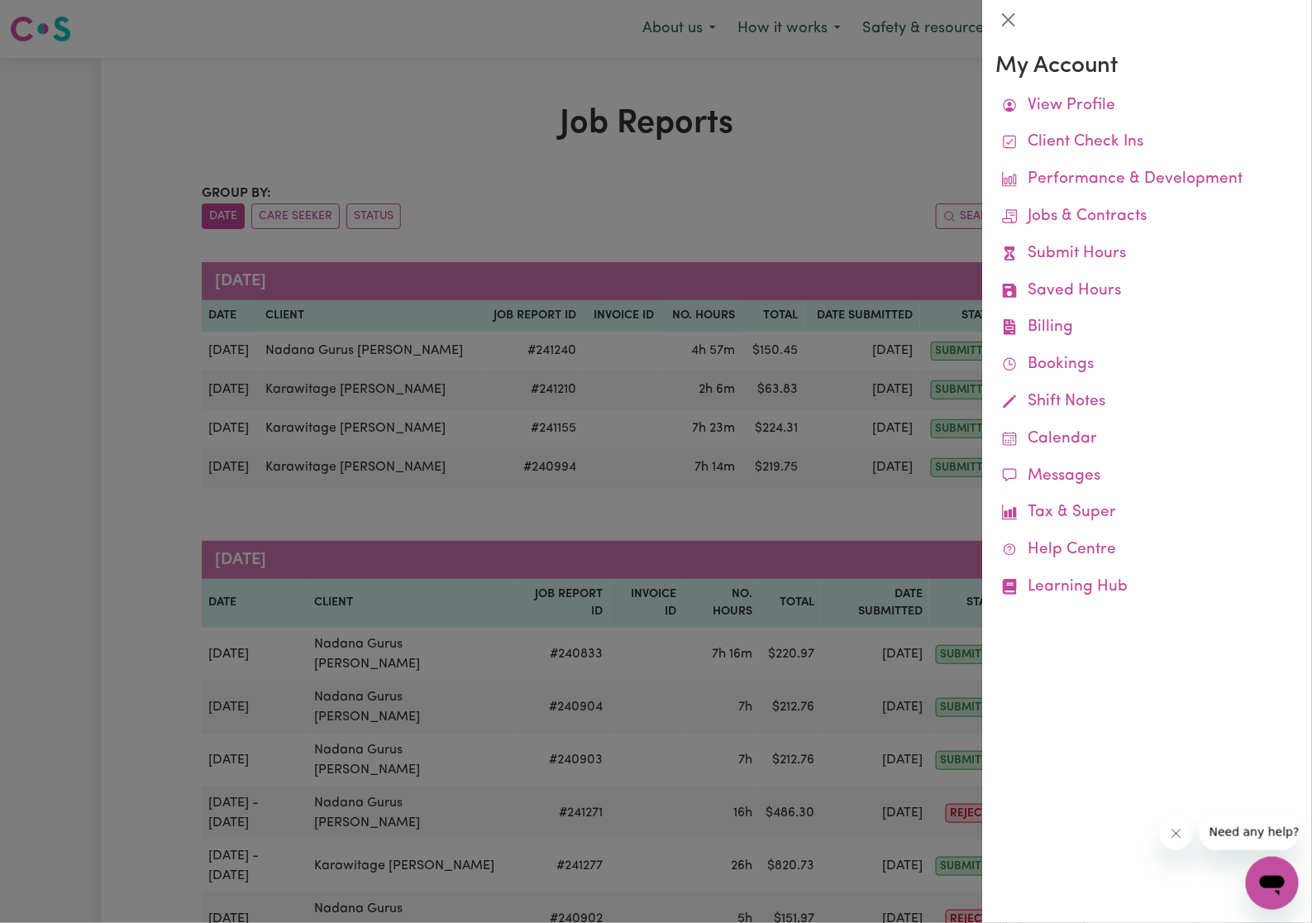
click at [721, 238] on div at bounding box center [656, 461] width 1312 height 923
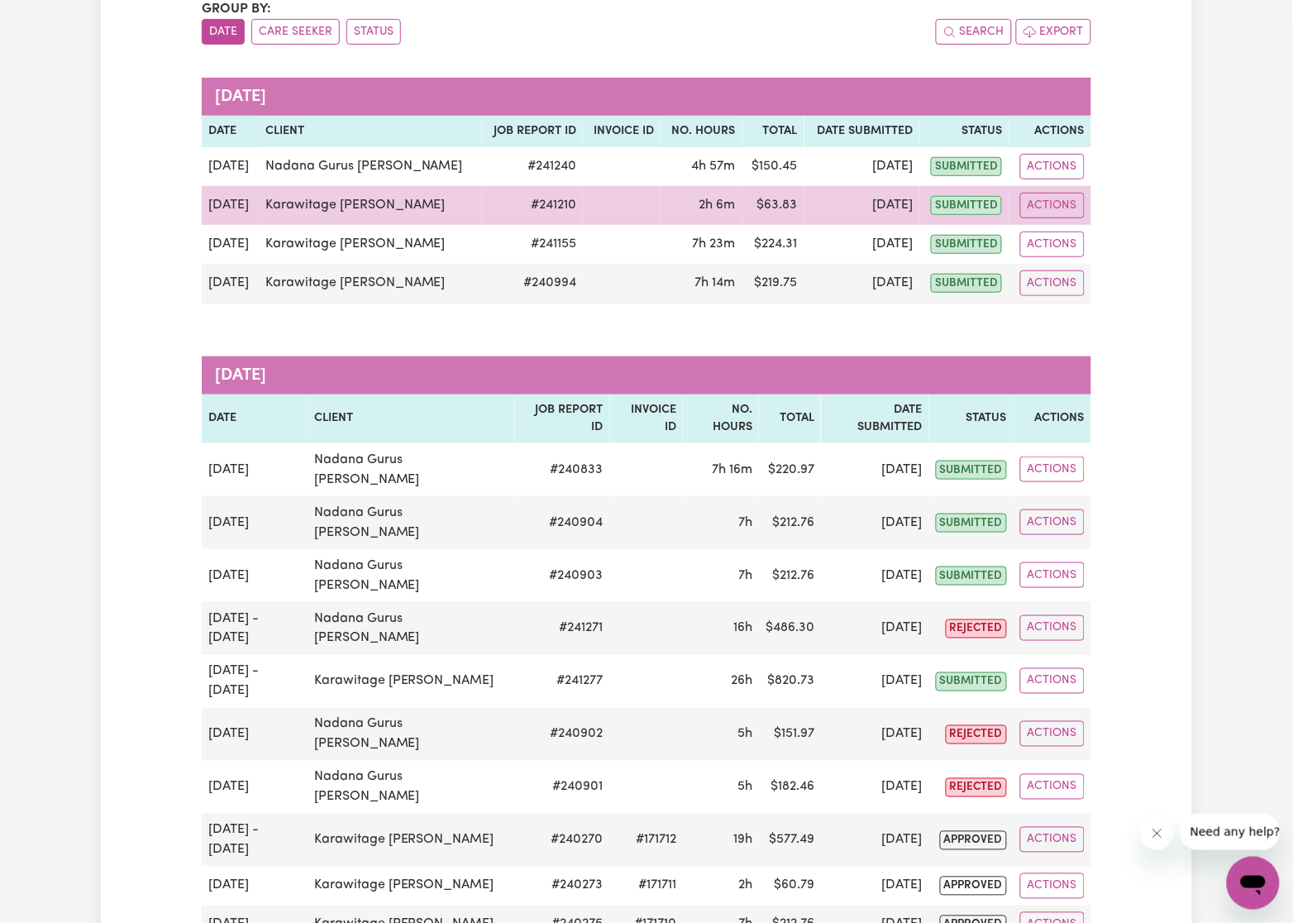
scroll to position [124, 0]
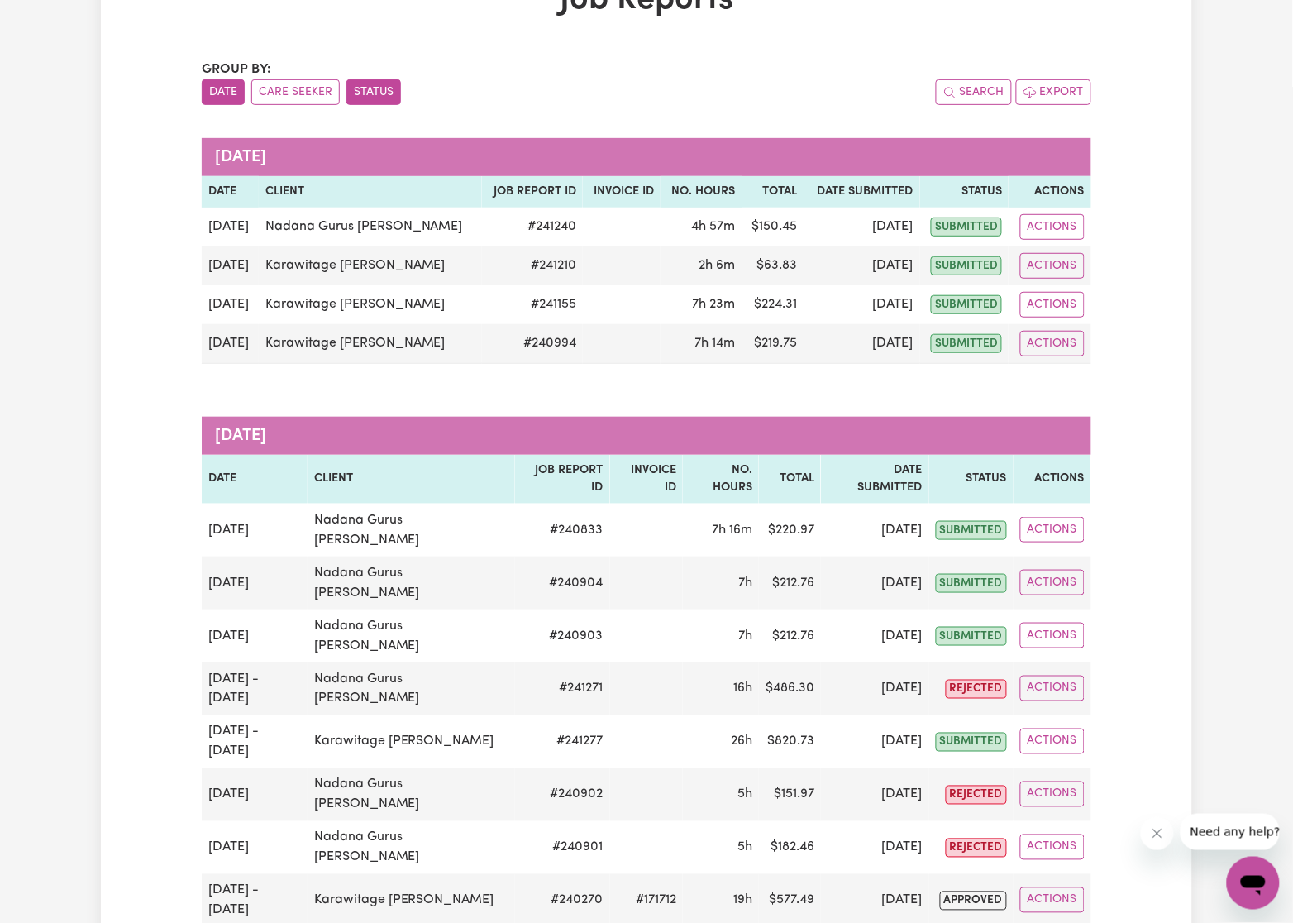
click at [384, 83] on button "Status" at bounding box center [374, 92] width 55 height 26
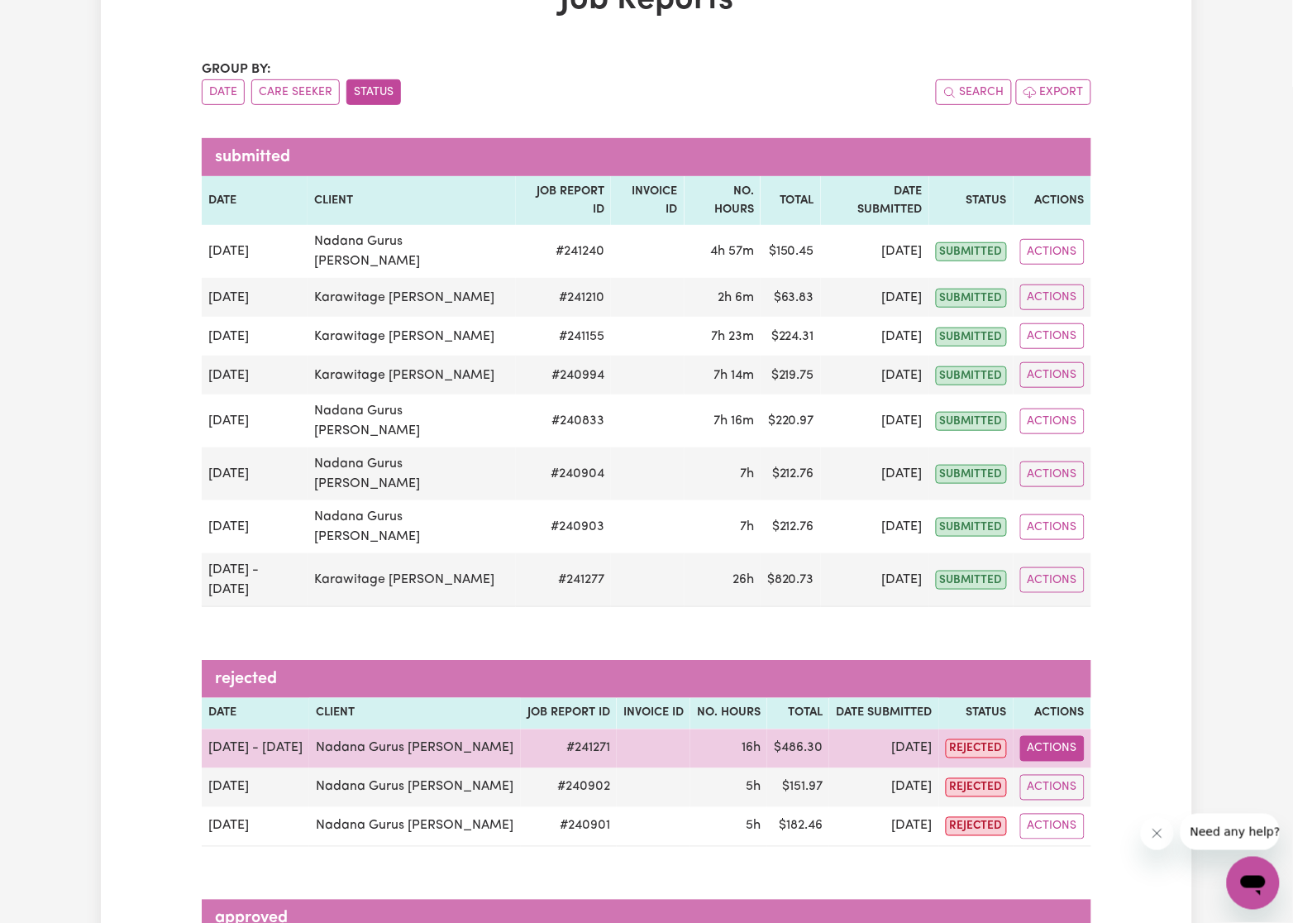
click at [1058, 736] on button "Actions" at bounding box center [1052, 749] width 65 height 26
click at [1087, 804] on link "Delete" at bounding box center [1092, 820] width 141 height 33
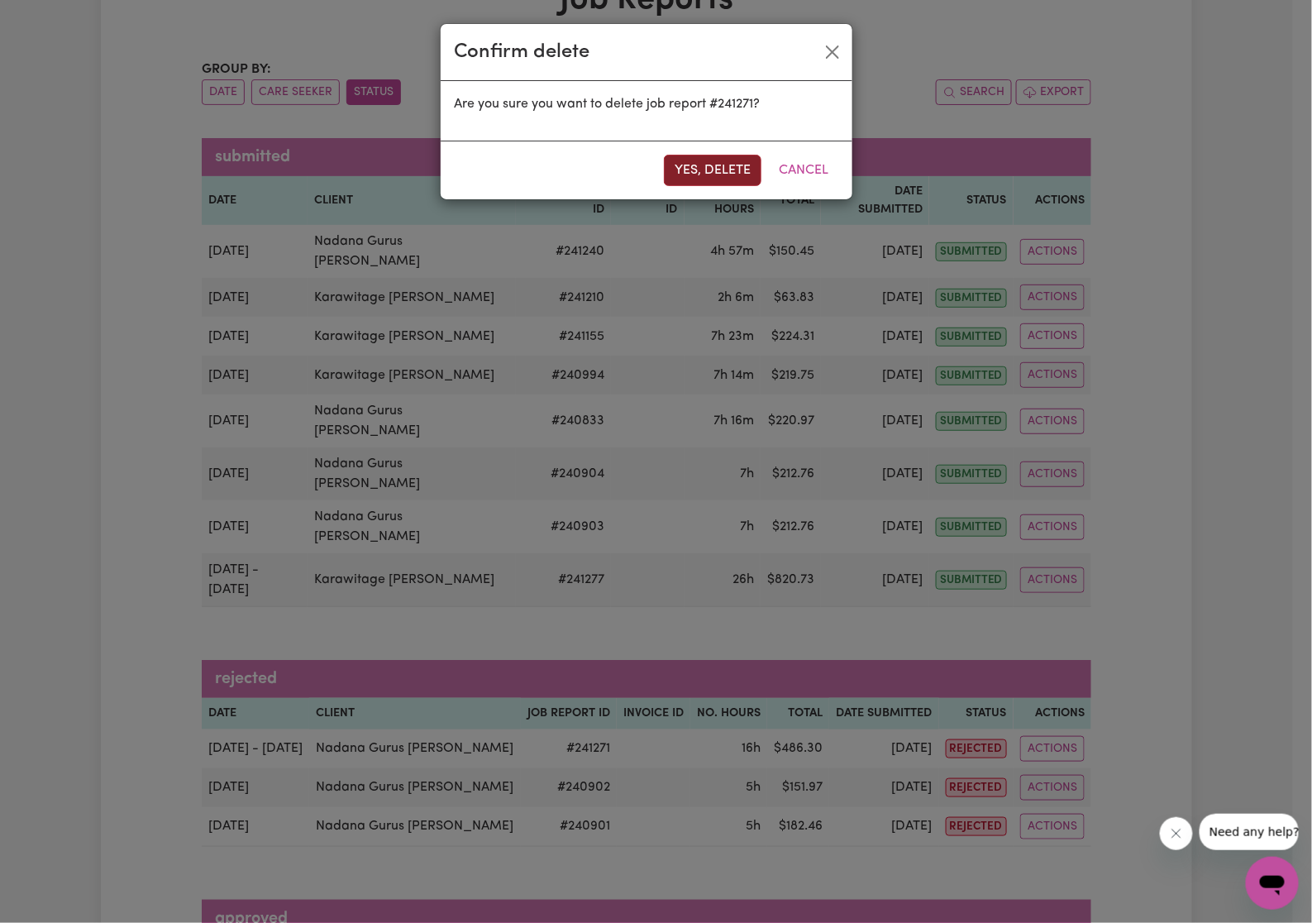
click at [722, 178] on button "Yes, delete" at bounding box center [713, 170] width 98 height 31
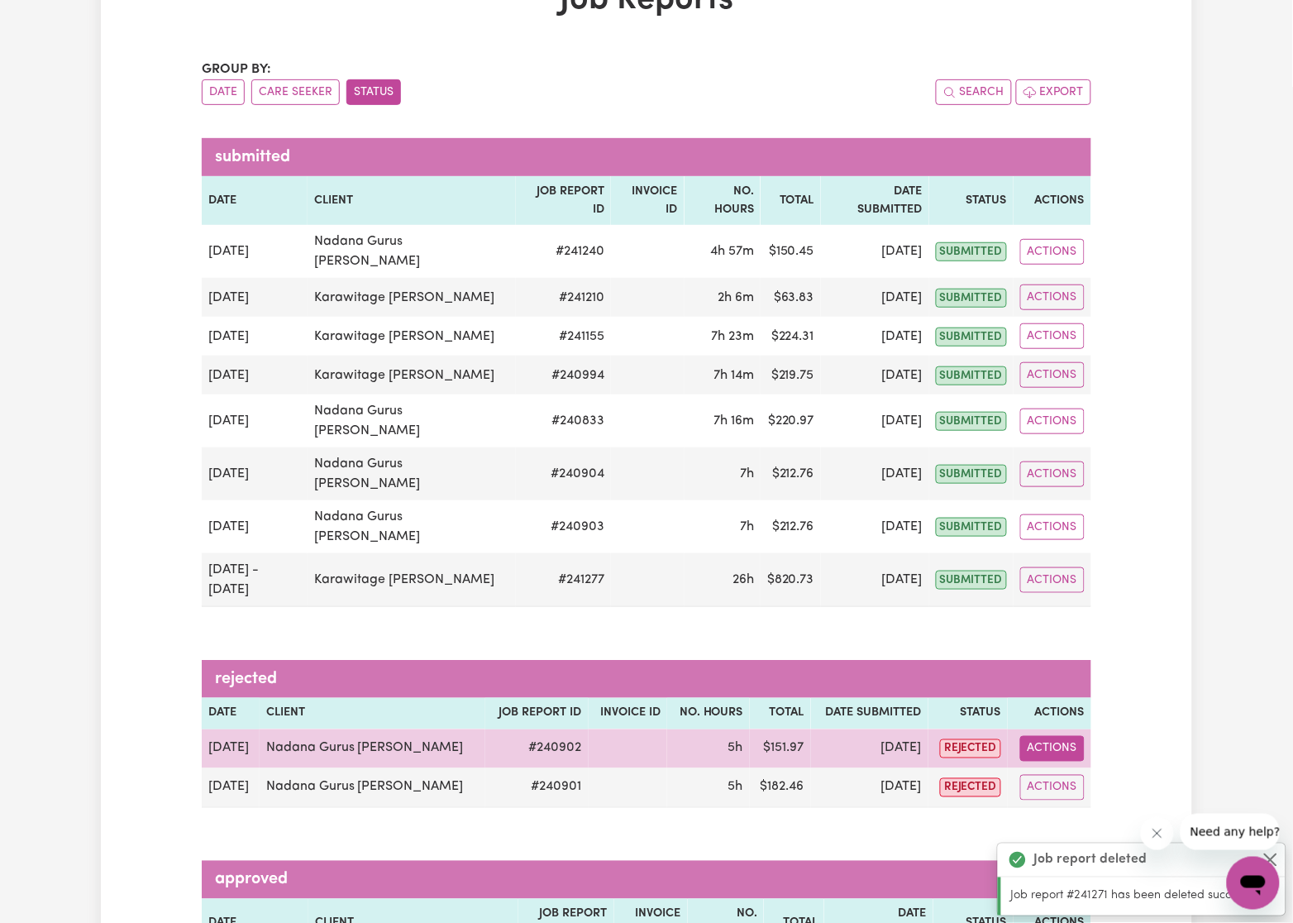
click at [1044, 736] on button "Actions" at bounding box center [1052, 749] width 65 height 26
click at [1063, 804] on link "Delete" at bounding box center [1092, 820] width 141 height 33
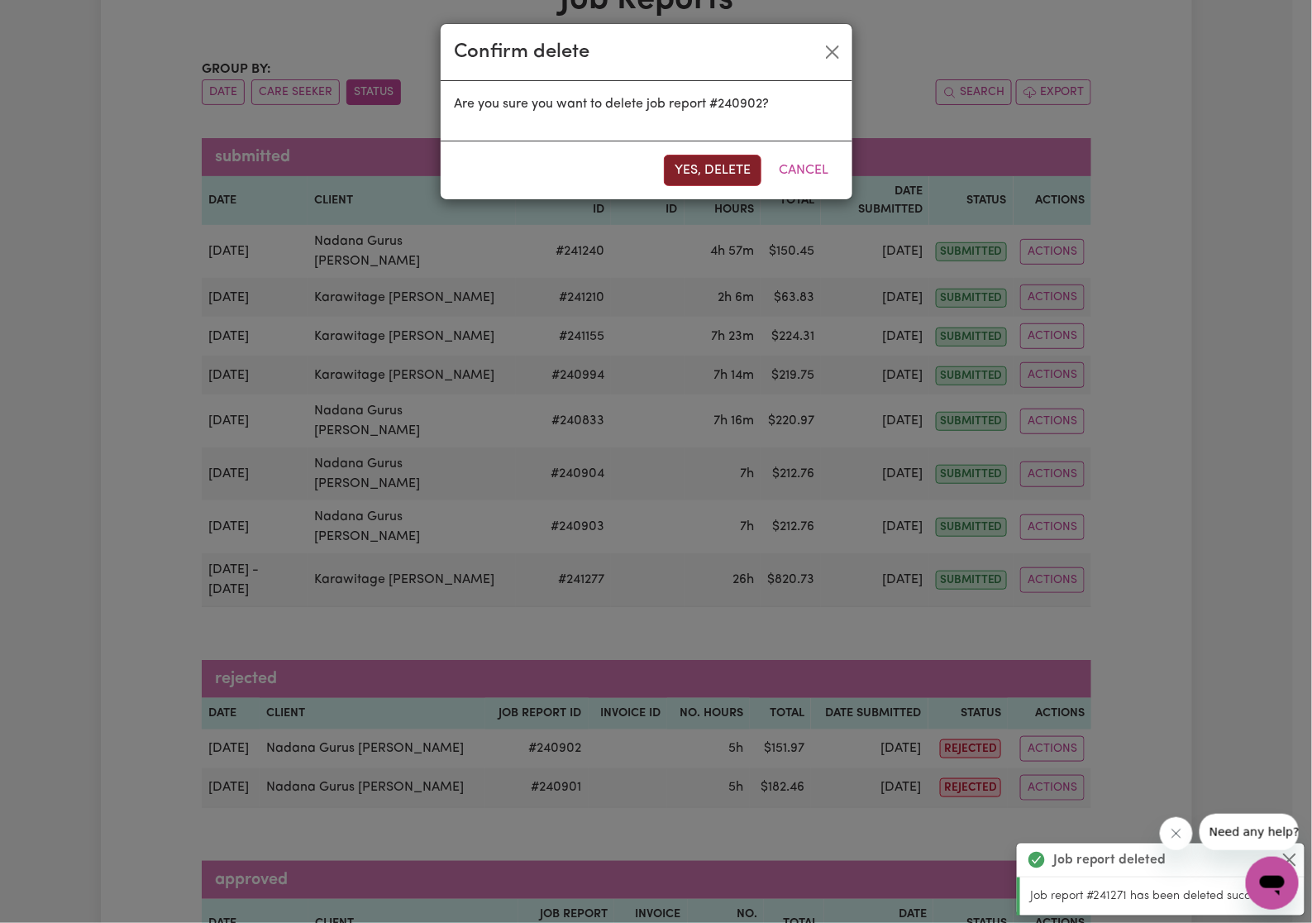
click at [710, 179] on button "Yes, delete" at bounding box center [713, 170] width 98 height 31
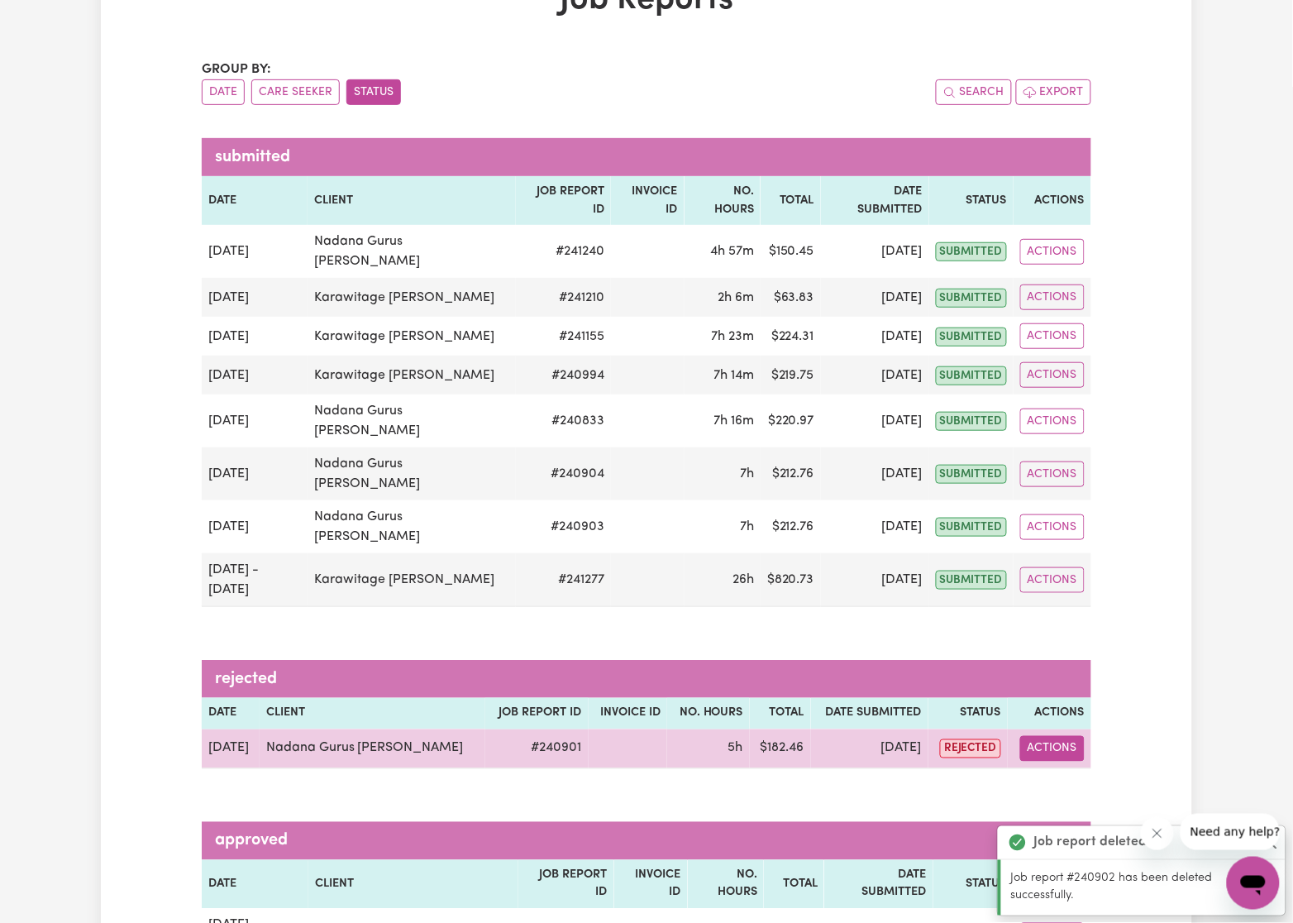
click at [1044, 736] on button "Actions" at bounding box center [1052, 749] width 65 height 26
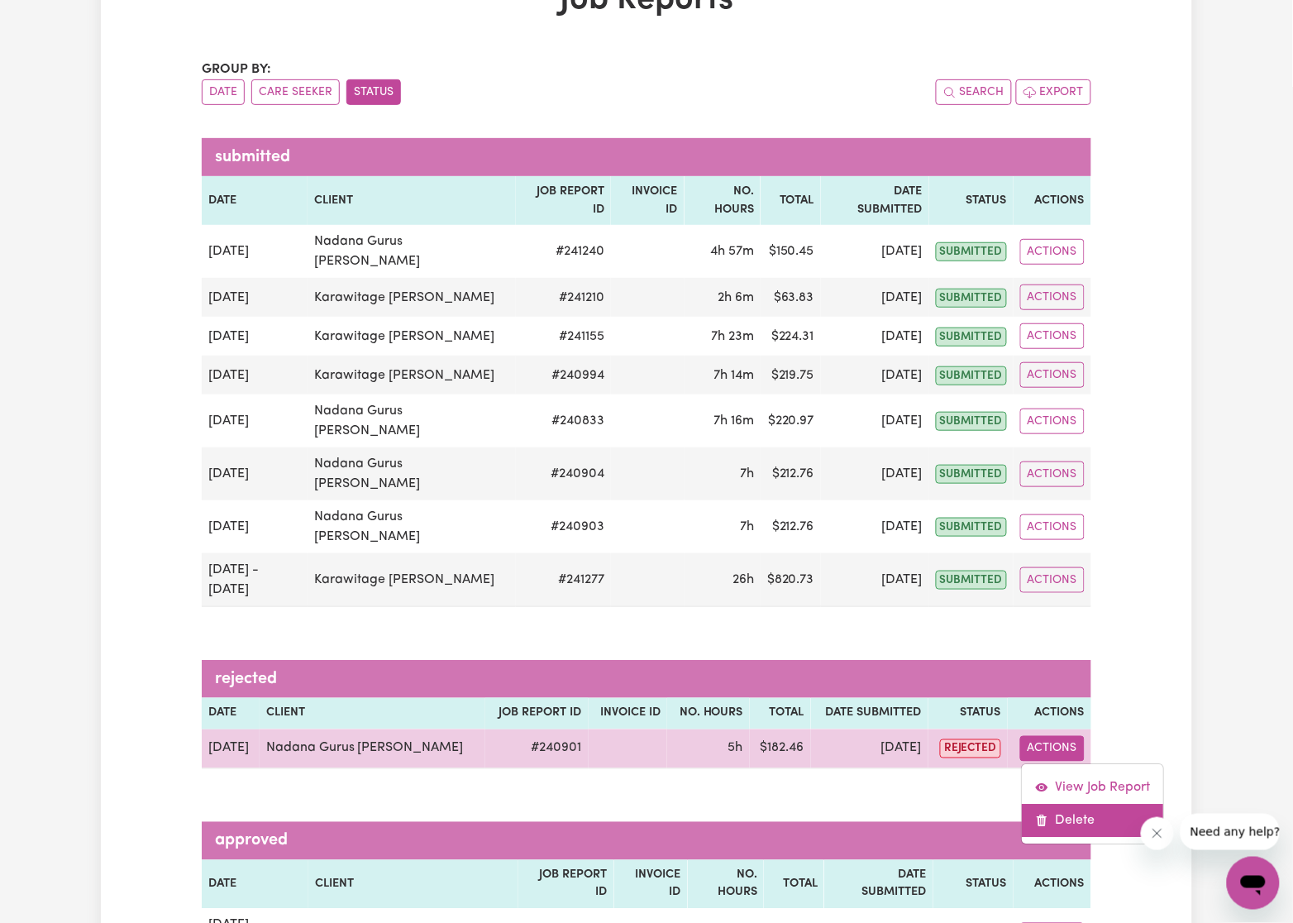
click at [1059, 804] on link "Delete" at bounding box center [1092, 820] width 141 height 33
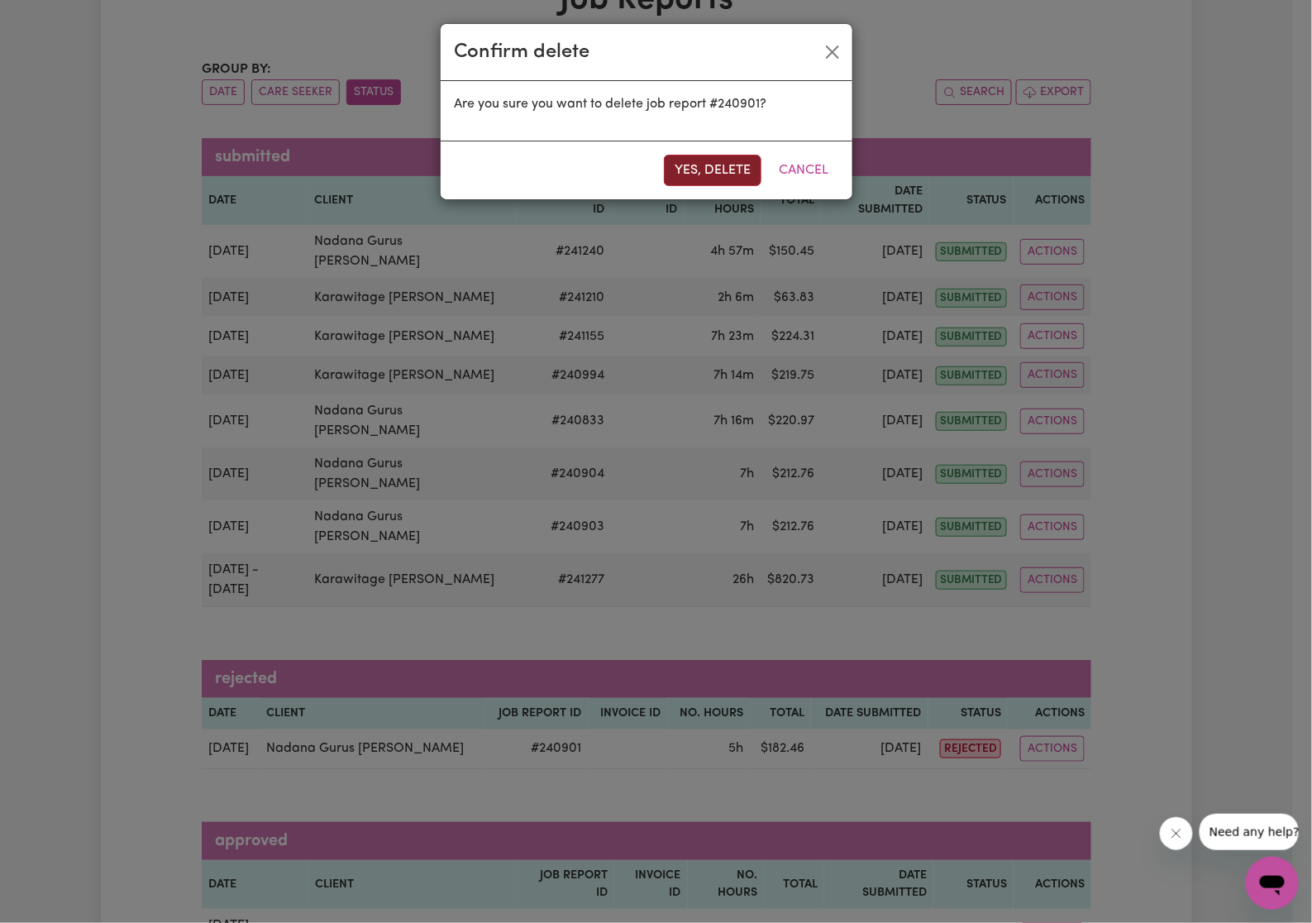
click at [717, 172] on button "Yes, delete" at bounding box center [713, 170] width 98 height 31
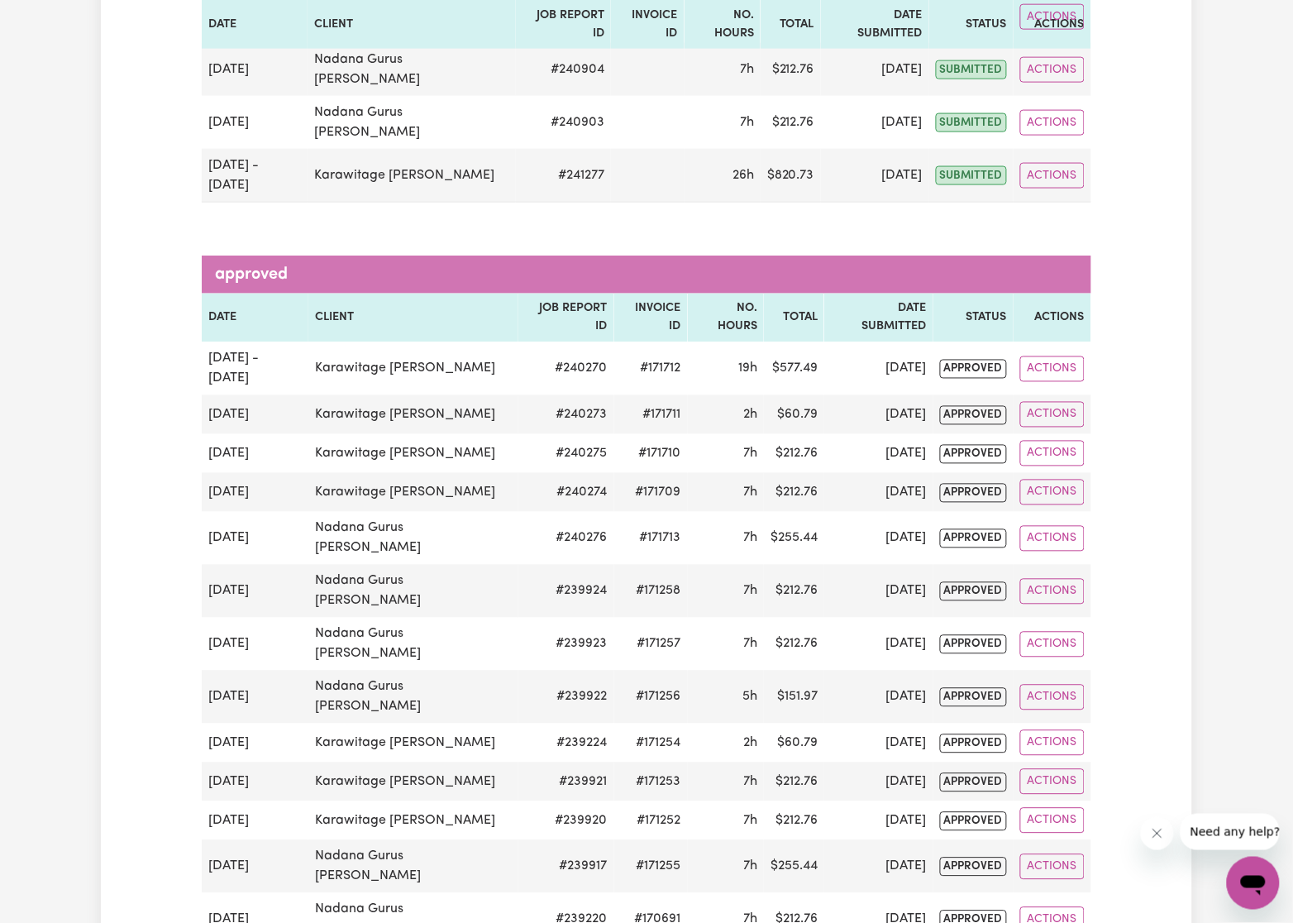
scroll to position [496, 0]
